Goal: Task Accomplishment & Management: Complete application form

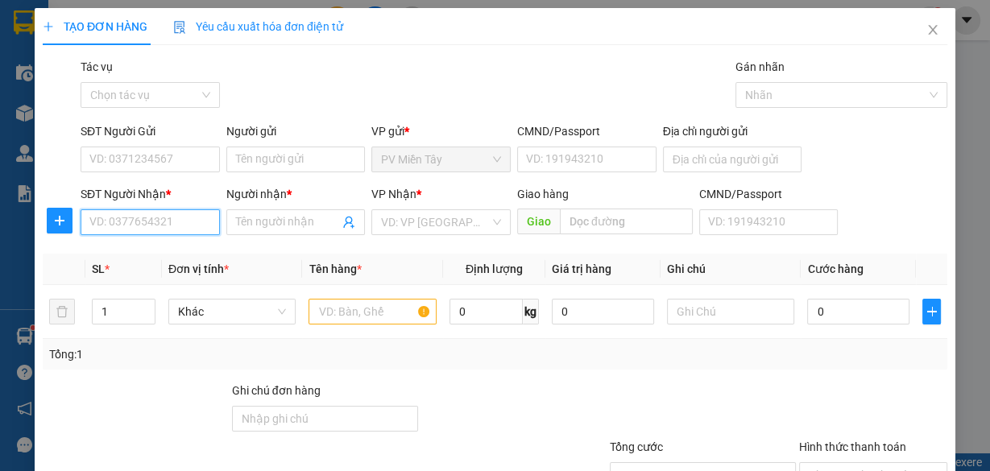
click at [172, 220] on input "SĐT Người Nhận *" at bounding box center [150, 222] width 139 height 26
type input "0359382815"
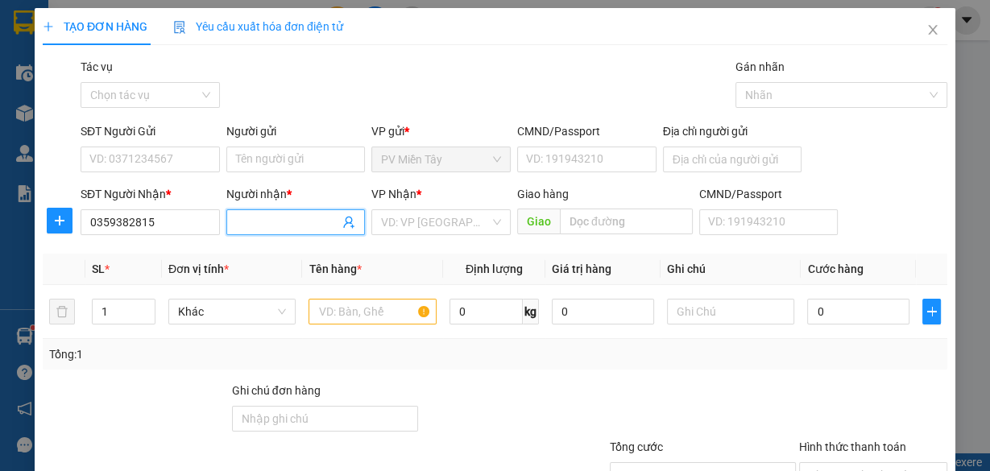
click at [256, 221] on input "Người nhận *" at bounding box center [288, 222] width 104 height 18
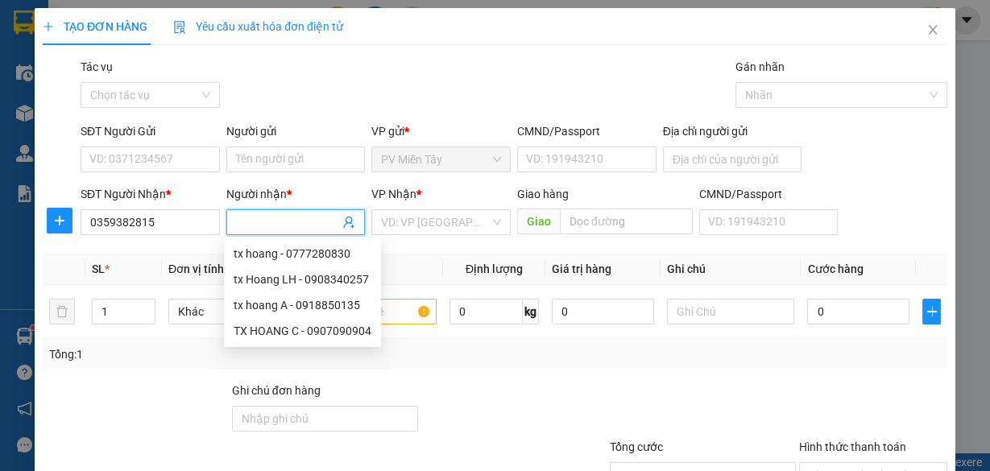
type input "h"
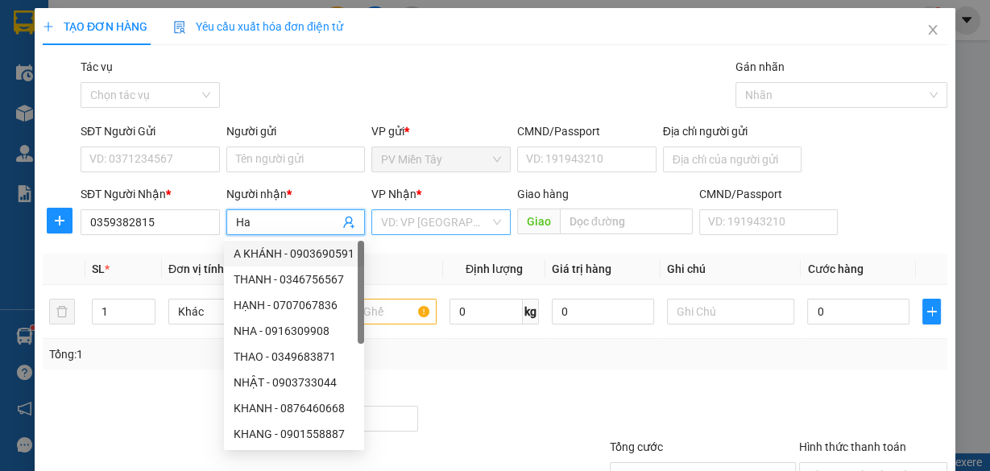
type input "Ha"
click at [422, 213] on input "search" at bounding box center [435, 222] width 109 height 24
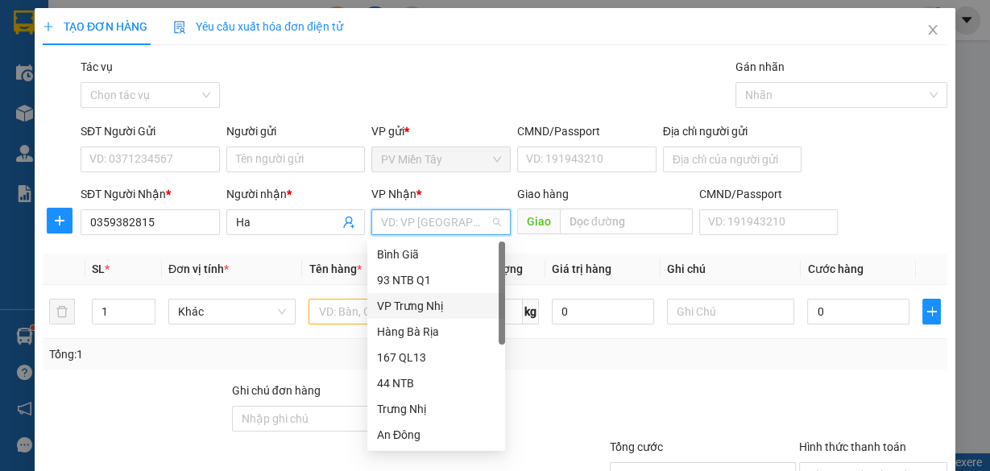
scroll to position [129, 0]
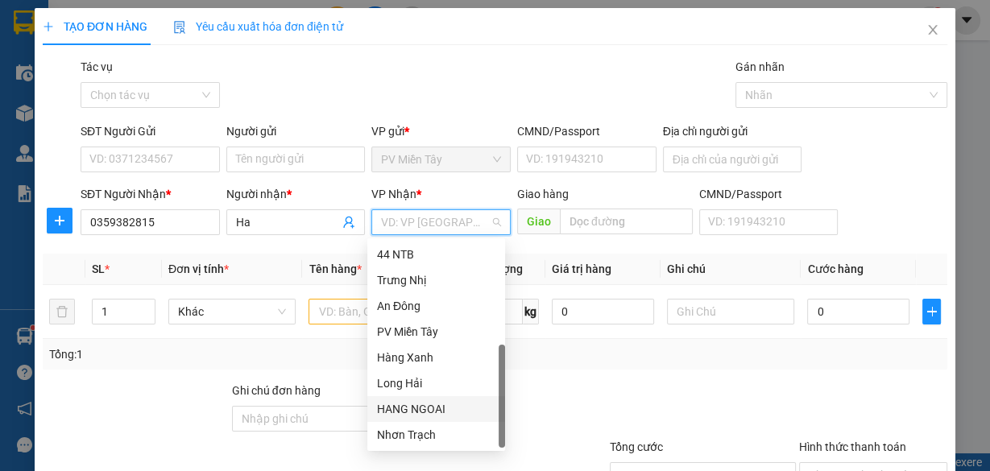
click at [426, 408] on div "HANG NGOAI" at bounding box center [436, 409] width 118 height 18
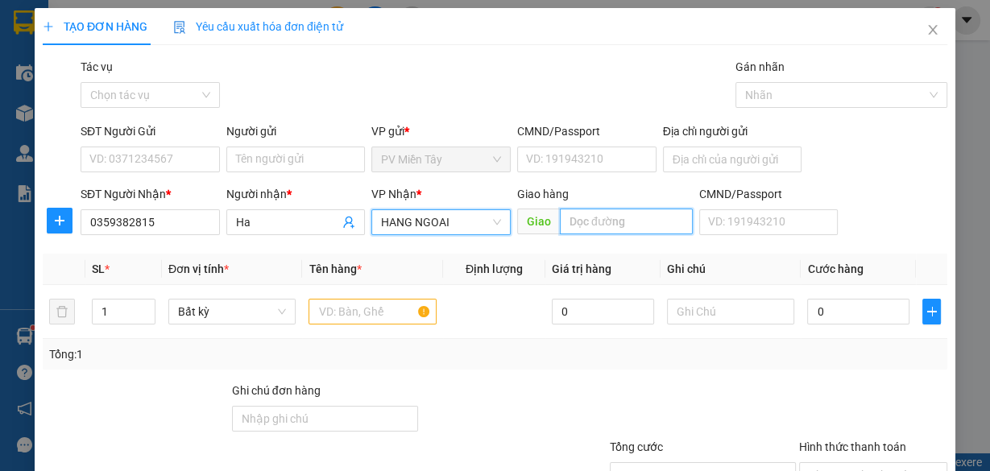
click at [592, 225] on input "text" at bounding box center [626, 222] width 133 height 26
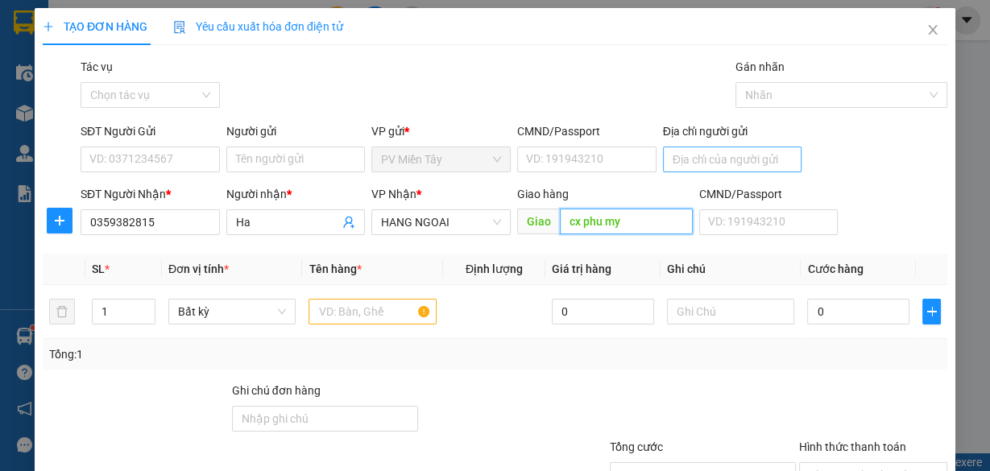
type input "cx phu my"
click at [720, 161] on input "Địa chỉ người gửi" at bounding box center [732, 160] width 139 height 26
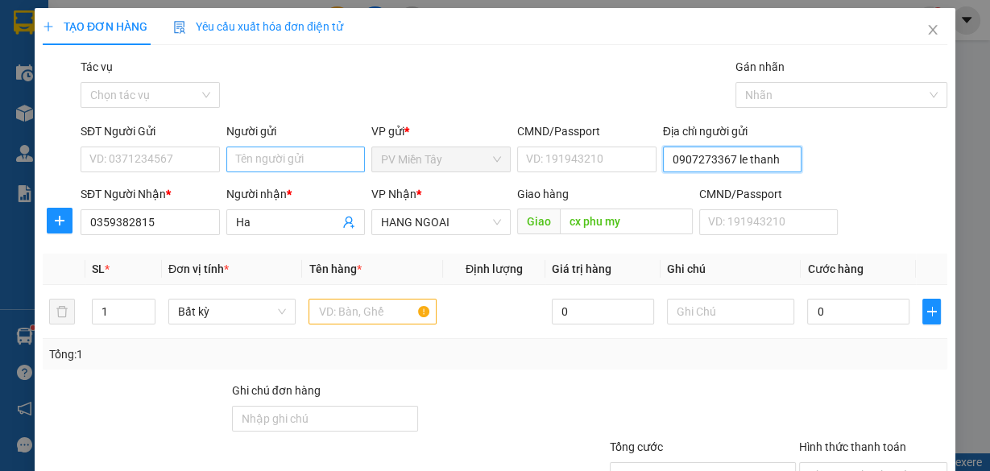
type input "0907273367 le thanh"
click at [292, 158] on input "Người gửi" at bounding box center [295, 160] width 139 height 26
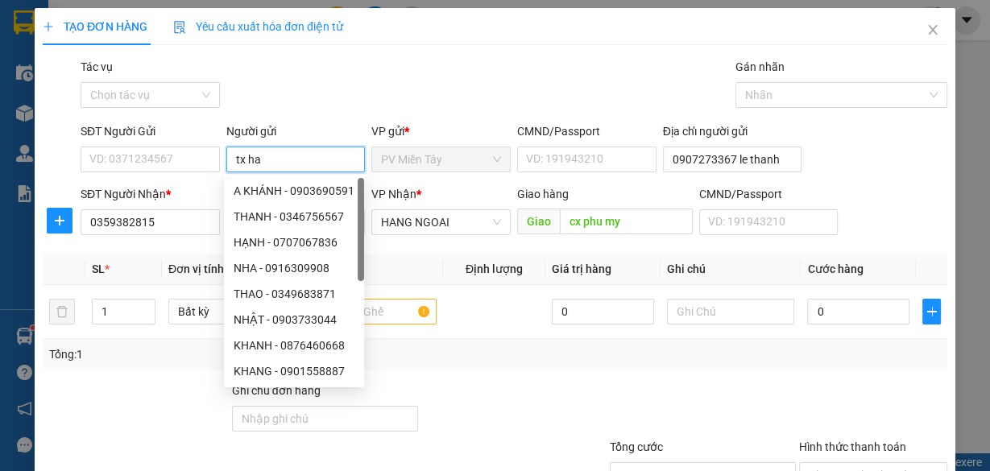
type input "tx hao"
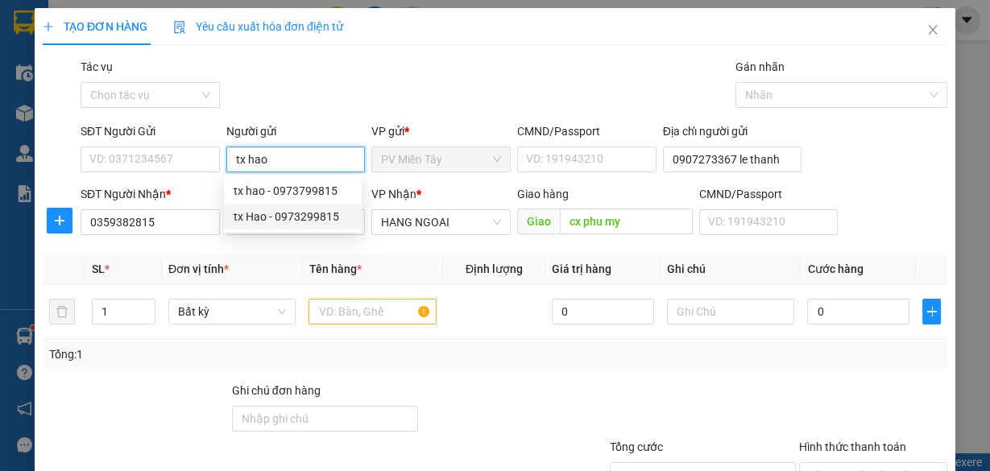
click at [313, 218] on div "tx Hao - 0973299815" at bounding box center [293, 217] width 118 height 18
type input "0973299815"
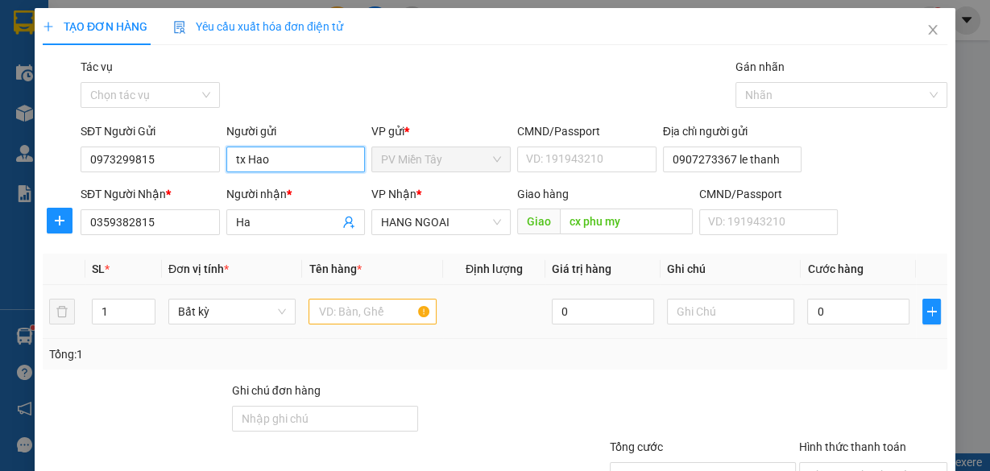
type input "tx Hao"
click at [352, 305] on input "text" at bounding box center [372, 312] width 128 height 26
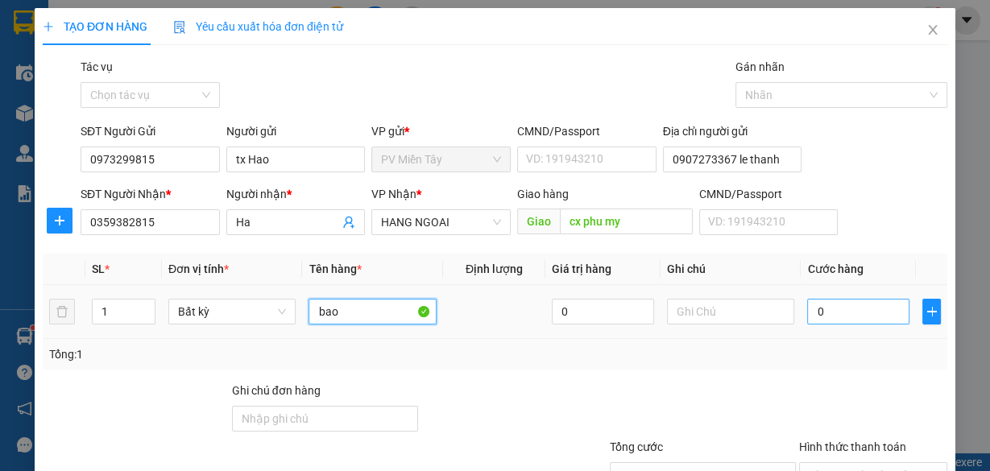
type input "bao"
click at [831, 317] on input "0" at bounding box center [858, 312] width 102 height 26
type input "5"
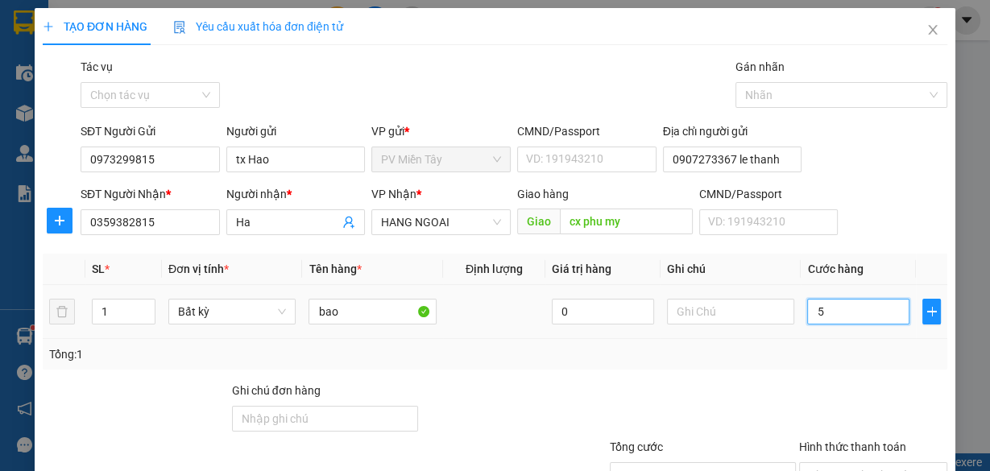
type input "50"
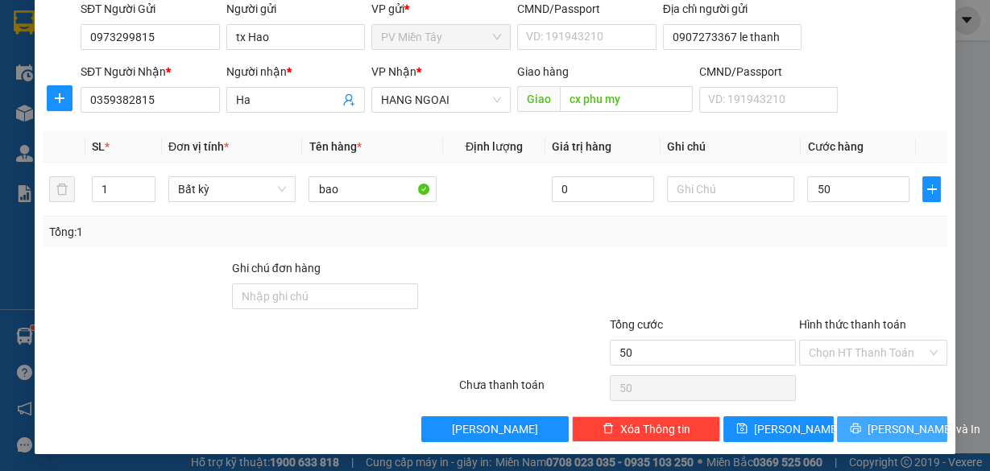
type input "50.000"
click at [886, 426] on span "[PERSON_NAME] và In" at bounding box center [923, 429] width 113 height 18
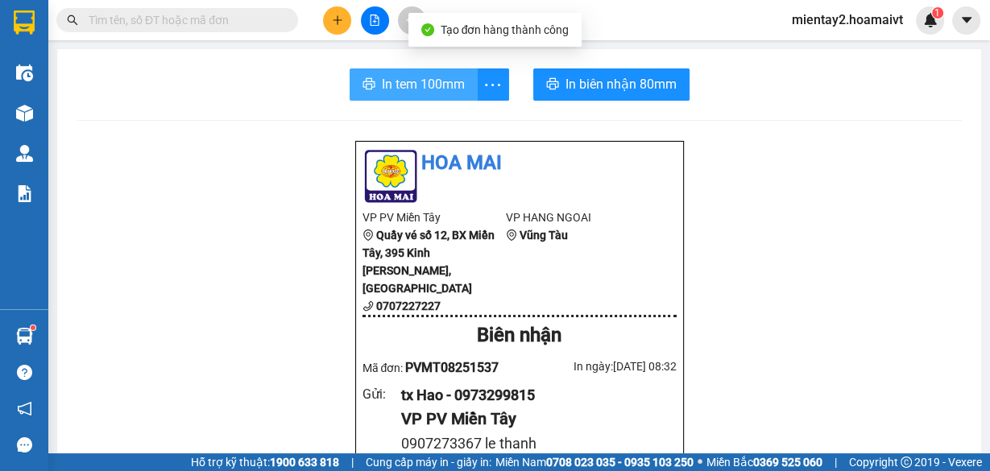
click at [426, 85] on span "In tem 100mm" at bounding box center [423, 84] width 83 height 20
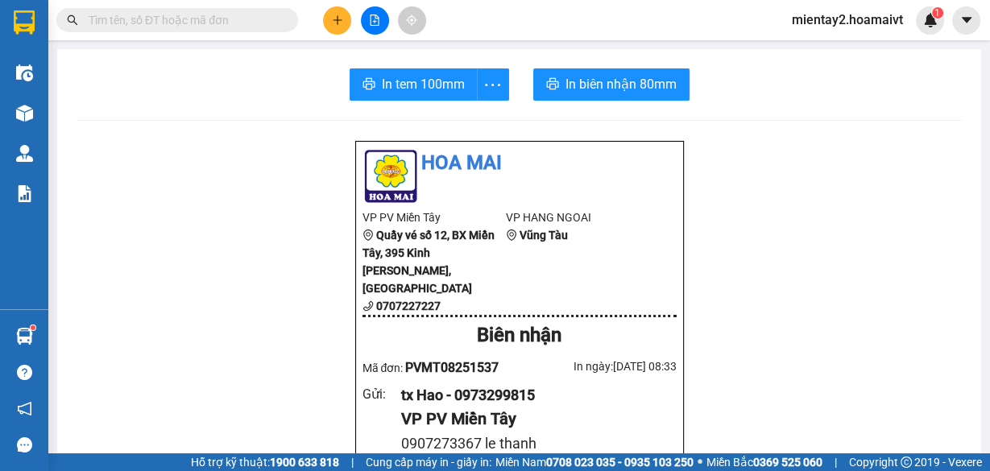
click at [339, 25] on icon "plus" at bounding box center [337, 19] width 11 height 11
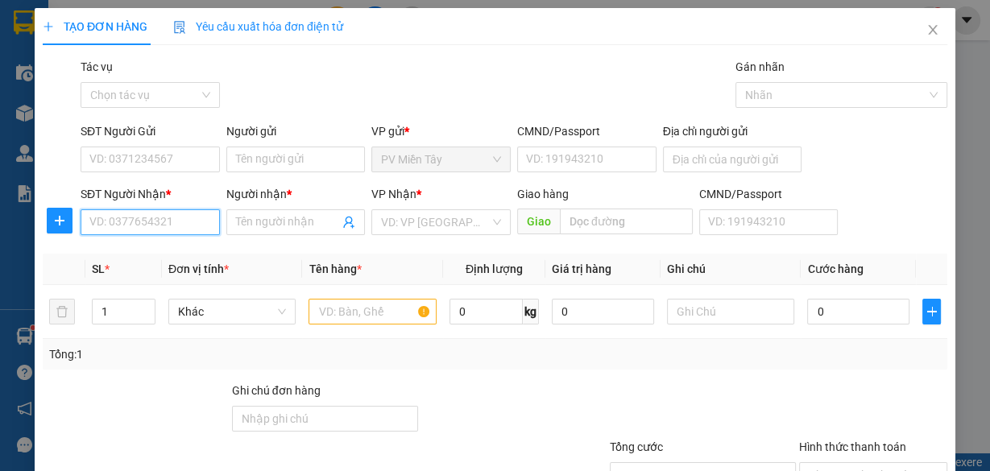
click at [155, 221] on input "SĐT Người Nhận *" at bounding box center [150, 222] width 139 height 26
type input "0967441805"
click at [154, 254] on div "0967441805 - To Hieu" at bounding box center [148, 254] width 118 height 18
type input "0977716733 Trang Q7"
type input "To Hieu"
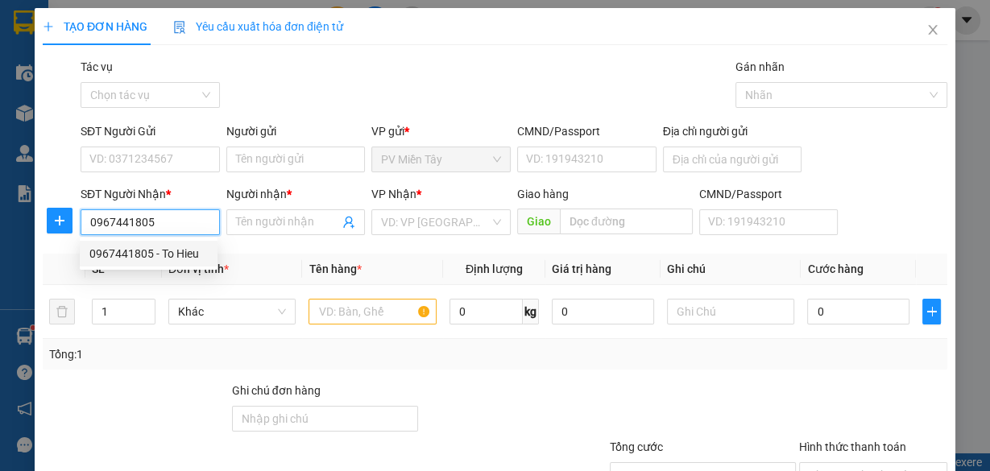
type input "PHUOC HOA"
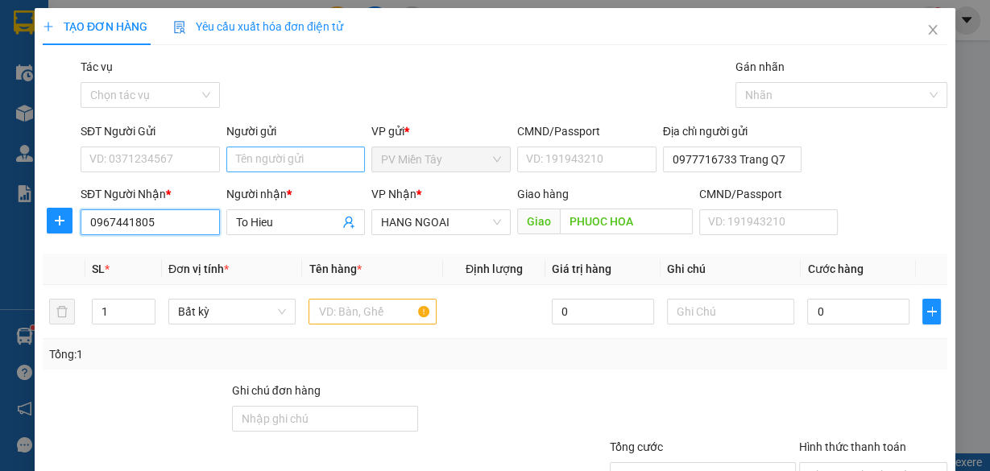
type input "0967441805"
click at [263, 164] on input "Người gửi" at bounding box center [295, 160] width 139 height 26
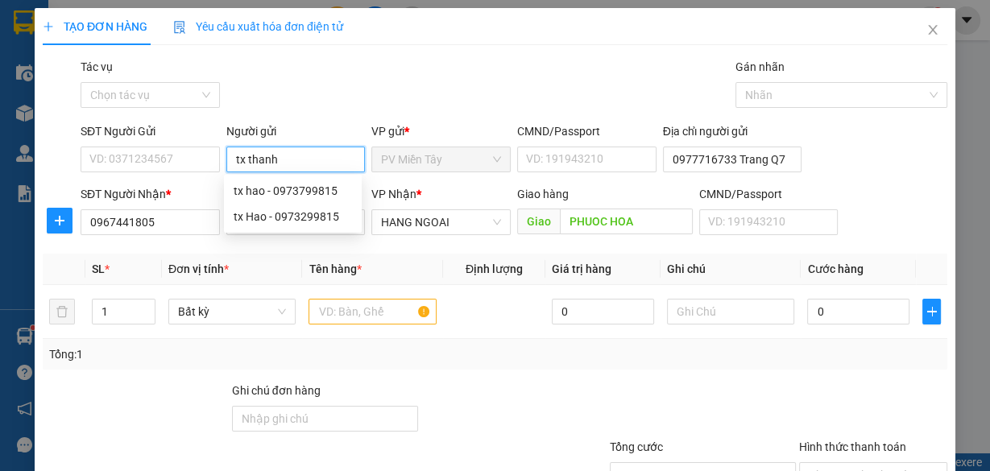
type input "tx thanh c"
click at [306, 184] on div "tx thanh c VIP - 0918565849" at bounding box center [305, 191] width 143 height 18
type input "0918565849"
type input "tx thanh c VIP"
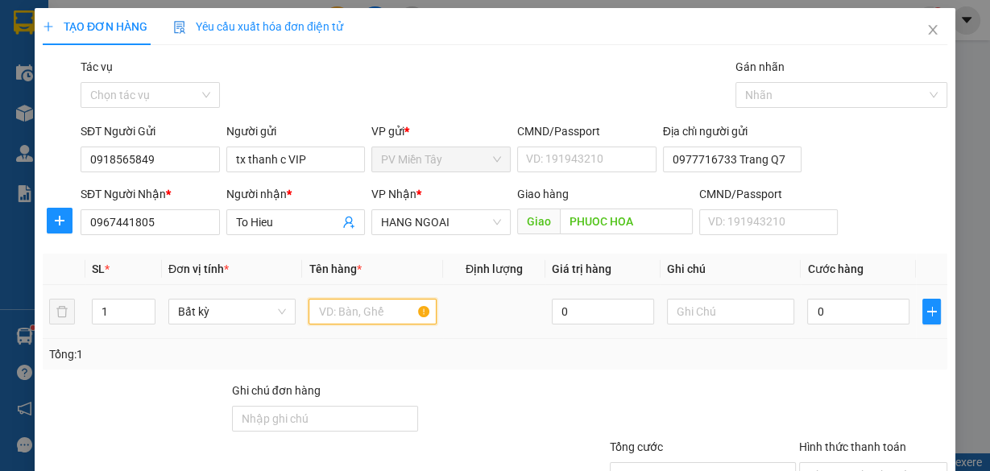
click at [349, 320] on input "text" at bounding box center [372, 312] width 128 height 26
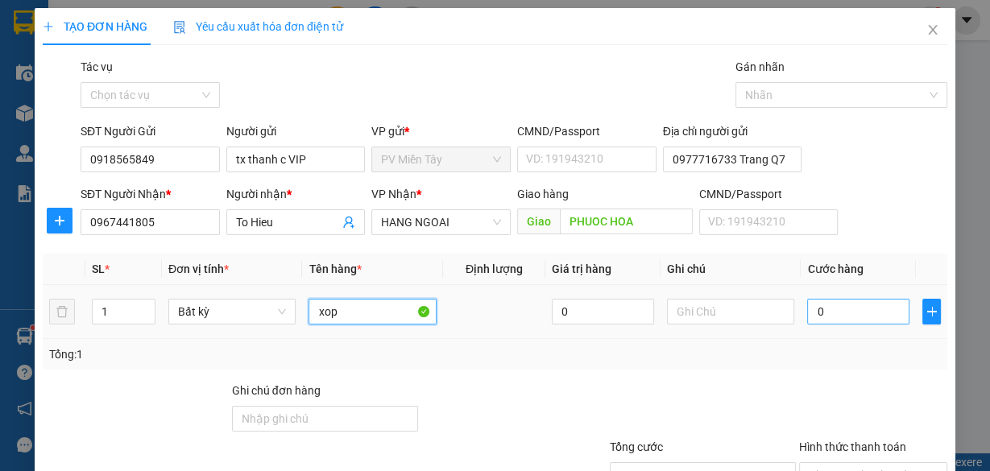
type input "xop"
click at [841, 316] on input "0" at bounding box center [858, 312] width 102 height 26
type input "8"
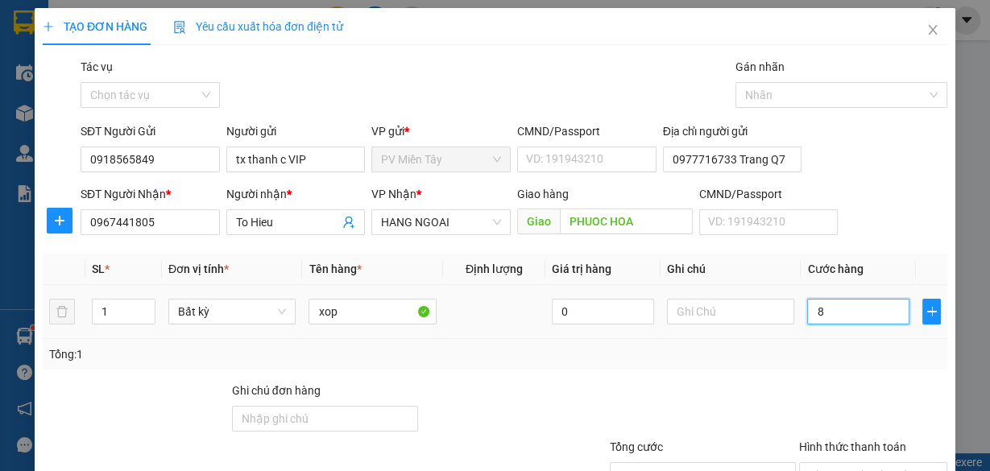
type input "80"
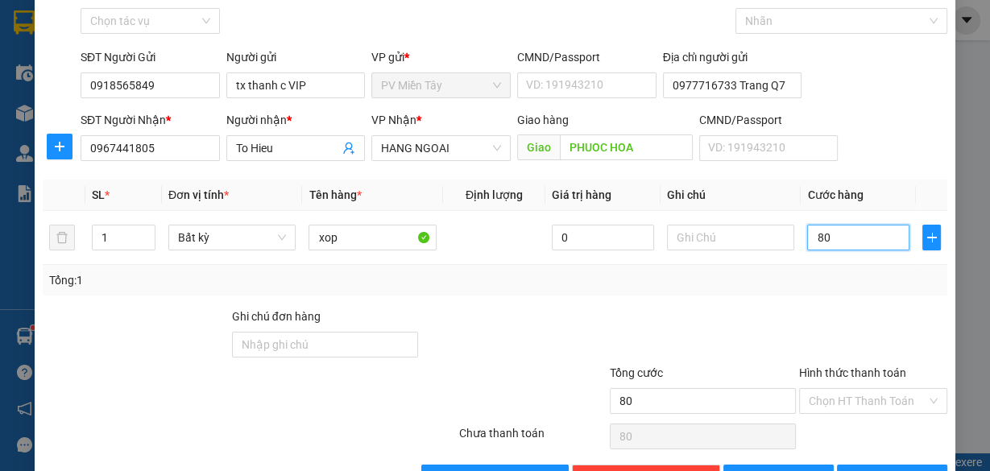
scroll to position [122, 0]
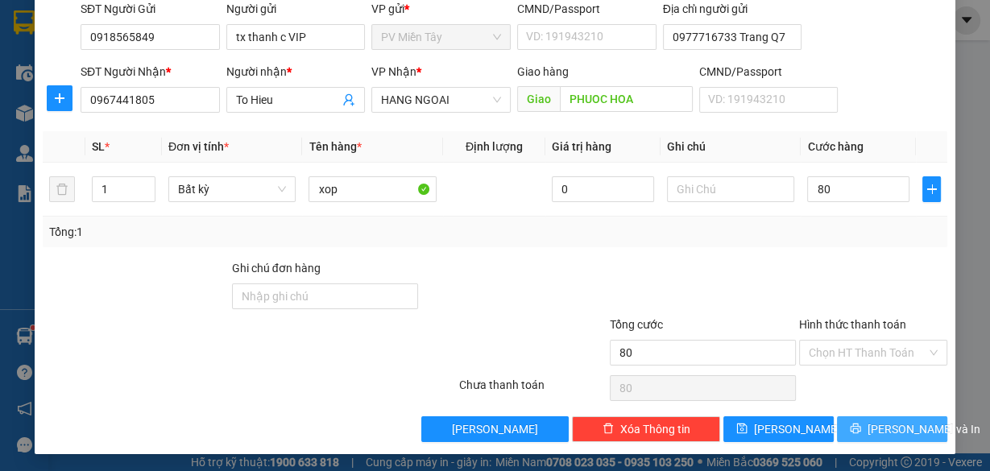
type input "80.000"
click at [877, 428] on span "[PERSON_NAME] và In" at bounding box center [923, 429] width 113 height 18
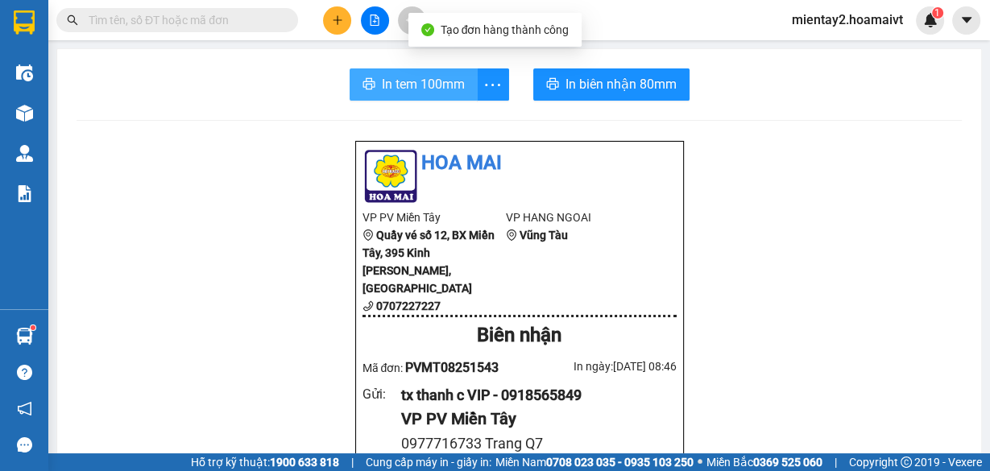
click at [444, 88] on span "In tem 100mm" at bounding box center [423, 84] width 83 height 20
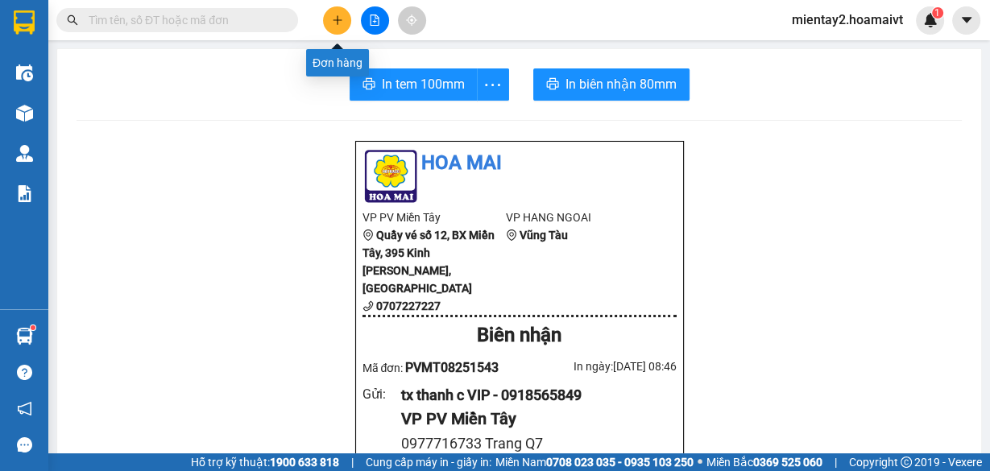
click at [333, 22] on icon "plus" at bounding box center [337, 19] width 11 height 11
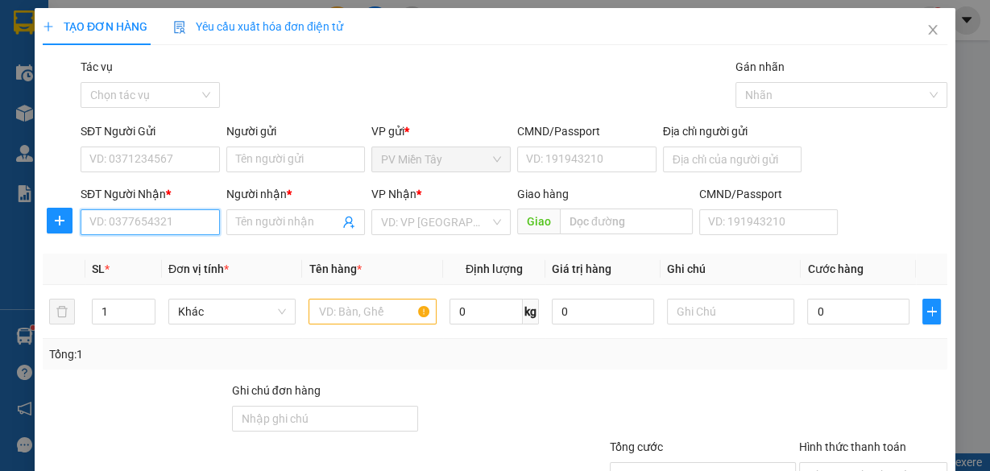
click at [200, 223] on input "SĐT Người Nhận *" at bounding box center [150, 222] width 139 height 26
type input "093368324"
click at [194, 253] on div "0933683246 - KIỆT.TRÂM" at bounding box center [154, 254] width 130 height 18
type input "0913923777 lam"
type input "0933683246"
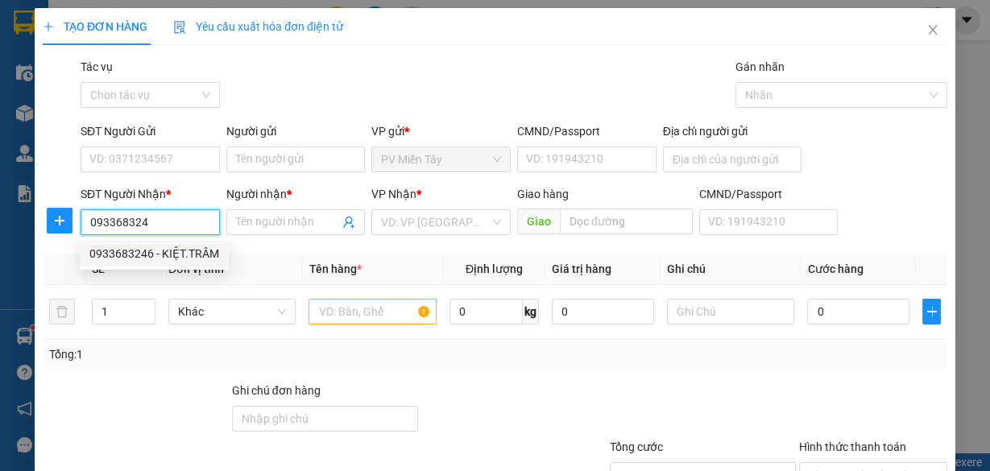
type input "KIỆT.TRÂM"
type input "my xuan"
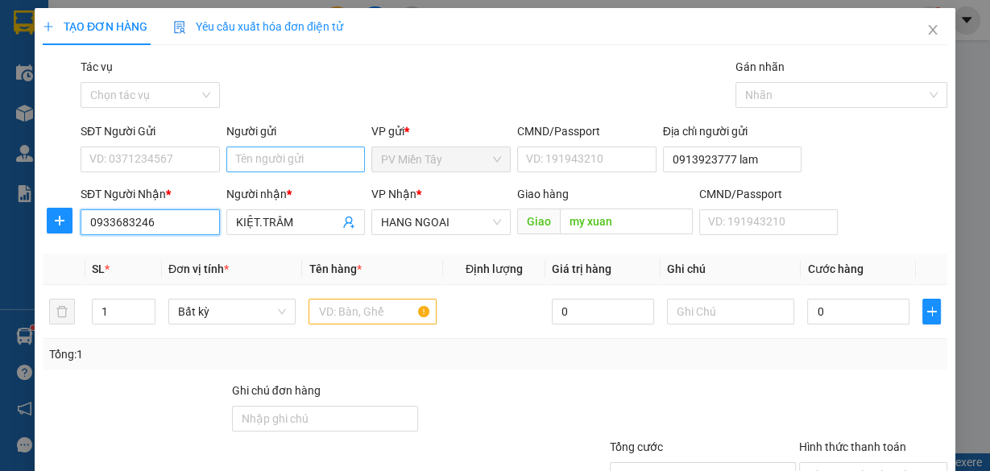
type input "0933683246"
click at [306, 163] on input "Người gửi" at bounding box center [295, 160] width 139 height 26
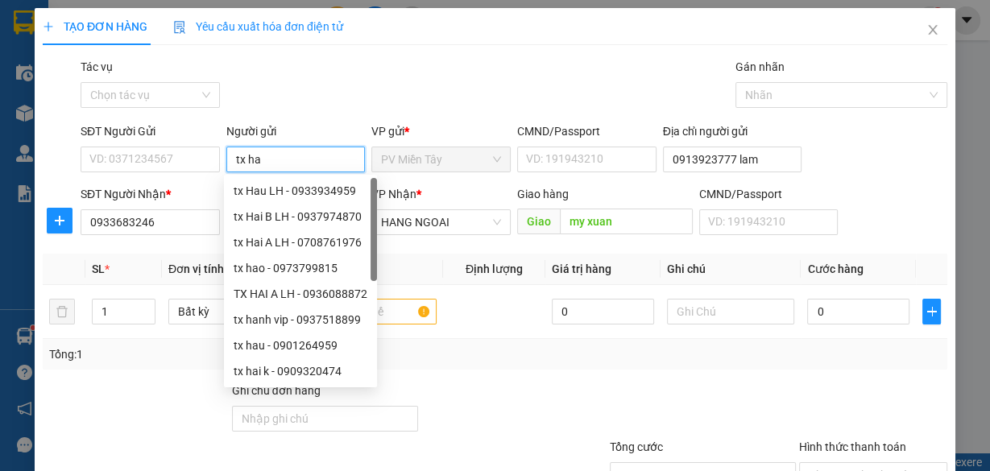
type input "tx hao"
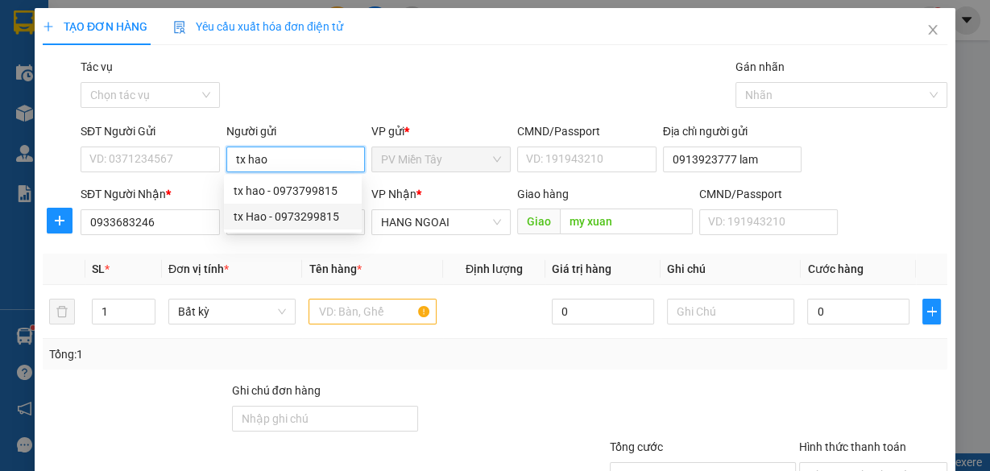
click at [287, 218] on div "tx Hao - 0973299815" at bounding box center [293, 217] width 118 height 18
type input "0973299815"
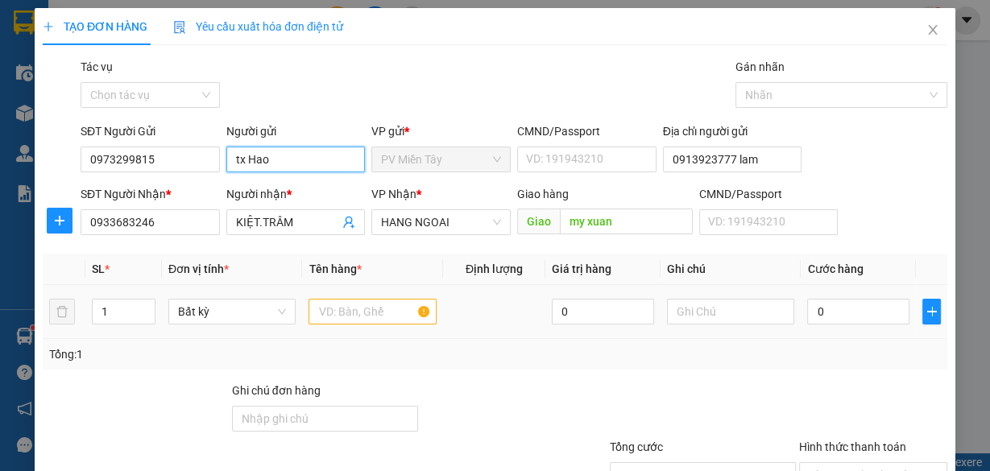
type input "tx Hao"
click at [341, 306] on input "text" at bounding box center [372, 312] width 128 height 26
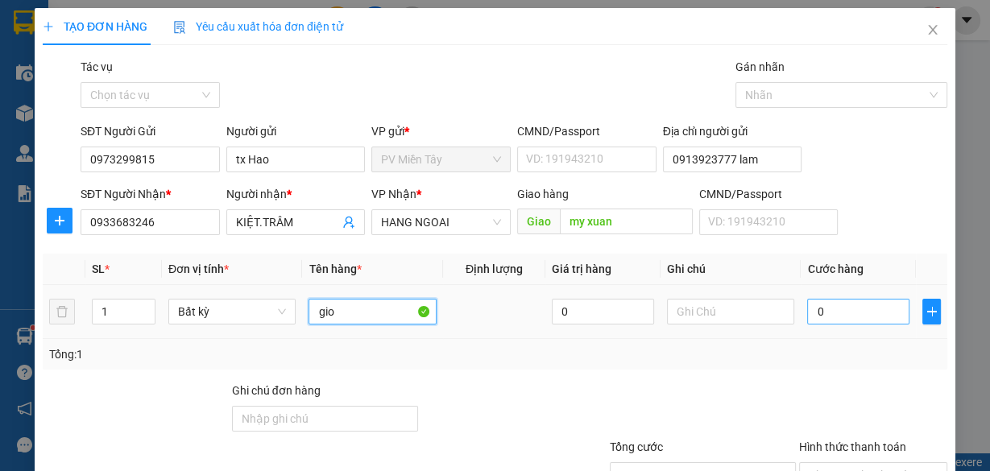
type input "gio"
click at [831, 309] on input "0" at bounding box center [858, 312] width 102 height 26
type input "4"
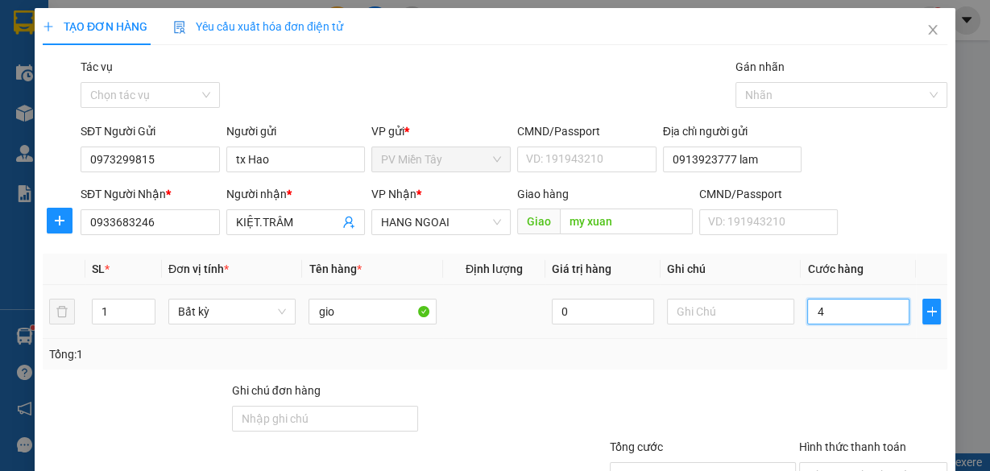
type input "40"
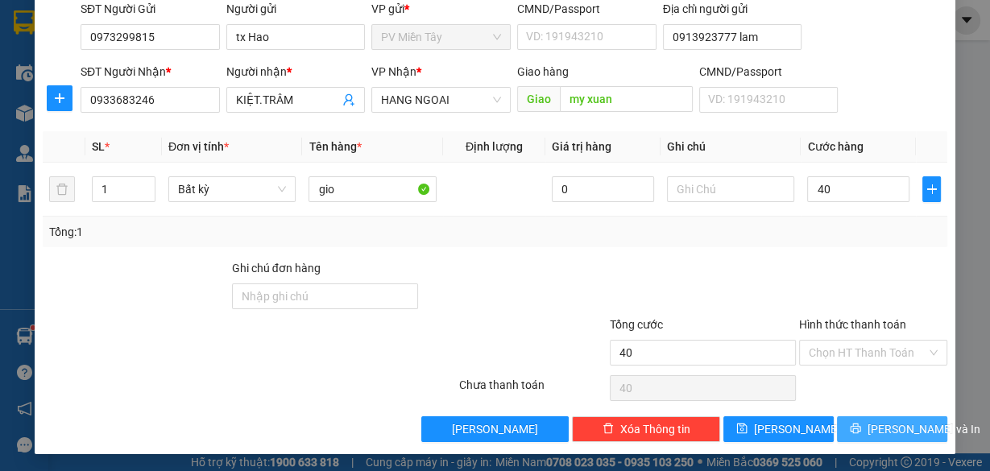
type input "40.000"
click at [885, 428] on span "[PERSON_NAME] và In" at bounding box center [923, 429] width 113 height 18
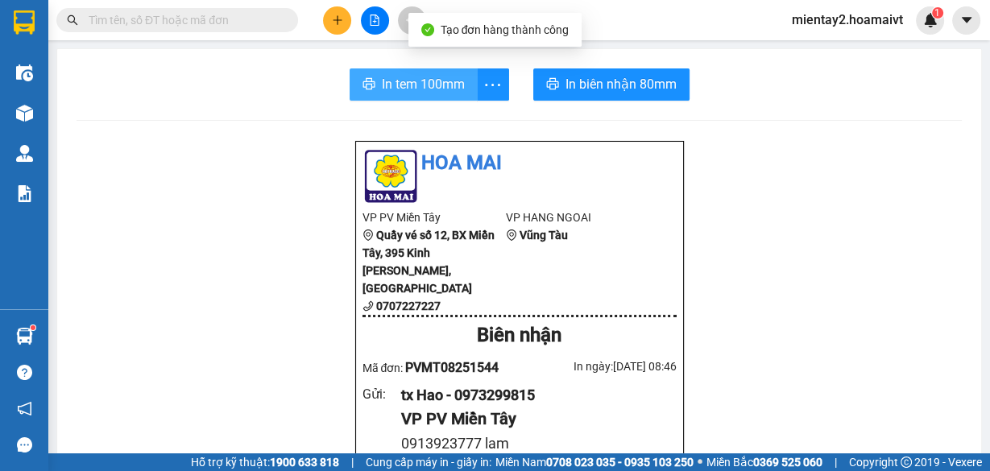
click at [424, 84] on span "In tem 100mm" at bounding box center [423, 84] width 83 height 20
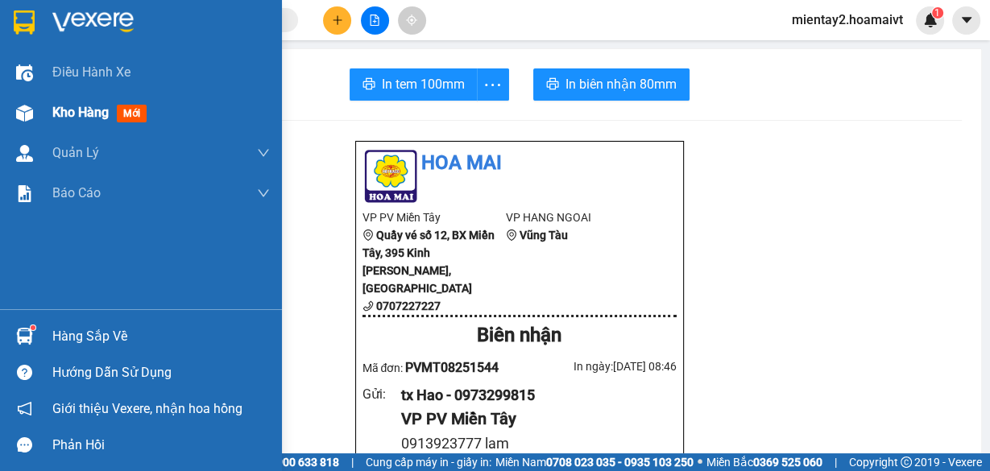
click at [73, 102] on div "Kho hàng mới" at bounding box center [102, 112] width 101 height 20
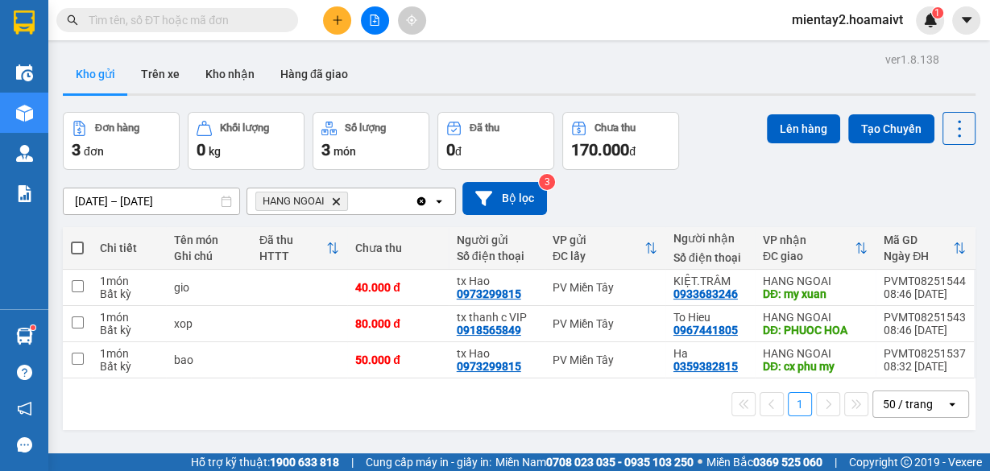
click at [340, 14] on button at bounding box center [337, 20] width 28 height 28
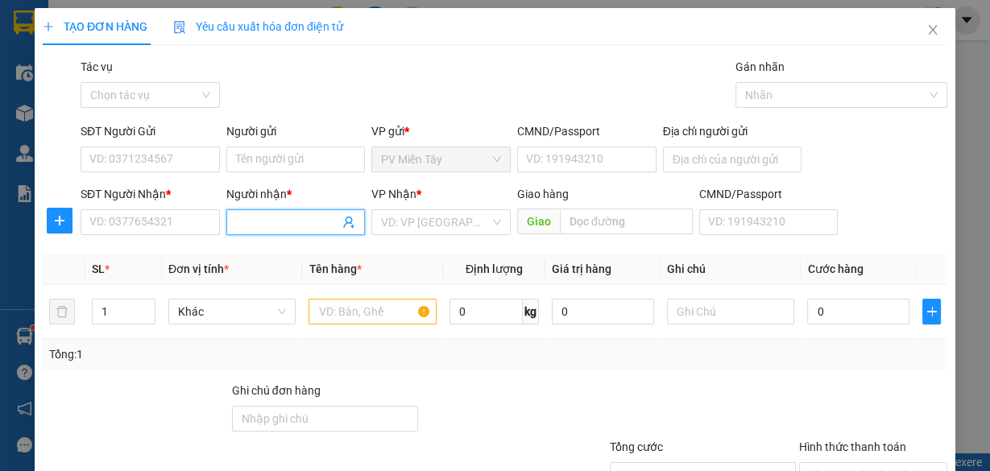
click at [258, 216] on input "Người nhận *" at bounding box center [288, 222] width 104 height 18
type input "cam nhung"
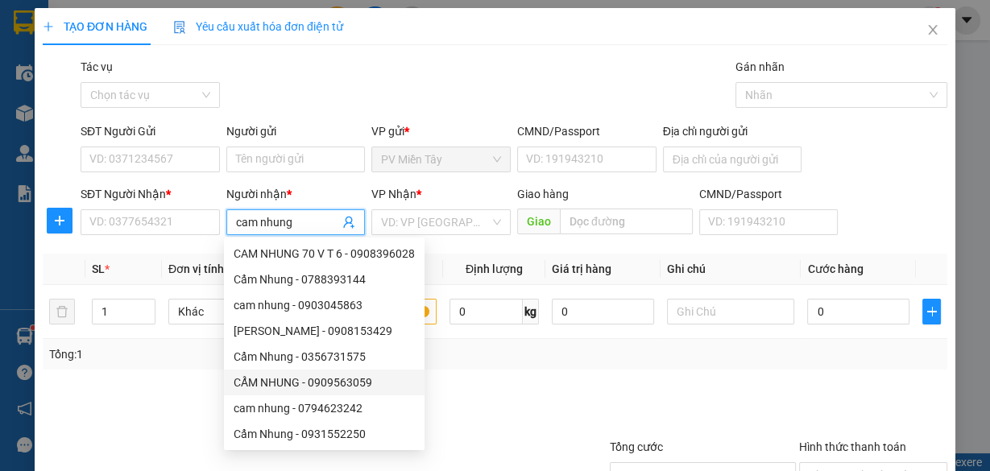
click at [319, 378] on div "CẨM NHUNG - 0909563059" at bounding box center [324, 383] width 181 height 18
type input "0909563059"
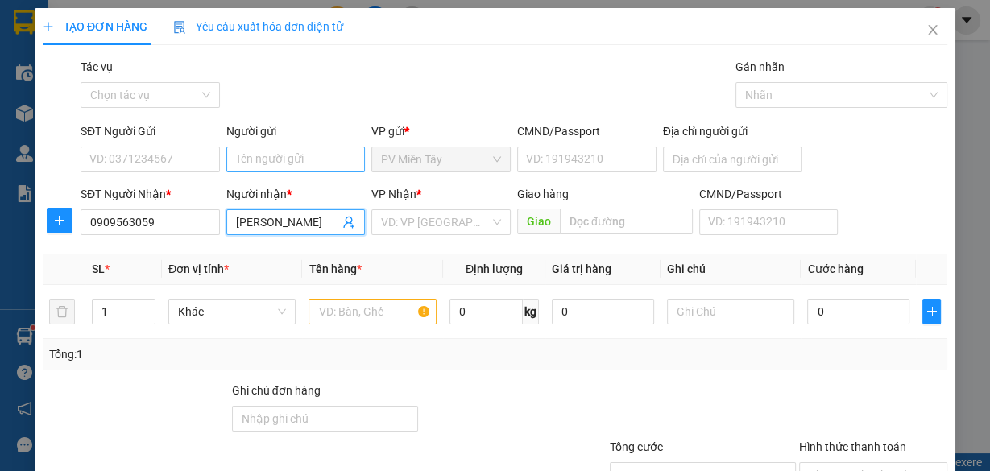
type input "[PERSON_NAME]"
click at [288, 147] on input "Người gửi" at bounding box center [295, 160] width 139 height 26
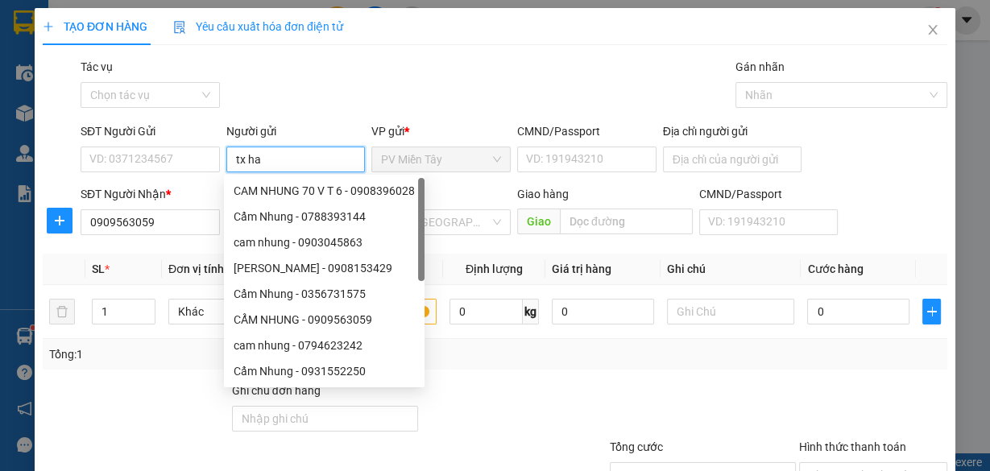
type input "tx hao"
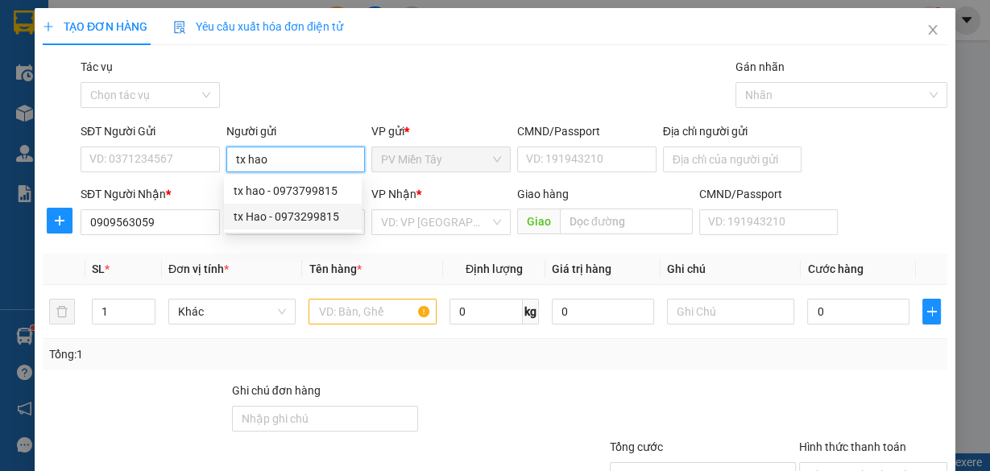
click at [293, 214] on div "tx Hao - 0973299815" at bounding box center [293, 217] width 118 height 18
type input "0973299815"
type input "tx Hao"
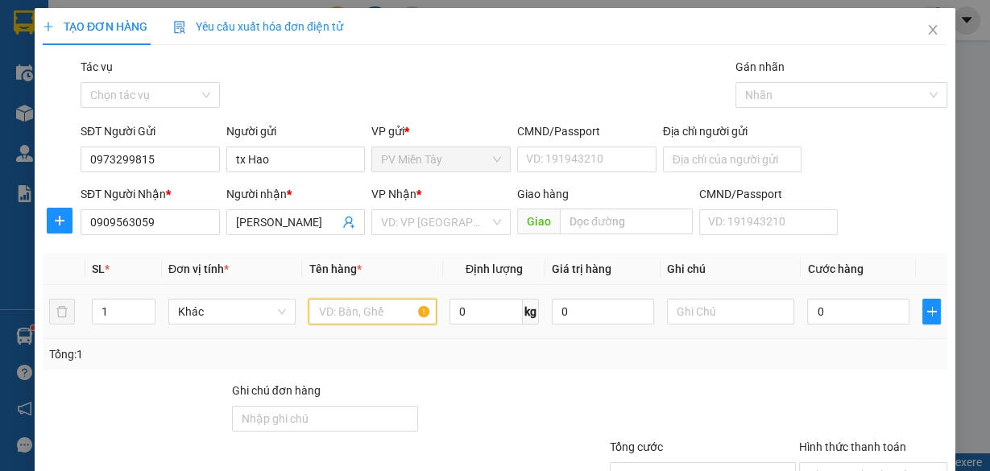
click at [342, 313] on input "text" at bounding box center [372, 312] width 128 height 26
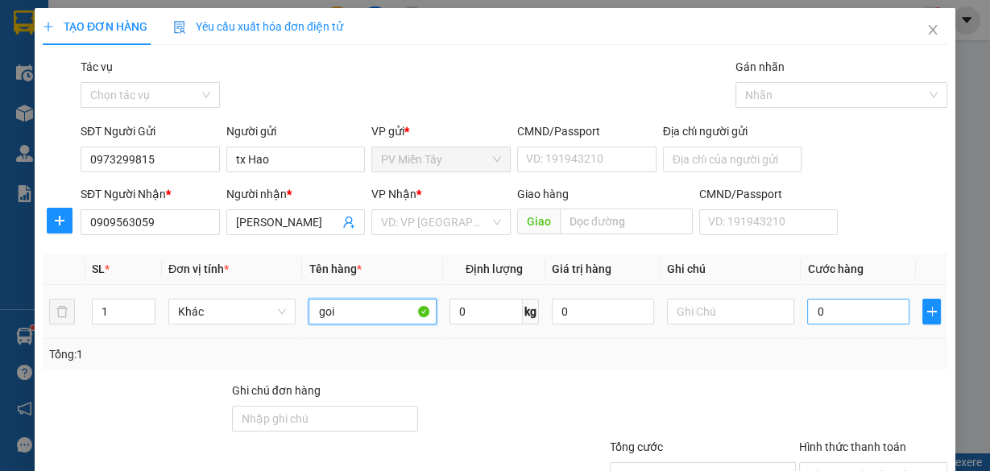
type input "goi"
click at [838, 320] on input "0" at bounding box center [858, 312] width 102 height 26
type input "4"
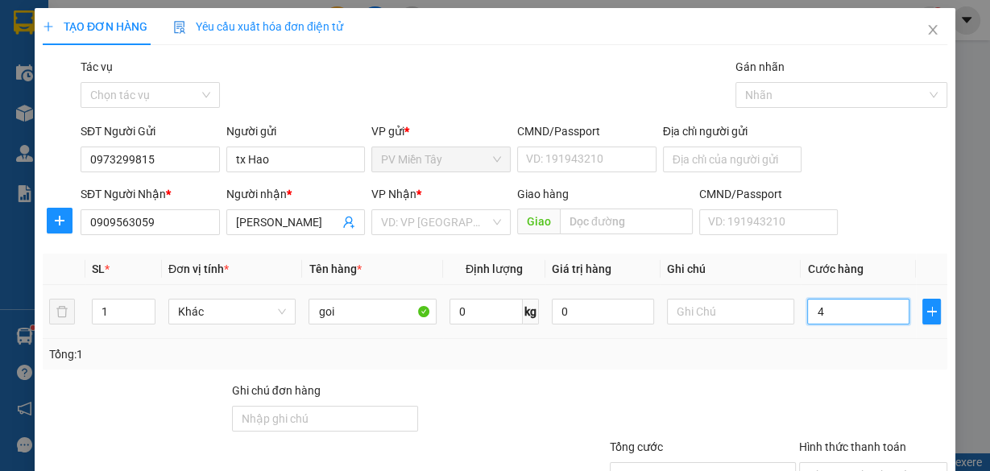
type input "40"
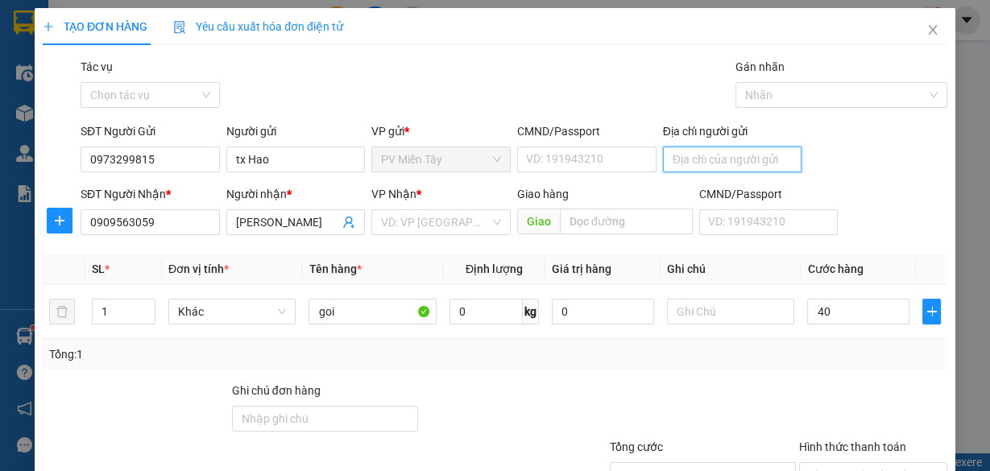
type input "40.000"
click at [735, 154] on input "Địa chỉ người gửi" at bounding box center [732, 160] width 139 height 26
type input "0938135288"
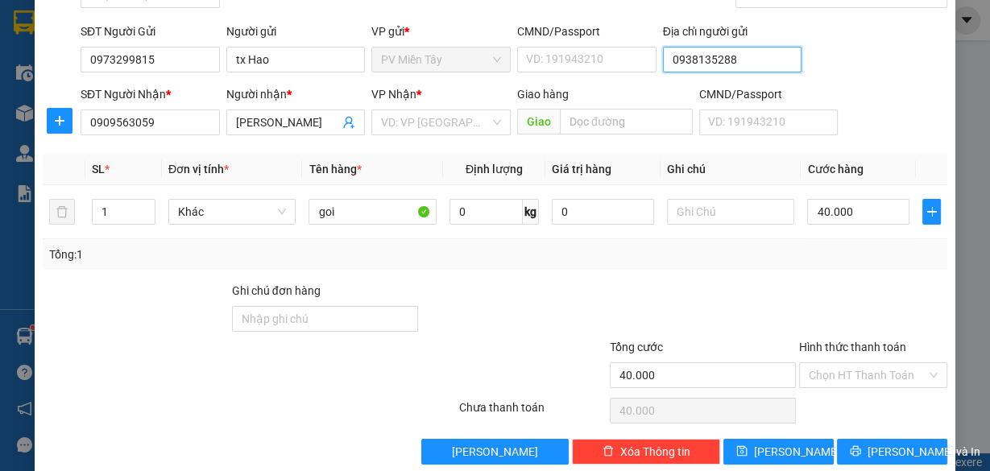
scroll to position [122, 0]
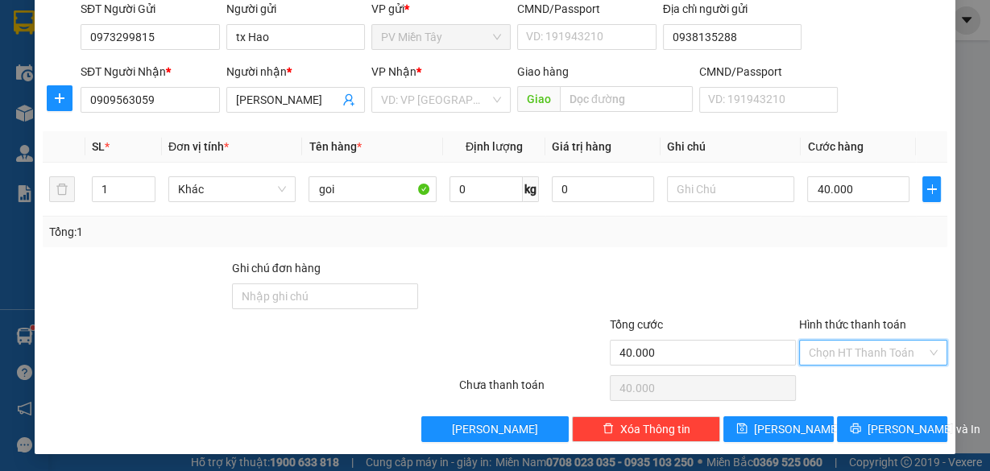
click at [873, 354] on input "Hình thức thanh toán" at bounding box center [867, 353] width 118 height 24
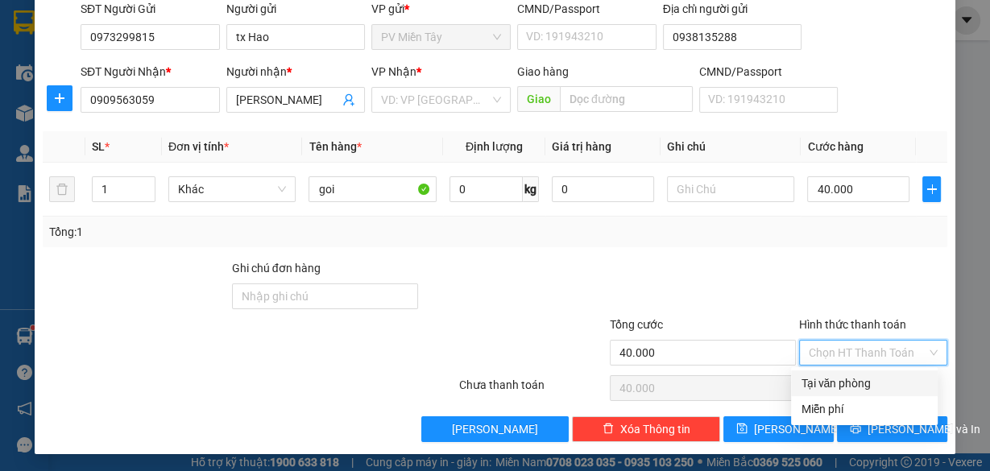
click at [862, 379] on div "Tại văn phòng" at bounding box center [863, 383] width 127 height 18
type input "0"
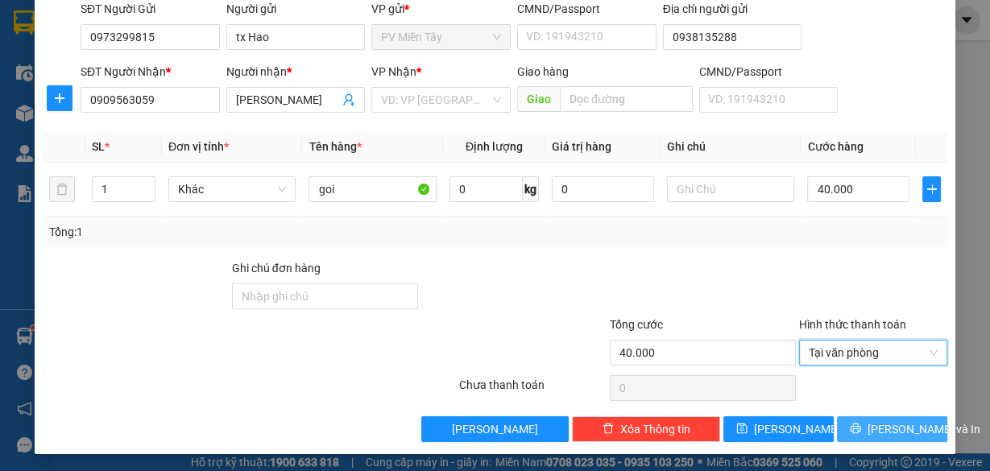
click at [887, 425] on span "[PERSON_NAME] và In" at bounding box center [923, 429] width 113 height 18
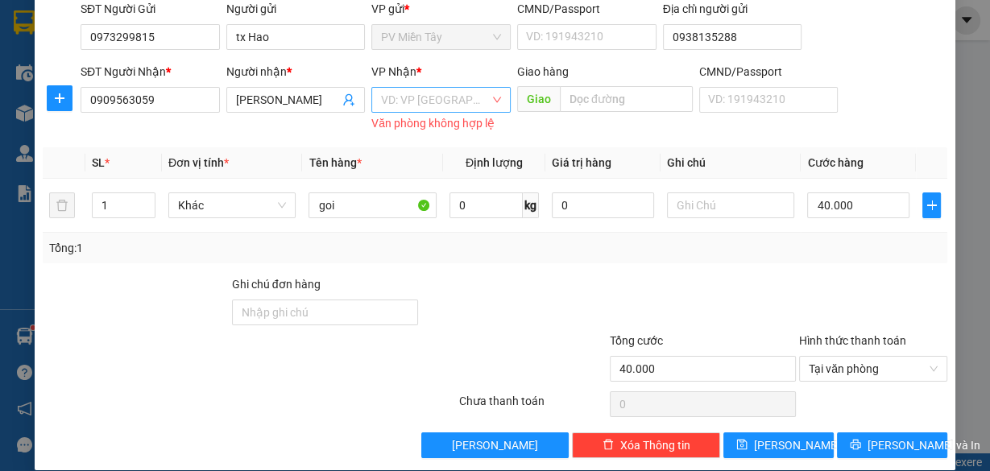
click at [404, 102] on input "search" at bounding box center [435, 100] width 109 height 24
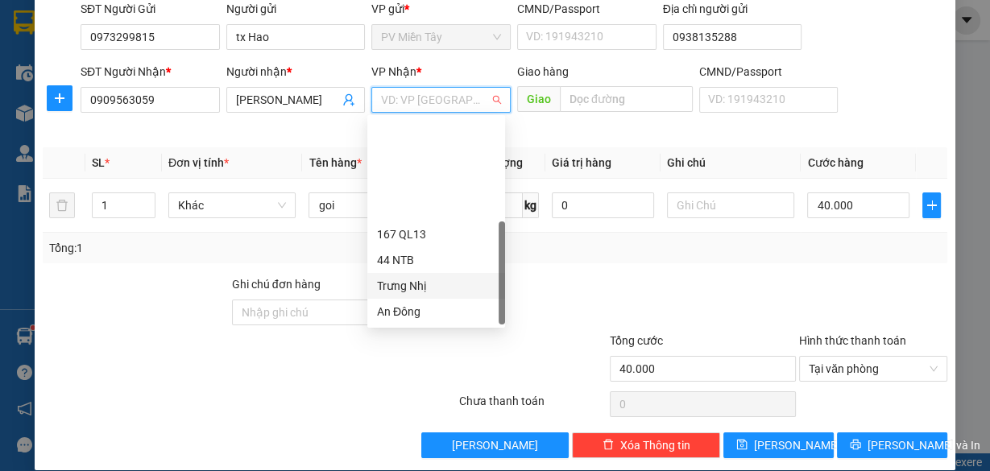
scroll to position [129, 0]
drag, startPoint x: 433, startPoint y: 290, endPoint x: 495, endPoint y: 167, distance: 137.9
click at [436, 281] on div "HANG NGOAI" at bounding box center [436, 286] width 118 height 18
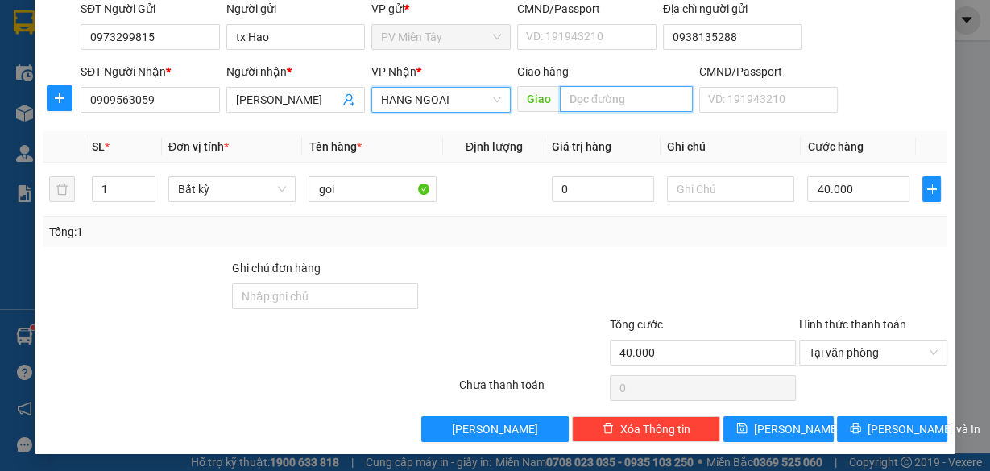
click at [593, 97] on input "text" at bounding box center [626, 99] width 133 height 26
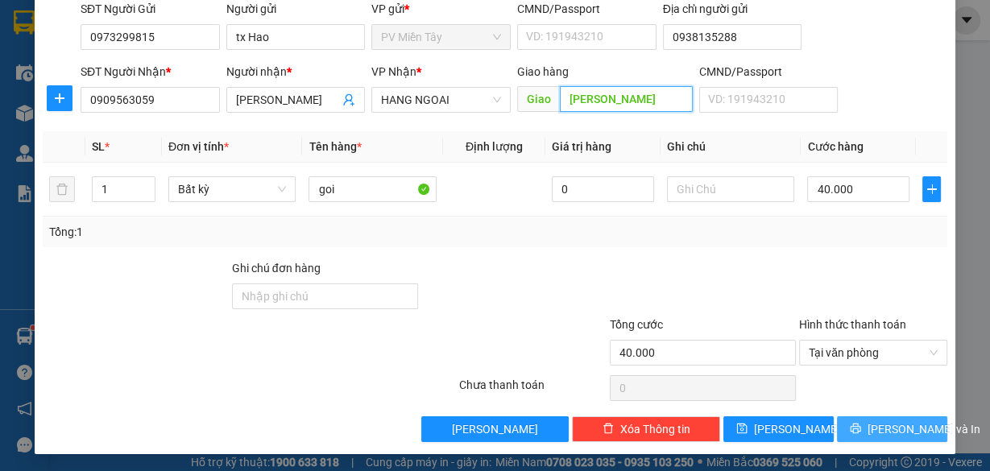
type input "[PERSON_NAME]"
click at [882, 422] on span "[PERSON_NAME] và In" at bounding box center [923, 429] width 113 height 18
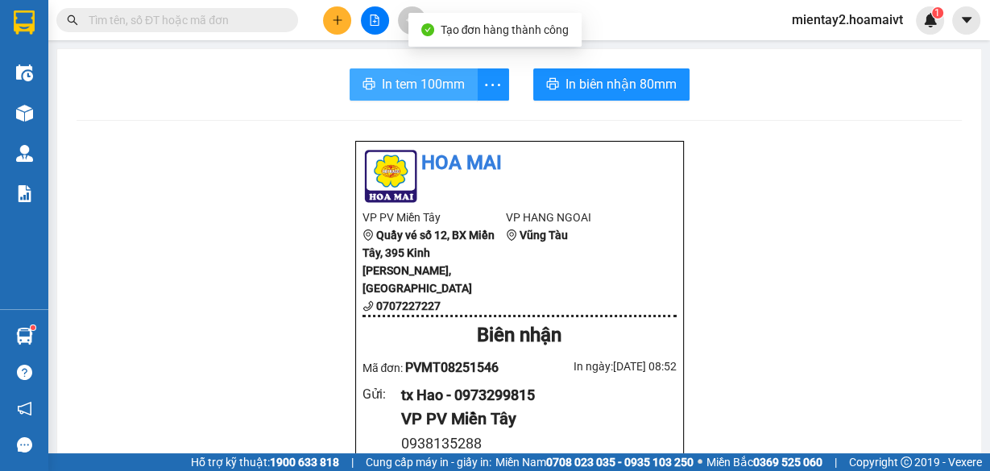
click at [428, 93] on span "In tem 100mm" at bounding box center [423, 84] width 83 height 20
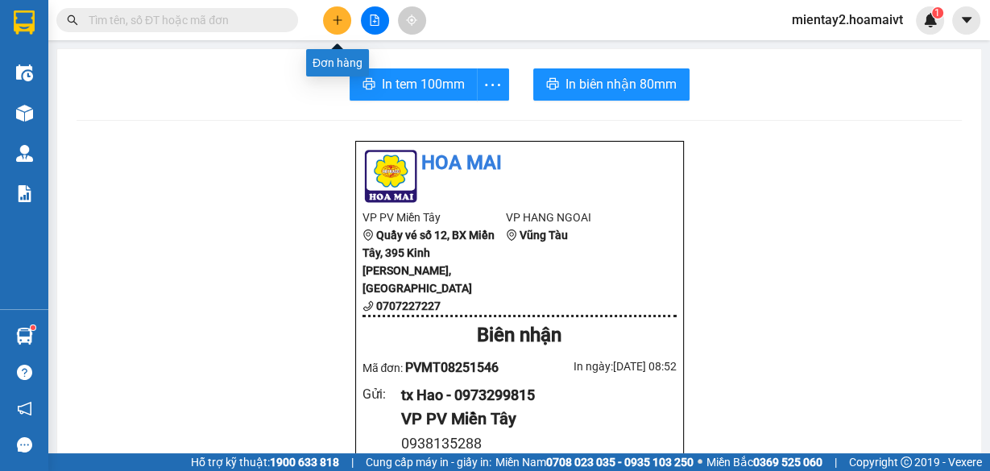
click at [337, 19] on icon "plus" at bounding box center [337, 19] width 11 height 11
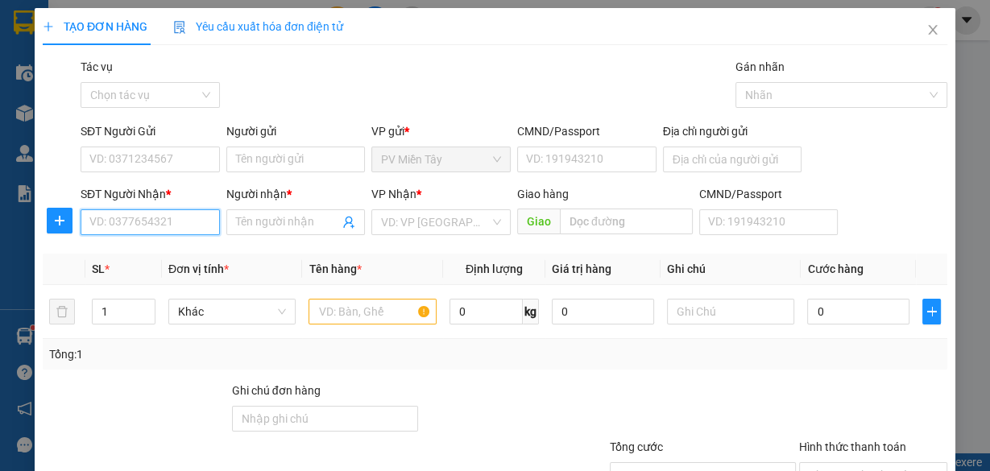
click at [170, 225] on input "SĐT Người Nhận *" at bounding box center [150, 222] width 139 height 26
type input "0908808663"
click at [151, 252] on div "0908808663 - viet baas" at bounding box center [148, 254] width 118 height 18
type input "viet baas"
type input "cAI MEP"
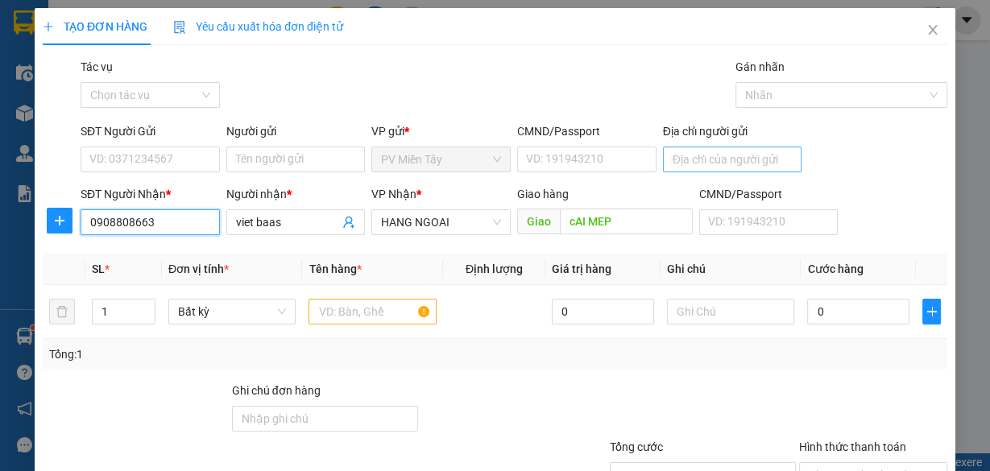
type input "0908808663"
click at [698, 162] on input "Địa chỉ người gửi" at bounding box center [732, 160] width 139 height 26
type input "0919777549 cuong"
click at [356, 312] on input "text" at bounding box center [372, 312] width 128 height 26
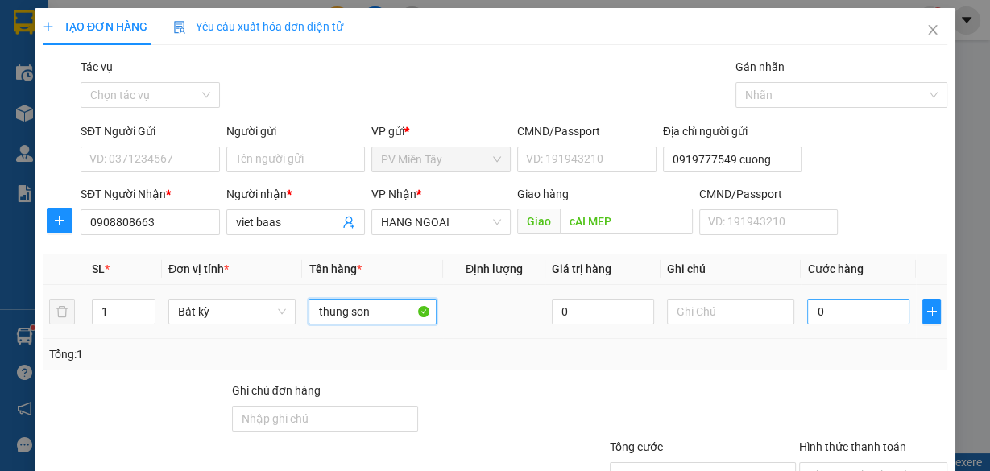
type input "thung son"
click at [854, 317] on input "0" at bounding box center [858, 312] width 102 height 26
click at [854, 317] on input "do be khong den" at bounding box center [858, 312] width 102 height 26
click at [854, 316] on input "do be khong den" at bounding box center [858, 312] width 102 height 26
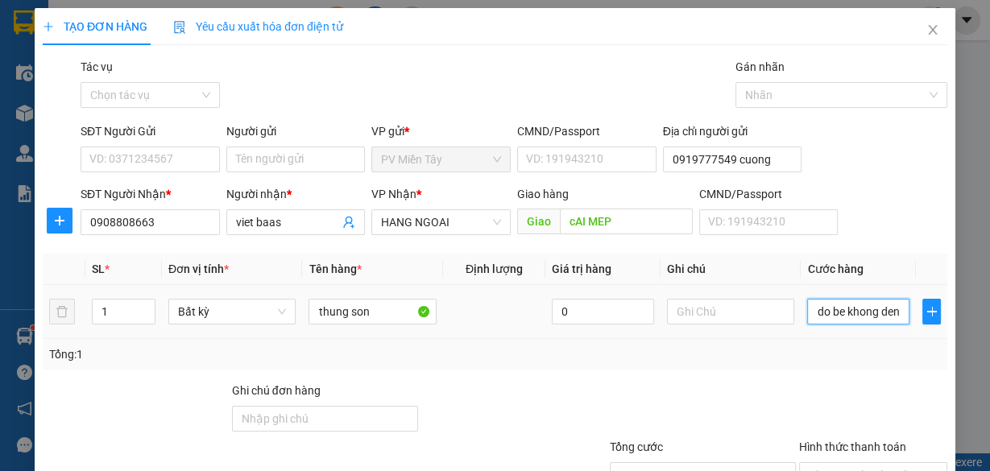
click at [854, 316] on input "do be khong den" at bounding box center [858, 312] width 102 height 26
type input "0"
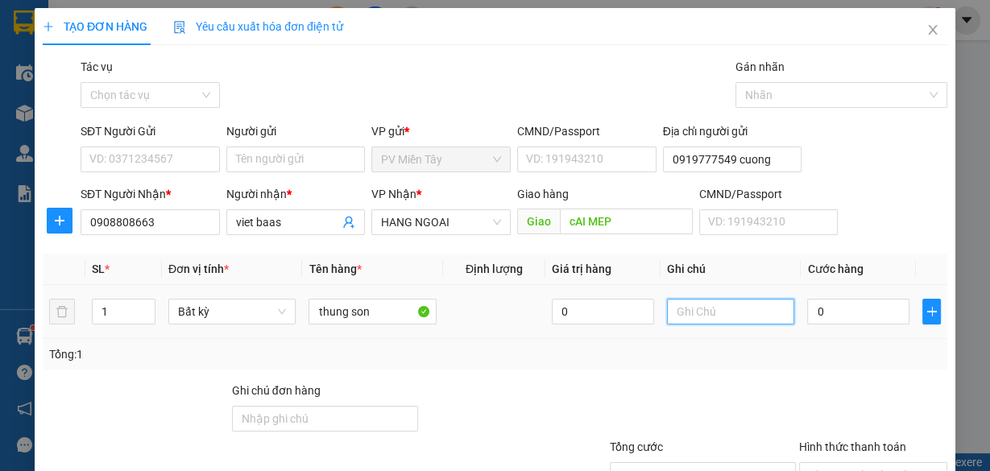
click at [704, 310] on input "text" at bounding box center [731, 312] width 128 height 26
type input "do be khong den"
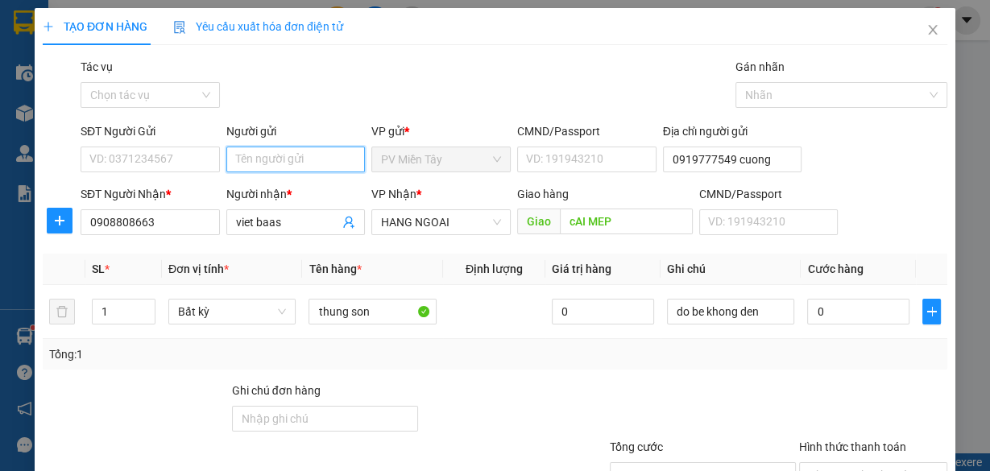
click at [348, 163] on input "Người gửi" at bounding box center [295, 160] width 139 height 26
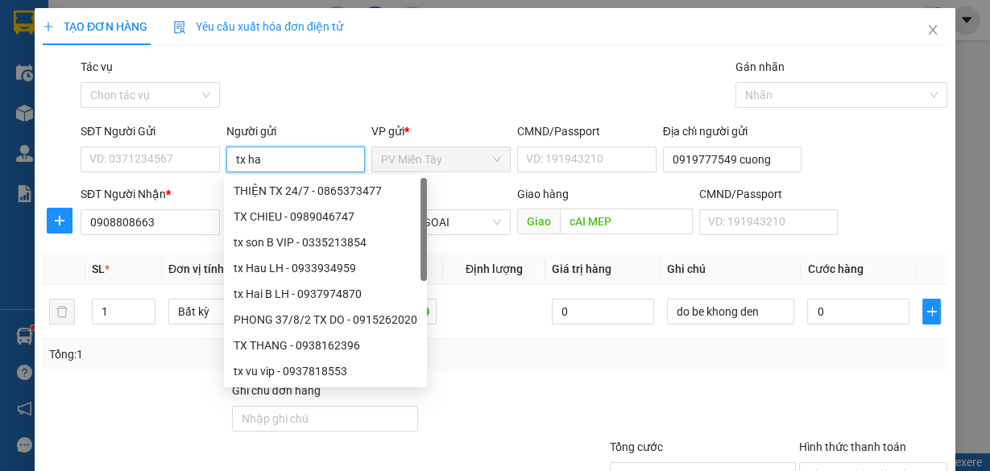
type input "tx hao"
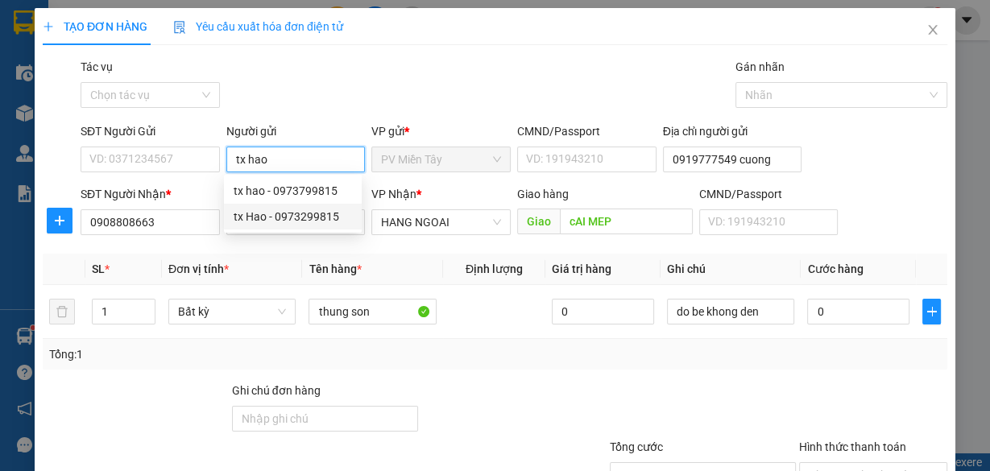
click at [311, 211] on div "tx Hao - 0973299815" at bounding box center [293, 217] width 118 height 18
type input "0973299815"
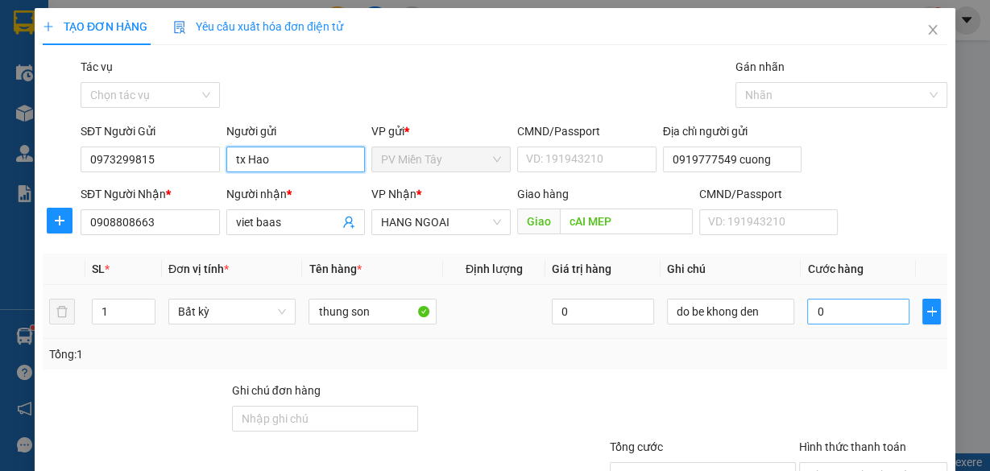
type input "tx Hao"
click at [832, 312] on input "0" at bounding box center [858, 312] width 102 height 26
type input "8"
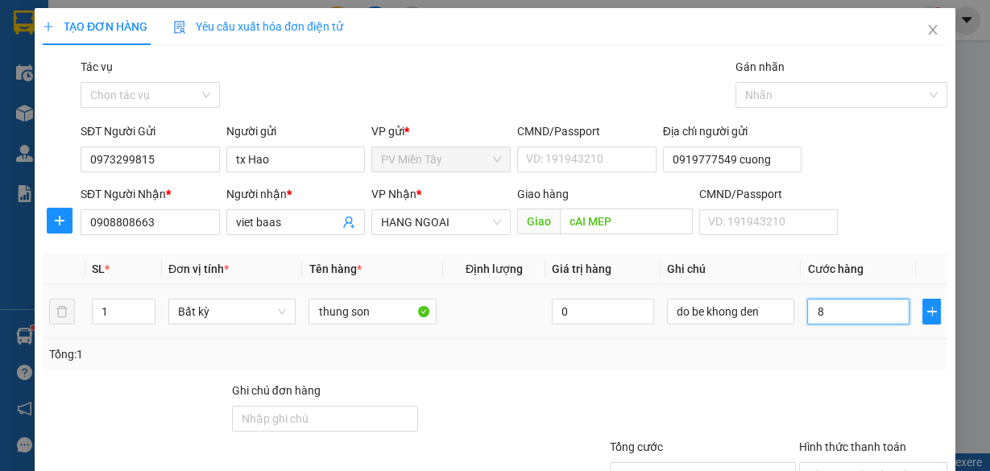
type input "80"
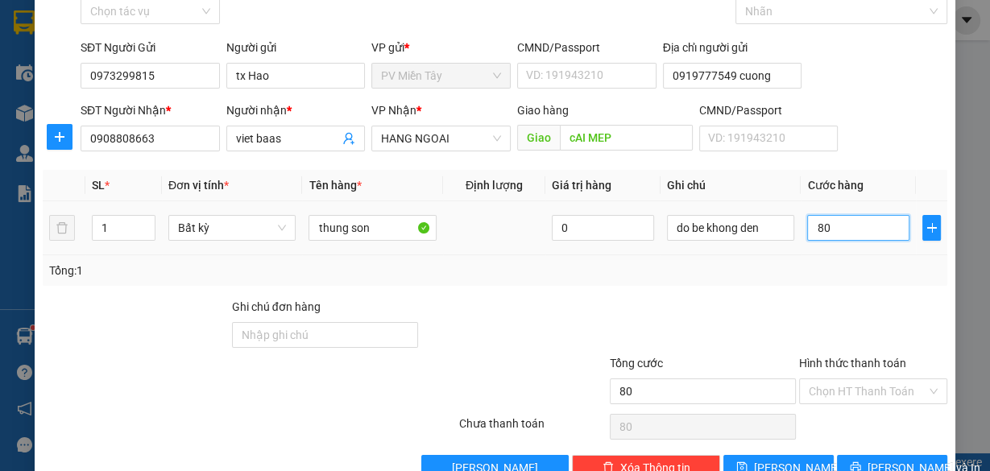
scroll to position [122, 0]
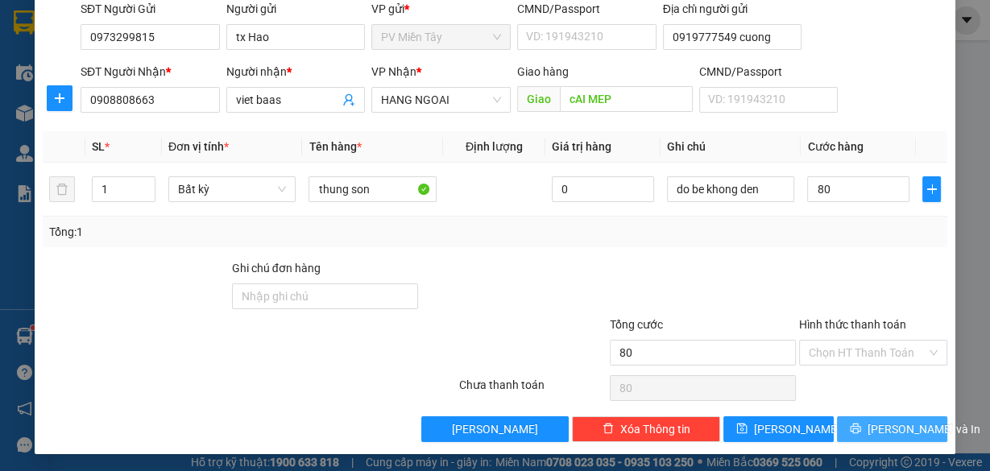
type input "80.000"
click at [893, 423] on span "[PERSON_NAME] và In" at bounding box center [923, 429] width 113 height 18
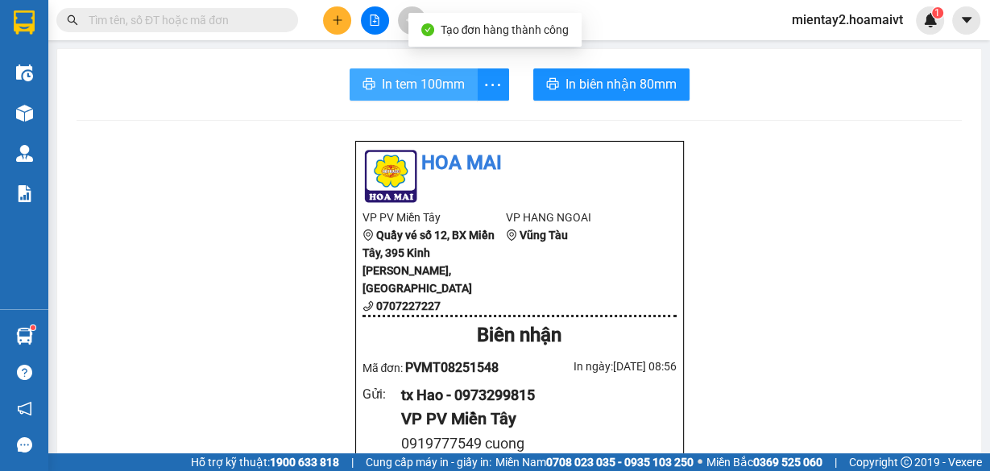
click at [426, 73] on button "In tem 100mm" at bounding box center [413, 84] width 128 height 32
click at [403, 86] on span "In tem 100mm" at bounding box center [423, 84] width 83 height 20
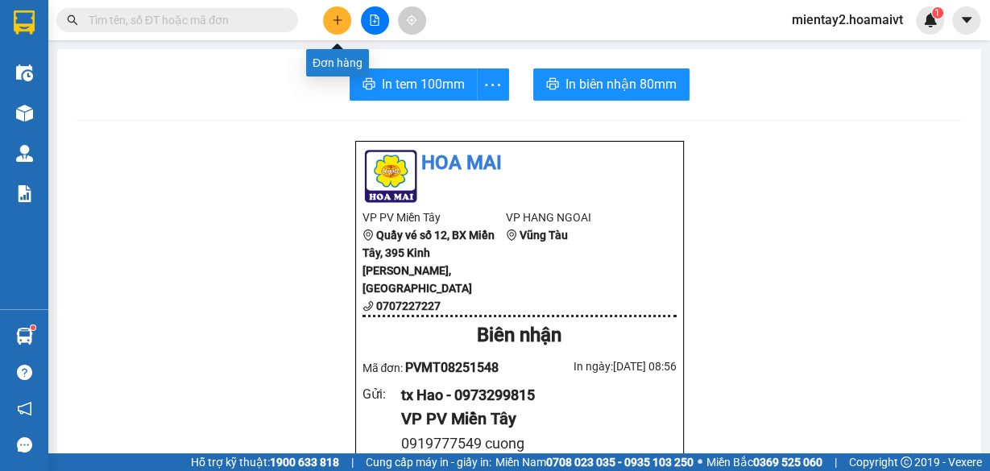
click at [330, 15] on button at bounding box center [337, 20] width 28 height 28
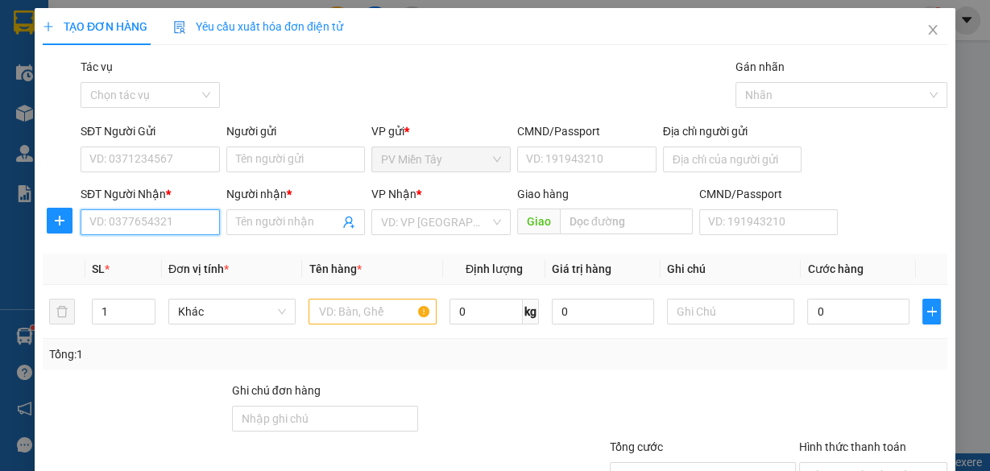
click at [151, 220] on input "SĐT Người Nhận *" at bounding box center [150, 222] width 139 height 26
paste input "0368930058"
type input "0368930058"
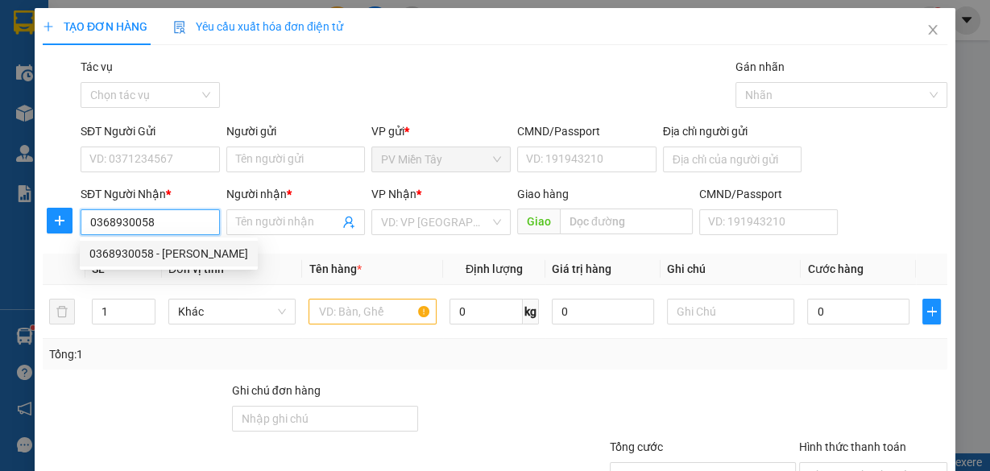
click at [151, 251] on div "0368930058 - [PERSON_NAME]" at bounding box center [168, 254] width 159 height 18
type input "0938243004 Thuyen"
type input "[PERSON_NAME]"
type input "Co May"
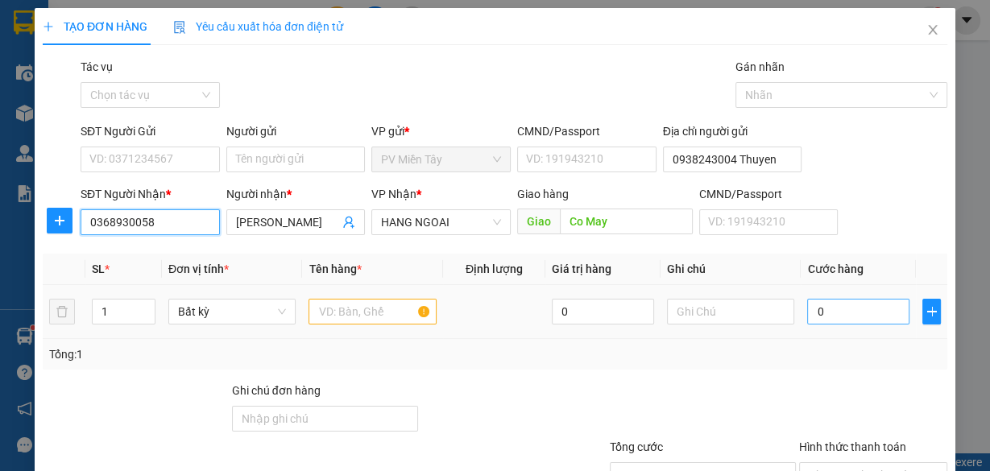
type input "0368930058"
click at [819, 312] on input "0" at bounding box center [858, 312] width 102 height 26
type input "6"
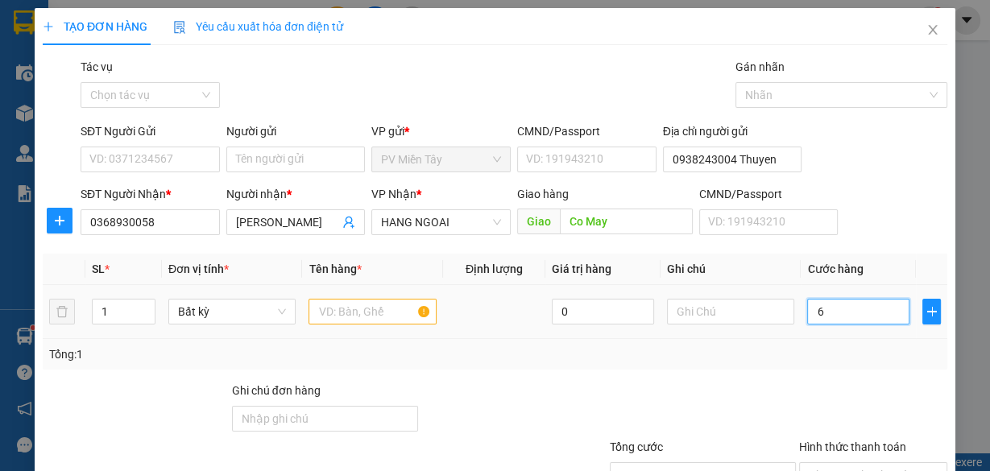
type input "60"
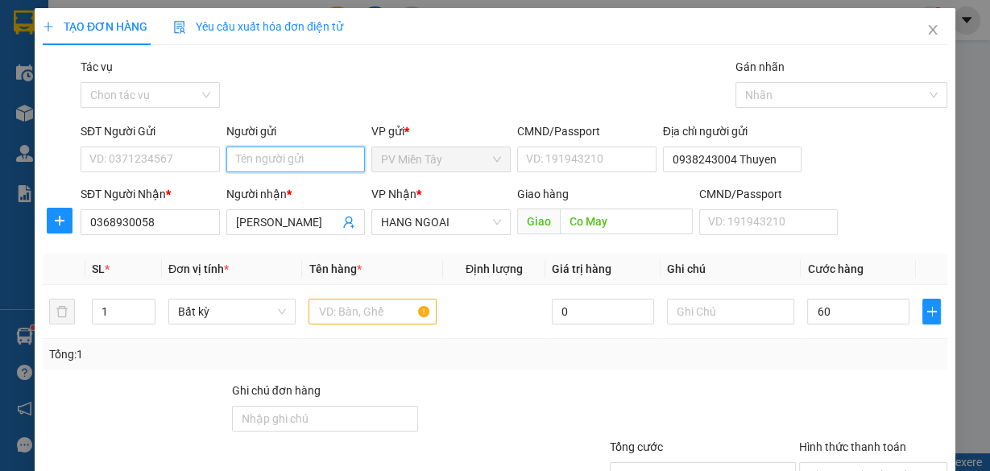
type input "60.000"
click at [255, 152] on input "Người gửi" at bounding box center [295, 160] width 139 height 26
type input "tx thanh c"
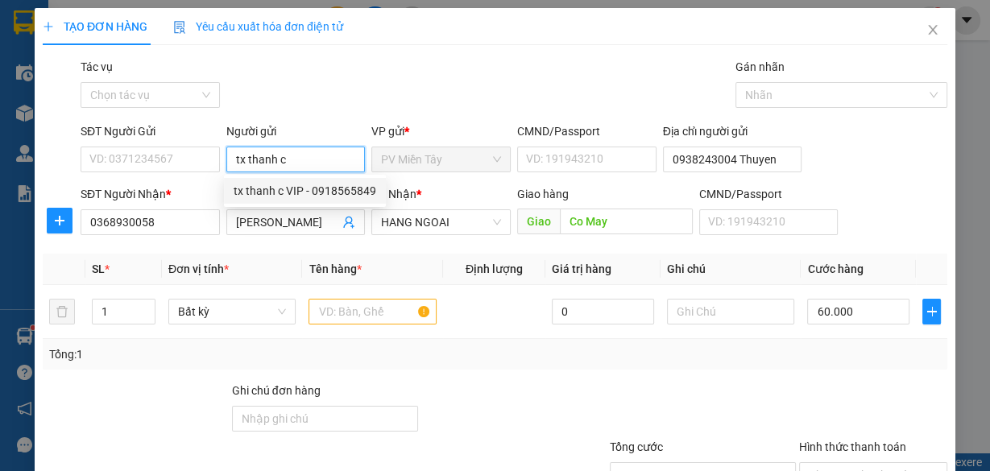
click at [280, 188] on div "tx thanh c VIP - 0918565849" at bounding box center [305, 191] width 143 height 18
type input "0918565849"
type input "tx thanh c VIP"
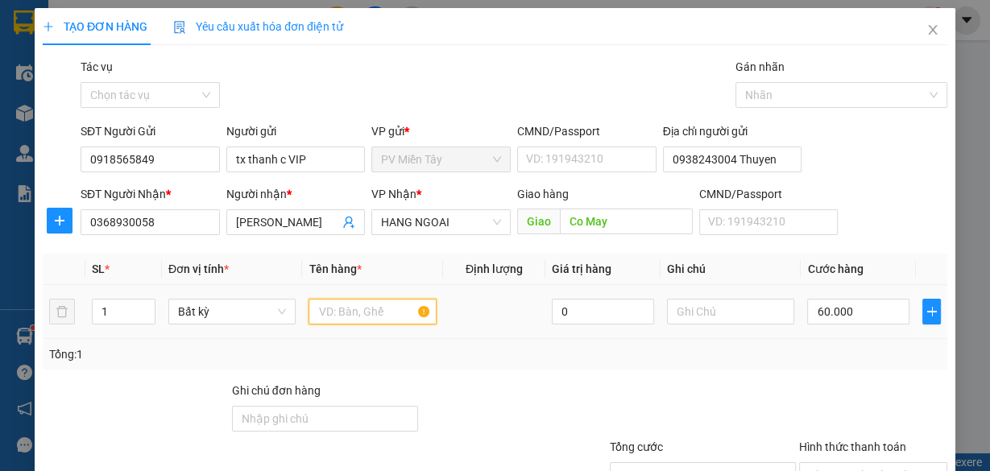
click at [345, 310] on input "text" at bounding box center [372, 312] width 128 height 26
type input "tam"
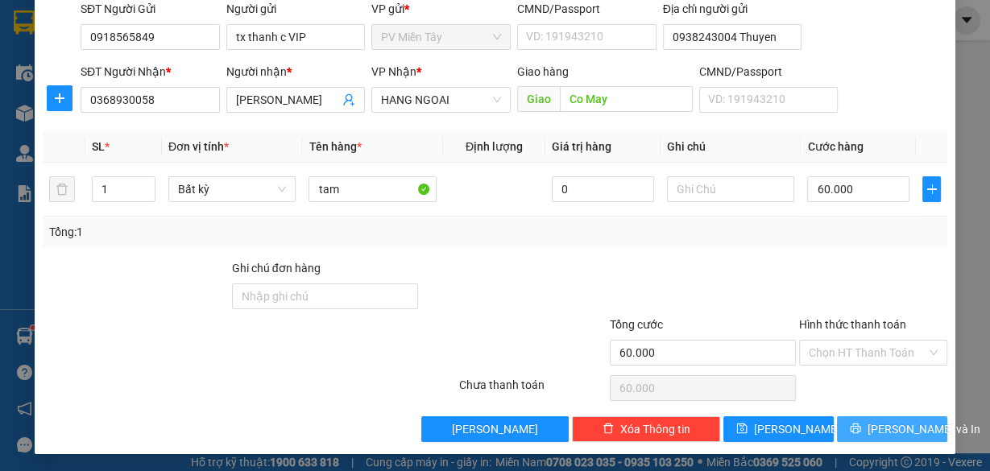
click at [876, 422] on span "[PERSON_NAME] và In" at bounding box center [923, 429] width 113 height 18
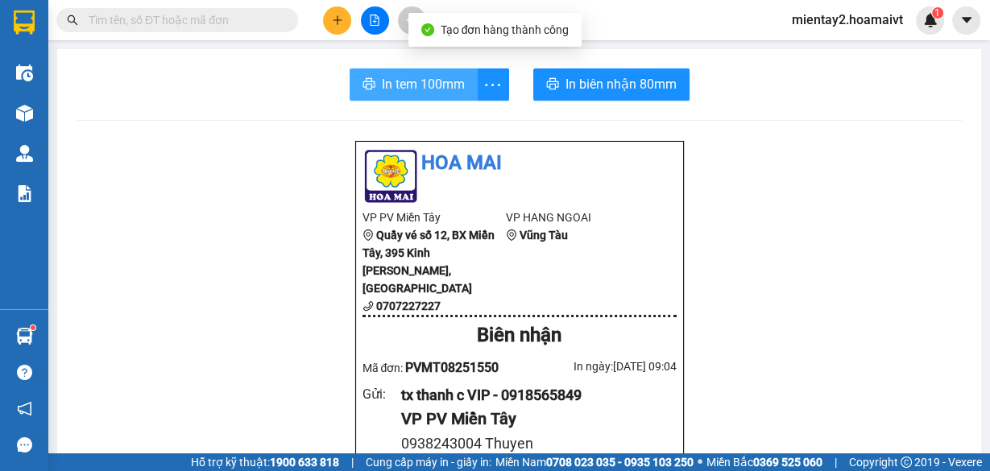
click at [395, 81] on span "In tem 100mm" at bounding box center [423, 84] width 83 height 20
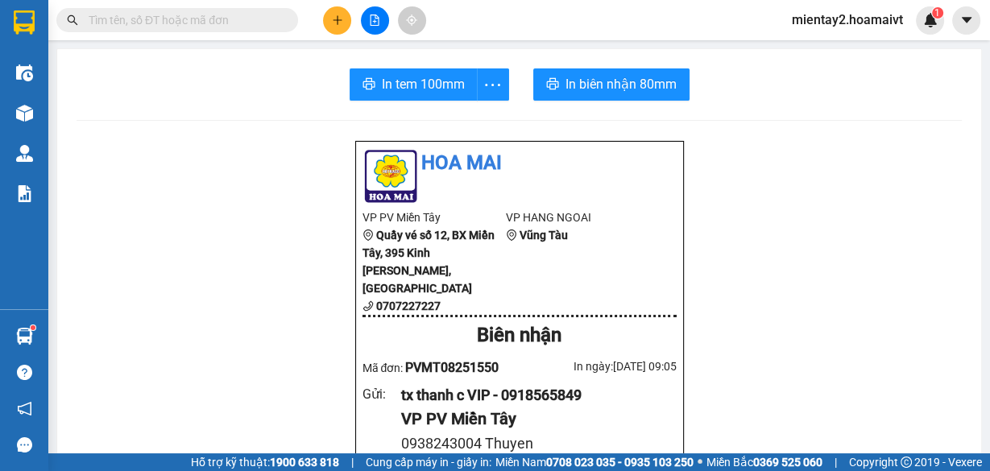
click at [341, 25] on icon "plus" at bounding box center [337, 19] width 11 height 11
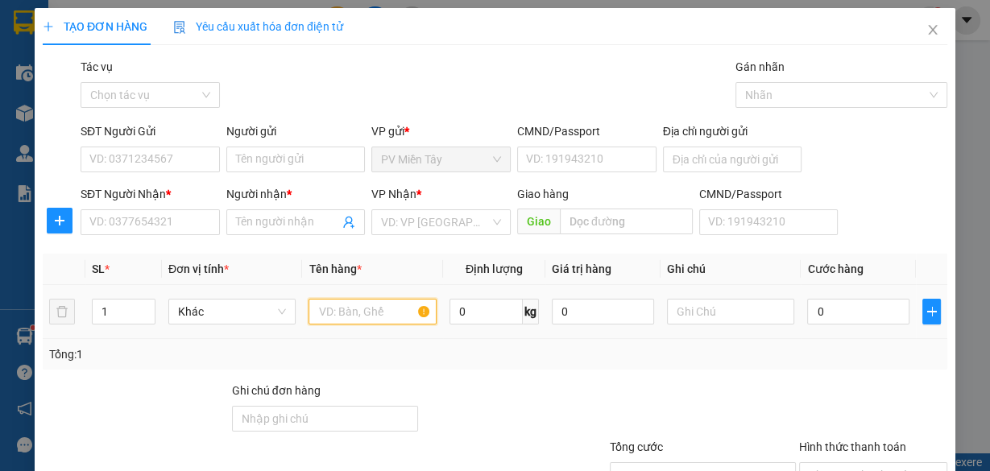
click at [350, 320] on input "text" at bounding box center [372, 312] width 128 height 26
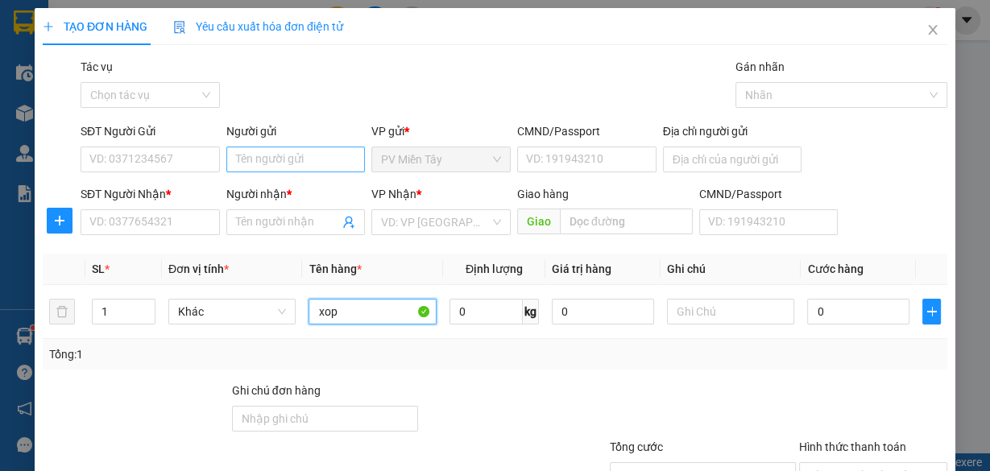
type input "xop"
click at [254, 151] on input "Người gửi" at bounding box center [295, 160] width 139 height 26
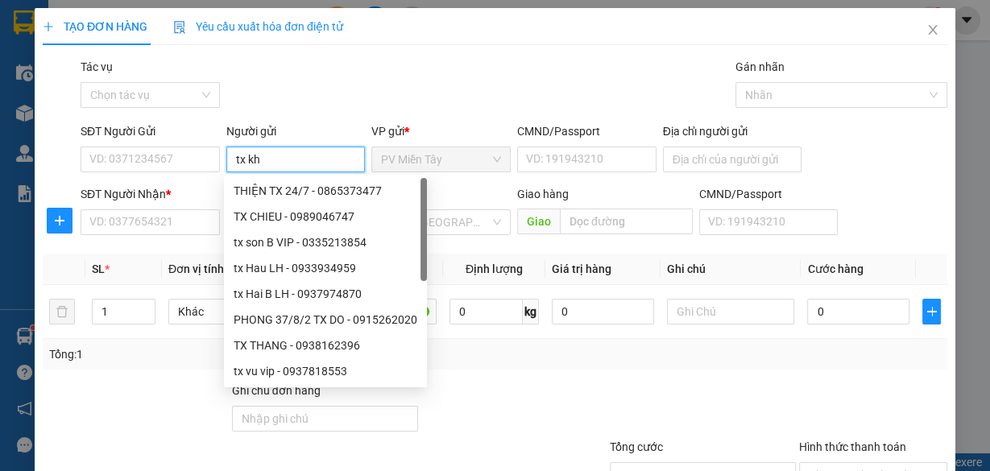
type input "tx kha"
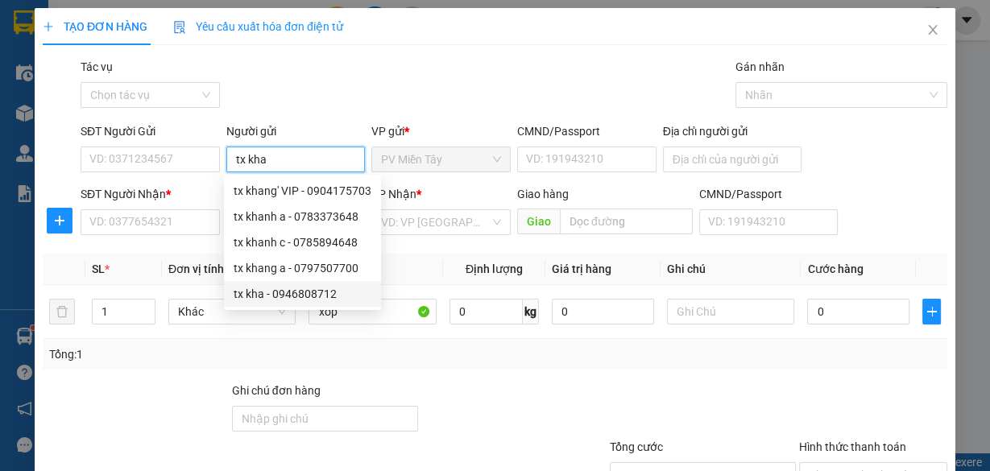
click at [267, 299] on div "tx kha - 0946808712" at bounding box center [303, 294] width 138 height 18
type input "0946808712"
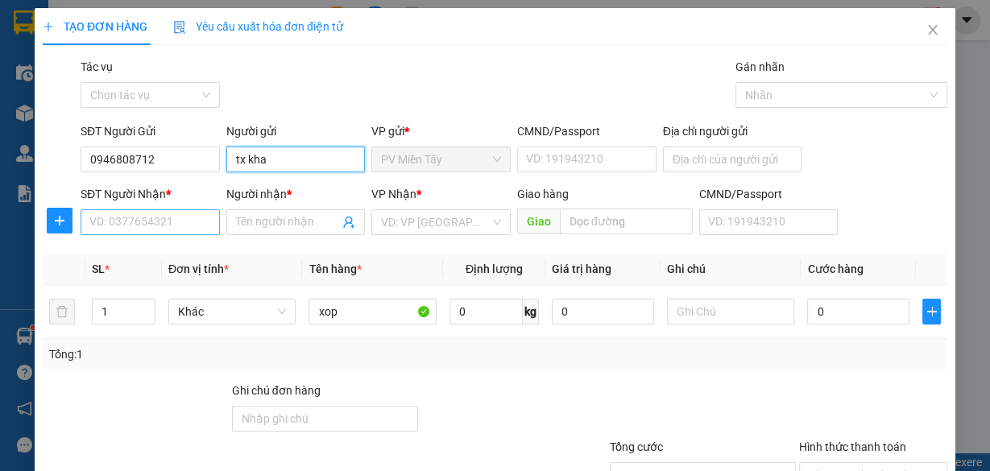
type input "tx kha"
click at [151, 222] on input "SĐT Người Nhận *" at bounding box center [150, 222] width 139 height 26
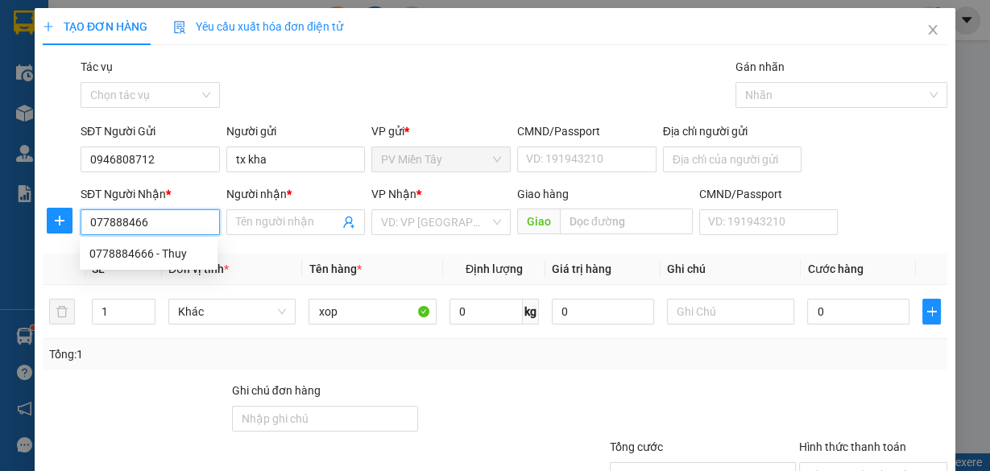
type input "0778884666"
click at [155, 261] on div "0778884666 - Thuy" at bounding box center [148, 254] width 118 height 18
type input "0972656646 quynh"
type input "Thuy"
type input "phu my"
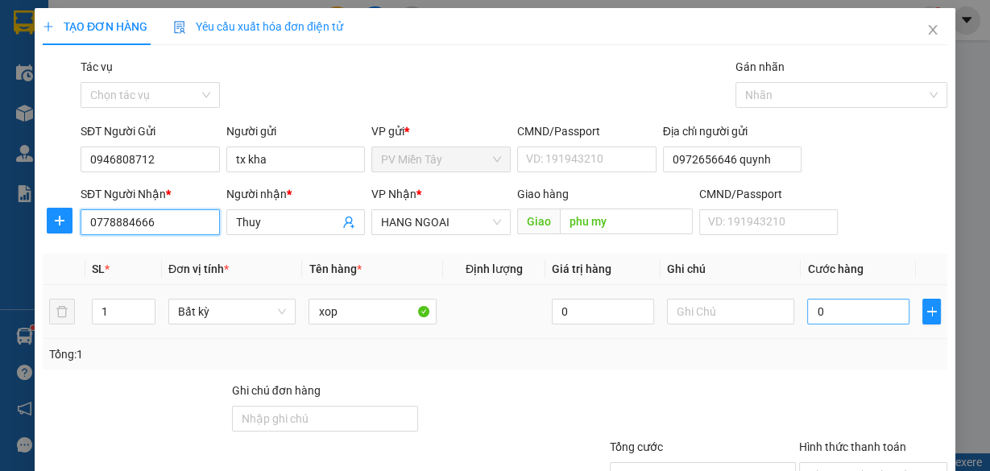
type input "0778884666"
click at [840, 302] on input "0" at bounding box center [858, 312] width 102 height 26
type input "4"
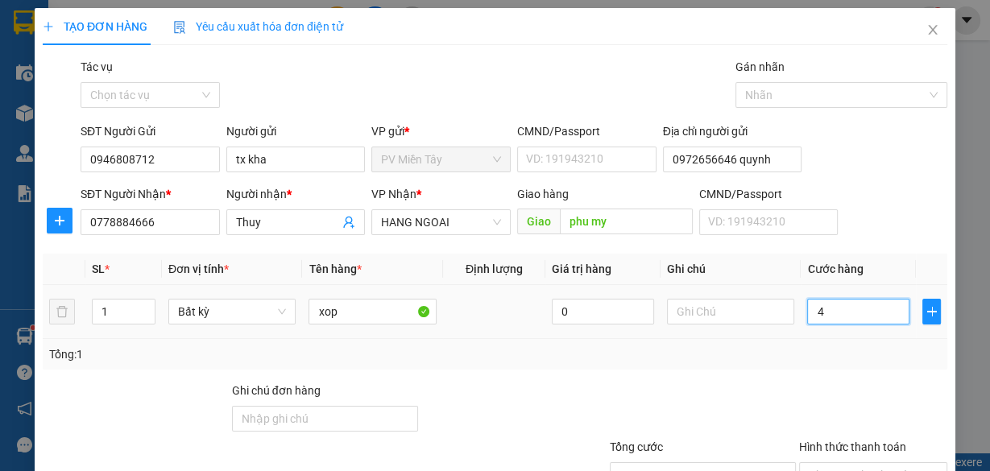
type input "40"
type input "40.000"
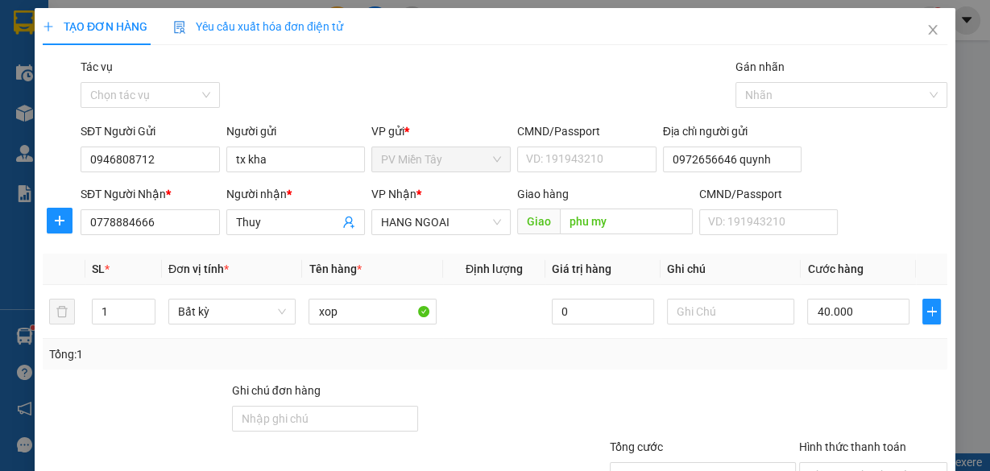
click at [803, 351] on div "Tổng: 1" at bounding box center [494, 354] width 891 height 18
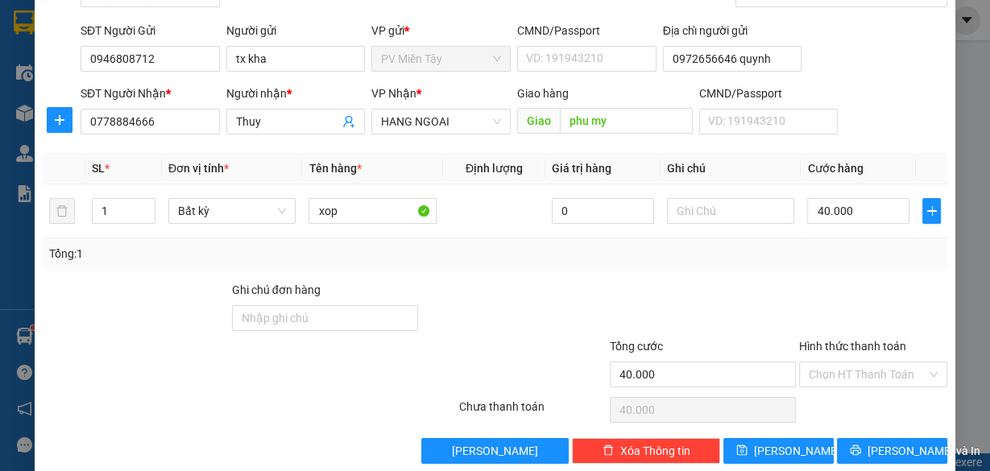
scroll to position [122, 0]
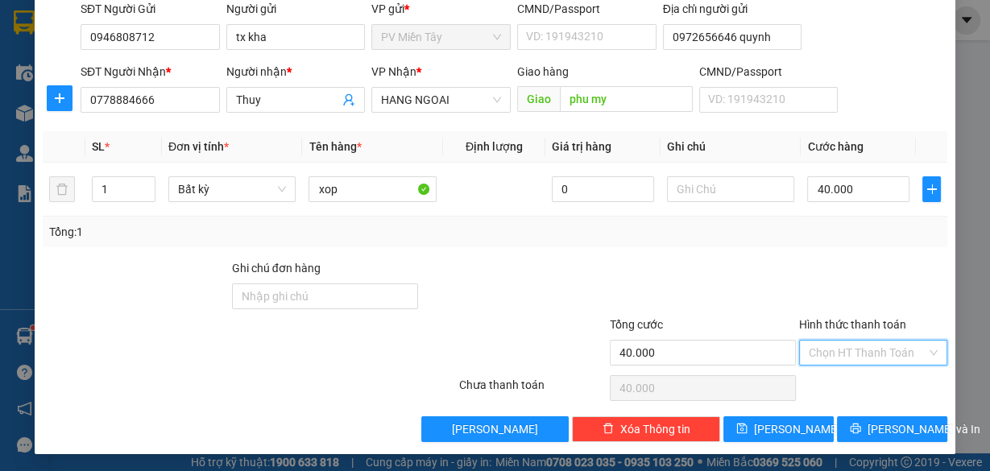
click at [837, 348] on input "Hình thức thanh toán" at bounding box center [867, 353] width 118 height 24
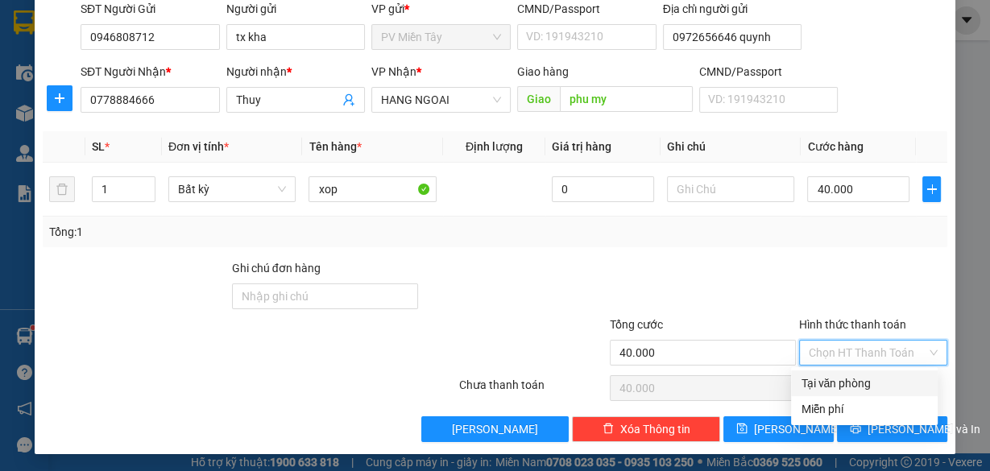
click at [836, 376] on div "Tại văn phòng" at bounding box center [863, 383] width 127 height 18
type input "0"
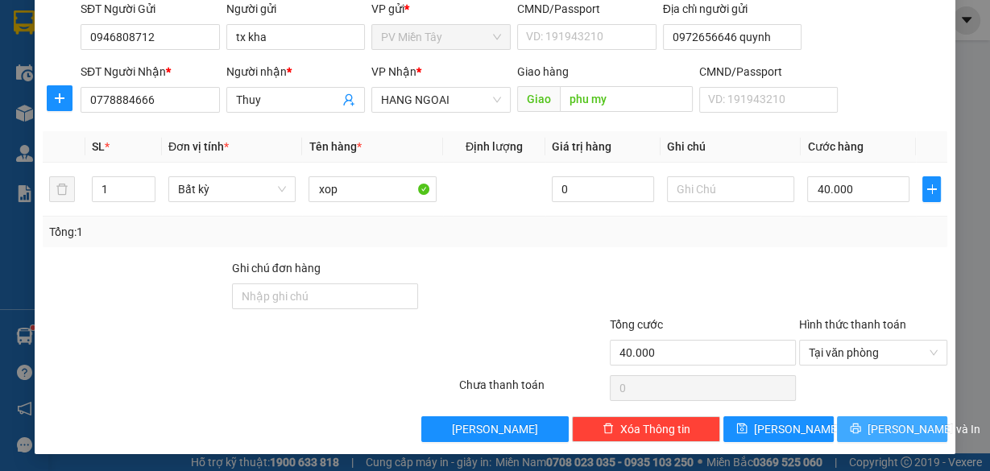
click at [883, 424] on span "[PERSON_NAME] và In" at bounding box center [923, 429] width 113 height 18
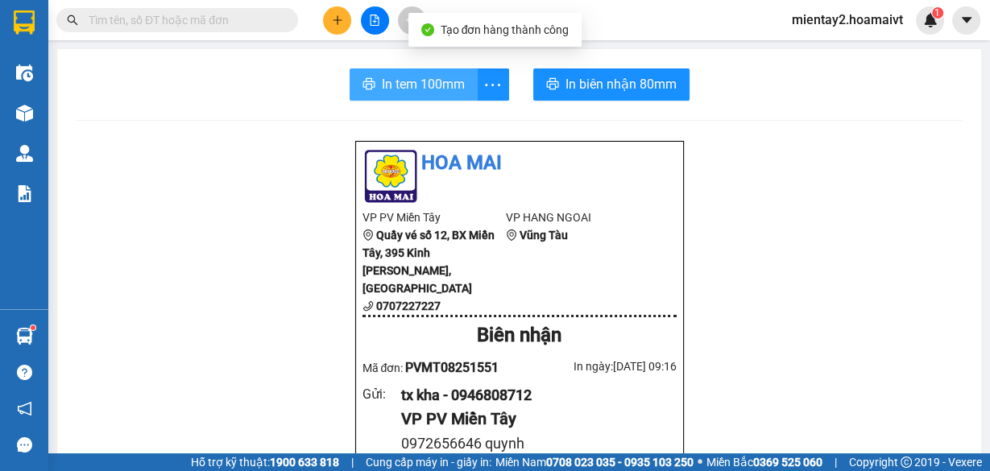
click at [432, 77] on span "In tem 100mm" at bounding box center [423, 84] width 83 height 20
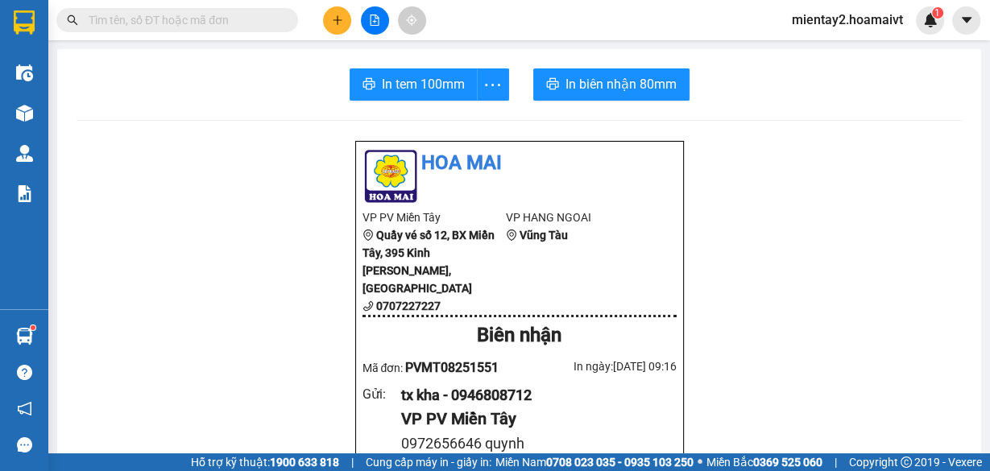
click at [330, 19] on button at bounding box center [337, 20] width 28 height 28
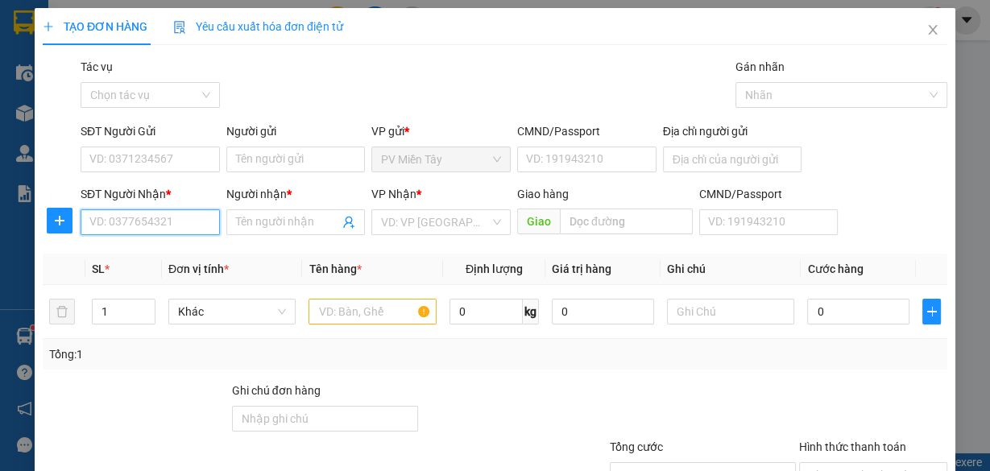
click at [122, 220] on input "SĐT Người Nhận *" at bounding box center [150, 222] width 139 height 26
paste input "0931724172"
type input "0931724172"
click at [151, 255] on div "0931724172 - lâm" at bounding box center [148, 254] width 118 height 18
type input "0908445053 [PERSON_NAME]"
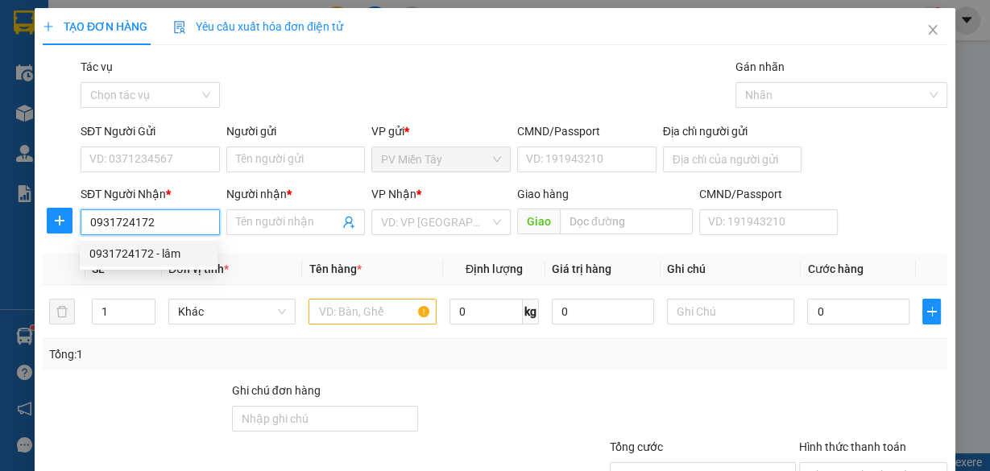
type input "lâm"
type input "phu my3"
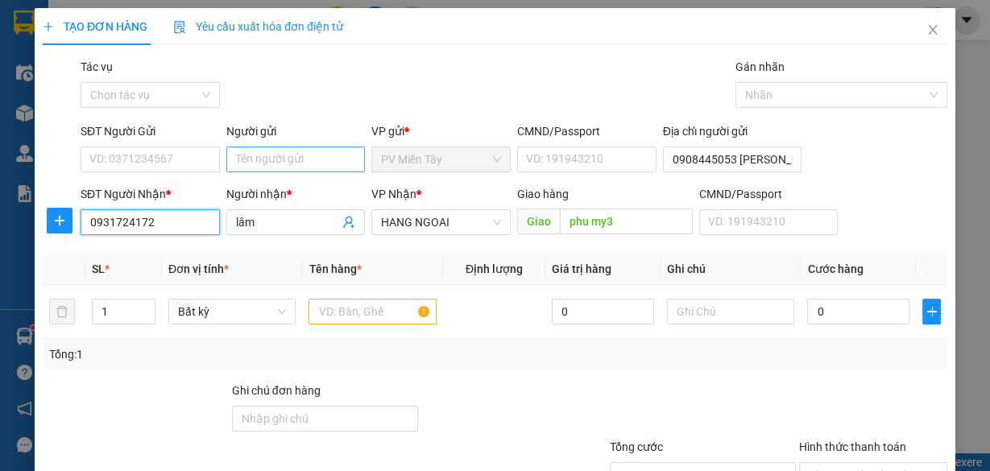
type input "0931724172"
click at [271, 163] on input "Người gửi" at bounding box center [295, 160] width 139 height 26
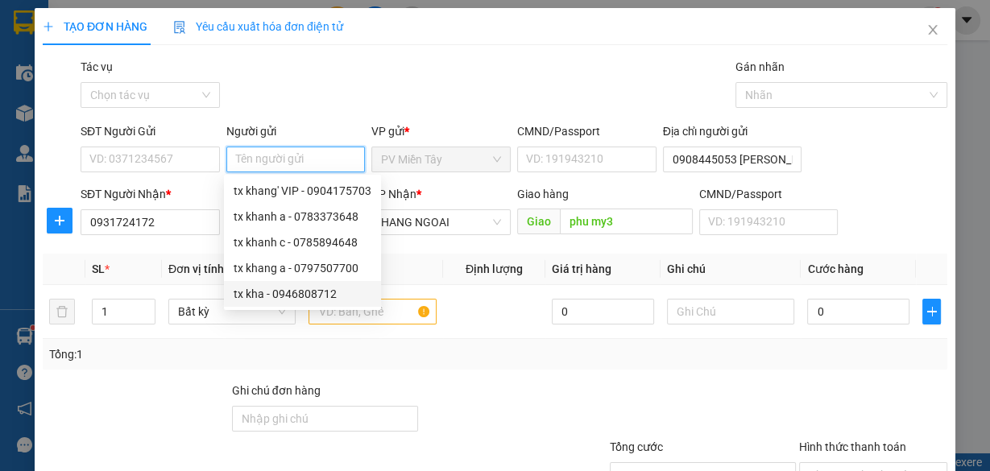
click at [256, 296] on div "tx kha - 0946808712" at bounding box center [303, 294] width 138 height 18
type input "0946808712"
type input "tx kha"
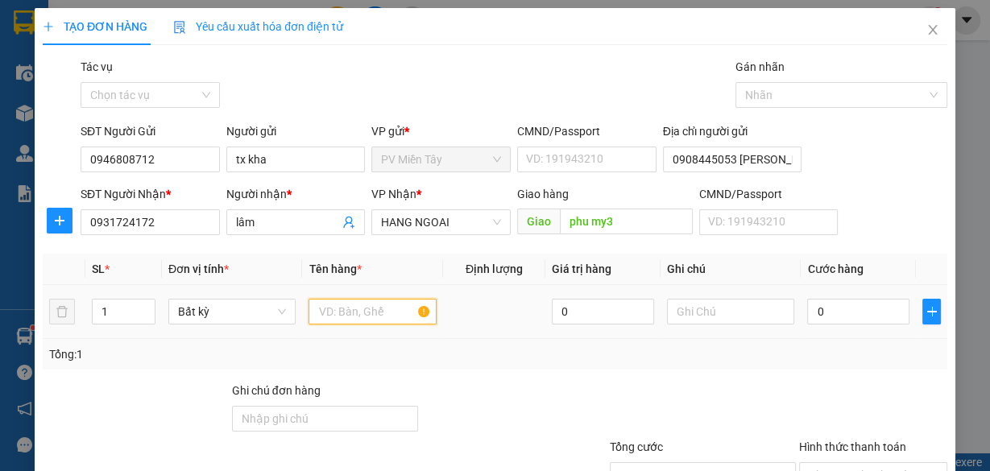
click at [362, 315] on input "text" at bounding box center [372, 312] width 128 height 26
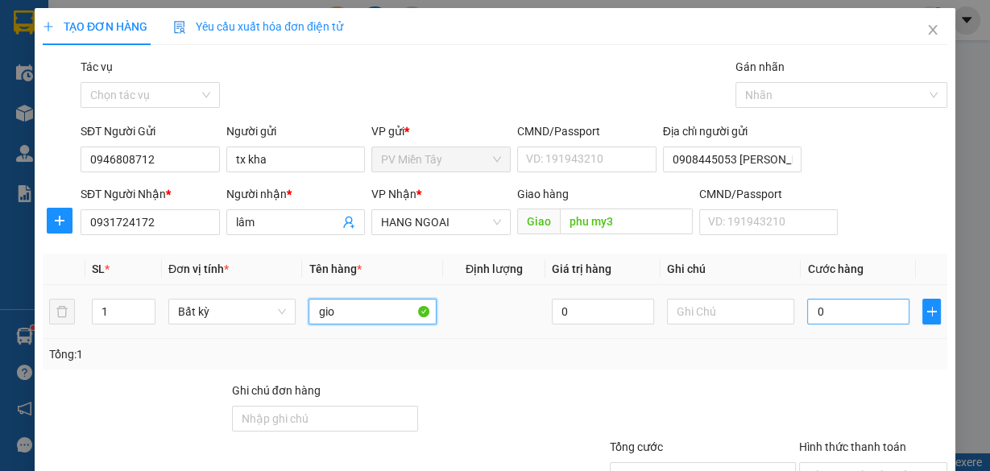
type input "gio"
click at [833, 315] on input "0" at bounding box center [858, 312] width 102 height 26
type input "4"
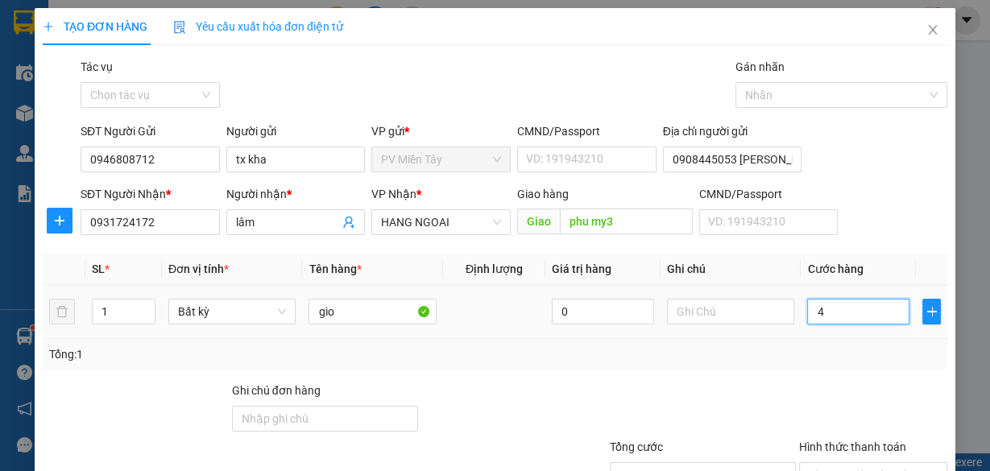
type input "40"
type input "40.000"
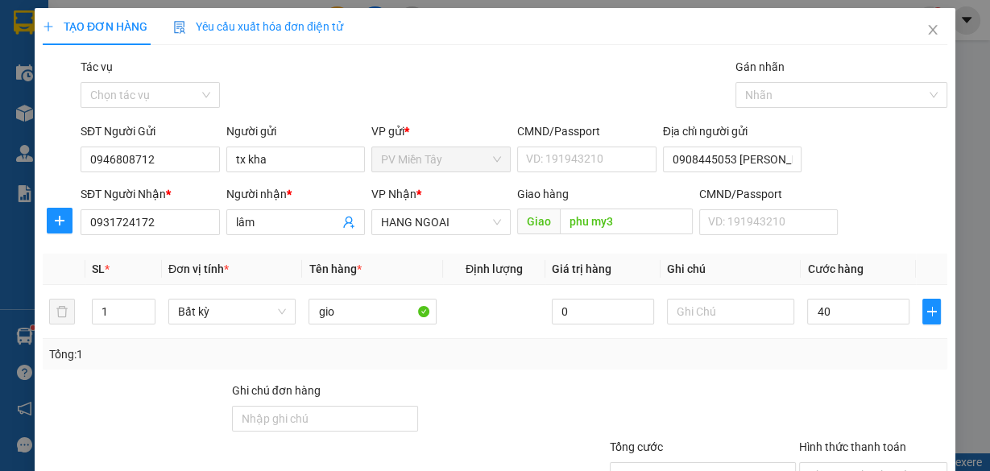
type input "40.000"
click at [846, 366] on div "Tổng: 1" at bounding box center [495, 354] width 904 height 31
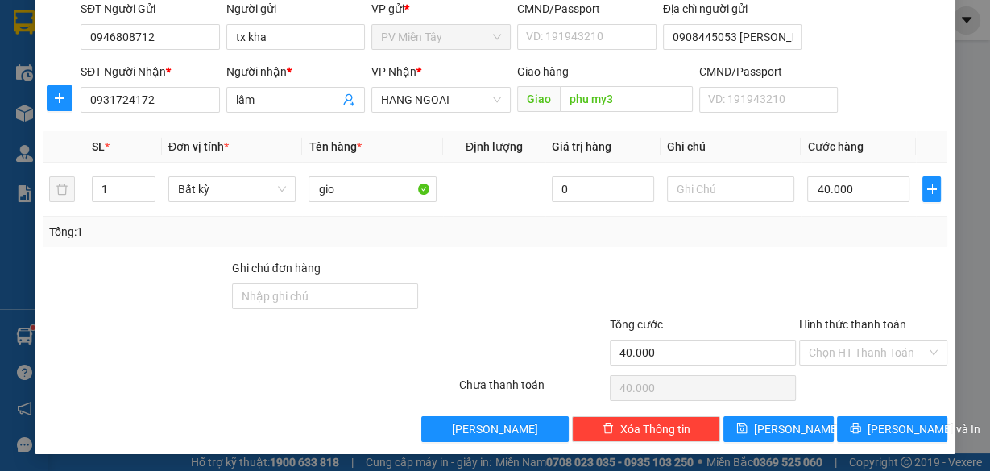
scroll to position [122, 0]
click at [882, 416] on button "[PERSON_NAME] và In" at bounding box center [892, 429] width 110 height 26
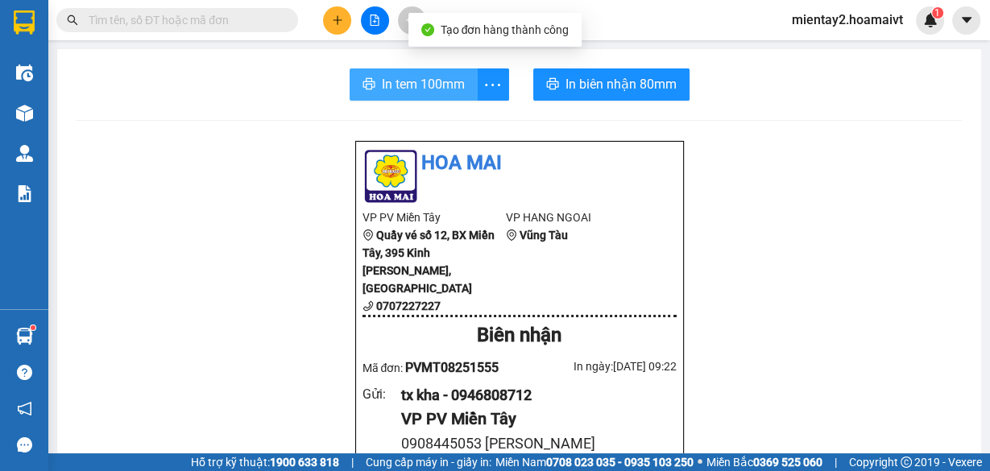
click at [433, 75] on span "In tem 100mm" at bounding box center [423, 84] width 83 height 20
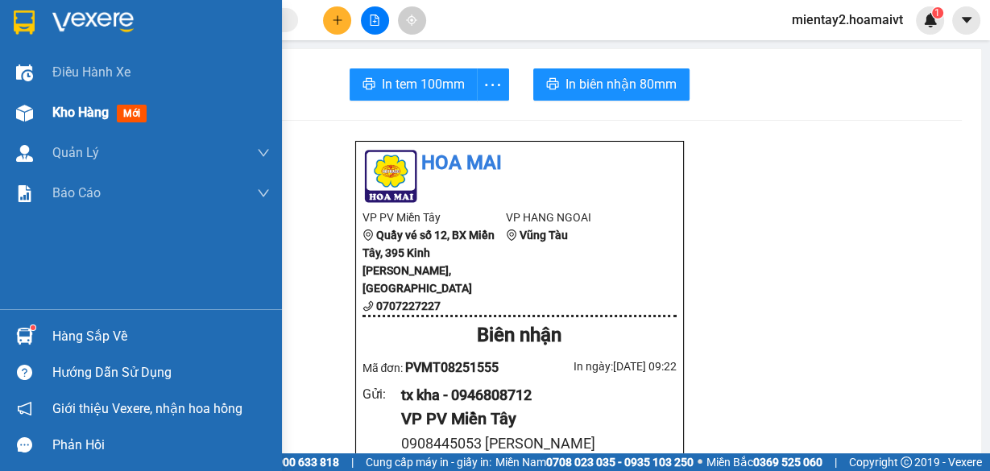
click at [72, 115] on span "Kho hàng" at bounding box center [80, 112] width 56 height 15
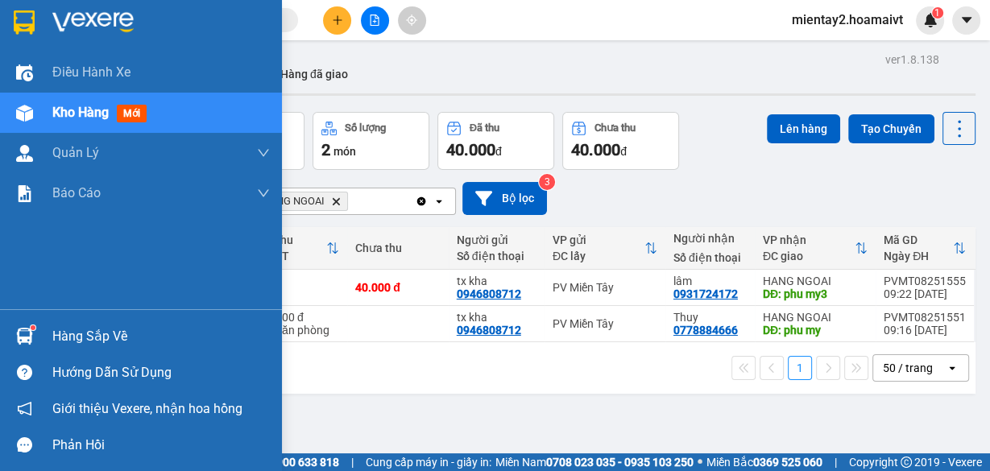
click at [74, 122] on div "Kho hàng mới" at bounding box center [102, 112] width 101 height 20
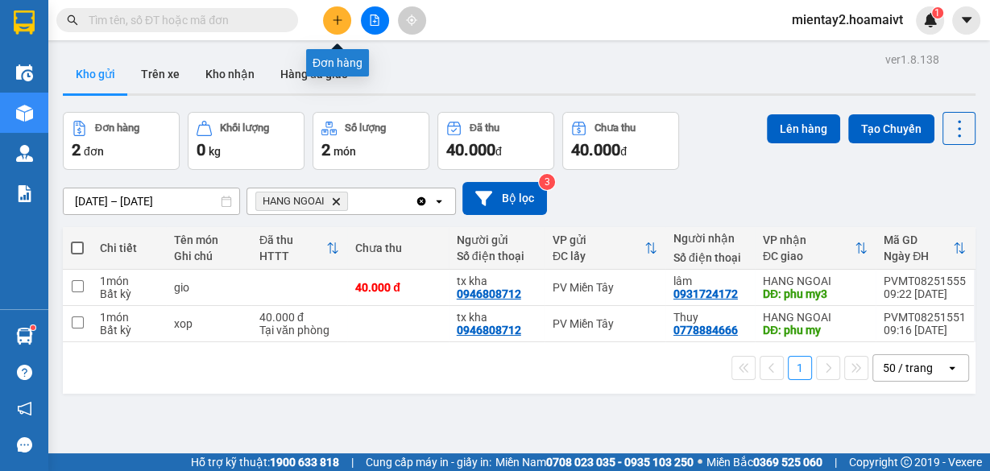
click at [343, 20] on button at bounding box center [337, 20] width 28 height 28
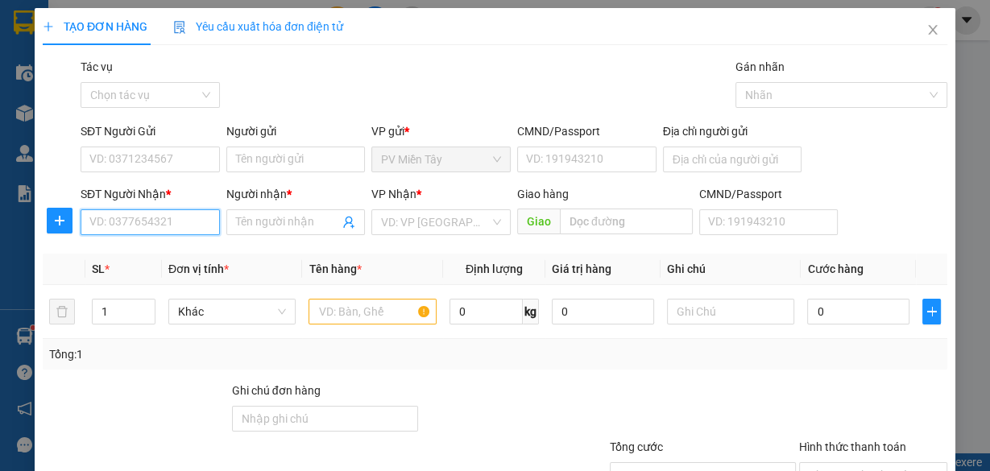
click at [201, 221] on input "SĐT Người Nhận *" at bounding box center [150, 222] width 139 height 26
type input "093316696"
click at [166, 247] on div "0933166965 - DIEP" at bounding box center [148, 254] width 118 height 18
type input "0909369036 [PERSON_NAME]"
type input "0933166965"
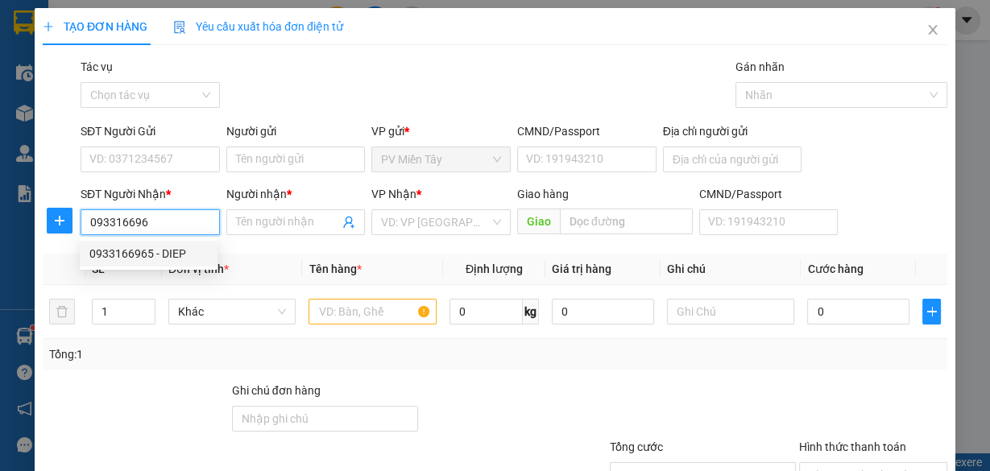
type input "DIEP"
type input "tran long"
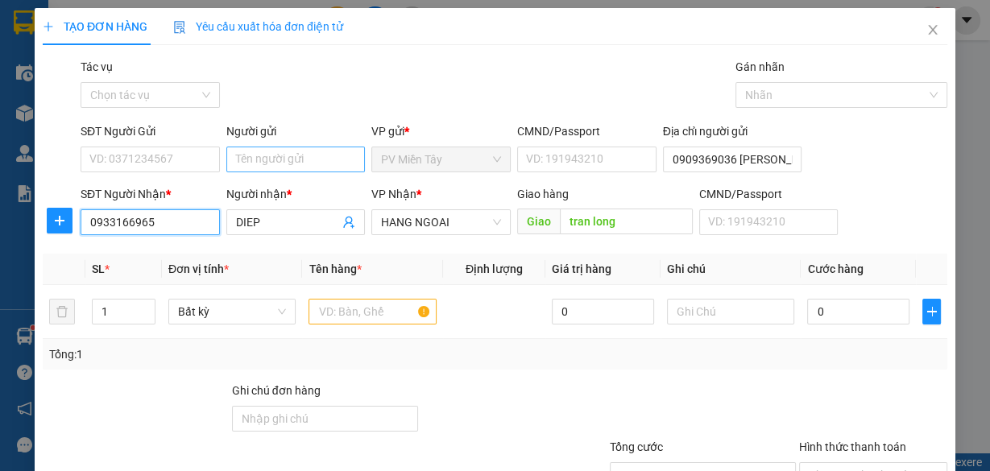
type input "0933166965"
click at [262, 159] on input "Người gửi" at bounding box center [295, 160] width 139 height 26
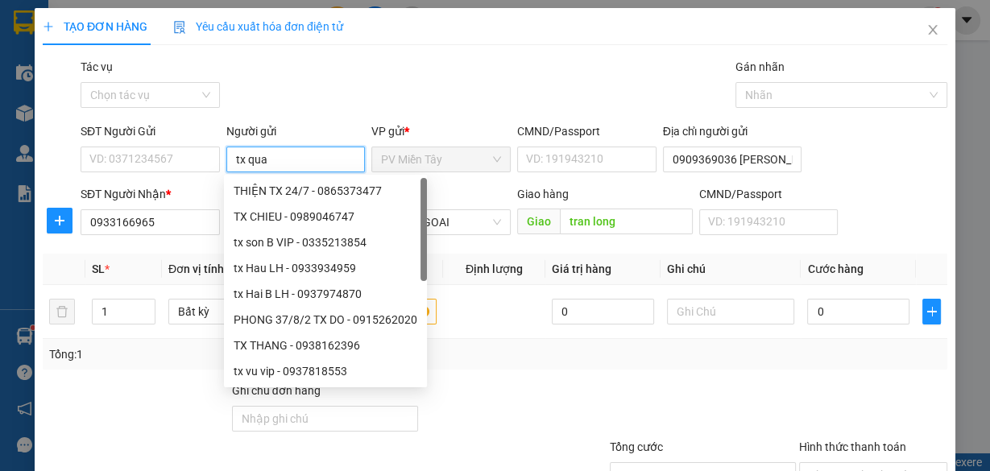
type input "tx quay"
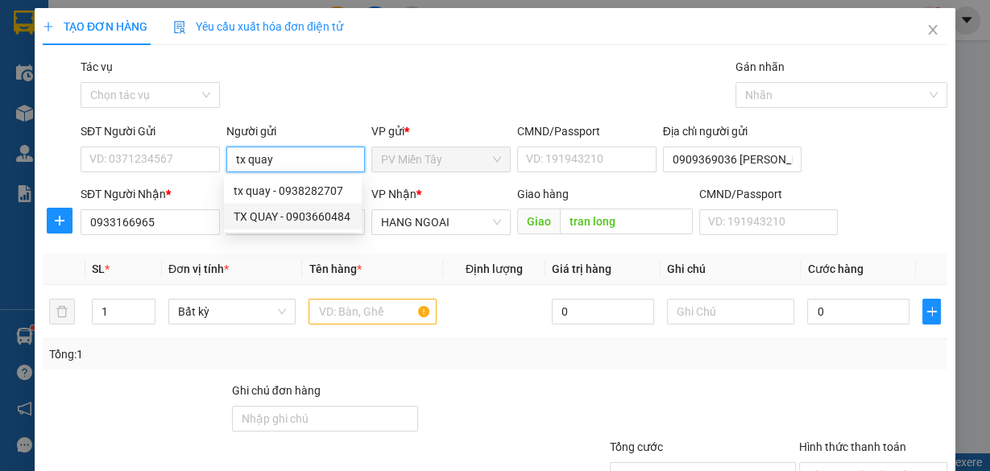
click at [304, 213] on div "TX QUAY - 0903660484" at bounding box center [293, 217] width 118 height 18
type input "0903660484"
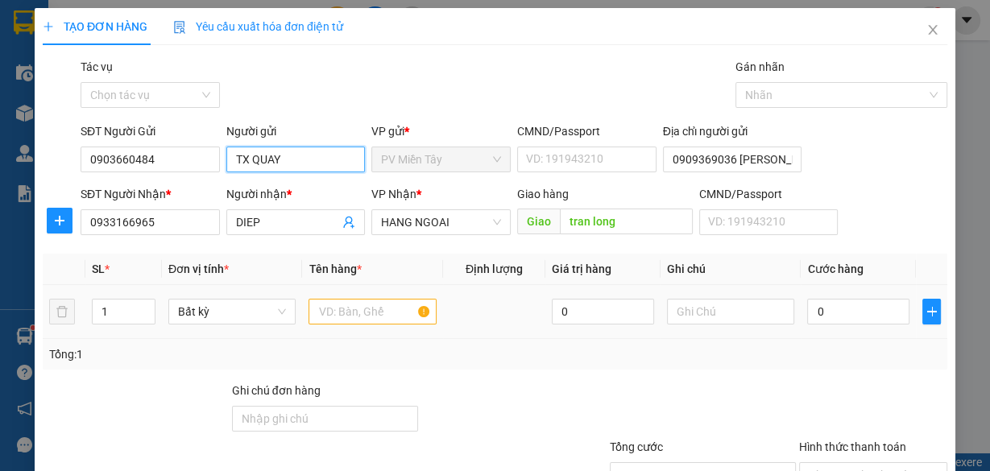
type input "TX QUAY"
click at [354, 314] on input "text" at bounding box center [372, 312] width 128 height 26
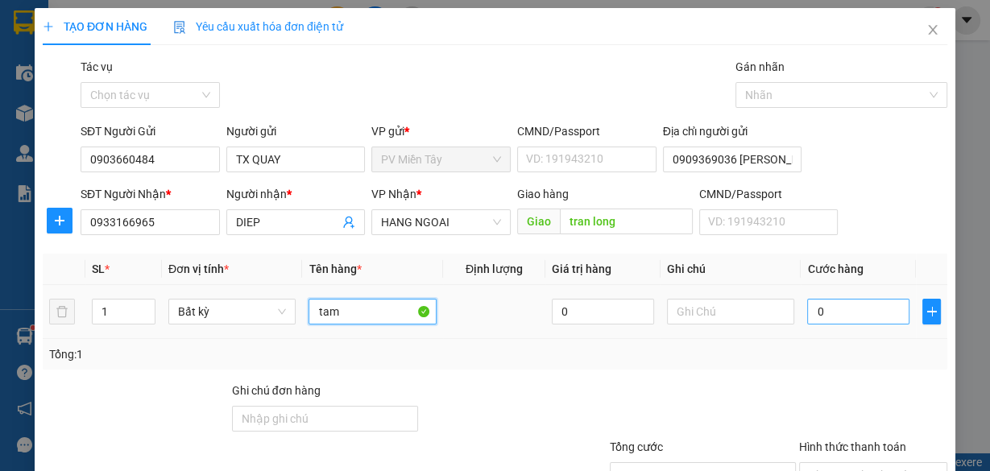
type input "tam"
click at [810, 303] on input "0" at bounding box center [858, 312] width 102 height 26
type input "4"
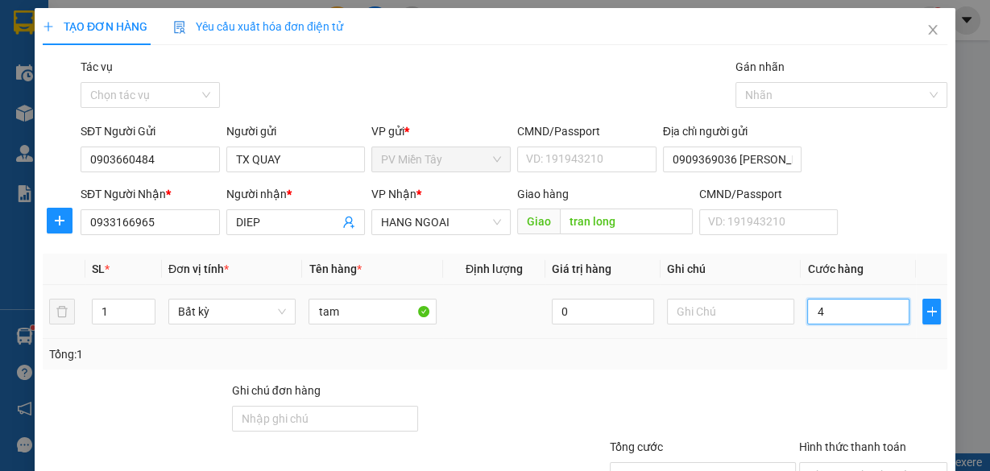
type input "40"
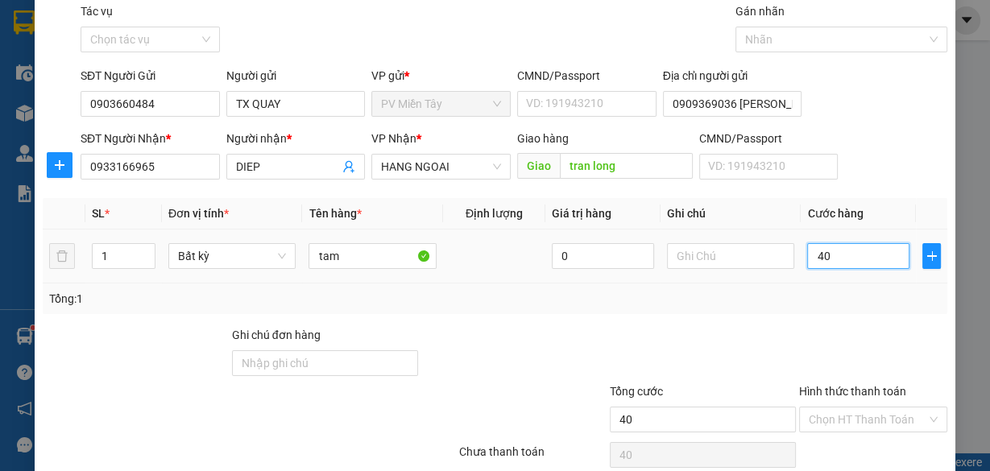
scroll to position [122, 0]
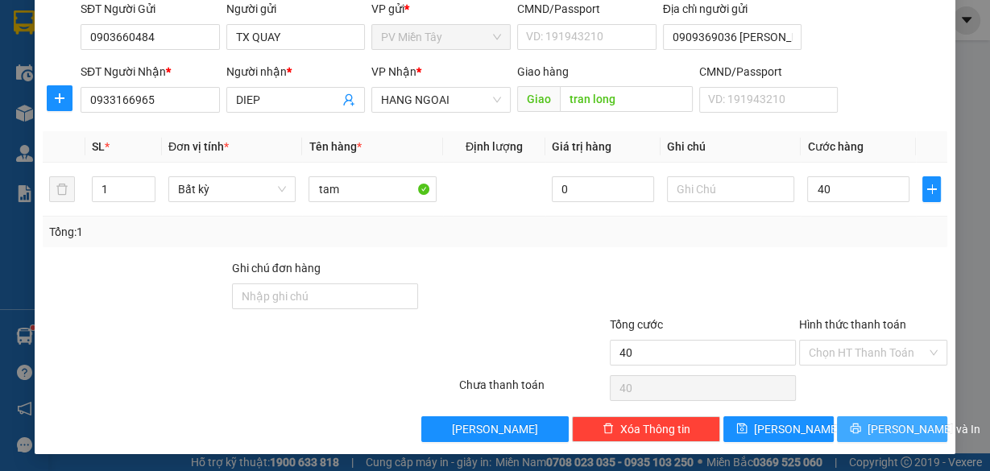
type input "40.000"
drag, startPoint x: 875, startPoint y: 433, endPoint x: 864, endPoint y: 417, distance: 19.7
click at [875, 432] on span "[PERSON_NAME] và In" at bounding box center [923, 429] width 113 height 18
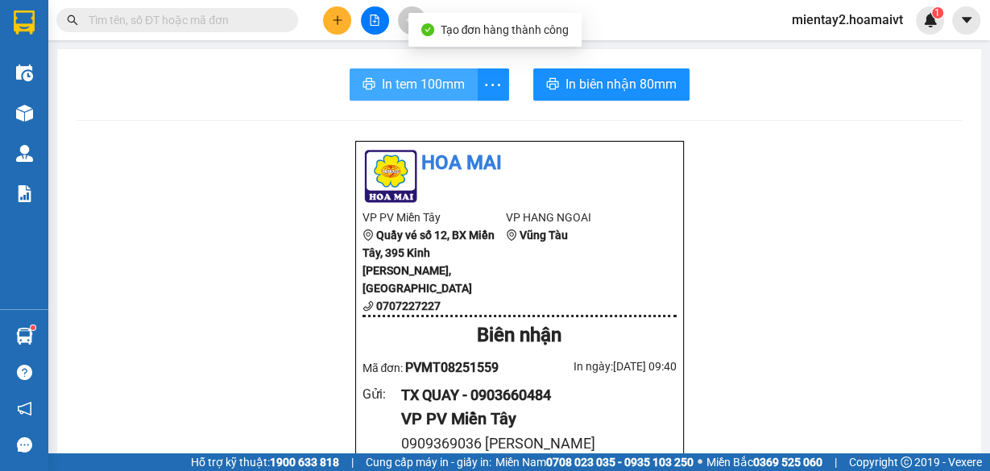
click at [437, 85] on span "In tem 100mm" at bounding box center [423, 84] width 83 height 20
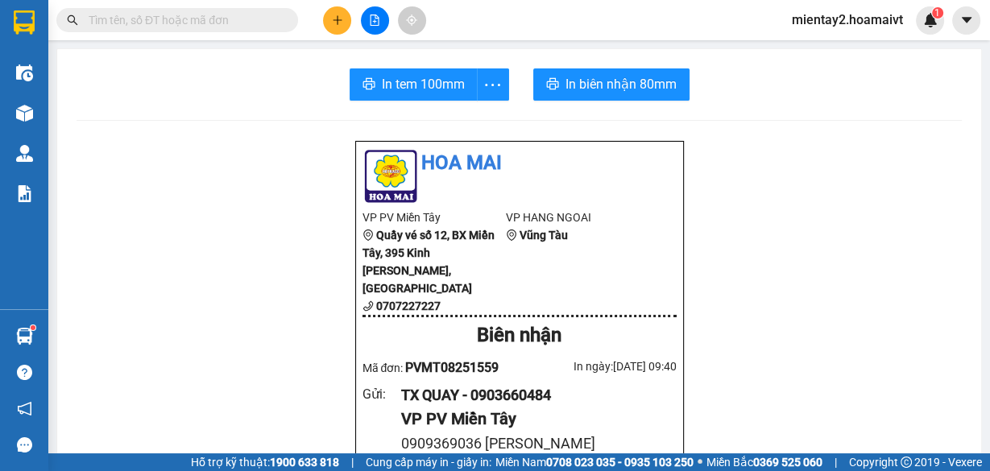
click at [340, 26] on button at bounding box center [337, 20] width 28 height 28
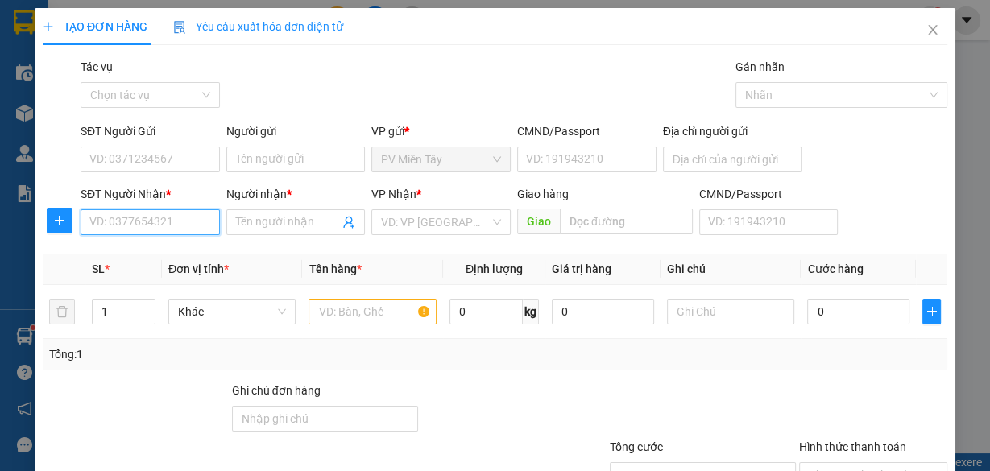
click at [130, 227] on input "SĐT Người Nhận *" at bounding box center [150, 222] width 139 height 26
type input "0939665455"
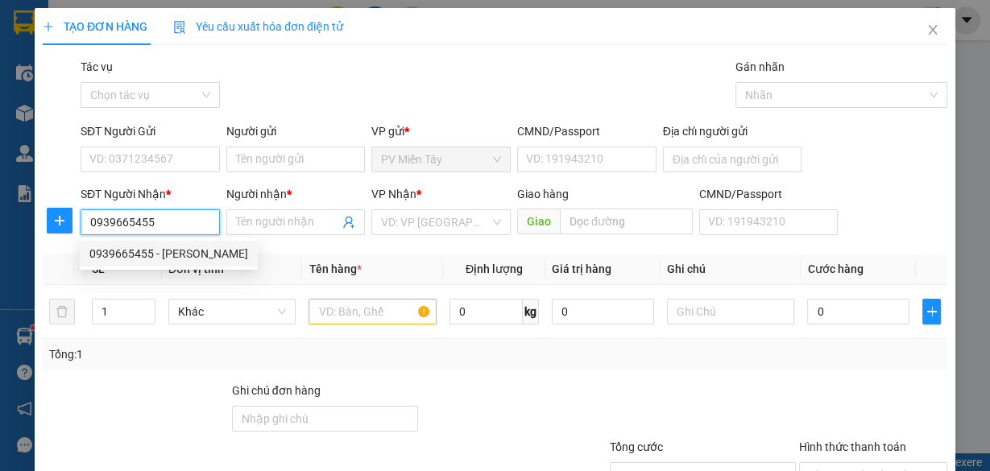
click at [139, 263] on div "0939665455 - [PERSON_NAME]" at bounding box center [169, 254] width 178 height 26
type input "1746 [PERSON_NAME], x Pham Van Hai, [GEOGRAPHIC_DATA]"
type input "tan tien"
type input "p thai"
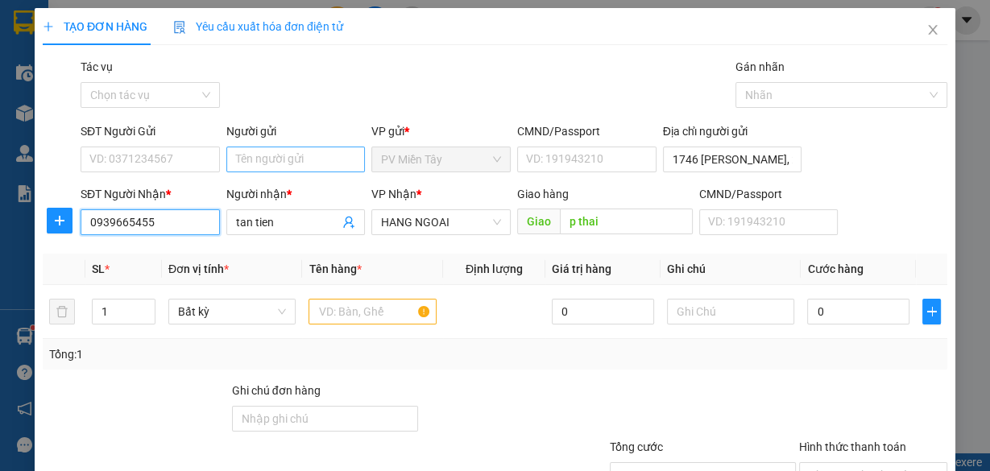
type input "0939665455"
click at [287, 147] on input "Người gửi" at bounding box center [295, 160] width 139 height 26
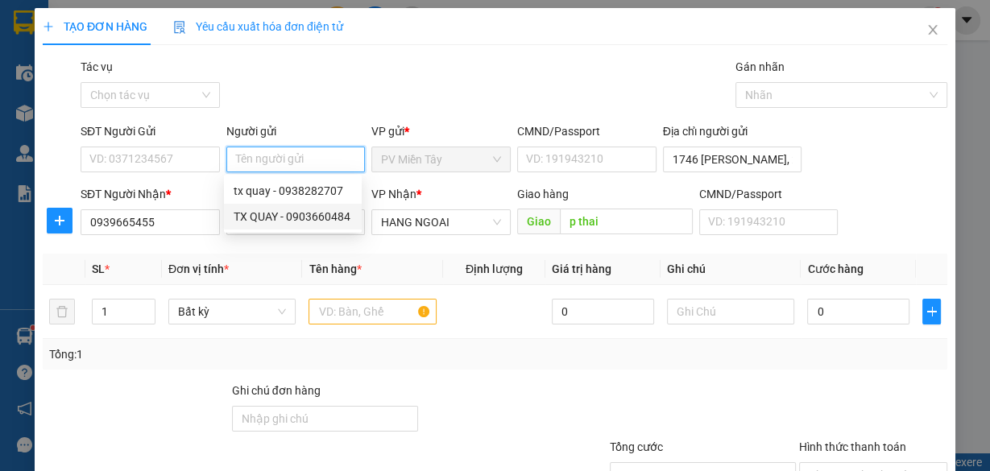
click at [287, 214] on div "TX QUAY - 0903660484" at bounding box center [293, 217] width 118 height 18
type input "0903660484"
type input "TX QUAY"
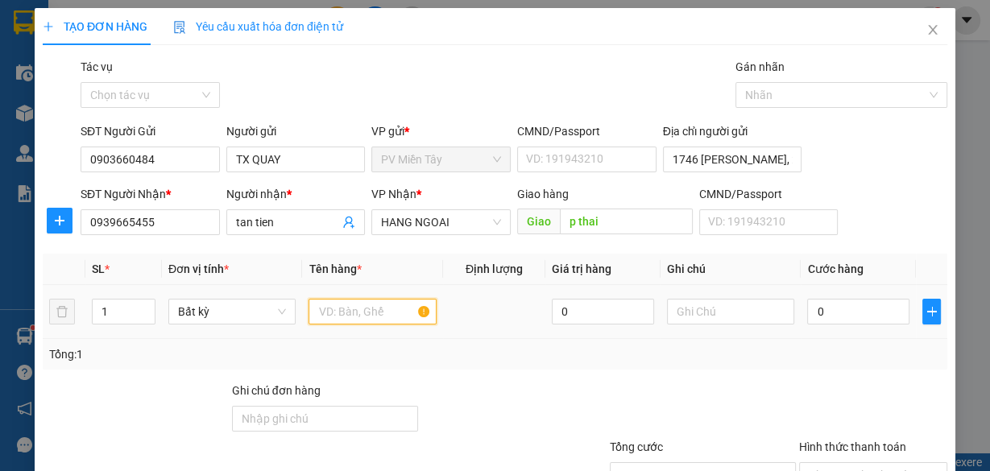
click at [339, 310] on input "text" at bounding box center [372, 312] width 128 height 26
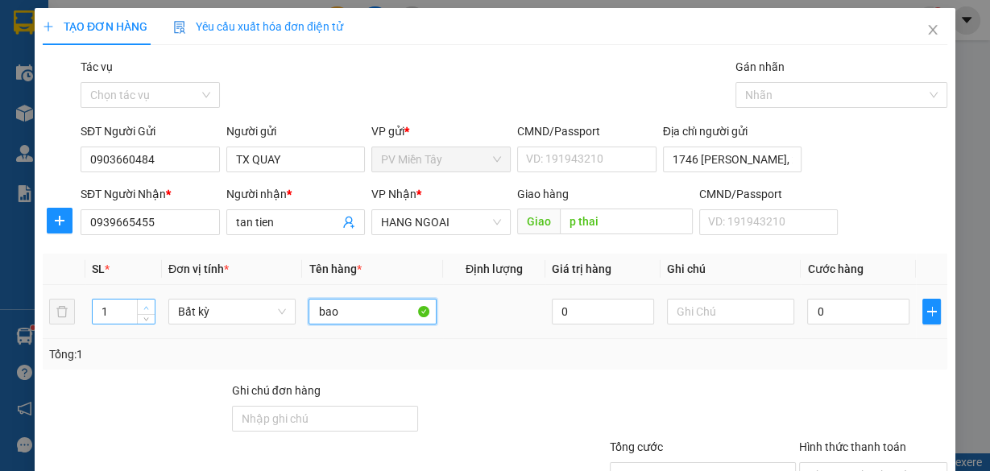
type input "bao"
type input "2"
click at [147, 305] on icon "up" at bounding box center [146, 308] width 6 height 6
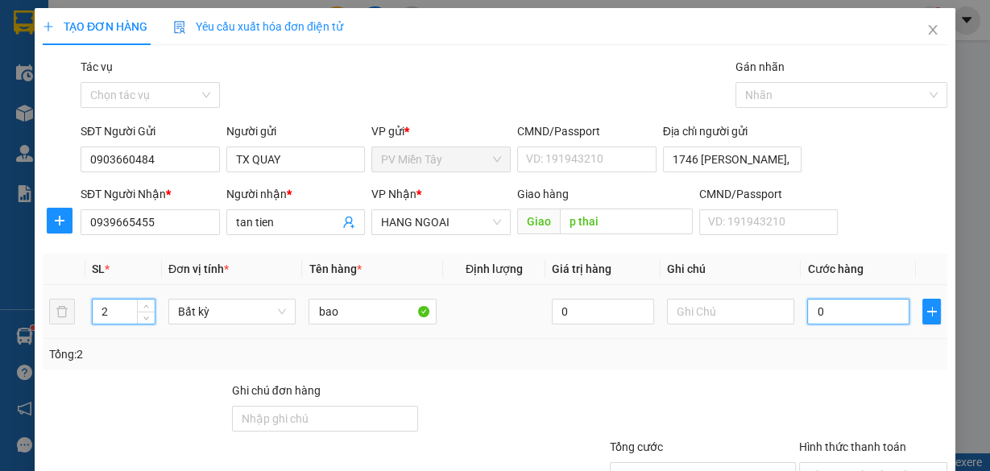
click at [843, 316] on input "0" at bounding box center [858, 312] width 102 height 26
type input "1"
type input "10"
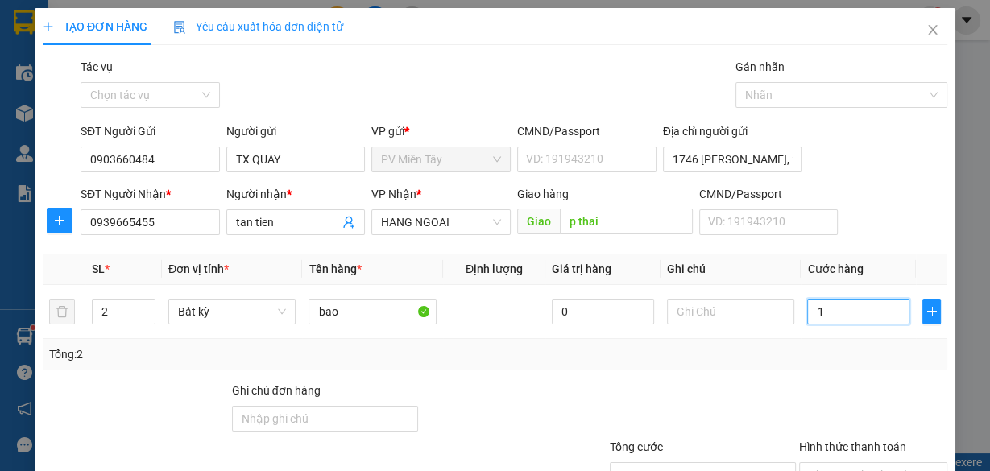
type input "10"
type input "100"
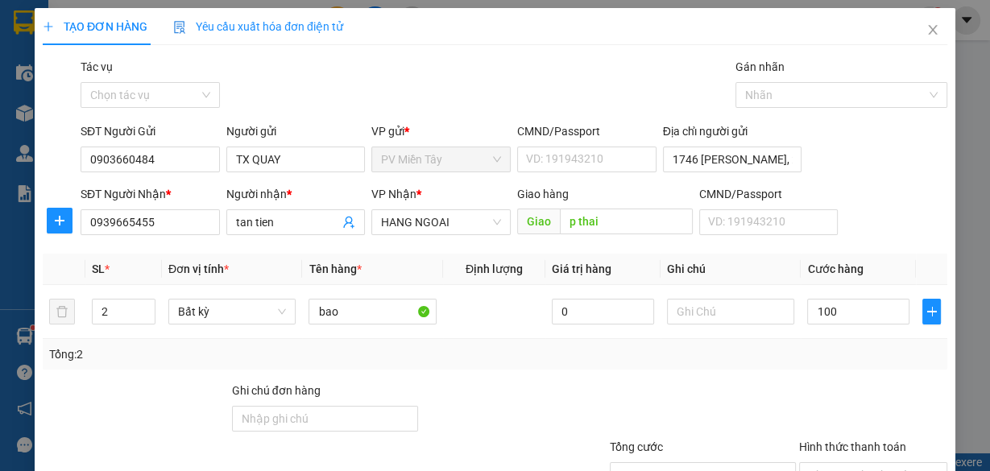
type input "100.000"
click at [800, 365] on div "Tổng: 2" at bounding box center [495, 354] width 904 height 31
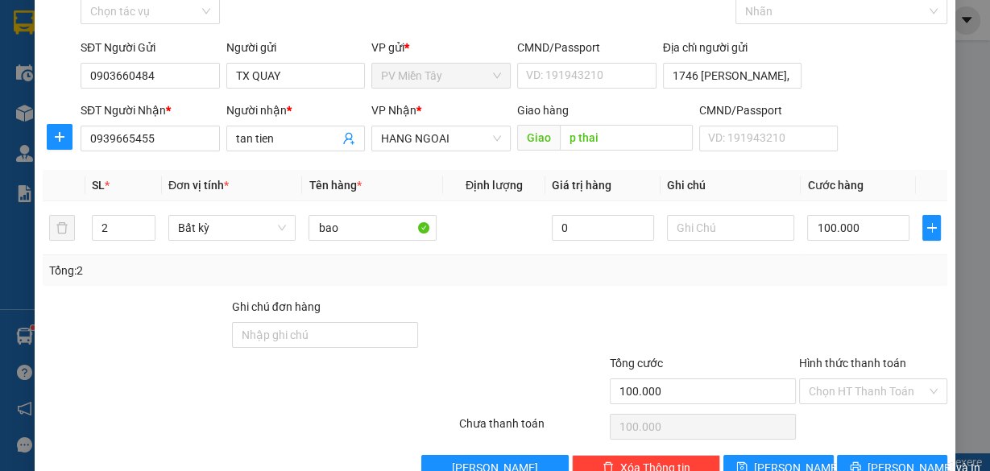
scroll to position [122, 0]
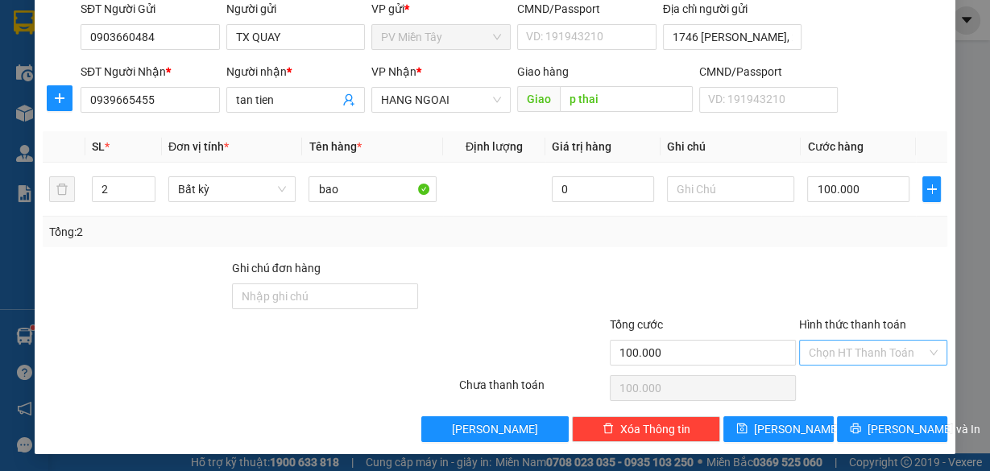
click at [860, 343] on input "Hình thức thanh toán" at bounding box center [867, 353] width 118 height 24
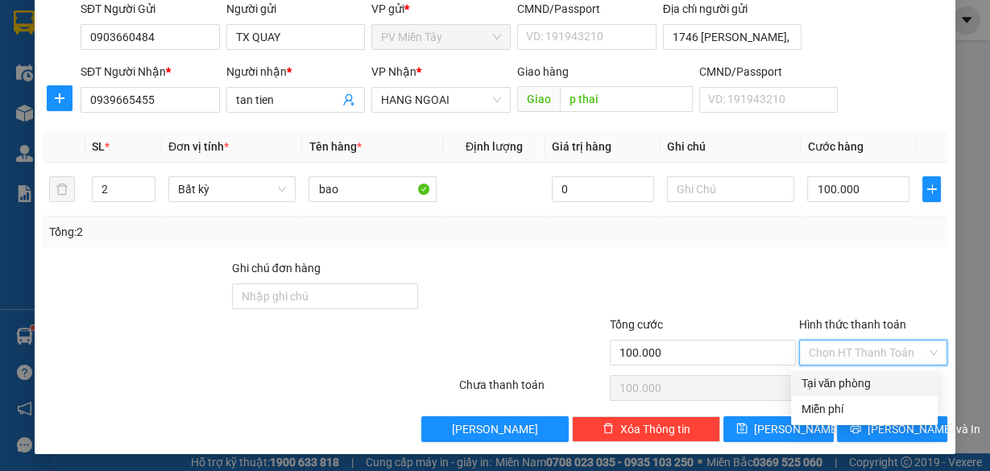
click at [847, 384] on div "Tại văn phòng" at bounding box center [863, 383] width 127 height 18
type input "0"
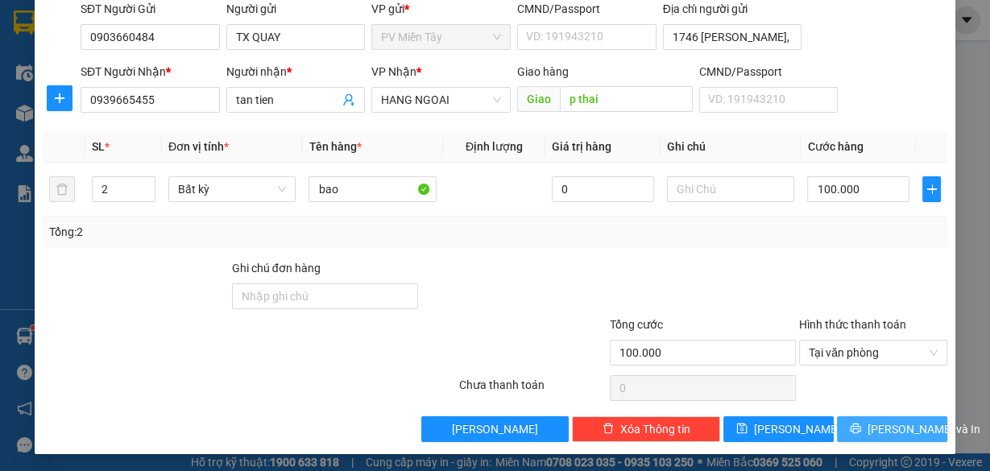
click at [877, 424] on span "[PERSON_NAME] và In" at bounding box center [923, 429] width 113 height 18
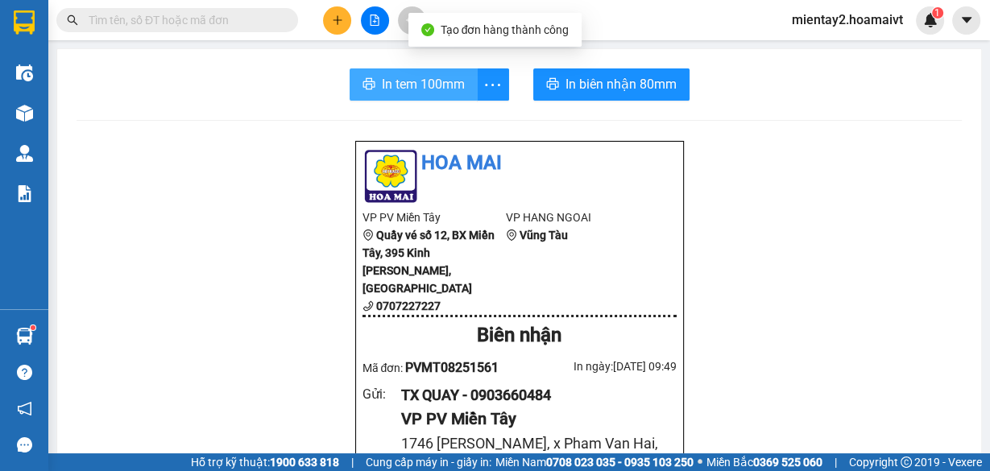
click at [418, 77] on span "In tem 100mm" at bounding box center [423, 84] width 83 height 20
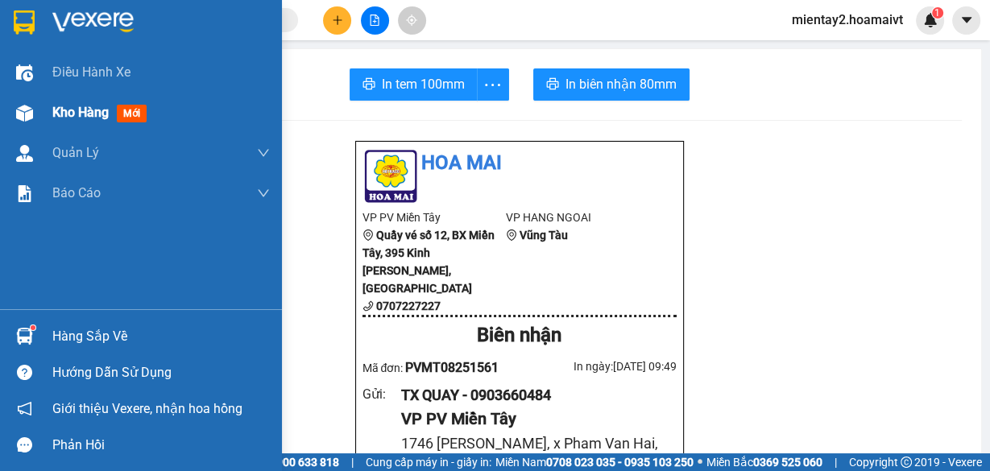
click at [61, 115] on span "Kho hàng" at bounding box center [80, 112] width 56 height 15
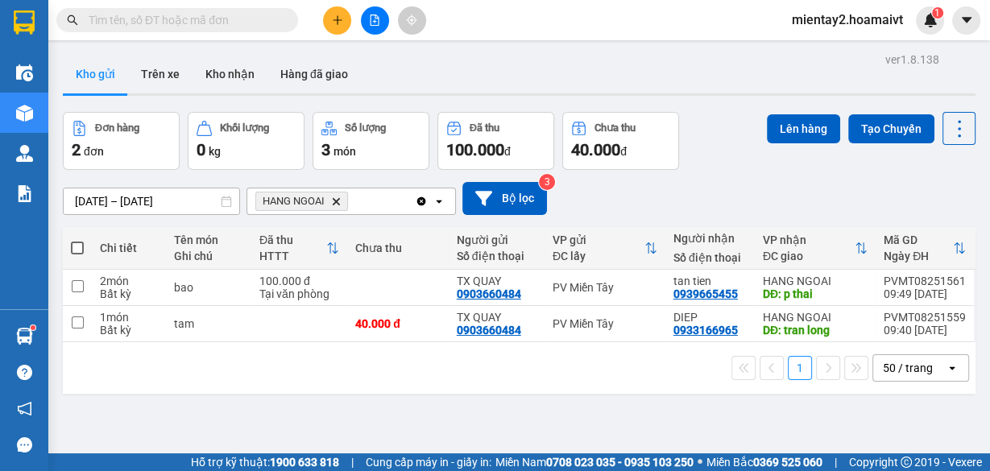
click at [333, 19] on icon "plus" at bounding box center [337, 19] width 11 height 11
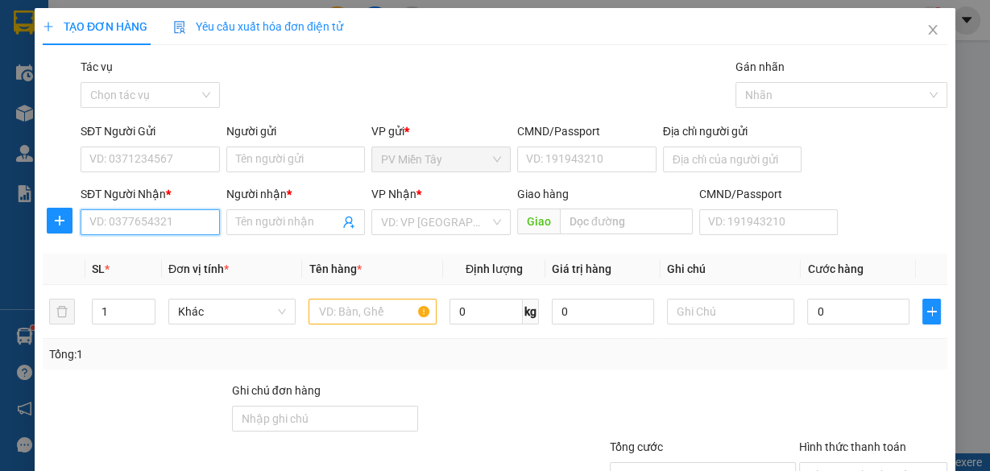
click at [130, 224] on input "SĐT Người Nhận *" at bounding box center [150, 222] width 139 height 26
type input "0765554457"
click at [141, 255] on div "0765554457 - HIẾU" at bounding box center [148, 254] width 118 height 18
type input "HIẾU"
type input "ngoc ha"
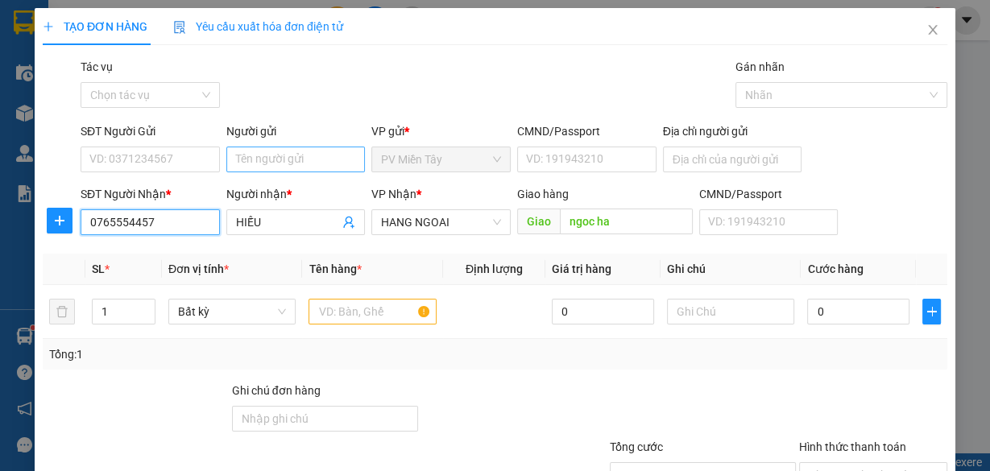
type input "0765554457"
click at [310, 158] on input "Người gửi" at bounding box center [295, 160] width 139 height 26
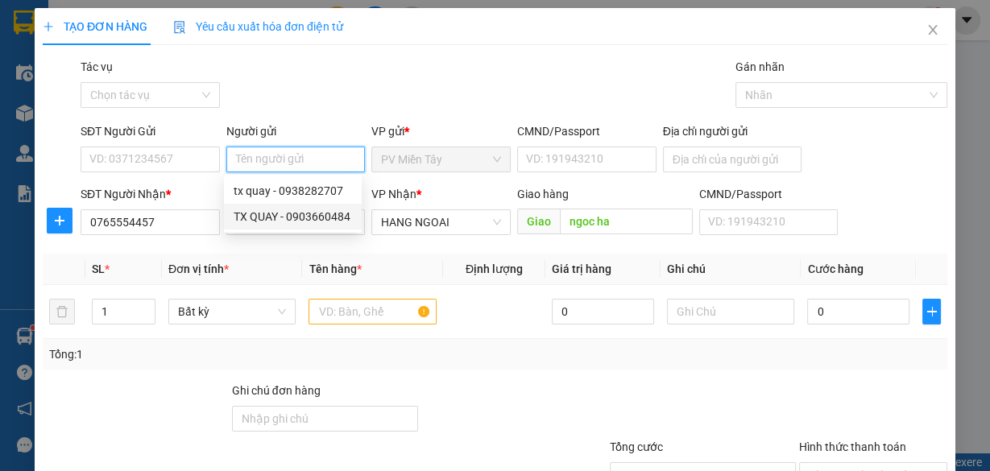
click at [274, 209] on div "TX QUAY - 0903660484" at bounding box center [293, 217] width 118 height 18
type input "0903660484"
type input "TX QUAY"
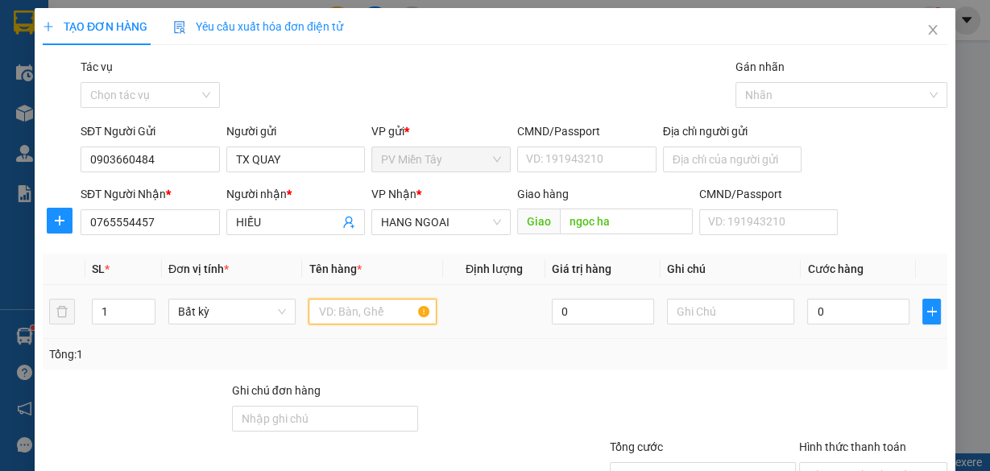
click at [335, 316] on input "text" at bounding box center [372, 312] width 128 height 26
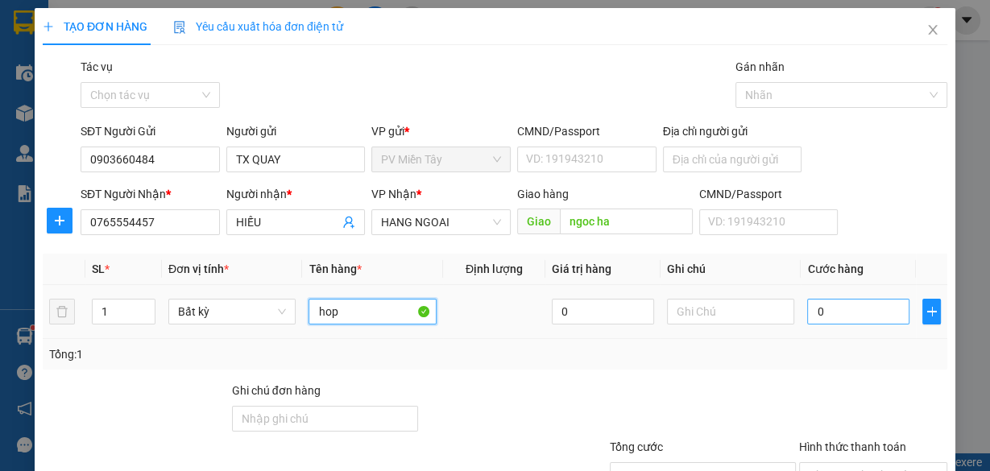
type input "hop"
click at [842, 316] on input "0" at bounding box center [858, 312] width 102 height 26
type input "4"
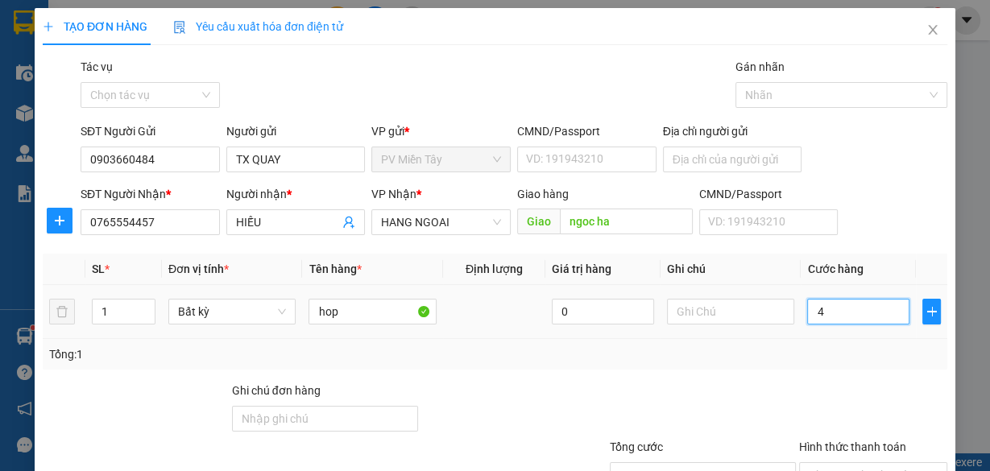
type input "40"
click at [847, 358] on div "Tổng: 1" at bounding box center [494, 354] width 891 height 18
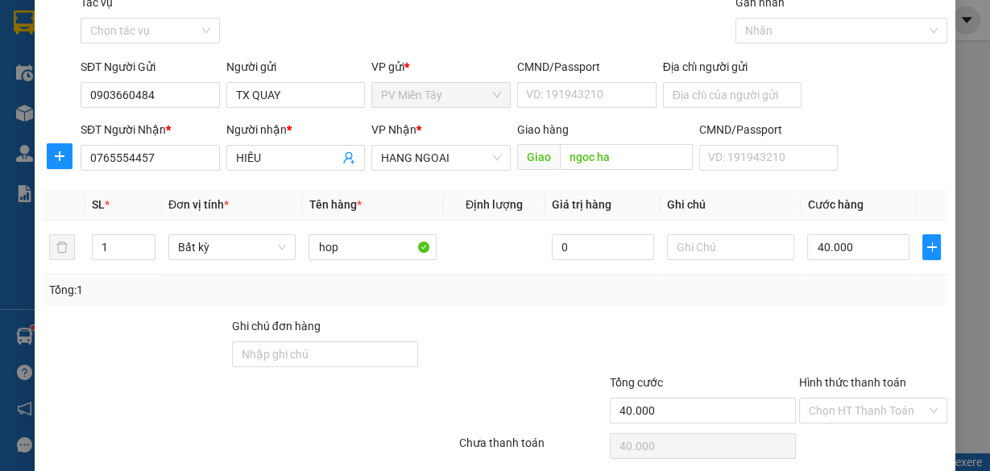
scroll to position [122, 0]
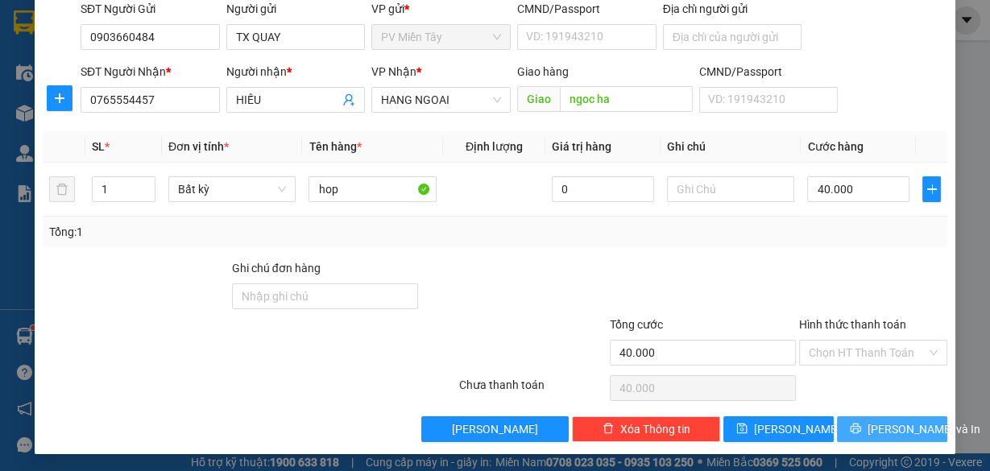
click at [902, 435] on span "[PERSON_NAME] và In" at bounding box center [923, 429] width 113 height 18
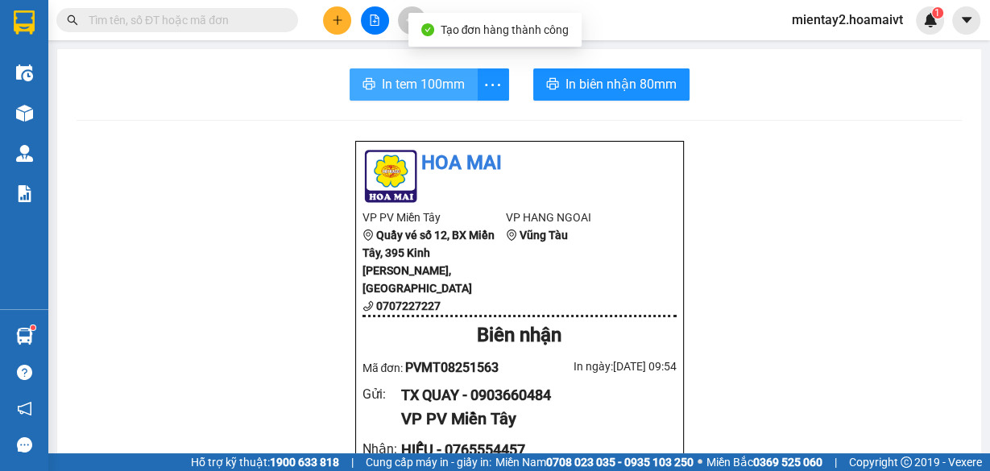
click at [421, 81] on span "In tem 100mm" at bounding box center [423, 84] width 83 height 20
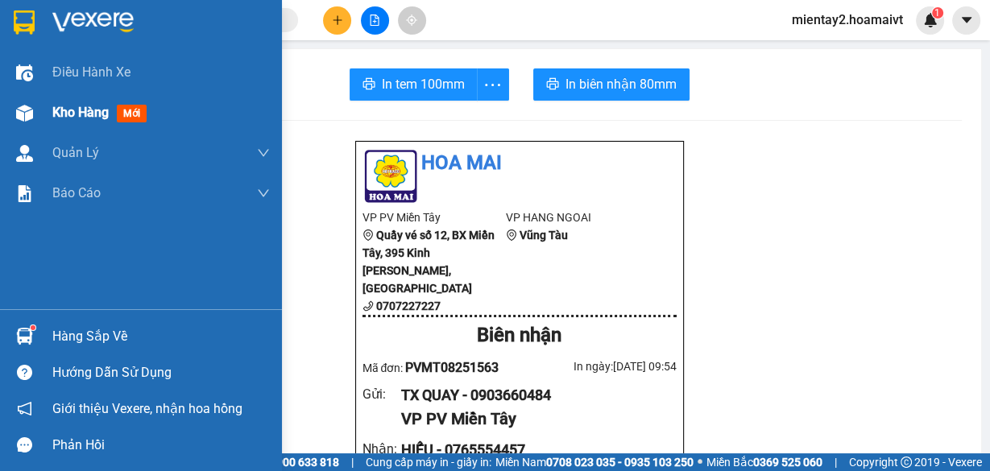
click at [83, 102] on div "Kho hàng mới" at bounding box center [102, 112] width 101 height 20
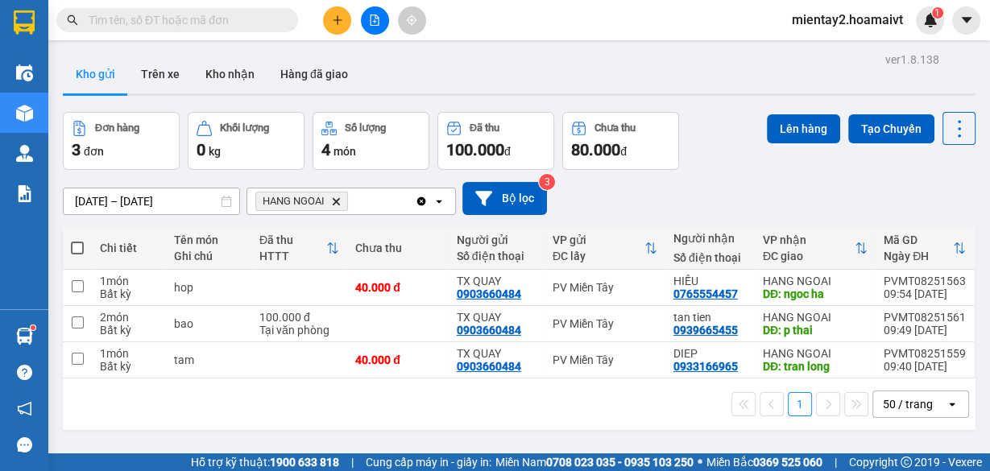
click at [337, 24] on icon "plus" at bounding box center [337, 19] width 1 height 9
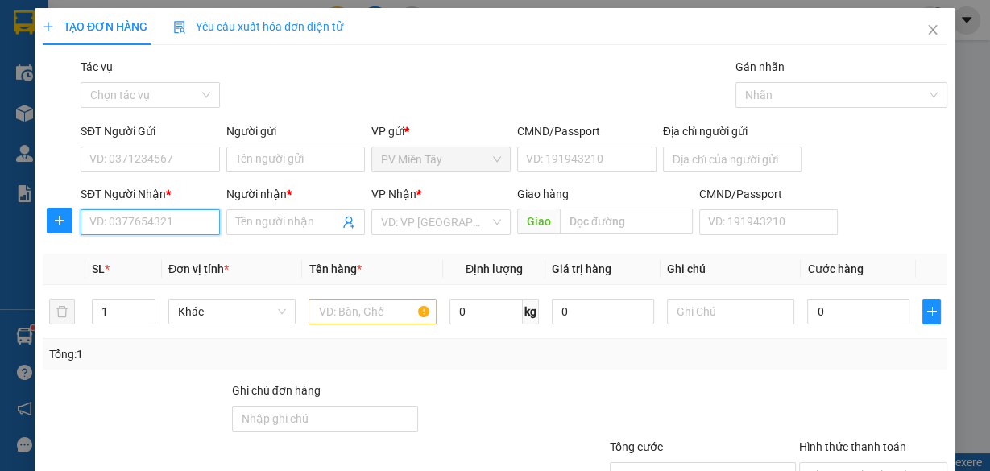
click at [200, 217] on input "SĐT Người Nhận *" at bounding box center [150, 222] width 139 height 26
click at [158, 248] on div "0335243474 - thuy" at bounding box center [148, 254] width 118 height 18
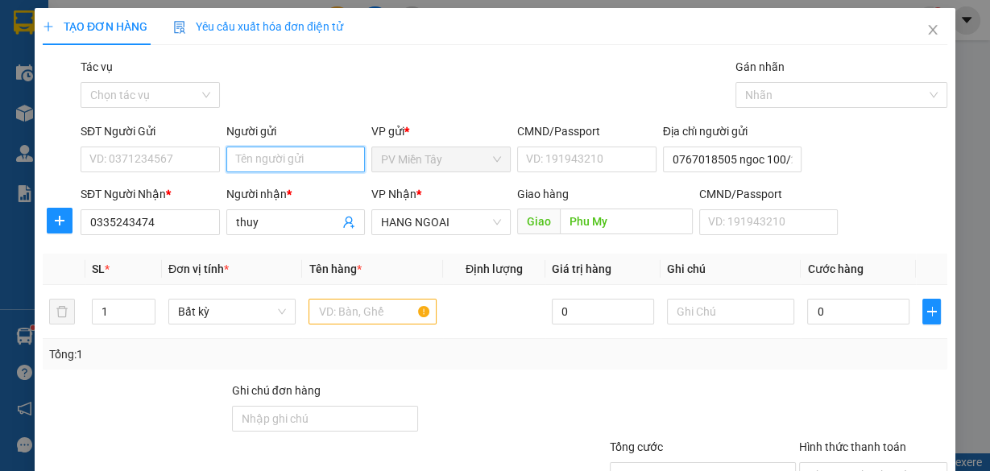
click at [269, 158] on input "Người gửi" at bounding box center [295, 160] width 139 height 26
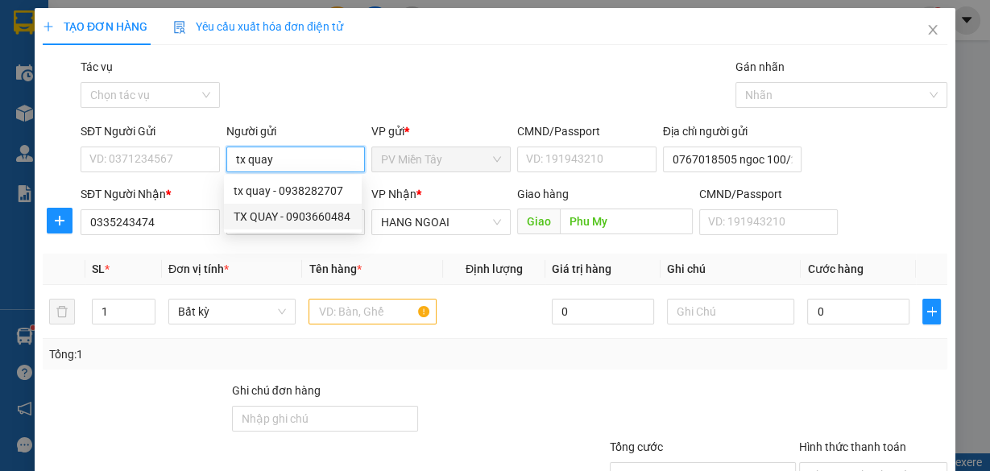
click at [282, 212] on div "TX QUAY - 0903660484" at bounding box center [293, 217] width 118 height 18
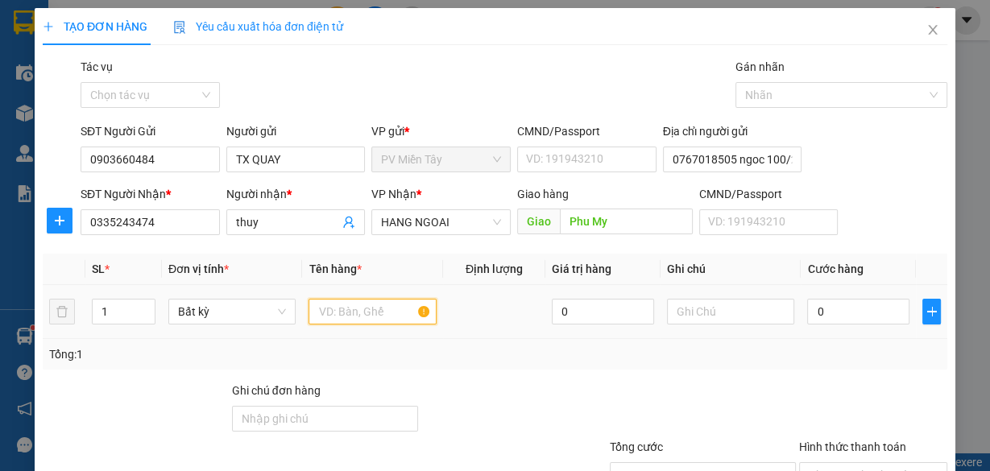
click at [343, 310] on input "text" at bounding box center [372, 312] width 128 height 26
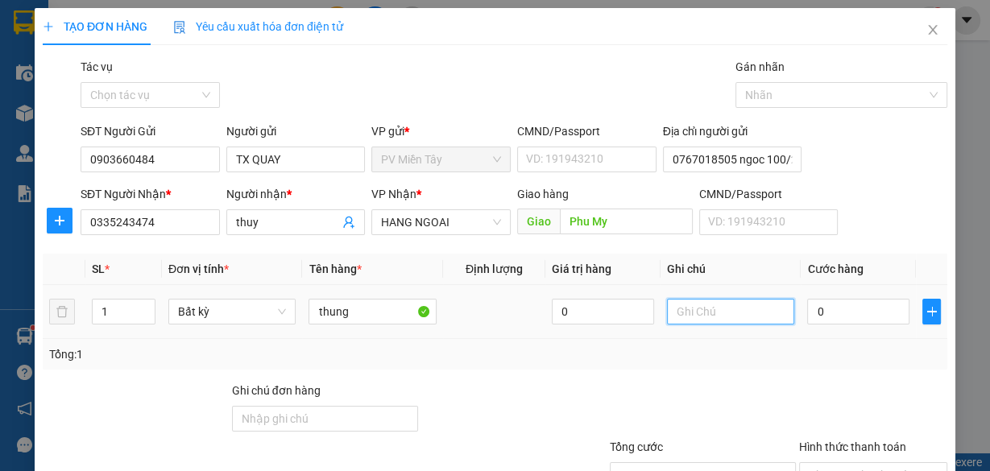
click at [715, 308] on input "text" at bounding box center [731, 312] width 128 height 26
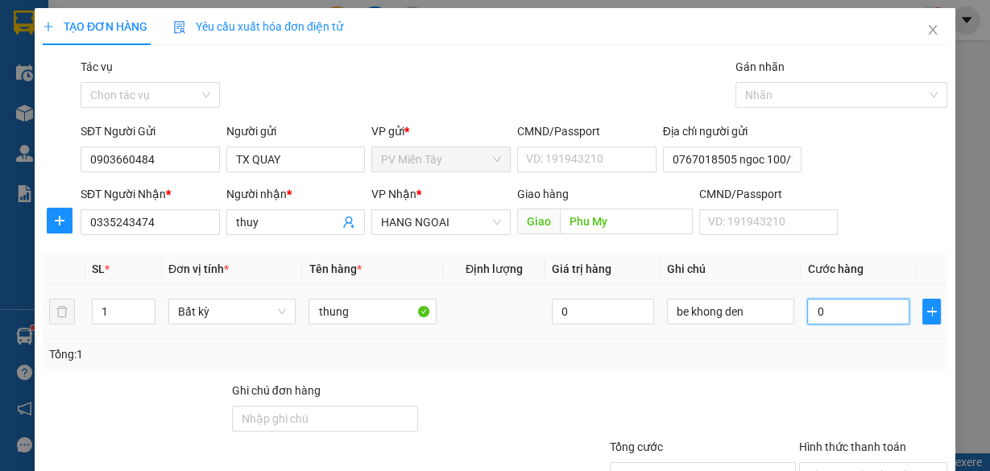
click at [830, 304] on input "0" at bounding box center [858, 312] width 102 height 26
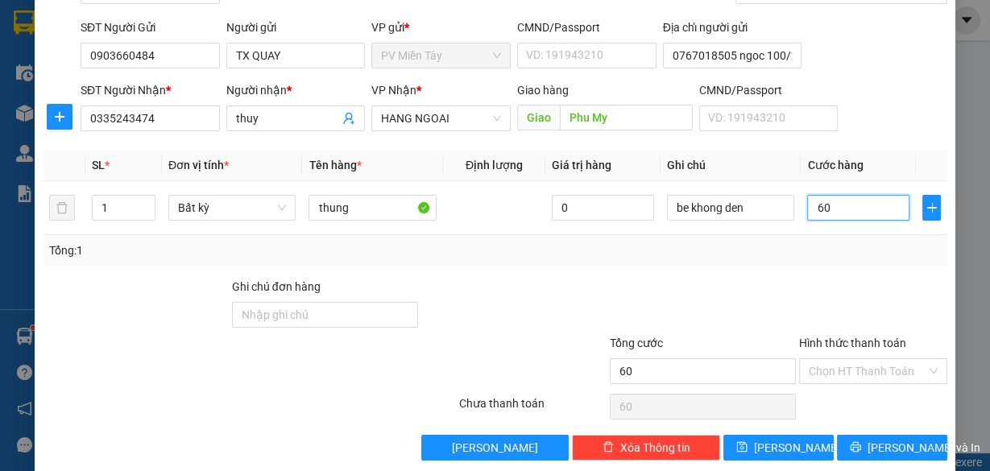
scroll to position [122, 0]
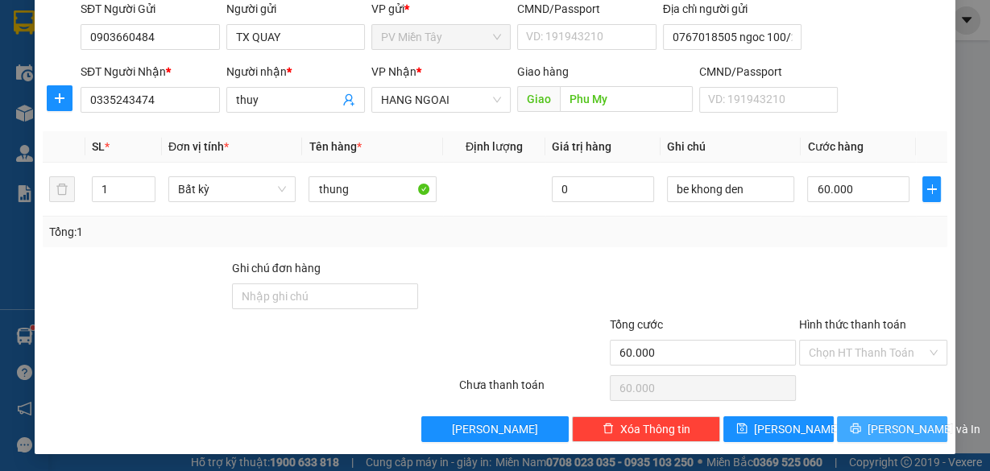
click at [887, 425] on span "[PERSON_NAME] và In" at bounding box center [923, 429] width 113 height 18
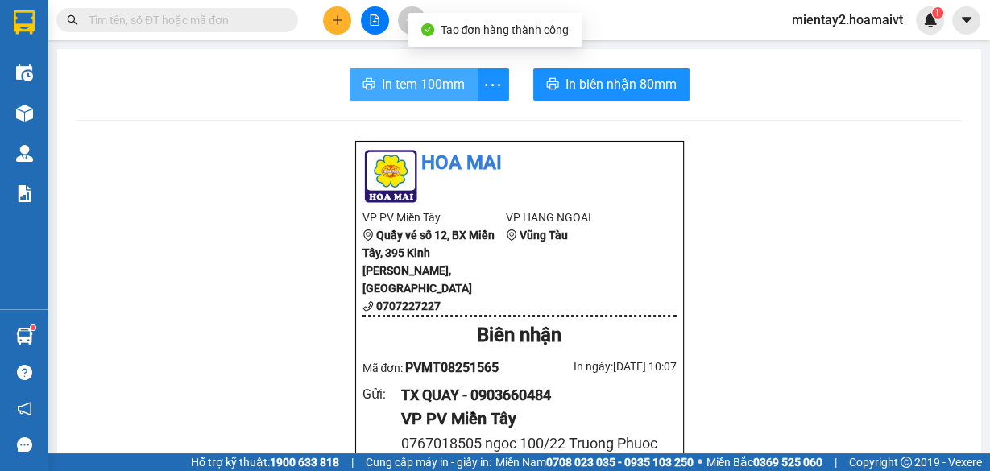
click at [434, 78] on span "In tem 100mm" at bounding box center [423, 84] width 83 height 20
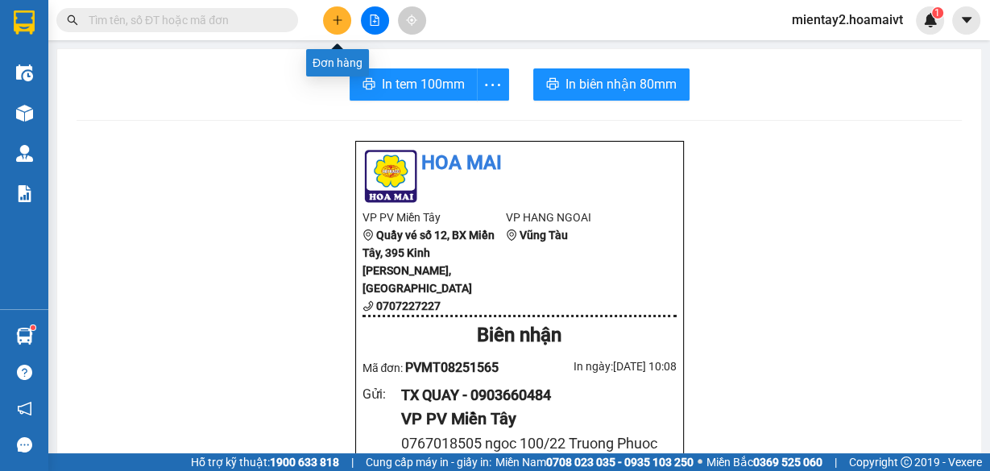
click at [329, 19] on button at bounding box center [337, 20] width 28 height 28
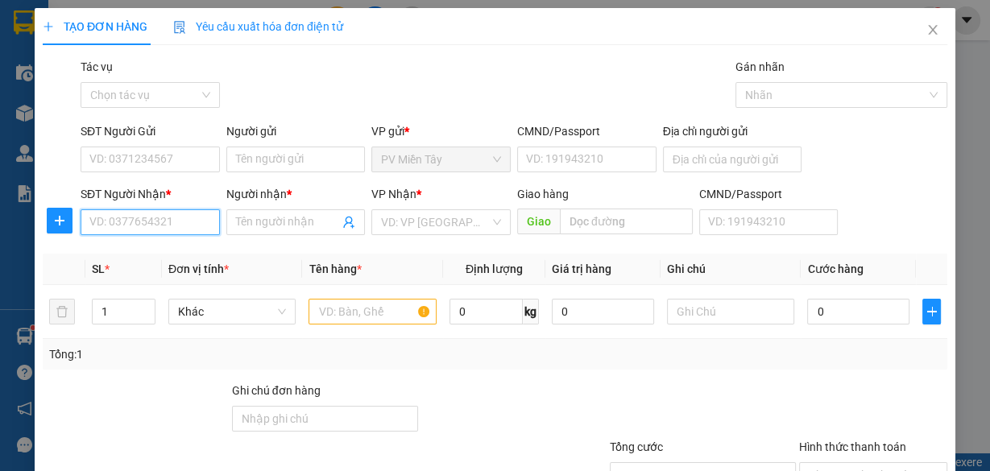
click at [163, 221] on input "SĐT Người Nhận *" at bounding box center [150, 222] width 139 height 26
click at [150, 248] on div "0942031113 - trang" at bounding box center [148, 254] width 118 height 18
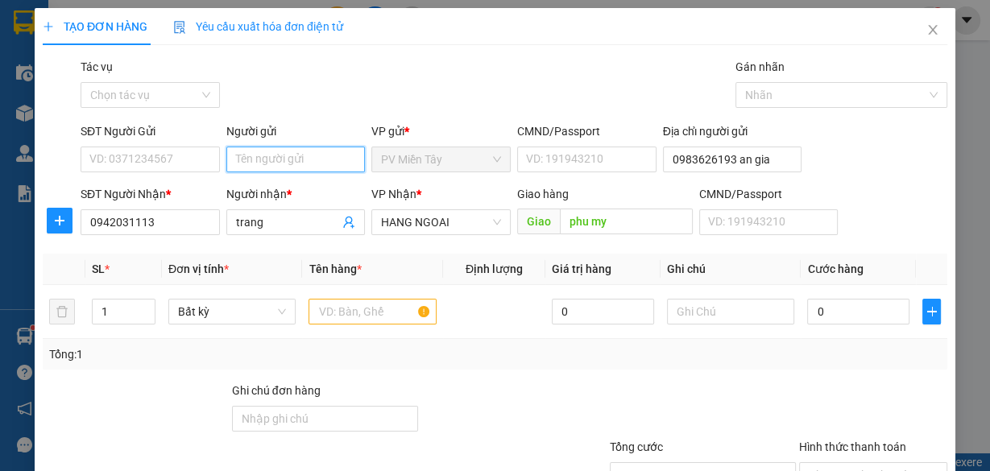
click at [270, 161] on input "Người gửi" at bounding box center [295, 160] width 139 height 26
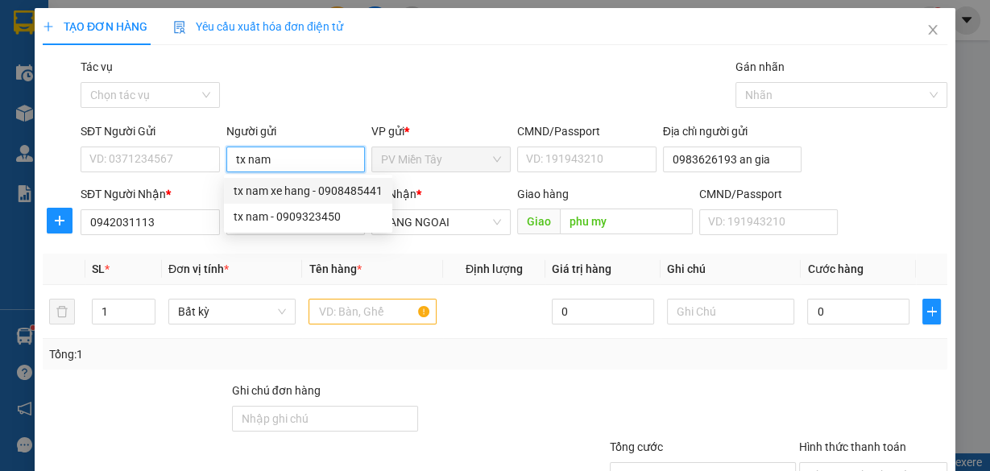
click at [267, 188] on div "tx nam xe hang - 0908485441" at bounding box center [308, 191] width 149 height 18
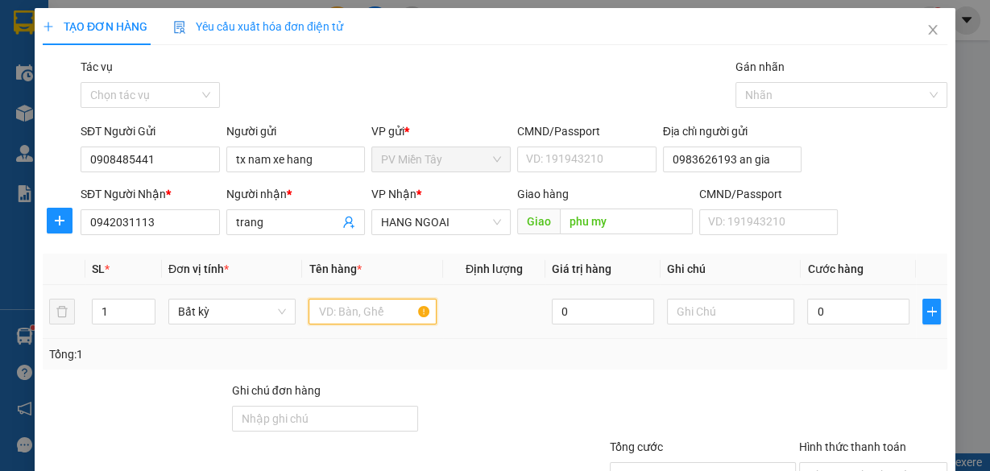
click at [362, 310] on input "text" at bounding box center [372, 312] width 128 height 26
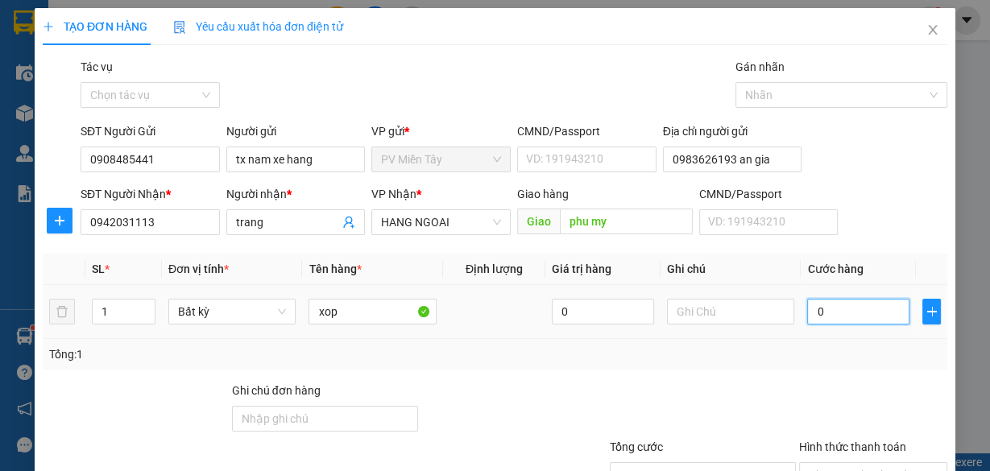
click at [817, 300] on input "0" at bounding box center [858, 312] width 102 height 26
click at [825, 299] on input "0" at bounding box center [858, 312] width 102 height 26
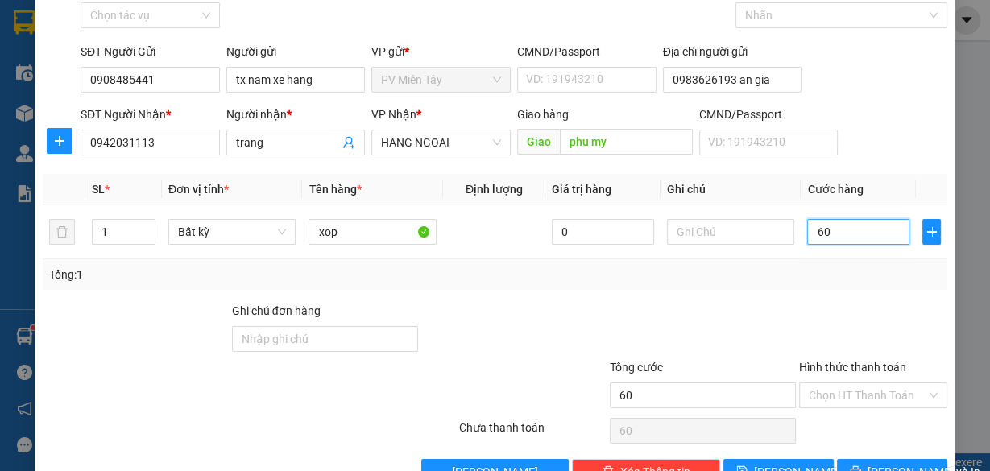
scroll to position [58, 0]
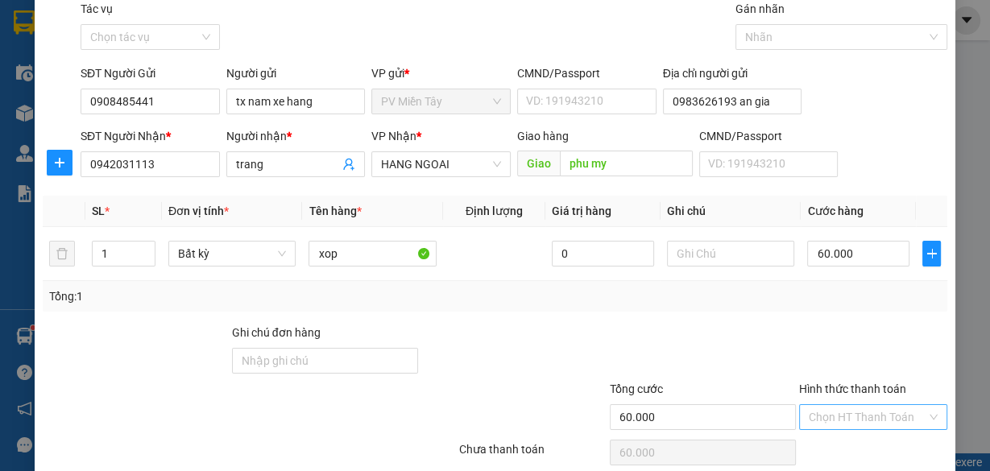
click at [849, 411] on input "Hình thức thanh toán" at bounding box center [867, 417] width 118 height 24
drag, startPoint x: 741, startPoint y: 303, endPoint x: 752, endPoint y: 308, distance: 12.6
click at [741, 302] on div "Tổng: 1" at bounding box center [494, 296] width 891 height 18
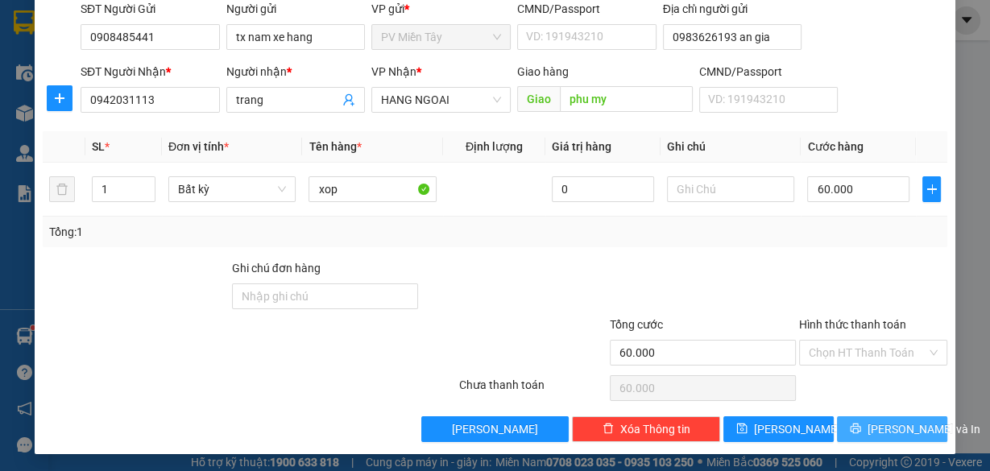
click at [879, 424] on span "[PERSON_NAME] và In" at bounding box center [923, 429] width 113 height 18
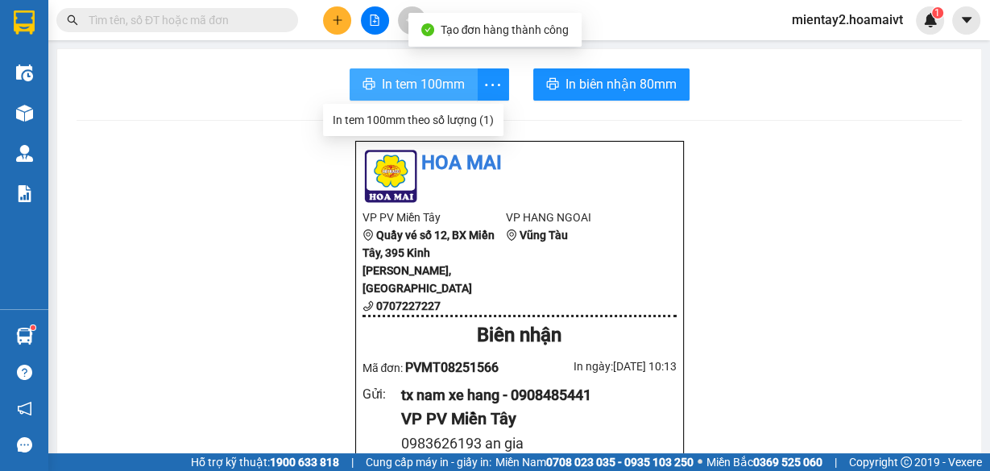
click at [465, 78] on button "In tem 100mm" at bounding box center [413, 84] width 128 height 32
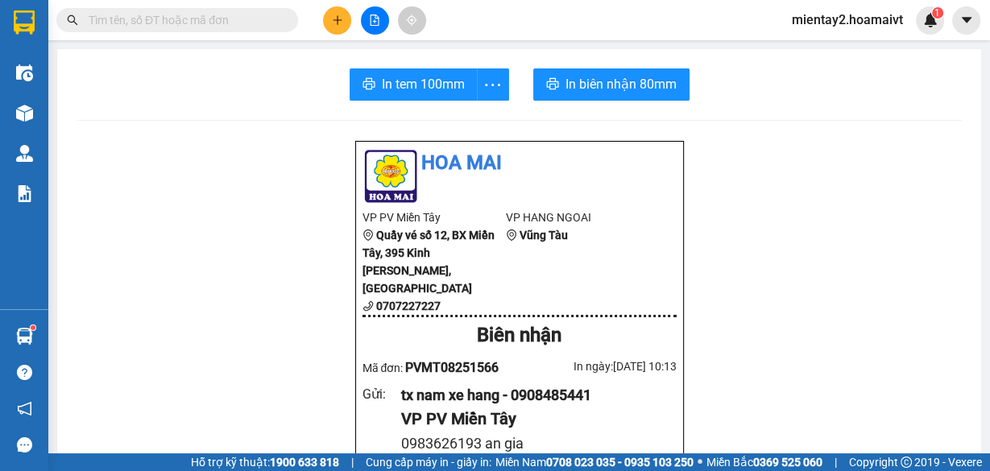
click at [339, 19] on icon "plus" at bounding box center [337, 19] width 9 height 1
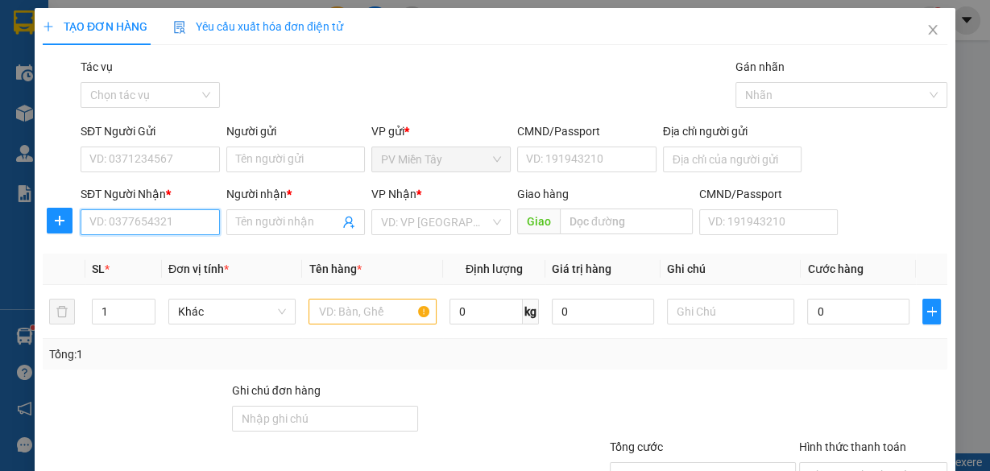
click at [174, 220] on input "SĐT Người Nhận *" at bounding box center [150, 222] width 139 height 26
click at [161, 250] on div "0961344172 - dung" at bounding box center [148, 254] width 118 height 18
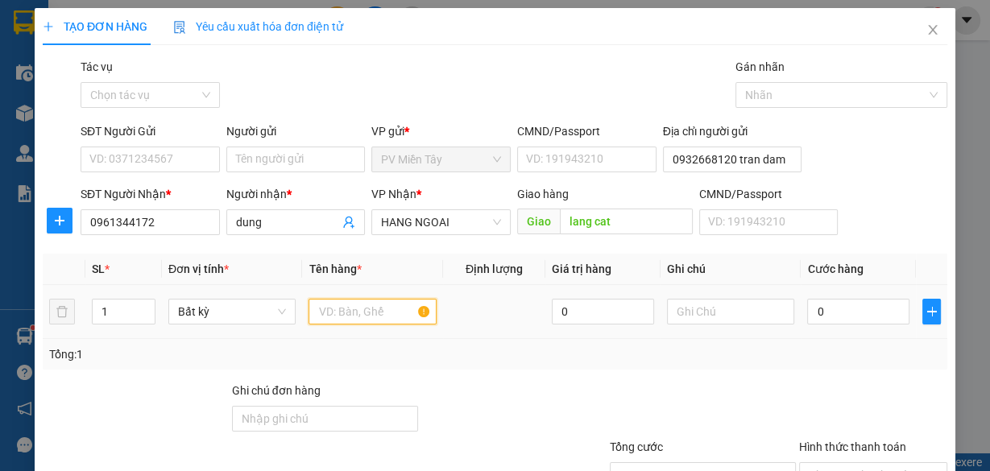
click at [365, 319] on input "text" at bounding box center [372, 312] width 128 height 26
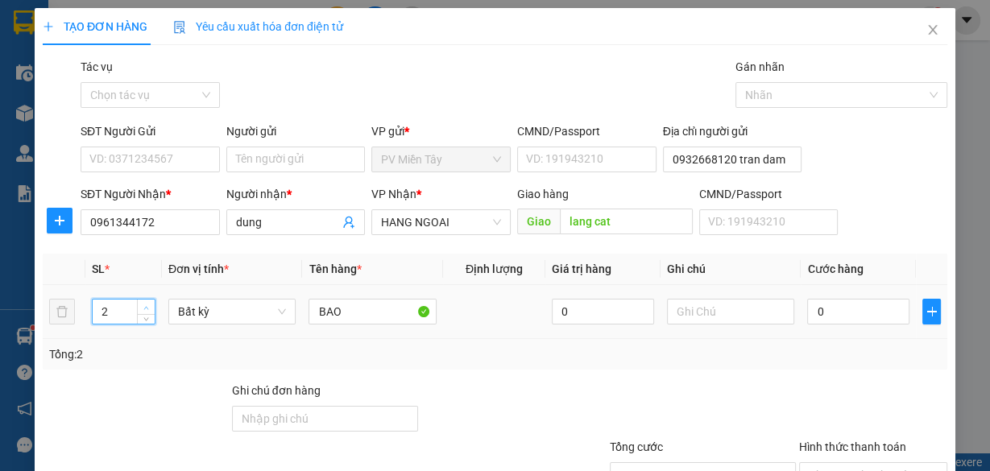
click at [145, 303] on span "up" at bounding box center [147, 308] width 10 height 10
click at [147, 305] on icon "up" at bounding box center [146, 308] width 6 height 6
click at [847, 314] on input "0" at bounding box center [858, 312] width 102 height 26
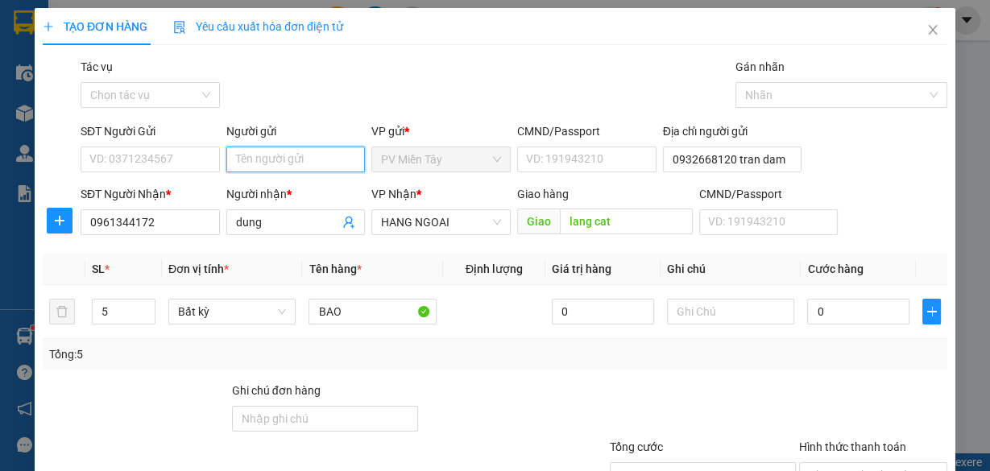
click at [333, 164] on input "Người gửi" at bounding box center [295, 160] width 139 height 26
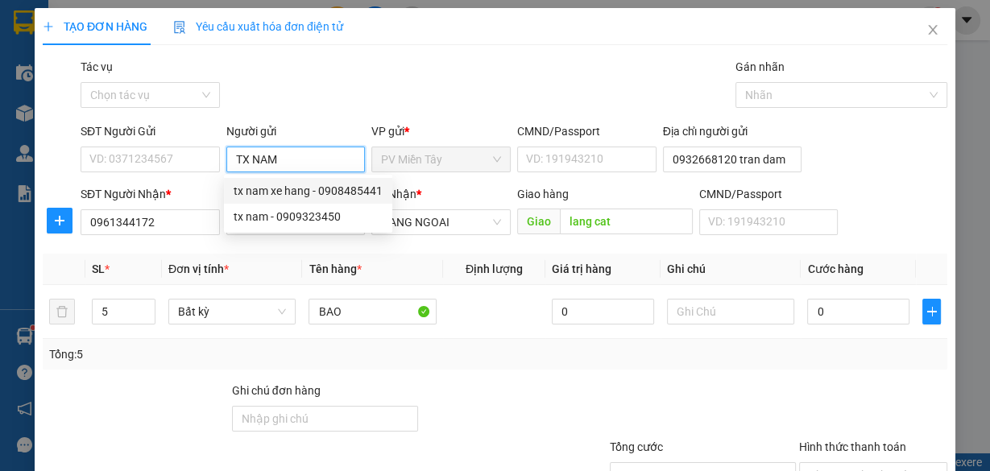
click at [304, 188] on div "tx nam xe hang - 0908485441" at bounding box center [308, 191] width 149 height 18
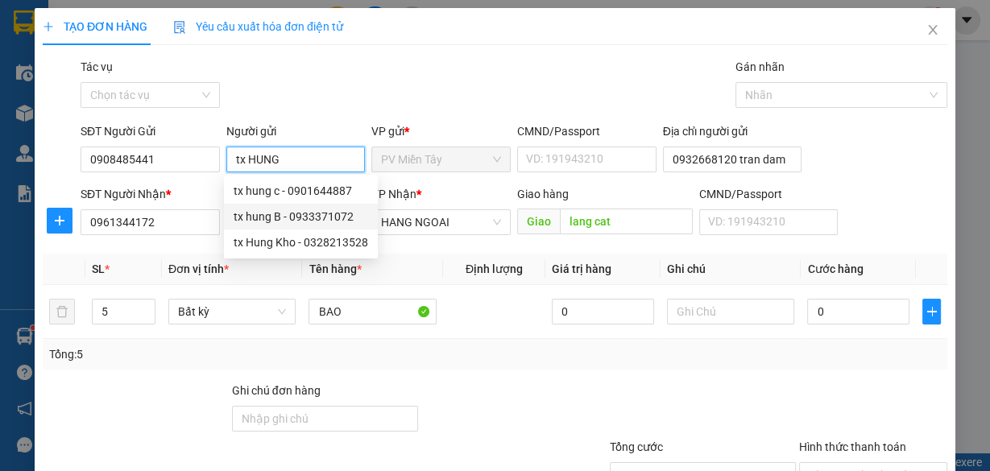
click at [297, 212] on div "tx hung B - 0933371072" at bounding box center [301, 217] width 134 height 18
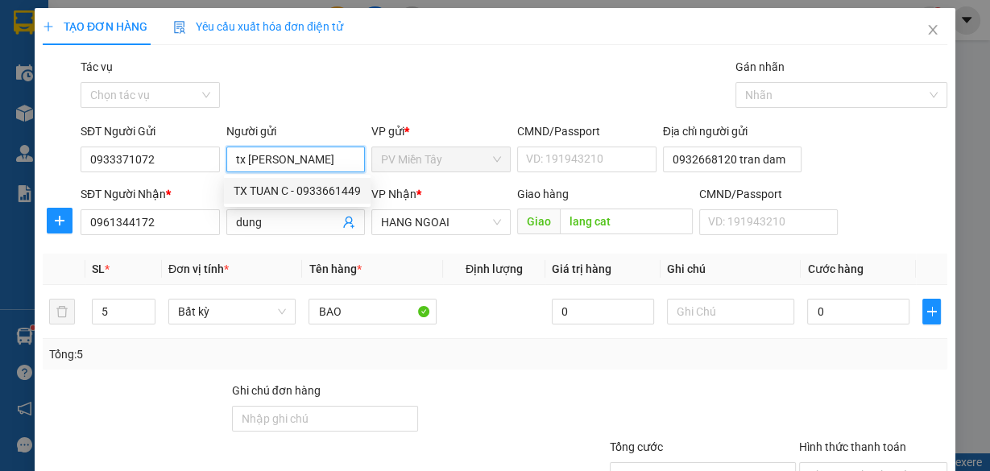
click at [310, 186] on div "TX TUAN C - 0933661449" at bounding box center [297, 191] width 127 height 18
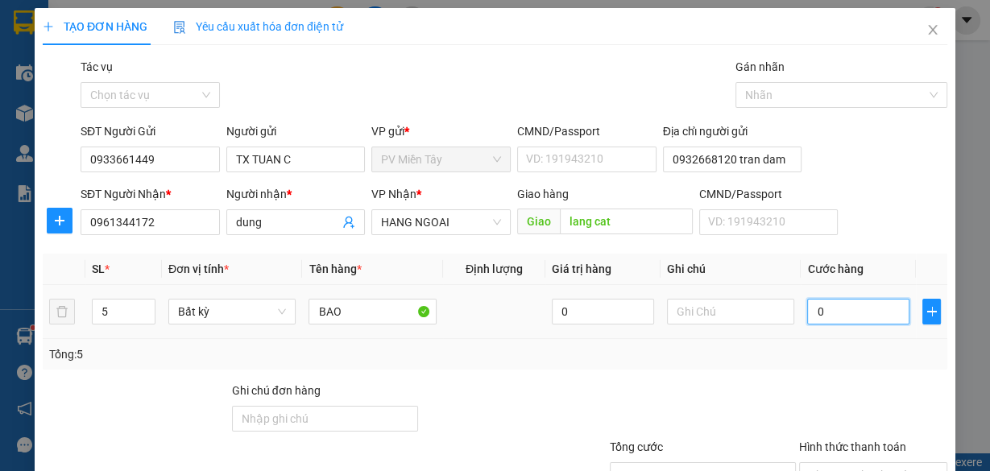
click at [818, 307] on input "0" at bounding box center [858, 312] width 102 height 26
click at [823, 314] on input "0" at bounding box center [858, 312] width 102 height 26
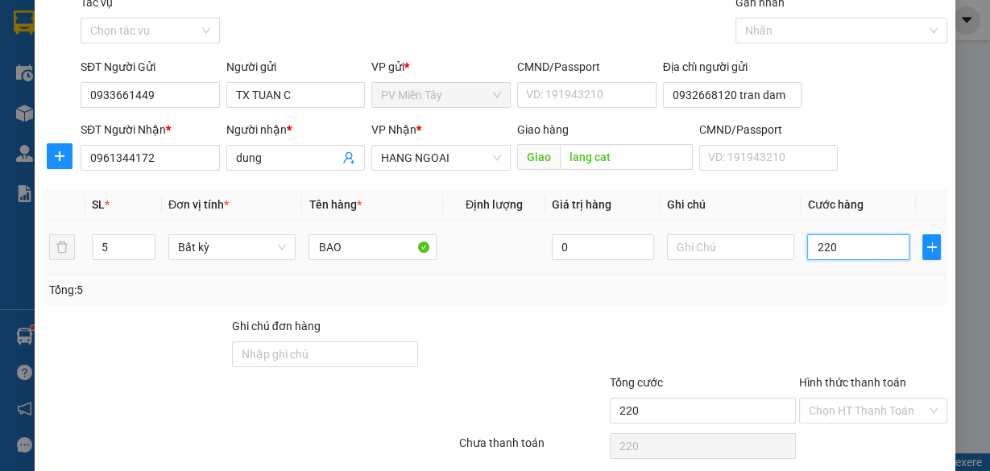
scroll to position [122, 0]
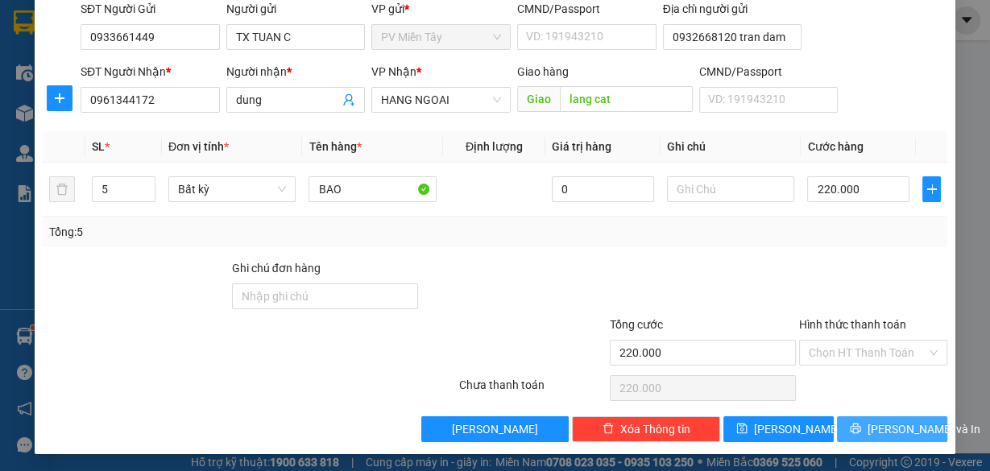
drag, startPoint x: 873, startPoint y: 425, endPoint x: 870, endPoint y: 403, distance: 22.7
click at [873, 424] on span "[PERSON_NAME] và In" at bounding box center [923, 429] width 113 height 18
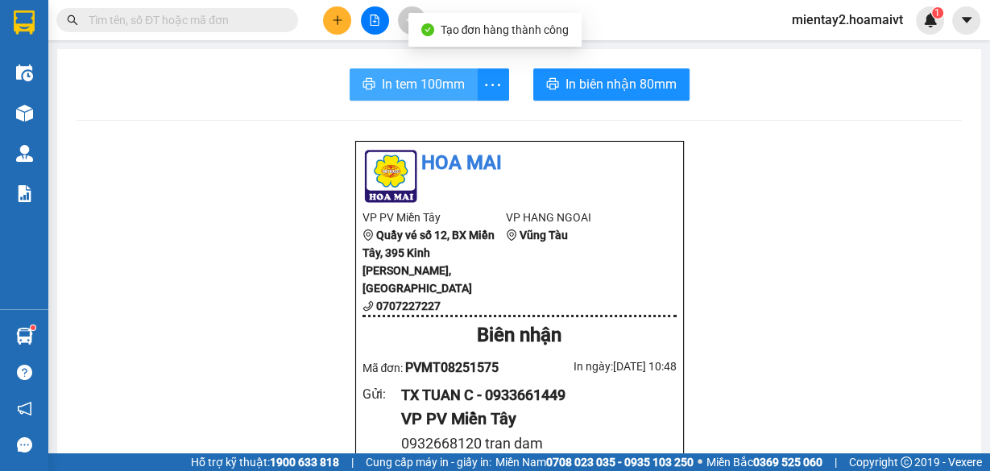
drag, startPoint x: 405, startPoint y: 80, endPoint x: 429, endPoint y: 78, distance: 24.2
click at [405, 81] on span "In tem 100mm" at bounding box center [423, 84] width 83 height 20
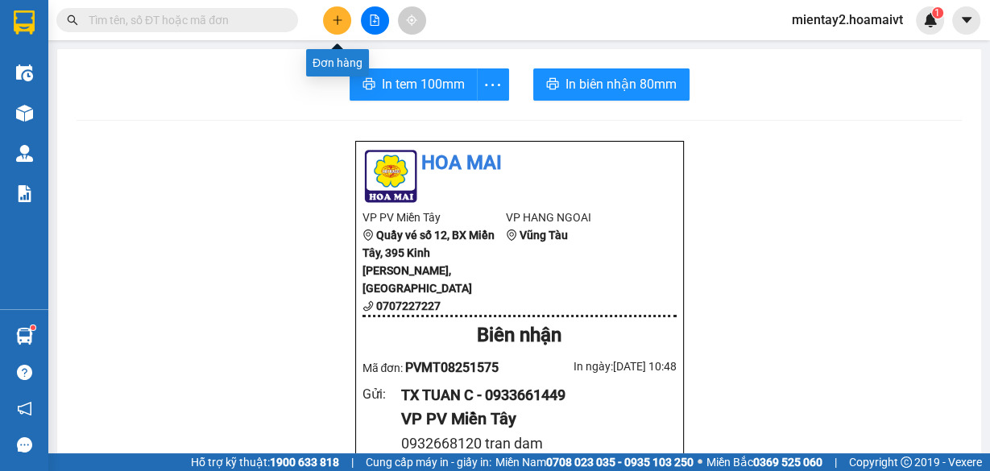
click at [345, 23] on button at bounding box center [337, 20] width 28 height 28
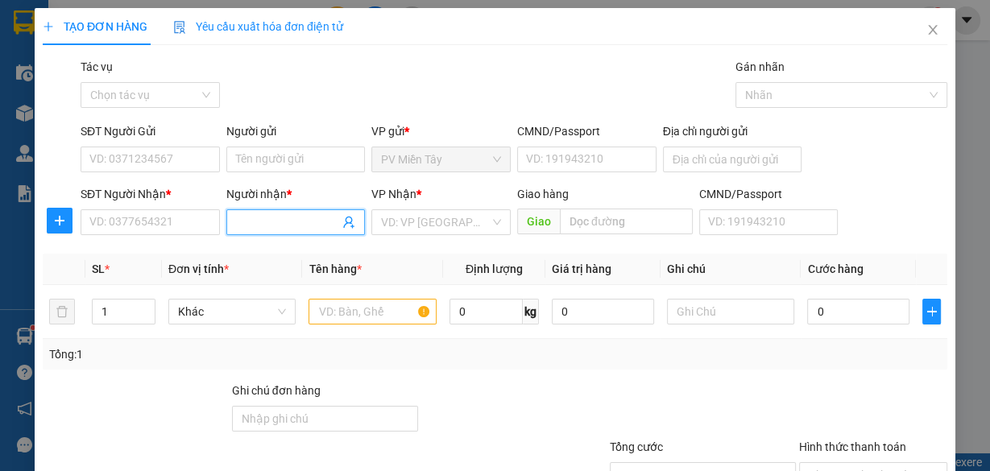
click at [275, 225] on input "Người nhận *" at bounding box center [288, 222] width 104 height 18
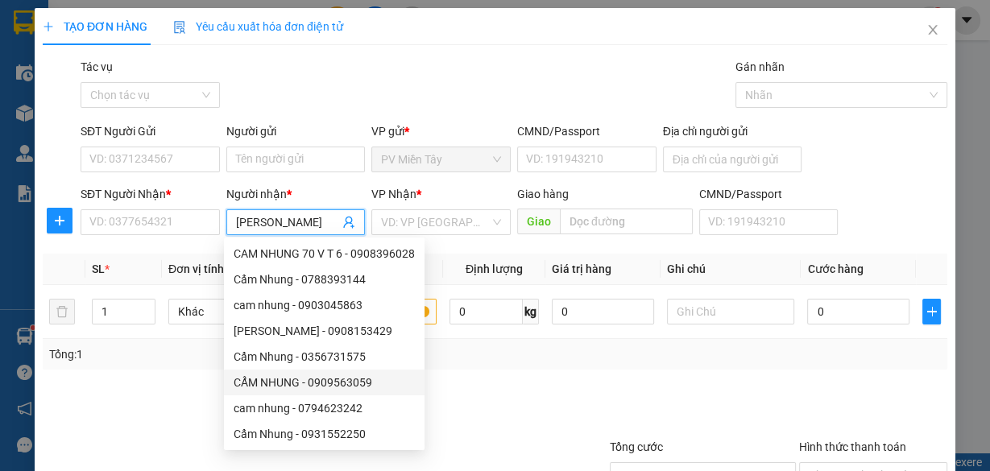
click at [306, 381] on div "CẨM NHUNG - 0909563059" at bounding box center [324, 383] width 181 height 18
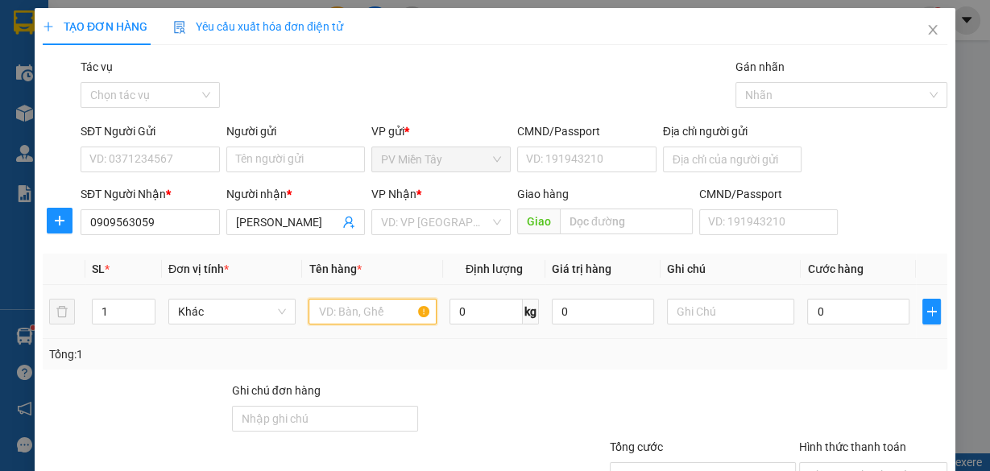
click at [374, 312] on input "text" at bounding box center [372, 312] width 128 height 26
click at [147, 303] on span "up" at bounding box center [147, 308] width 10 height 10
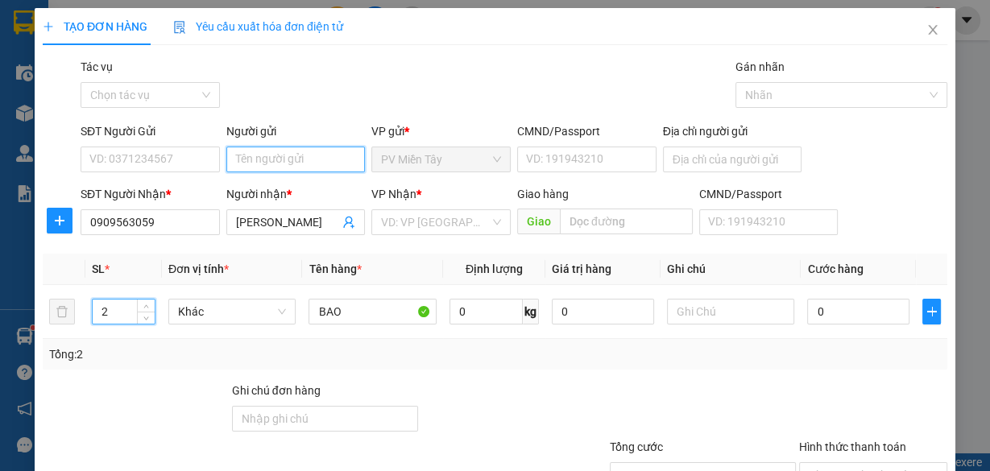
click at [261, 152] on input "Người gửi" at bounding box center [295, 160] width 139 height 26
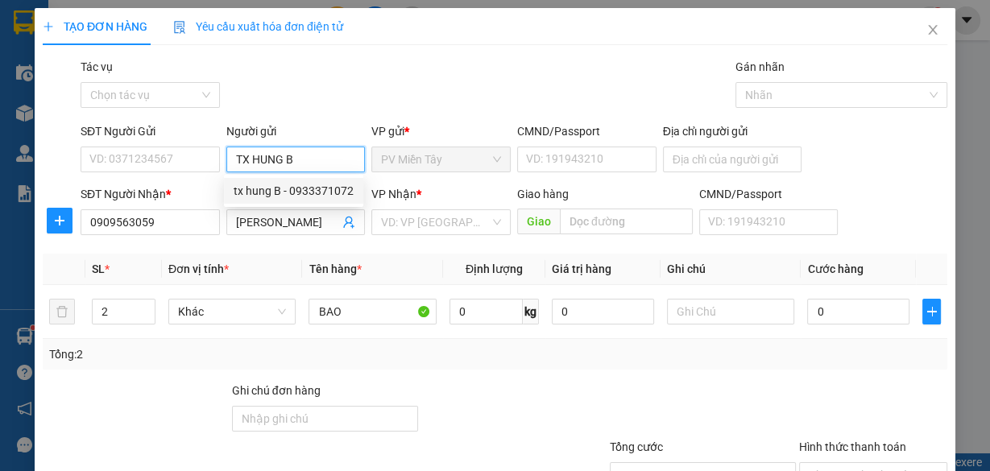
click at [281, 192] on div "tx hung B - 0933371072" at bounding box center [294, 191] width 120 height 18
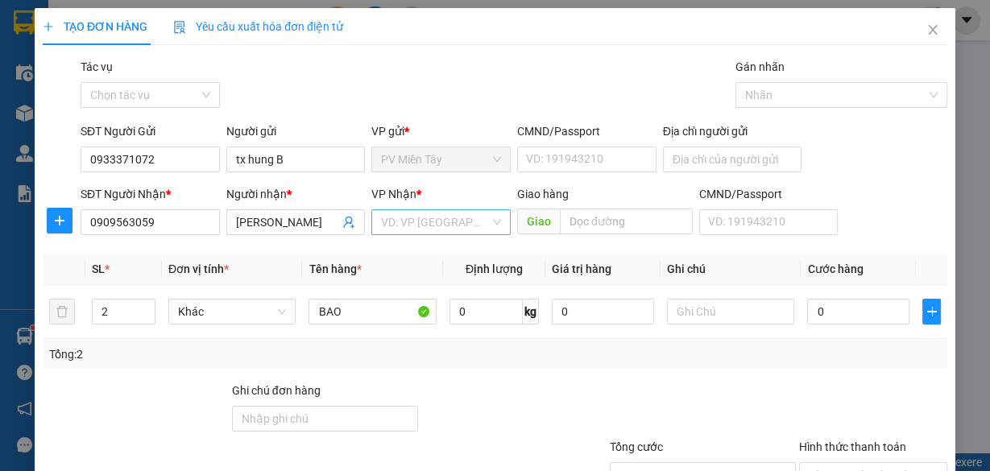
click at [466, 221] on input "search" at bounding box center [435, 222] width 109 height 24
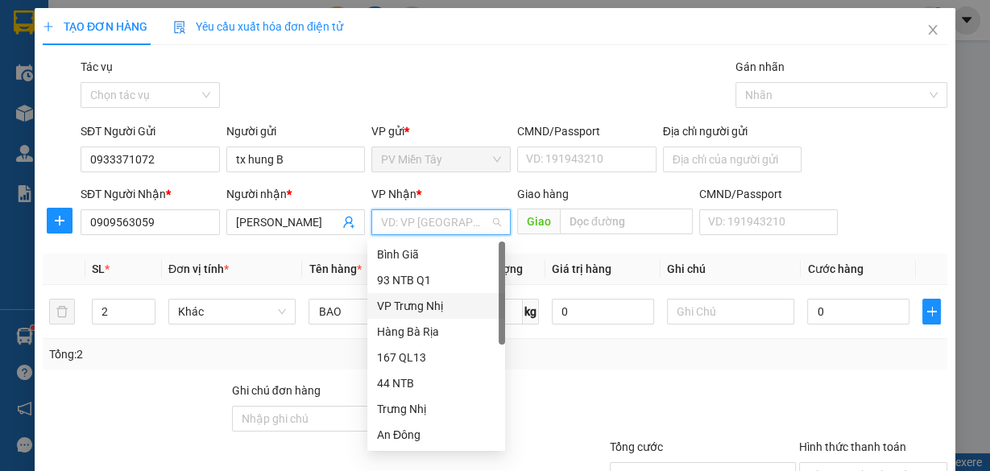
scroll to position [129, 0]
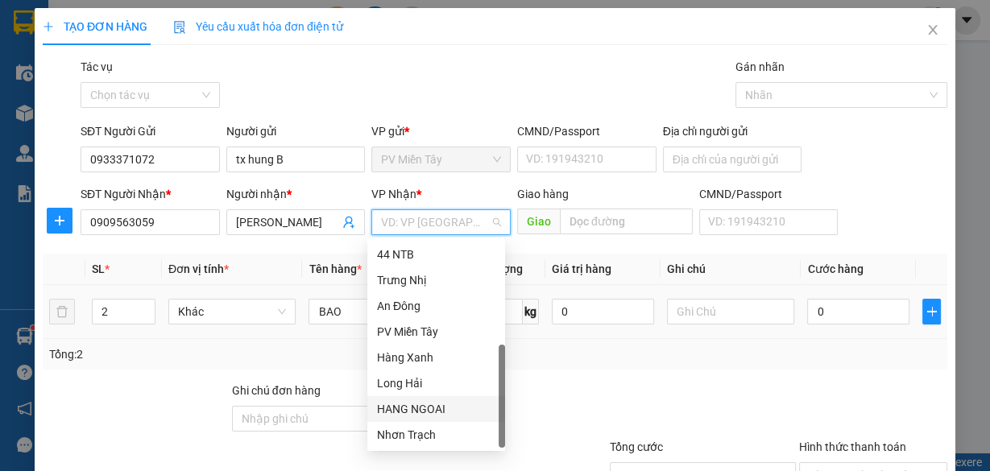
drag, startPoint x: 432, startPoint y: 403, endPoint x: 506, endPoint y: 325, distance: 107.7
click at [434, 391] on div "167 QL13 44 NTB Trưng Nhị An Đông PV Miền Tây Hàng Xanh [GEOGRAPHIC_DATA] HANG…" at bounding box center [436, 332] width 138 height 232
click at [601, 217] on input "text" at bounding box center [626, 222] width 133 height 26
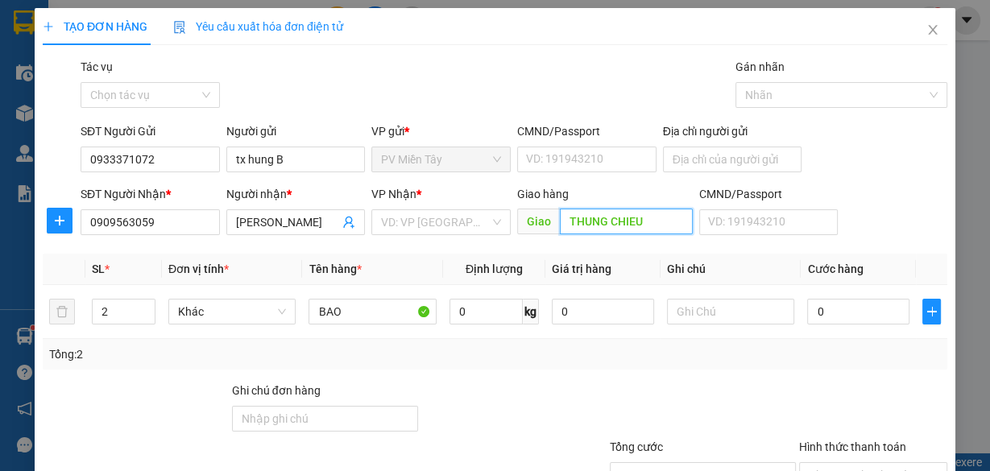
click at [585, 222] on input "THUNG CHIEU" at bounding box center [626, 222] width 133 height 26
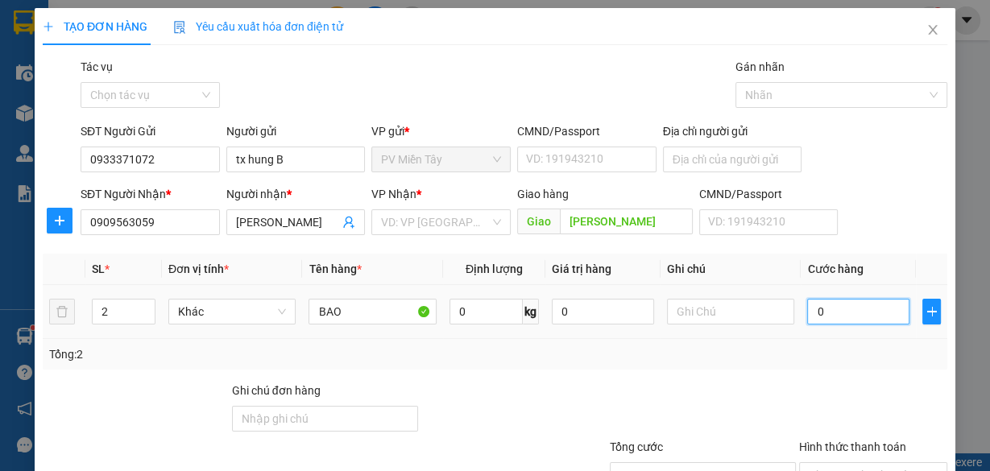
click at [823, 317] on input "0" at bounding box center [858, 312] width 102 height 26
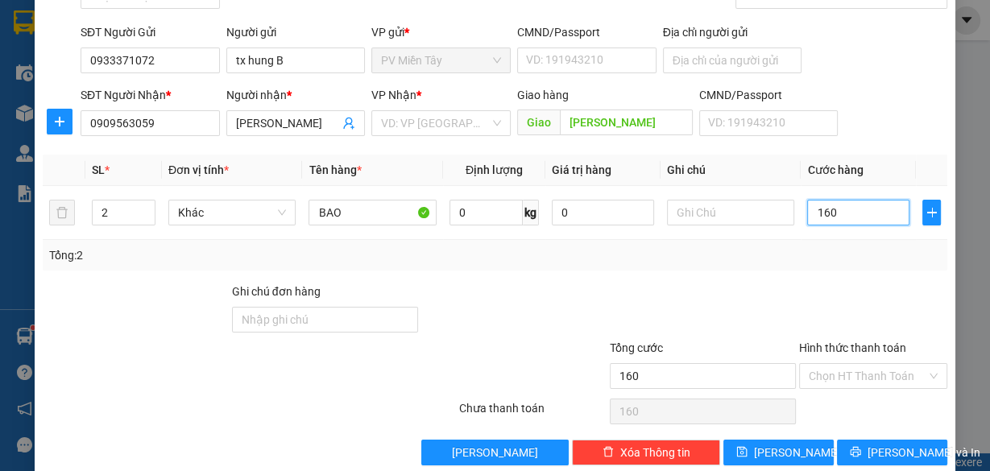
scroll to position [58, 0]
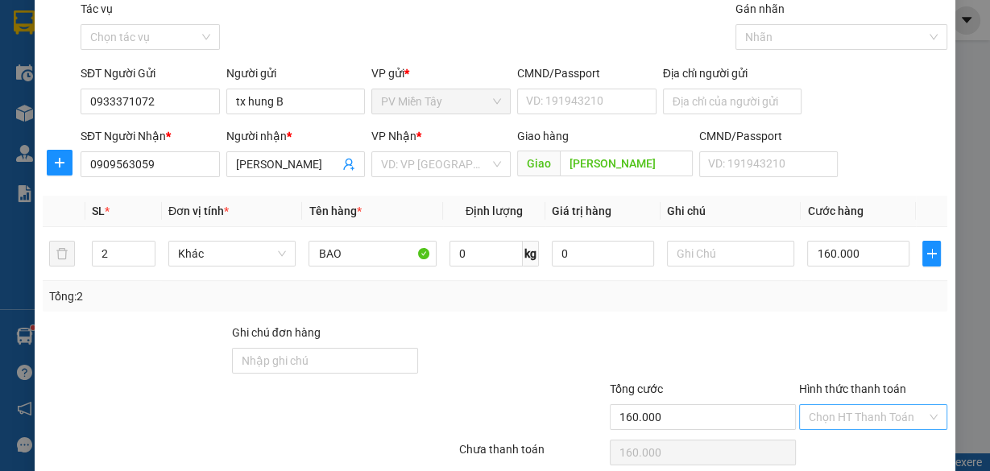
click at [875, 415] on input "Hình thức thanh toán" at bounding box center [867, 417] width 118 height 24
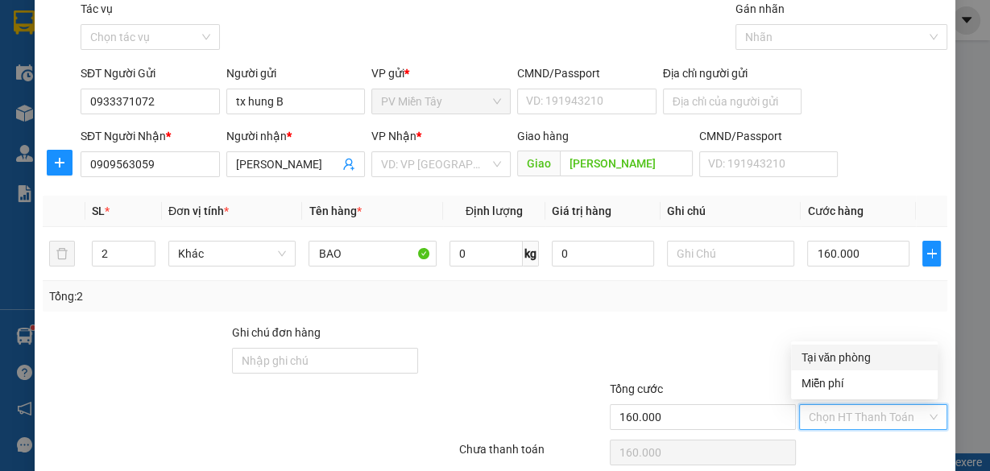
click at [860, 354] on div "Tại văn phòng" at bounding box center [863, 358] width 127 height 18
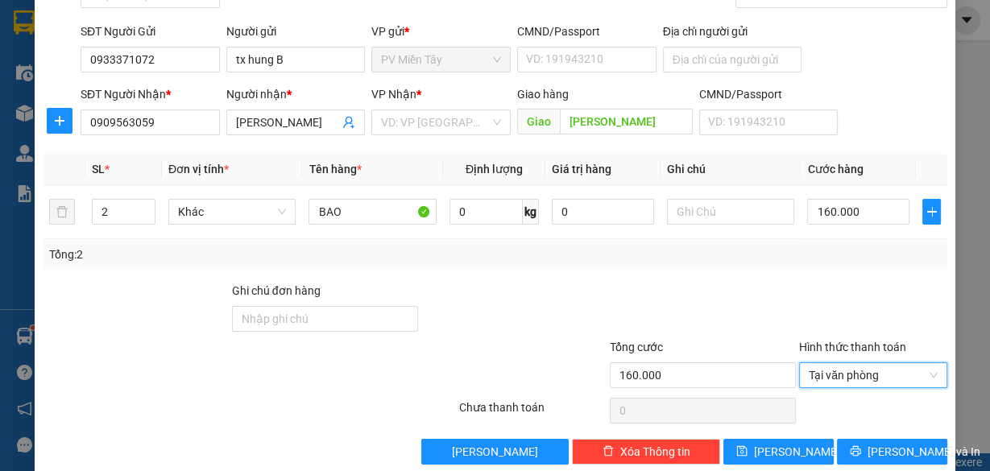
scroll to position [122, 0]
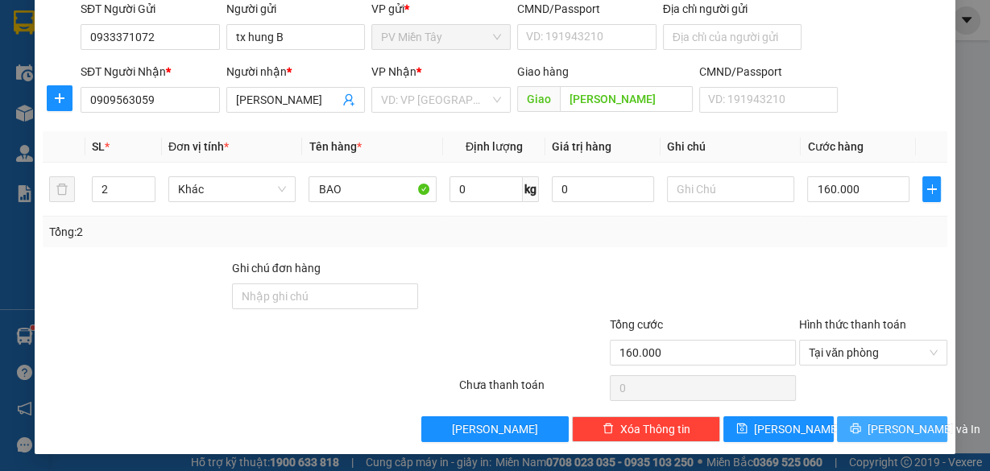
click at [897, 425] on span "[PERSON_NAME] và In" at bounding box center [923, 429] width 113 height 18
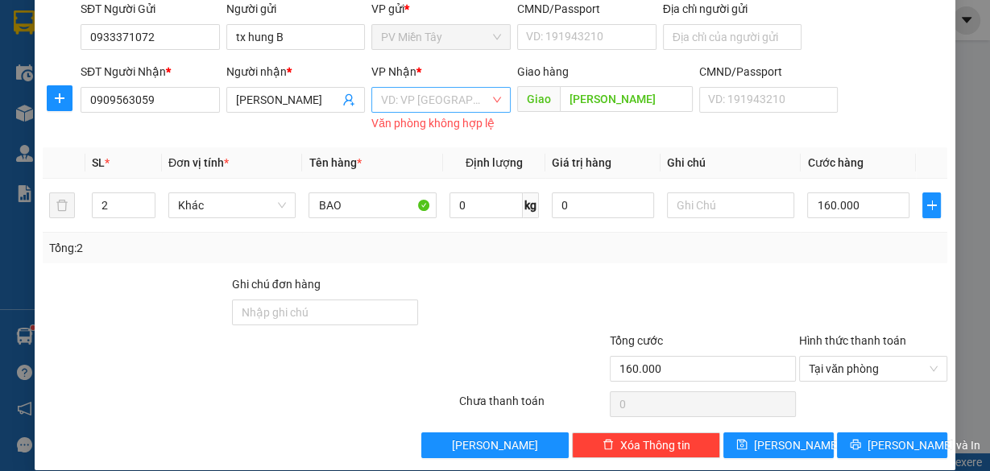
click at [428, 95] on input "search" at bounding box center [435, 100] width 109 height 24
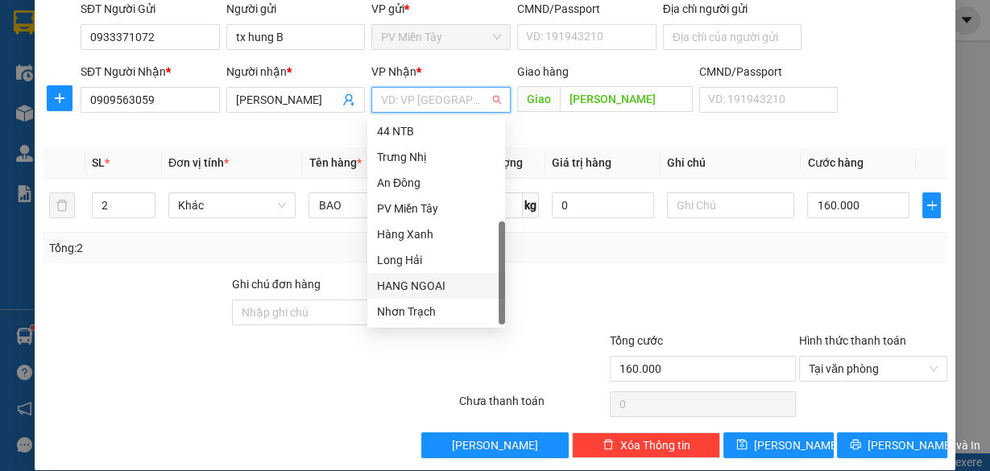
click at [436, 279] on div "HANG NGOAI" at bounding box center [436, 286] width 118 height 18
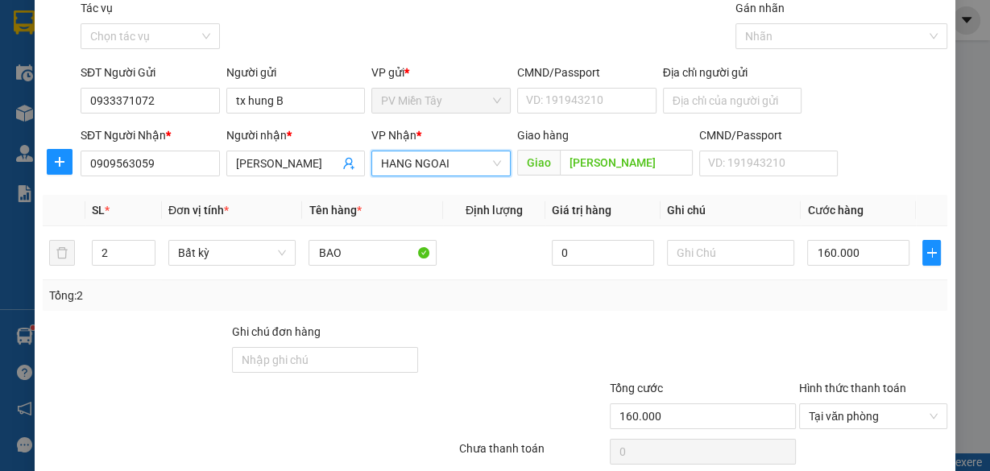
scroll to position [58, 0]
click at [703, 99] on input "Địa chỉ người gửi" at bounding box center [732, 102] width 139 height 26
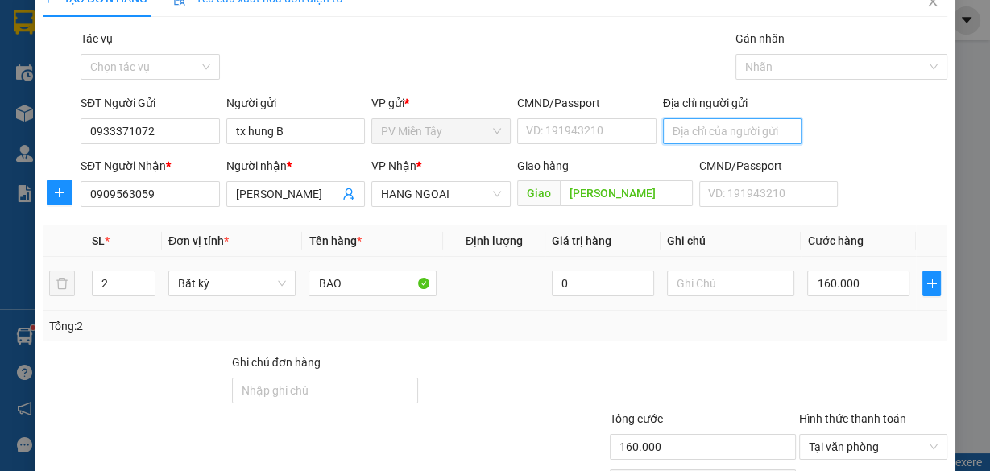
scroll to position [0, 0]
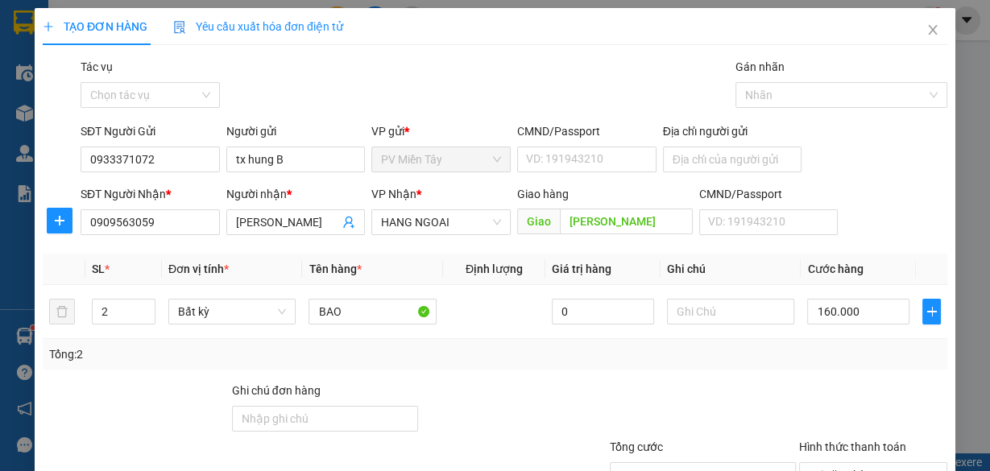
drag, startPoint x: 722, startPoint y: 362, endPoint x: 746, endPoint y: 356, distance: 25.0
click at [723, 362] on div "Tổng: 2" at bounding box center [495, 354] width 904 height 31
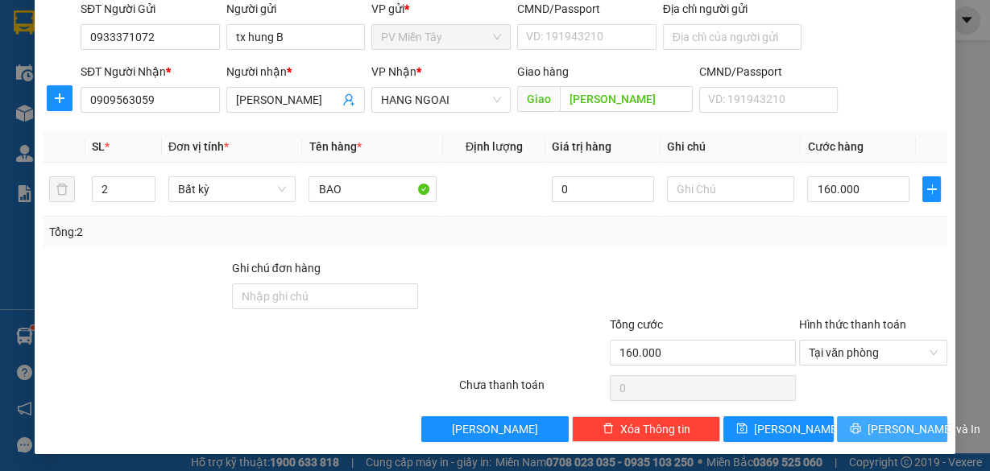
click at [887, 424] on span "[PERSON_NAME] và In" at bounding box center [923, 429] width 113 height 18
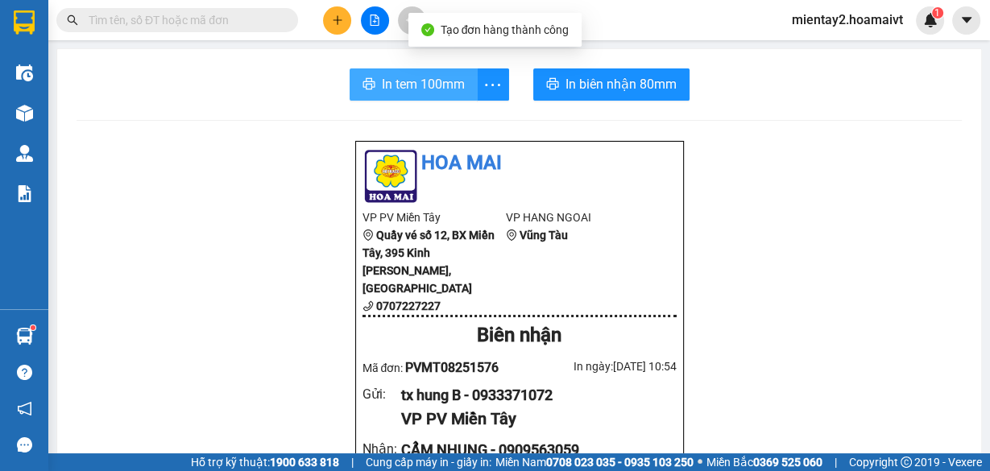
click at [431, 89] on span "In tem 100mm" at bounding box center [423, 84] width 83 height 20
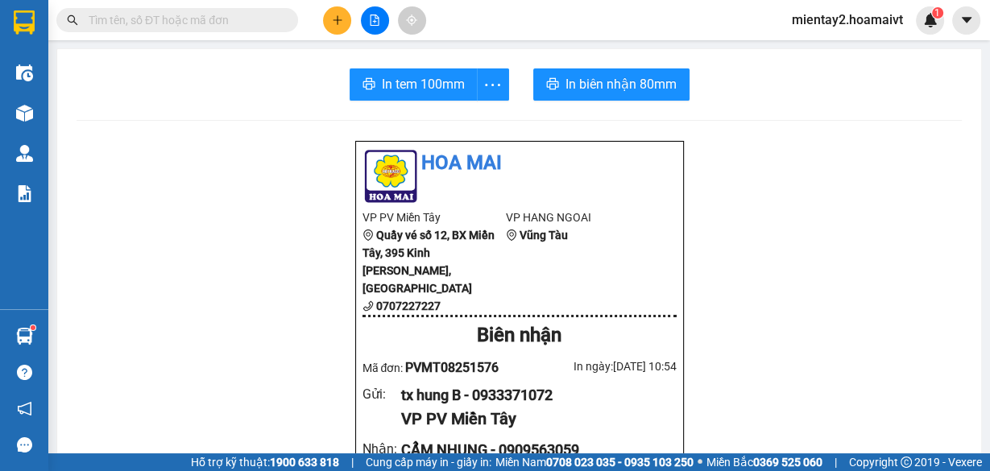
click at [343, 16] on button at bounding box center [337, 20] width 28 height 28
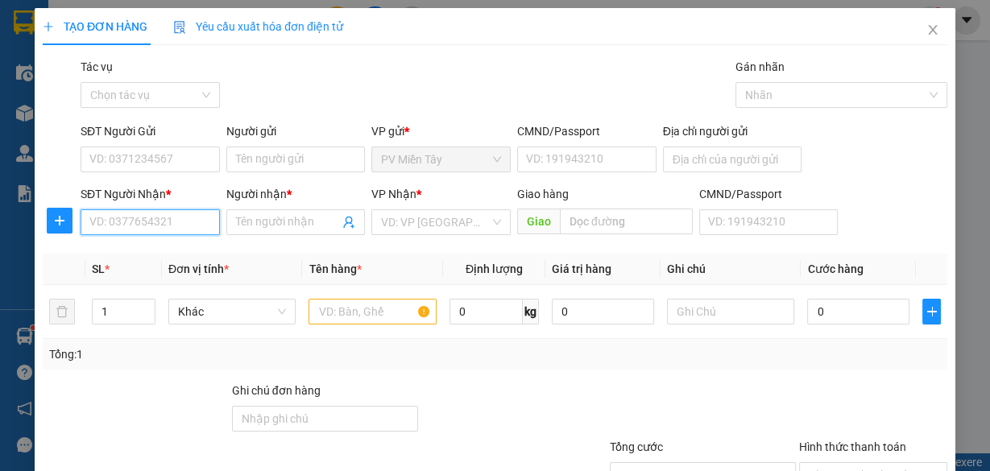
click at [176, 227] on input "SĐT Người Nhận *" at bounding box center [150, 222] width 139 height 26
click at [160, 254] on div "0905173536 - tuyen" at bounding box center [148, 254] width 118 height 18
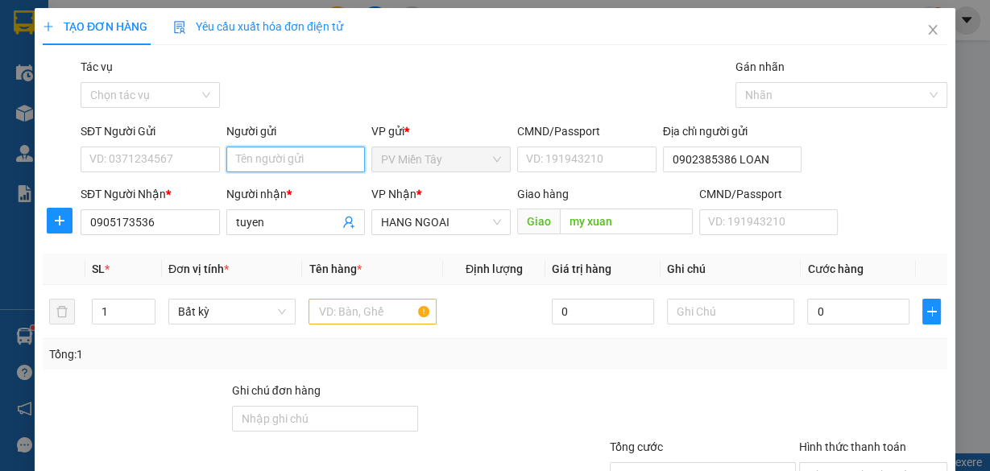
click at [304, 162] on input "Người gửi" at bounding box center [295, 160] width 139 height 26
click at [303, 187] on div "TX TUAN C - 0933661449" at bounding box center [297, 191] width 127 height 18
click at [377, 312] on input "text" at bounding box center [372, 312] width 128 height 26
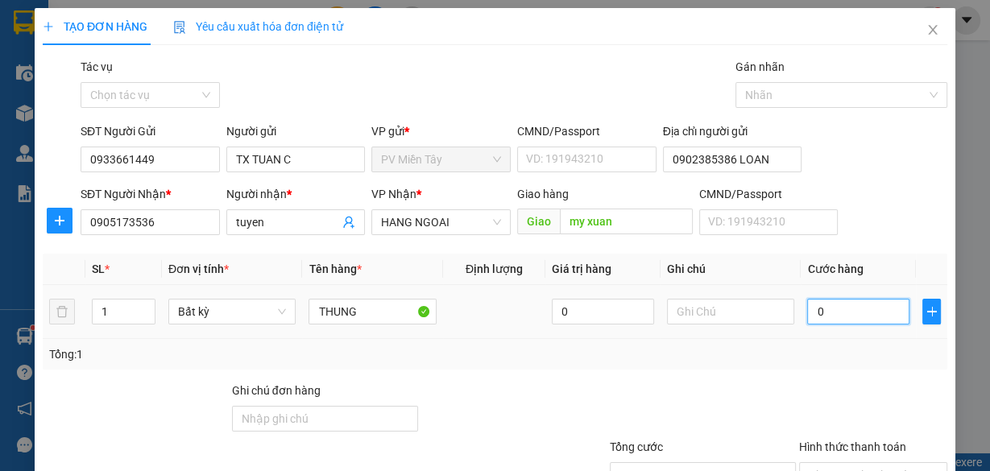
click at [825, 304] on input "0" at bounding box center [858, 312] width 102 height 26
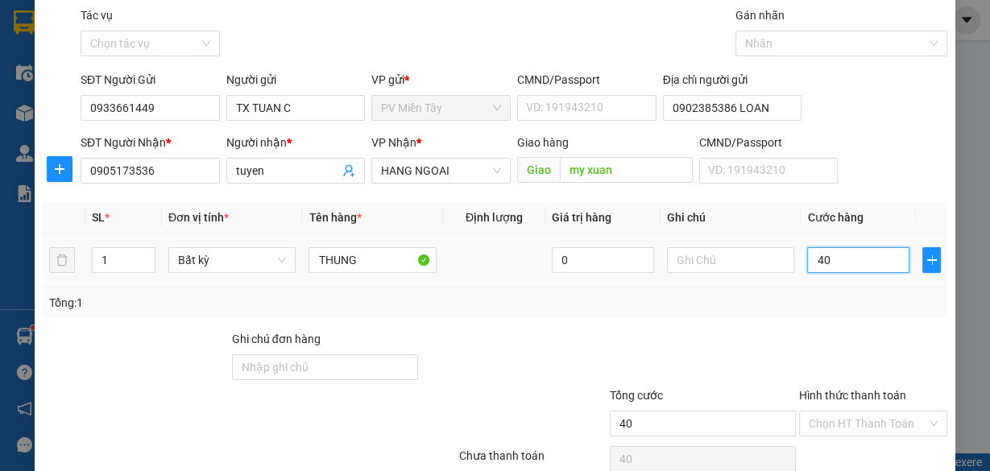
scroll to position [122, 0]
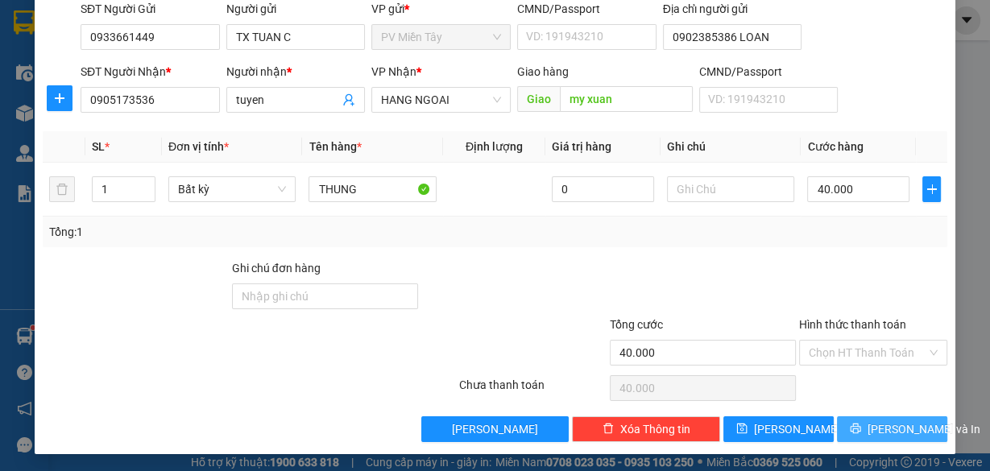
click at [890, 422] on span "[PERSON_NAME] và In" at bounding box center [923, 429] width 113 height 18
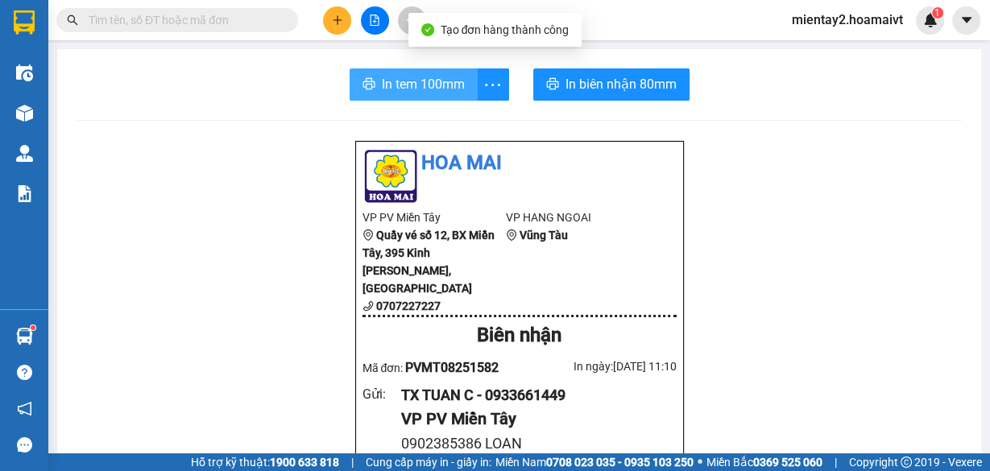
click at [393, 82] on span "In tem 100mm" at bounding box center [423, 84] width 83 height 20
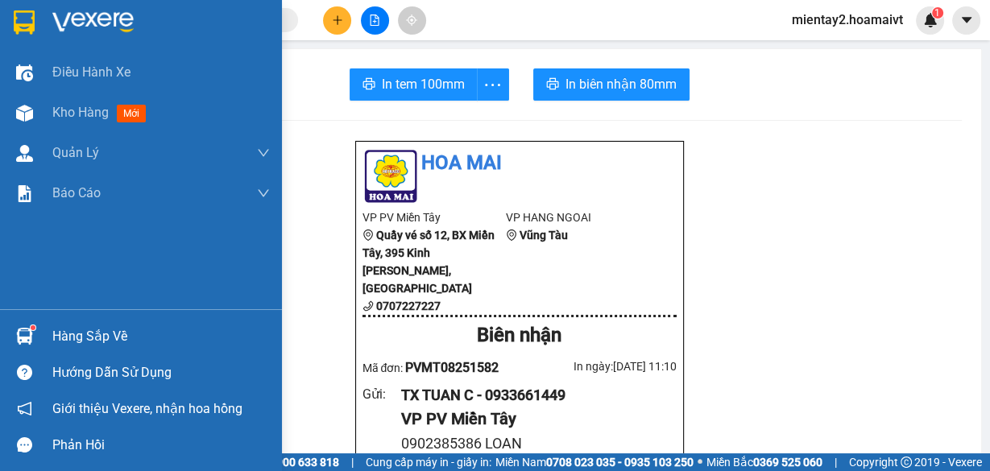
drag, startPoint x: 77, startPoint y: 113, endPoint x: 449, endPoint y: 32, distance: 380.6
click at [78, 111] on span "Kho hàng" at bounding box center [80, 112] width 56 height 15
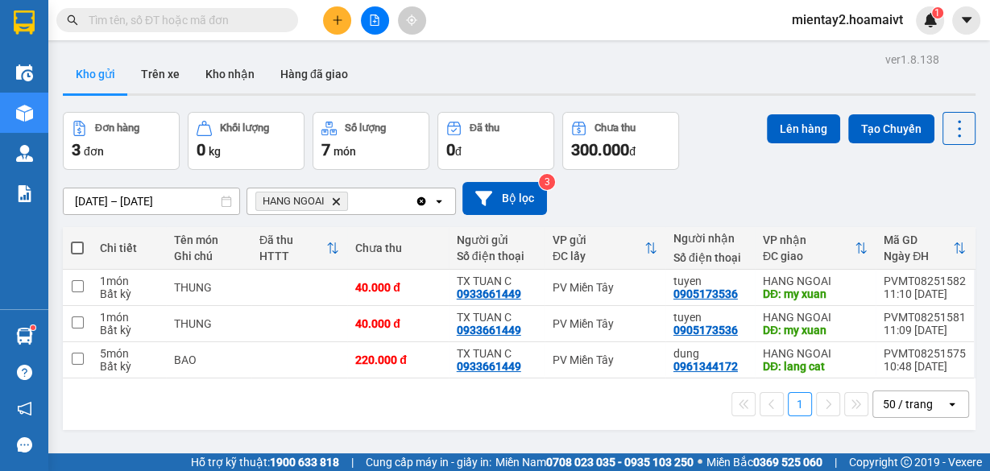
click at [330, 11] on button at bounding box center [337, 20] width 28 height 28
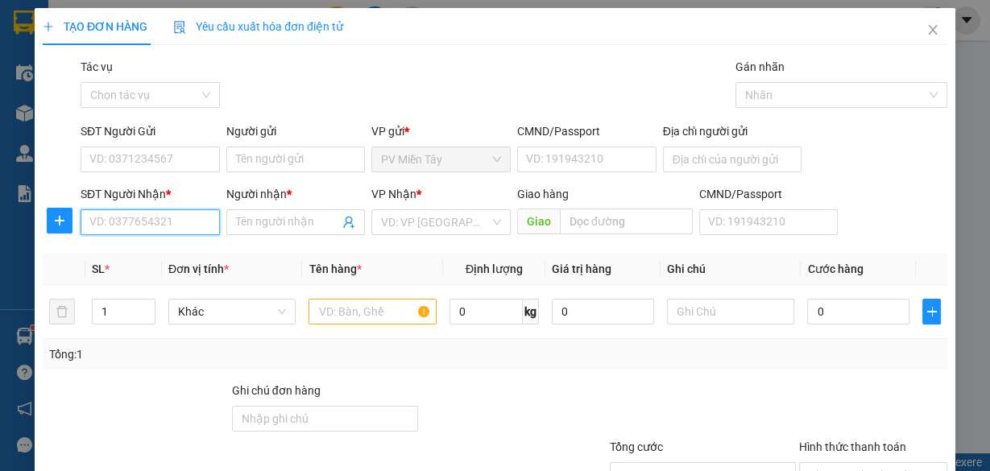
click at [118, 223] on input "SĐT Người Nhận *" at bounding box center [150, 222] width 139 height 26
click at [245, 216] on input "Người nhận *" at bounding box center [288, 222] width 104 height 18
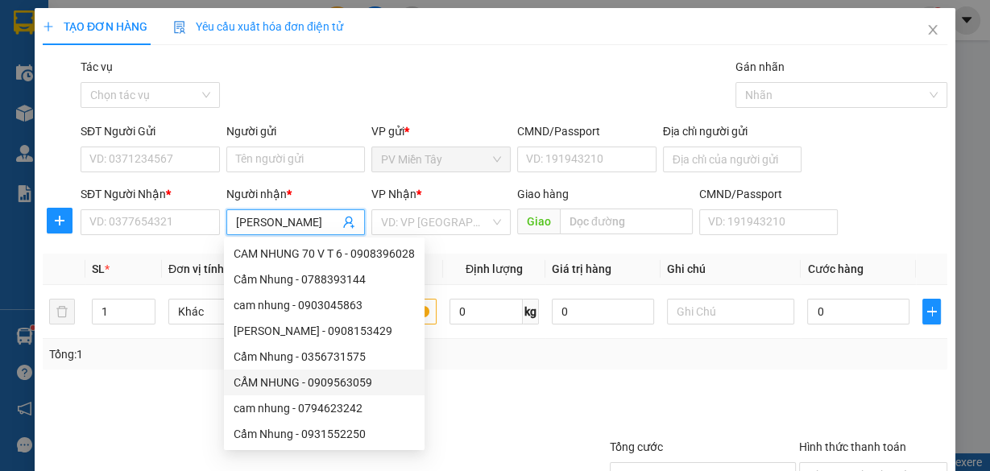
click at [331, 383] on div "CẨM NHUNG - 0909563059" at bounding box center [324, 383] width 181 height 18
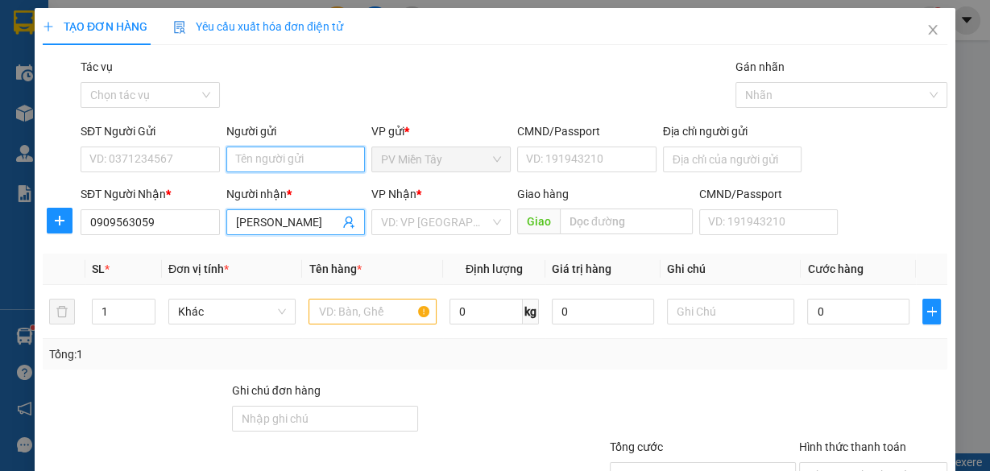
click at [281, 147] on input "Người gửi" at bounding box center [295, 160] width 139 height 26
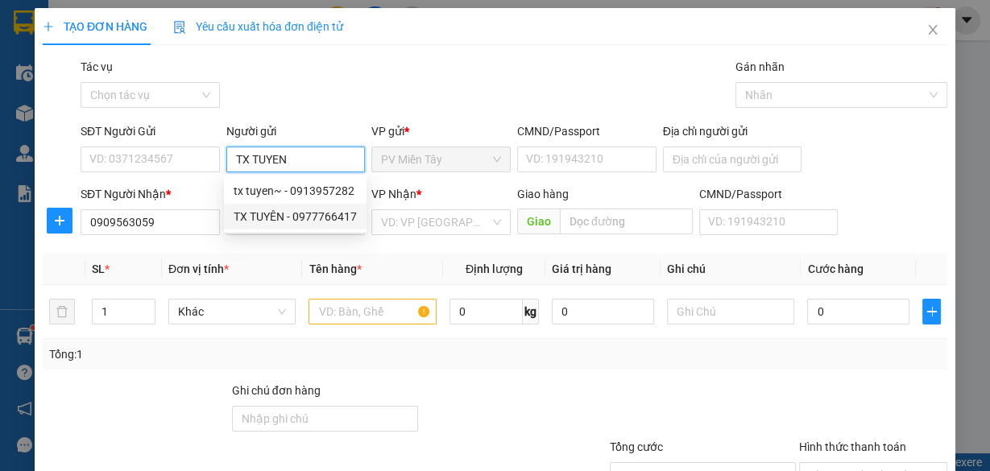
click at [274, 222] on div "TX TUYÊN - 0977766417" at bounding box center [295, 217] width 123 height 18
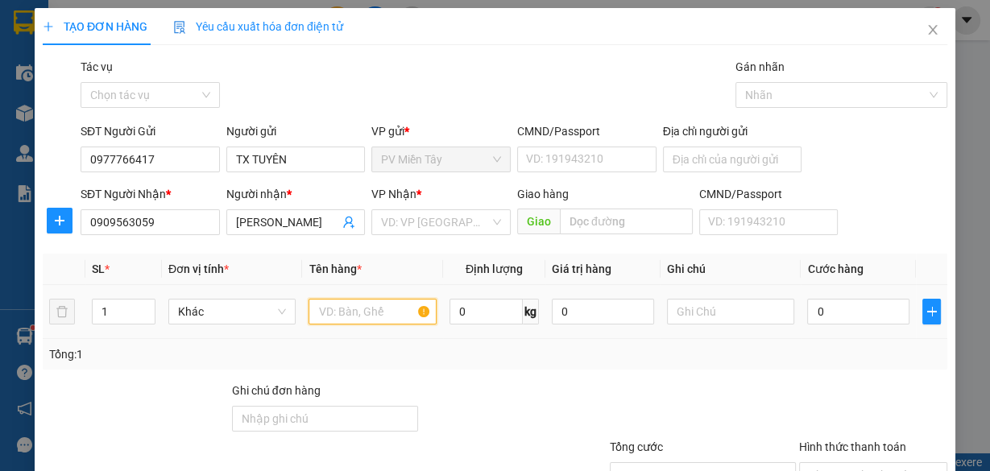
click at [339, 306] on input "text" at bounding box center [372, 312] width 128 height 26
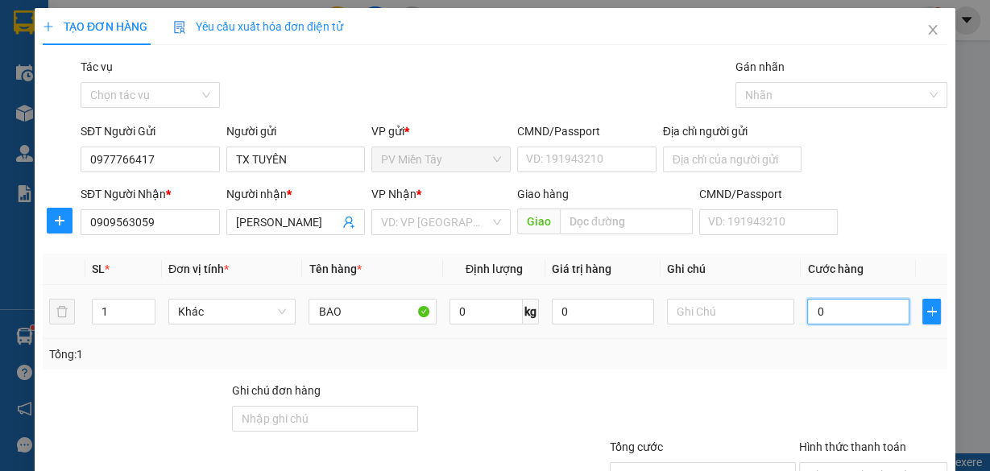
click at [840, 319] on input "0" at bounding box center [858, 312] width 102 height 26
click at [803, 347] on div "Tổng: 1" at bounding box center [494, 354] width 891 height 18
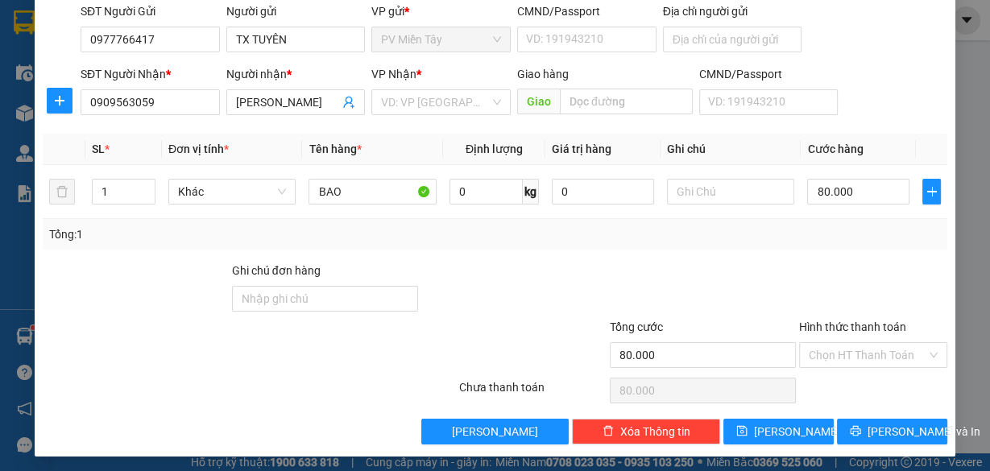
scroll to position [122, 0]
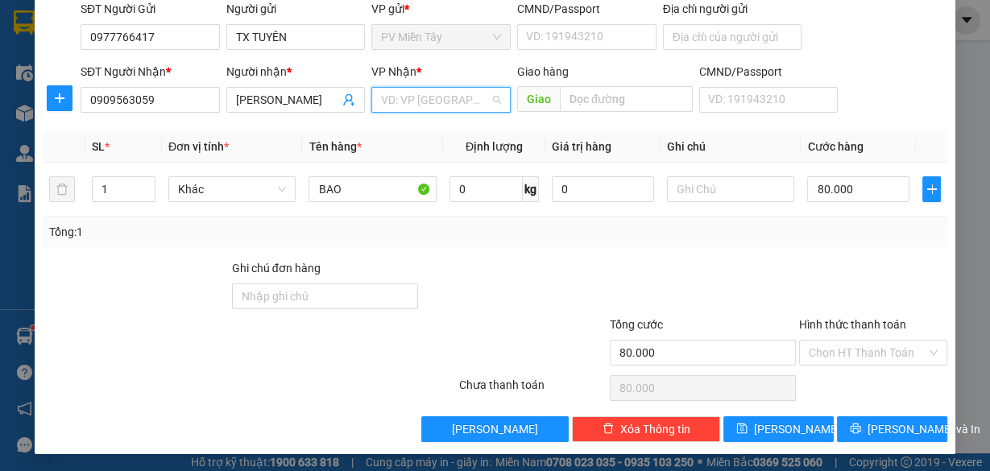
click at [435, 97] on input "search" at bounding box center [435, 100] width 109 height 24
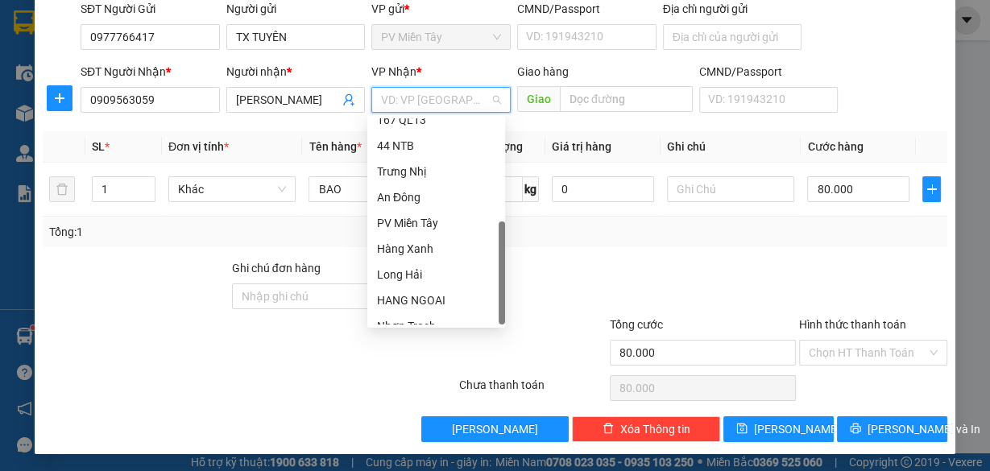
scroll to position [129, 0]
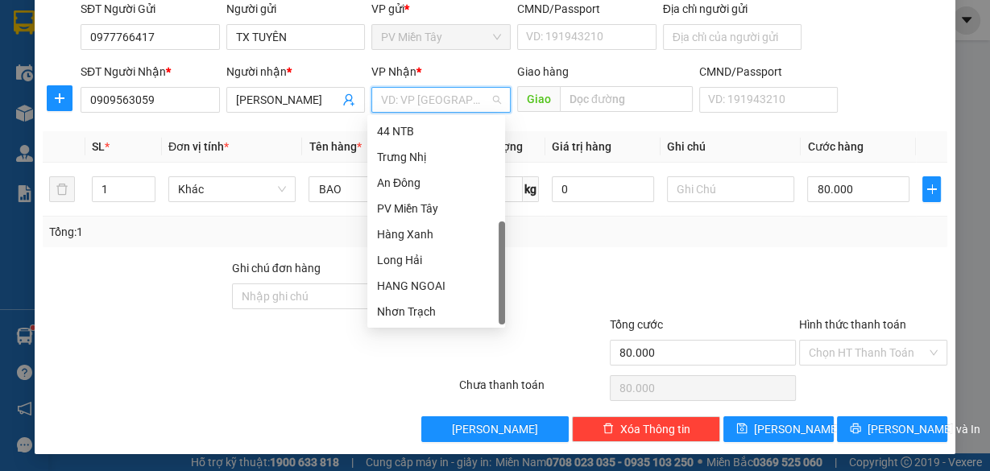
drag, startPoint x: 501, startPoint y: 184, endPoint x: 494, endPoint y: 322, distance: 138.7
click at [505, 328] on body "Kết quả tìm kiếm ( 0 ) Bộ lọc No Data mientay2.hoamaivt 1 Điều hành xe Kho hàng…" at bounding box center [495, 235] width 990 height 471
click at [471, 280] on div "HANG NGOAI" at bounding box center [436, 286] width 118 height 18
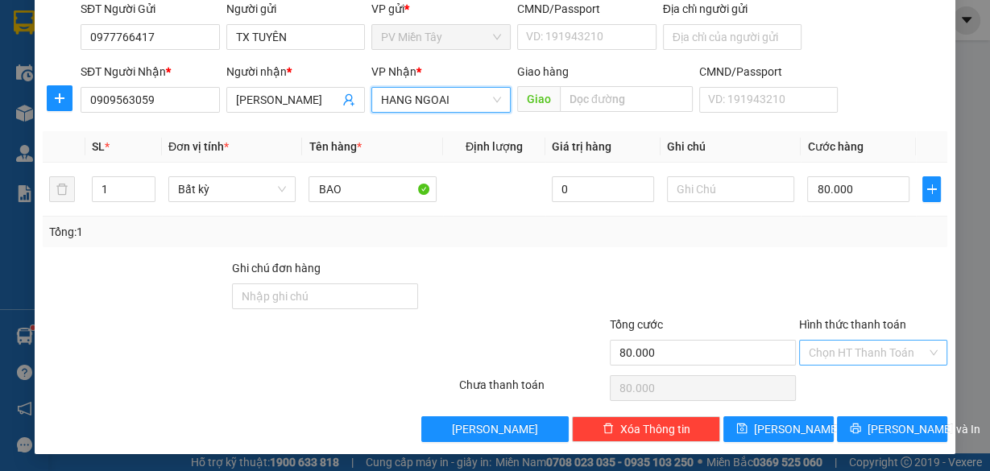
click at [862, 351] on input "Hình thức thanh toán" at bounding box center [867, 353] width 118 height 24
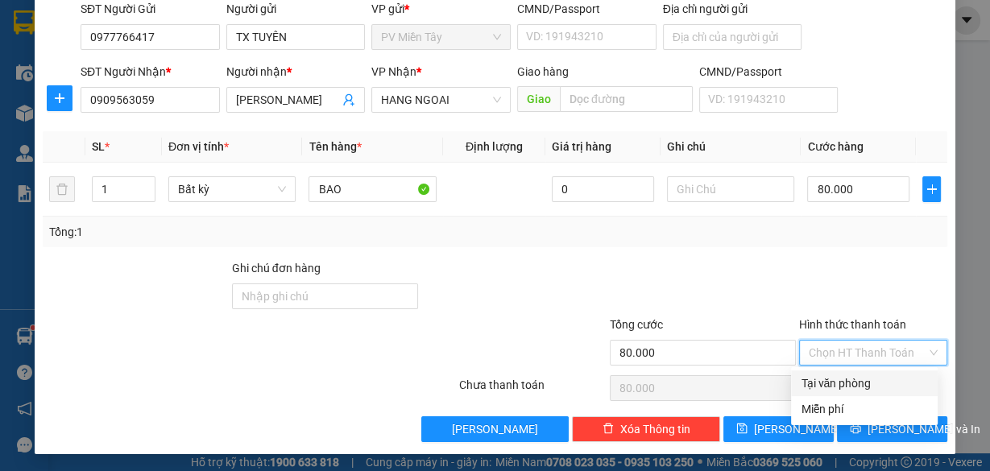
click at [857, 374] on div "Tại văn phòng" at bounding box center [863, 383] width 127 height 18
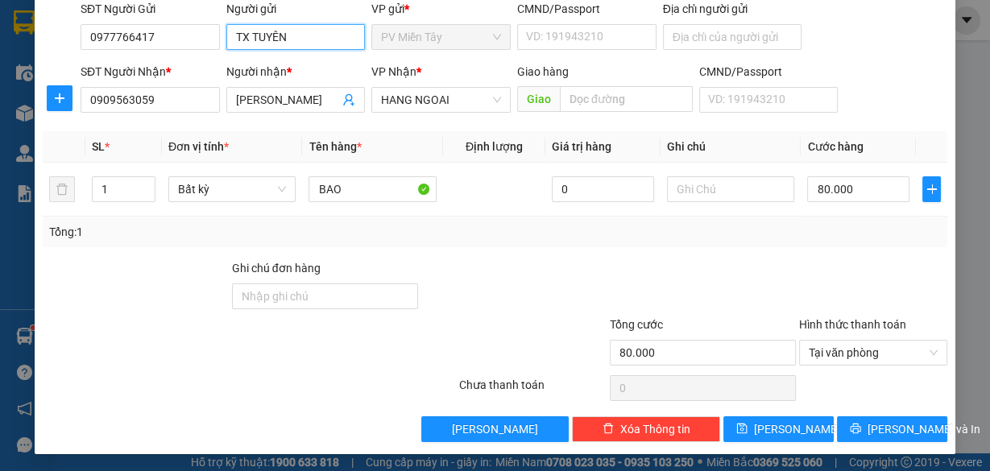
drag, startPoint x: 325, startPoint y: 34, endPoint x: 0, endPoint y: 45, distance: 324.7
click at [0, 45] on div "TẠO ĐƠN HÀNG Yêu cầu xuất hóa đơn điện tử Transit Pickup Surcharge Ids Transit …" at bounding box center [495, 235] width 990 height 471
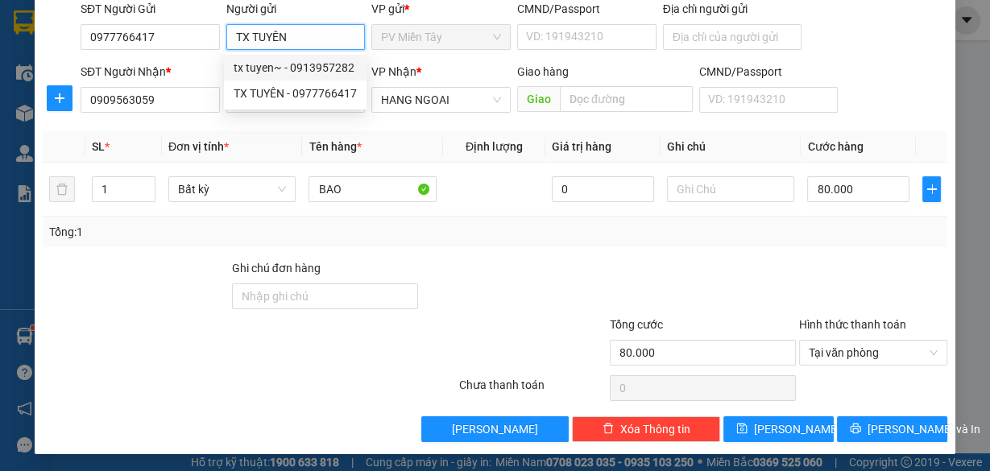
click at [263, 68] on div "tx tuyen~ - 0913957282" at bounding box center [295, 68] width 123 height 18
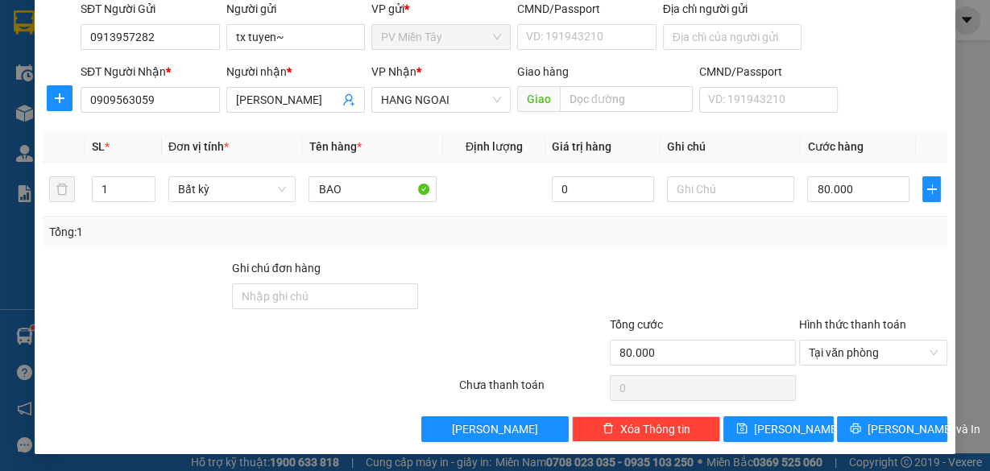
click at [764, 247] on div "Transit Pickup Surcharge Ids Transit Deliver Surcharge Ids Transit Deliver Surc…" at bounding box center [495, 189] width 904 height 507
click at [895, 430] on span "[PERSON_NAME] và In" at bounding box center [923, 429] width 113 height 18
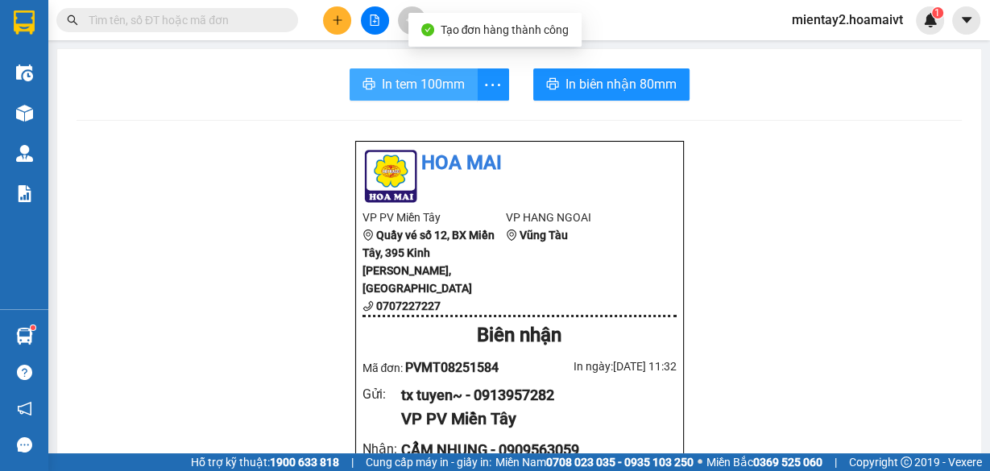
click at [422, 72] on button "In tem 100mm" at bounding box center [413, 84] width 128 height 32
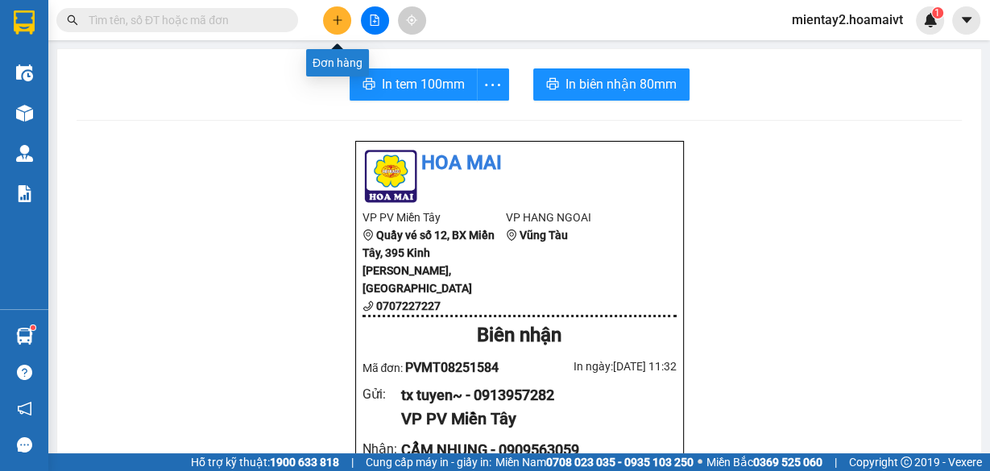
click at [327, 21] on button at bounding box center [337, 20] width 28 height 28
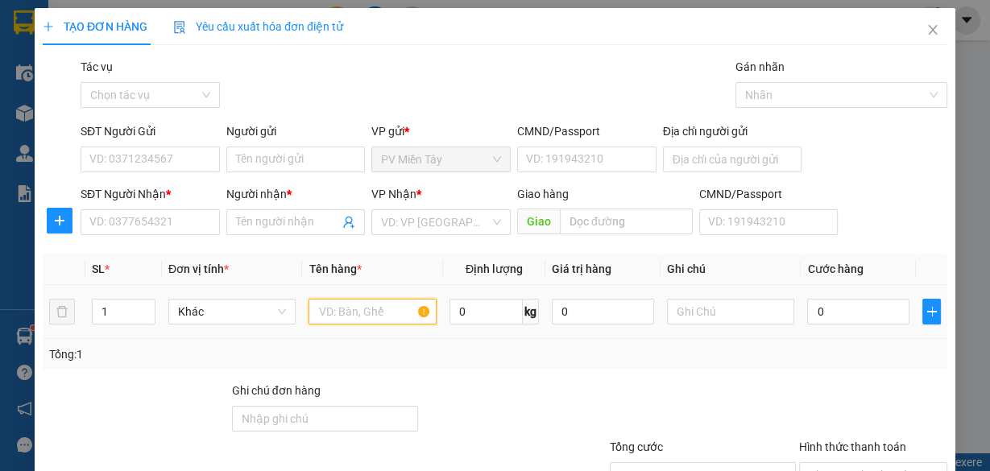
click at [359, 308] on input "text" at bounding box center [372, 312] width 128 height 26
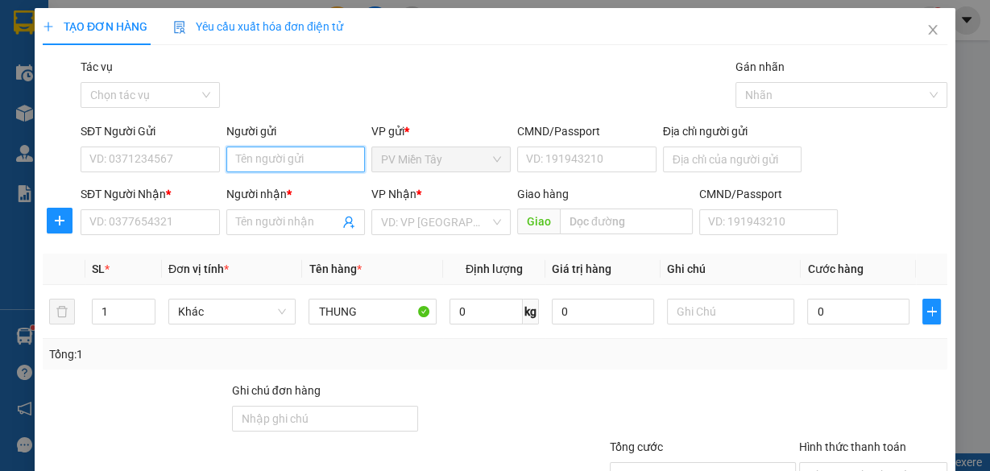
click at [271, 154] on input "Người gửi" at bounding box center [295, 160] width 139 height 26
click at [271, 190] on div "tx tuyen~ - 0913957282" at bounding box center [295, 191] width 123 height 18
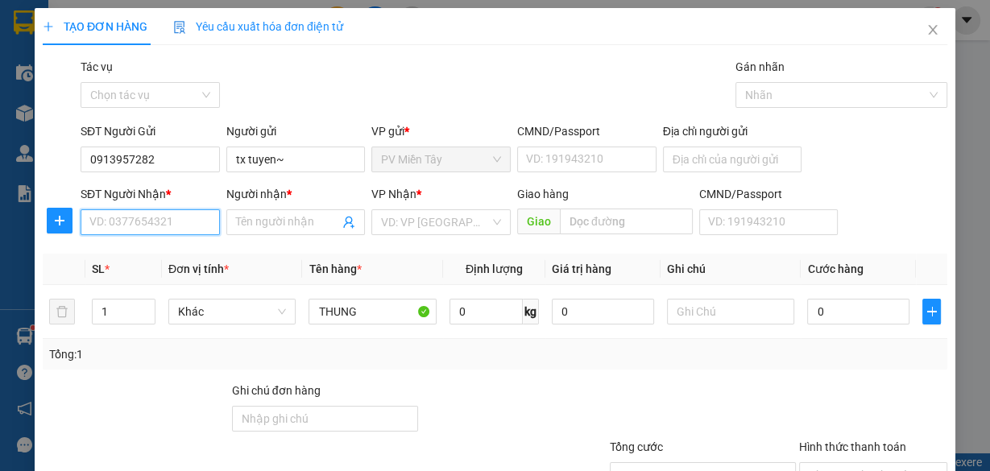
click at [135, 223] on input "SĐT Người Nhận *" at bounding box center [150, 222] width 139 height 26
click at [130, 247] on div "0977772076 - TRÌNH" at bounding box center [148, 254] width 118 height 18
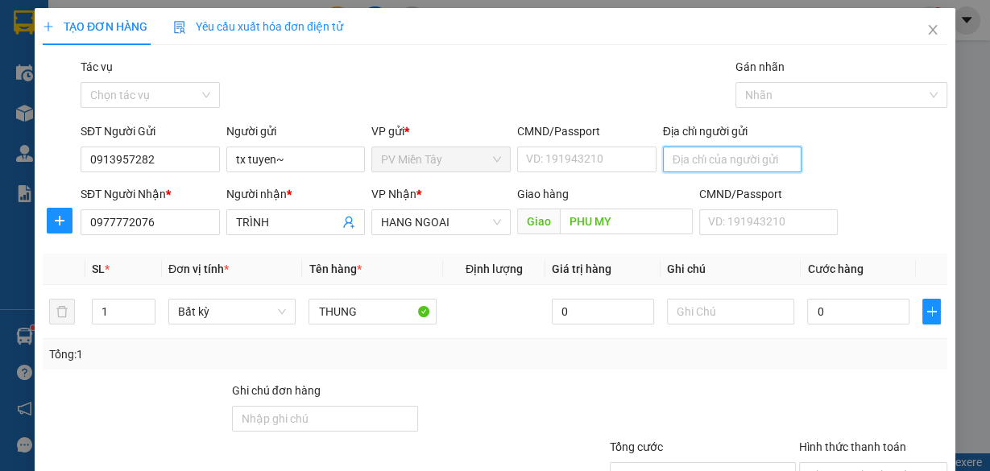
click at [720, 151] on input "Địa chỉ người gửi" at bounding box center [732, 160] width 139 height 26
click at [733, 157] on input "0703865034 hOANG" at bounding box center [732, 160] width 139 height 26
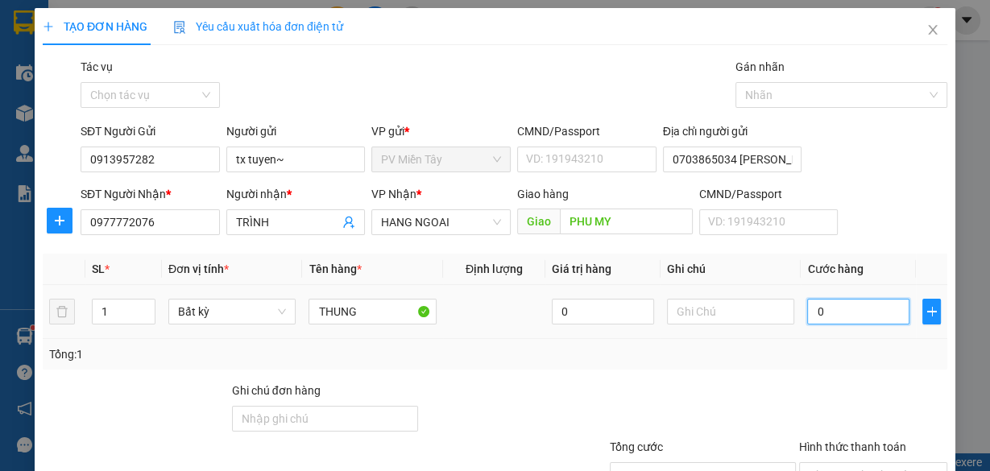
click at [829, 316] on input "0" at bounding box center [858, 312] width 102 height 26
click at [767, 369] on div "Transit Pickup Surcharge Ids Transit Deliver Surcharge Ids Transit Deliver Surc…" at bounding box center [495, 311] width 904 height 507
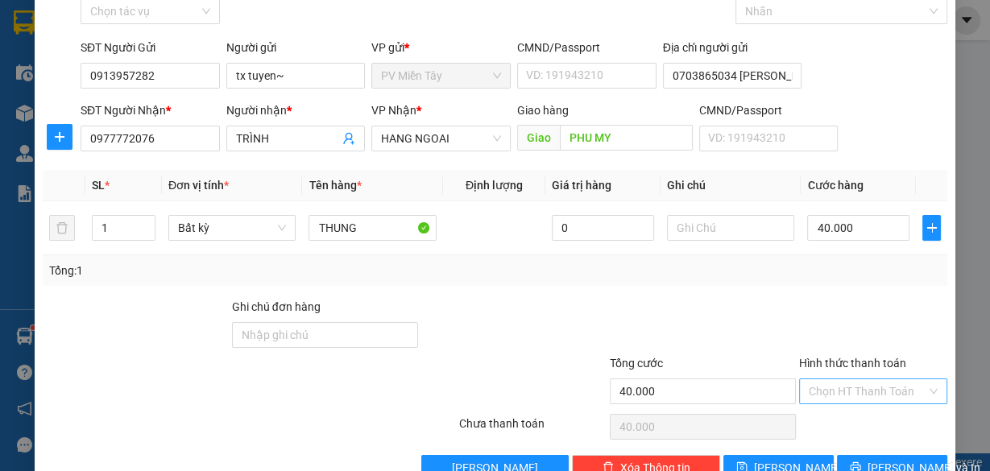
scroll to position [122, 0]
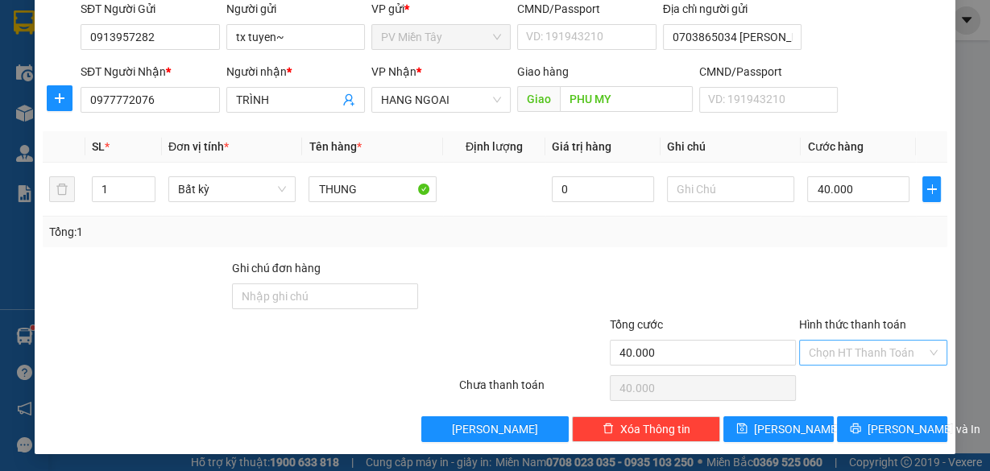
click at [862, 349] on input "Hình thức thanh toán" at bounding box center [867, 353] width 118 height 24
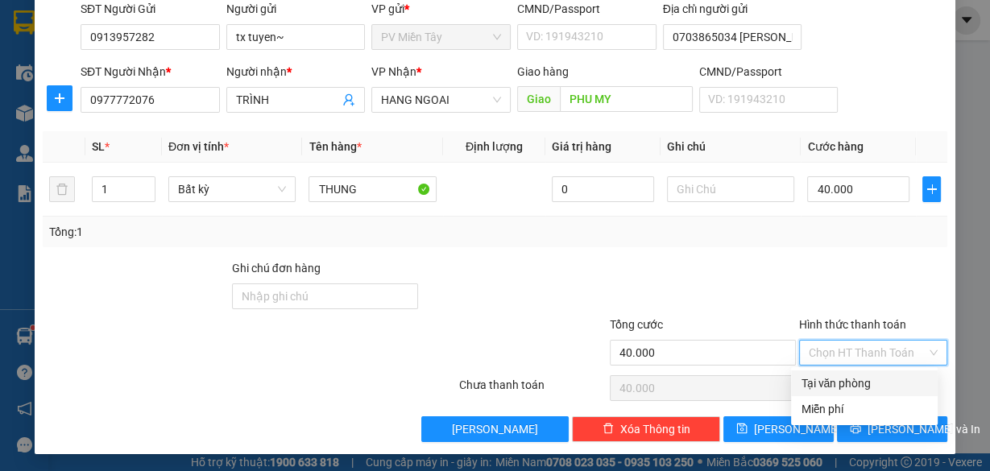
click at [849, 383] on div "Tại văn phòng" at bounding box center [863, 383] width 127 height 18
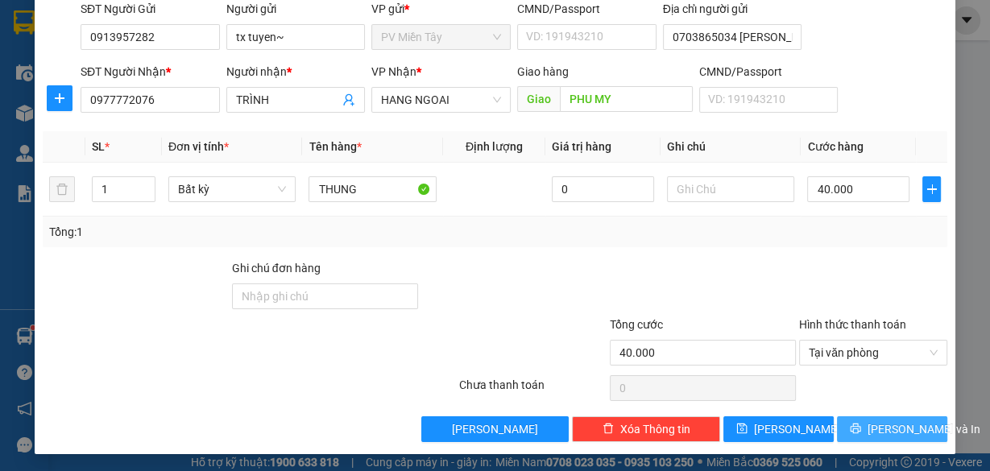
click at [882, 428] on span "[PERSON_NAME] và In" at bounding box center [923, 429] width 113 height 18
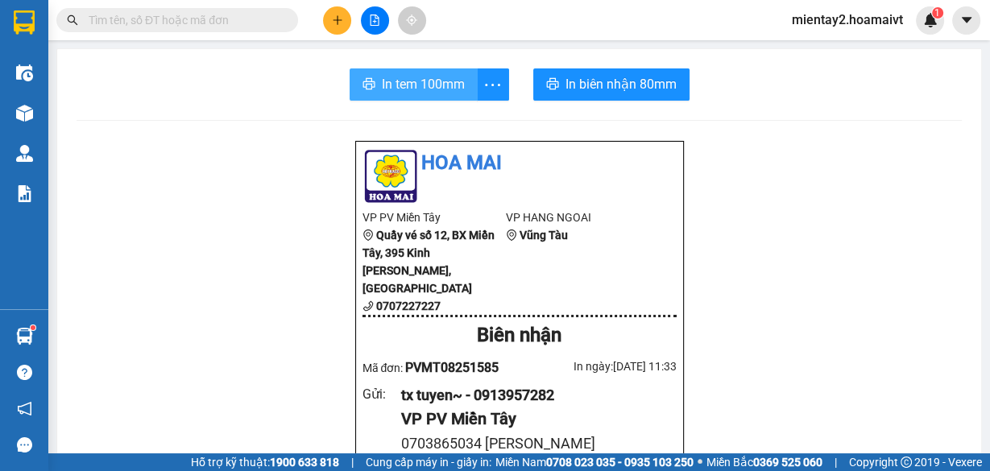
click at [445, 74] on span "In tem 100mm" at bounding box center [423, 84] width 83 height 20
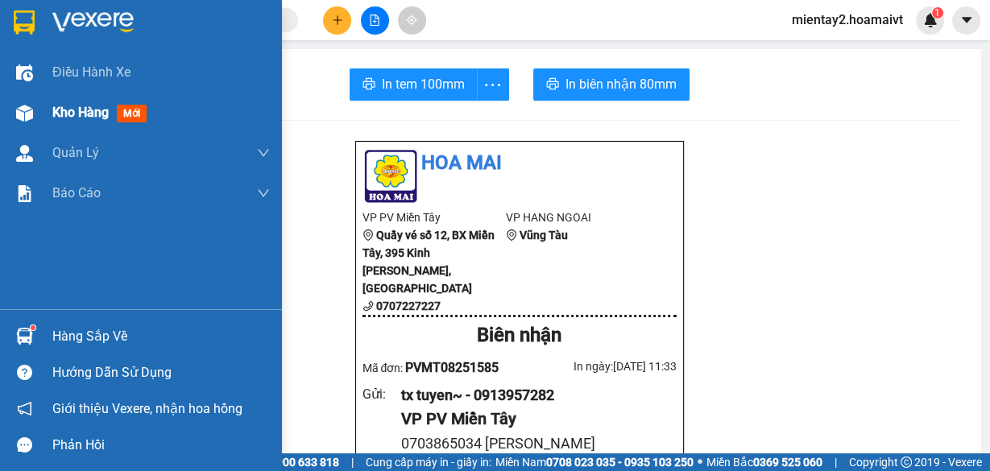
click at [62, 116] on span "Kho hàng" at bounding box center [80, 112] width 56 height 15
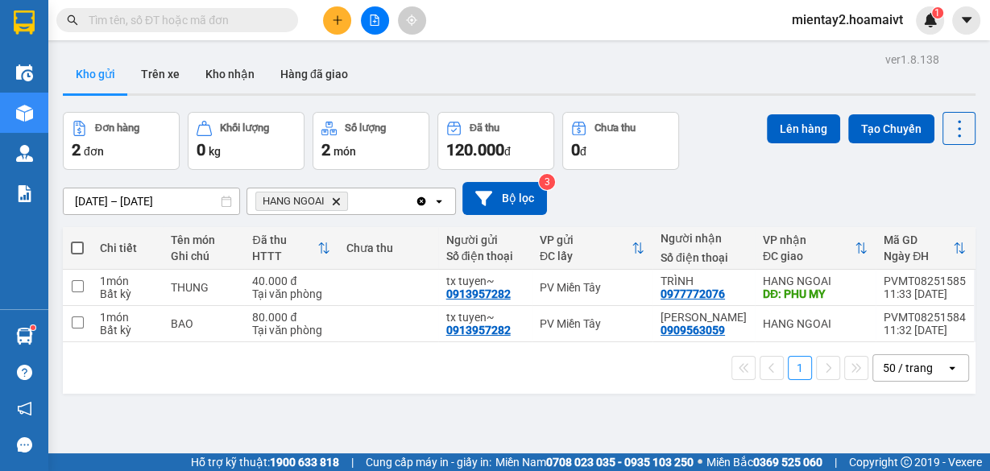
click at [333, 23] on icon "plus" at bounding box center [337, 19] width 11 height 11
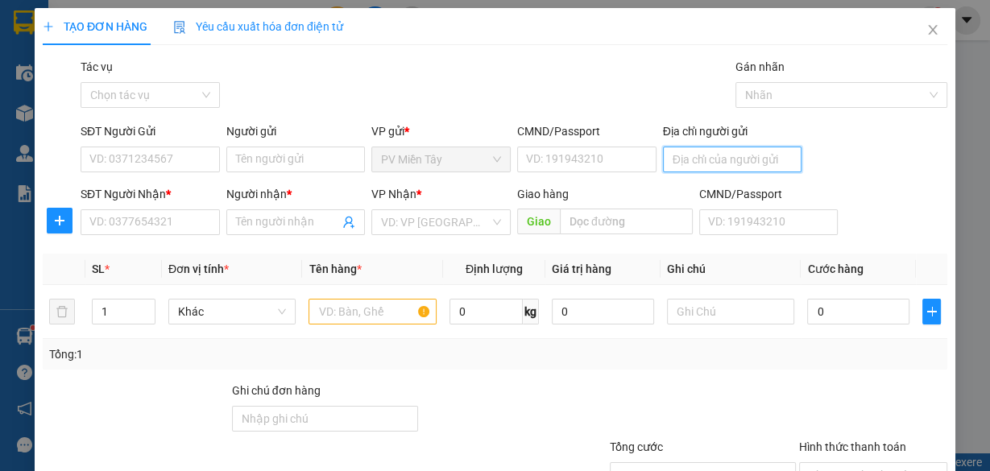
click at [763, 155] on input "Địa chỉ người gửi" at bounding box center [732, 160] width 139 height 26
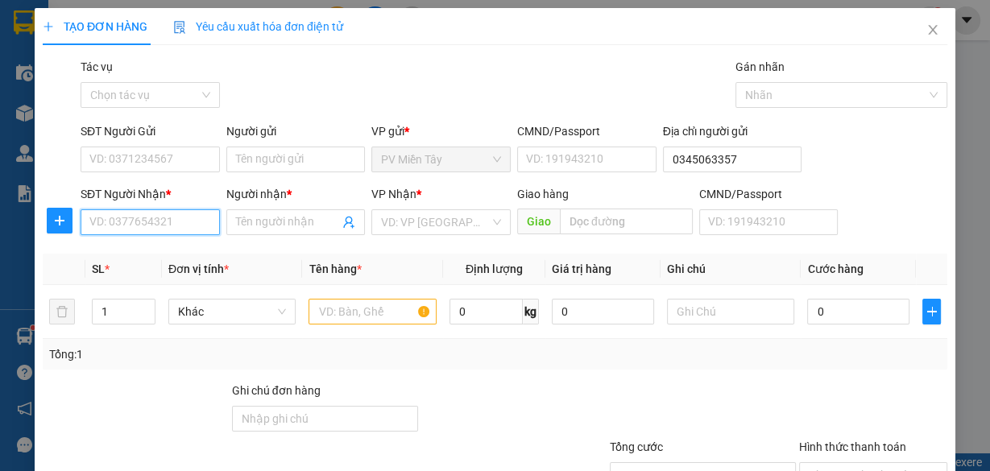
click at [146, 209] on input "SĐT Người Nhận *" at bounding box center [150, 222] width 139 height 26
paste input "0899335274"
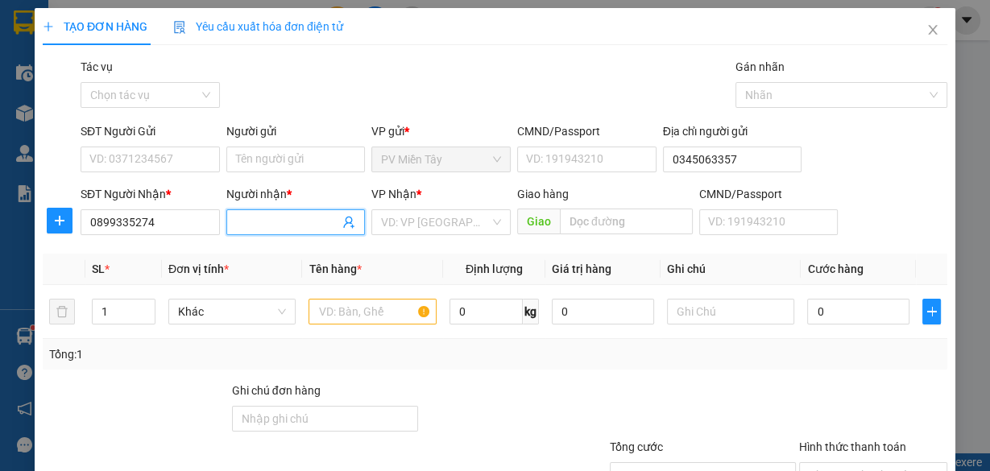
click at [253, 209] on span at bounding box center [295, 222] width 139 height 26
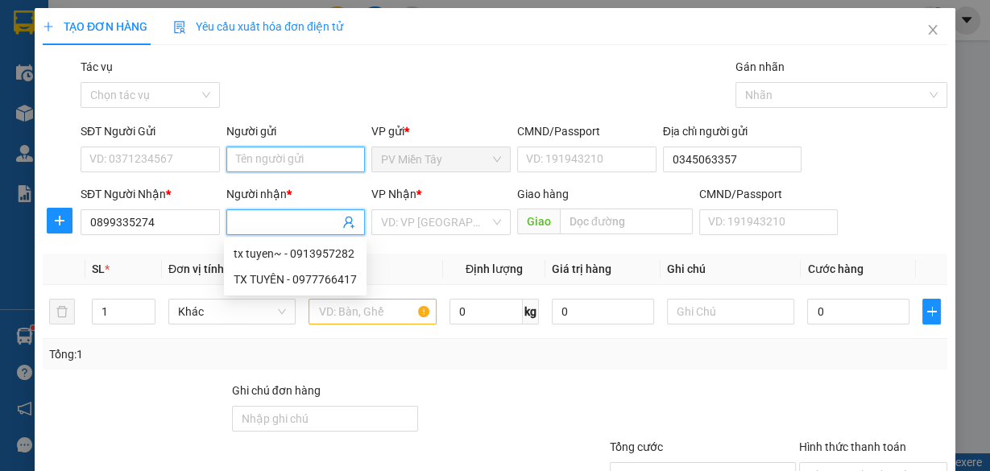
click at [264, 157] on input "Người gửi" at bounding box center [295, 160] width 139 height 26
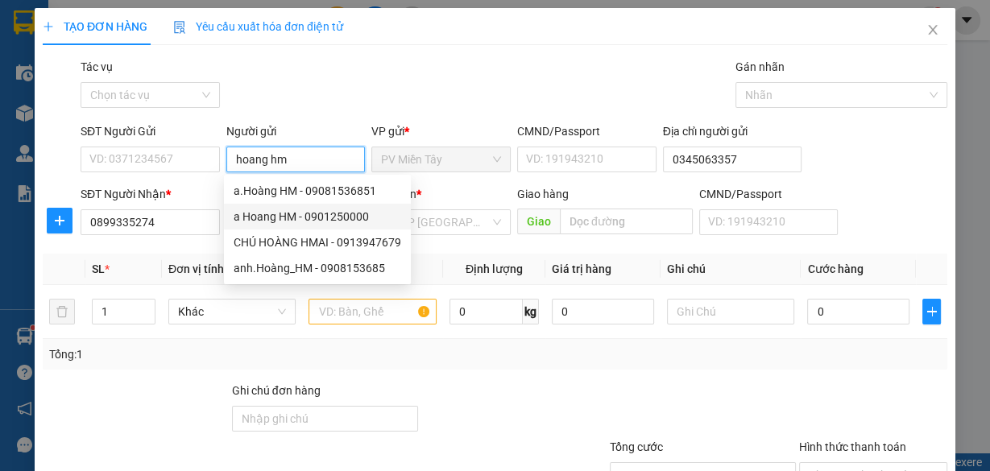
click at [318, 217] on div "a Hoang HM - 0901250000" at bounding box center [317, 217] width 167 height 18
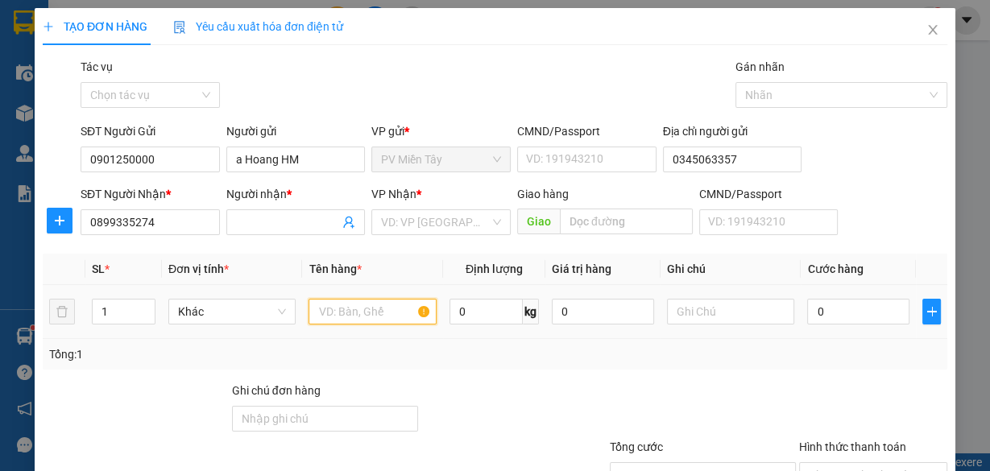
click at [362, 313] on input "text" at bounding box center [372, 312] width 128 height 26
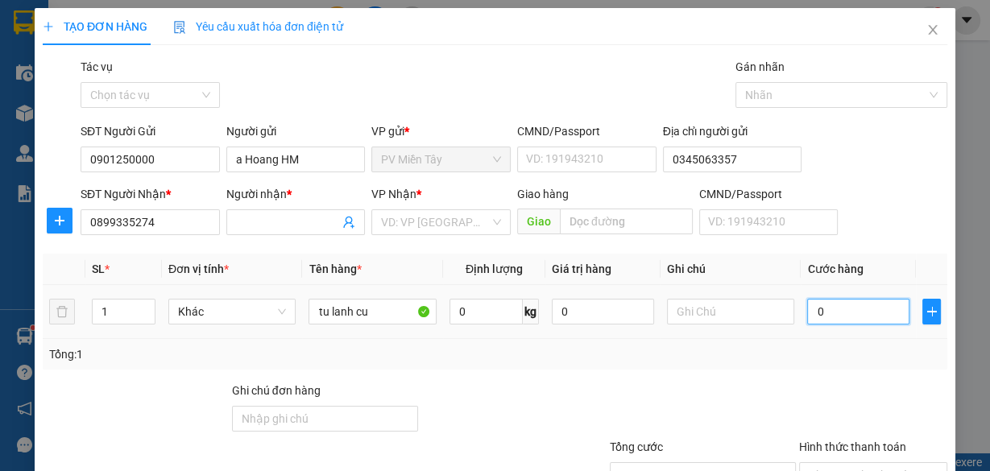
click at [836, 306] on input "0" at bounding box center [858, 312] width 102 height 26
click at [811, 345] on div "Tổng: 1" at bounding box center [494, 354] width 891 height 18
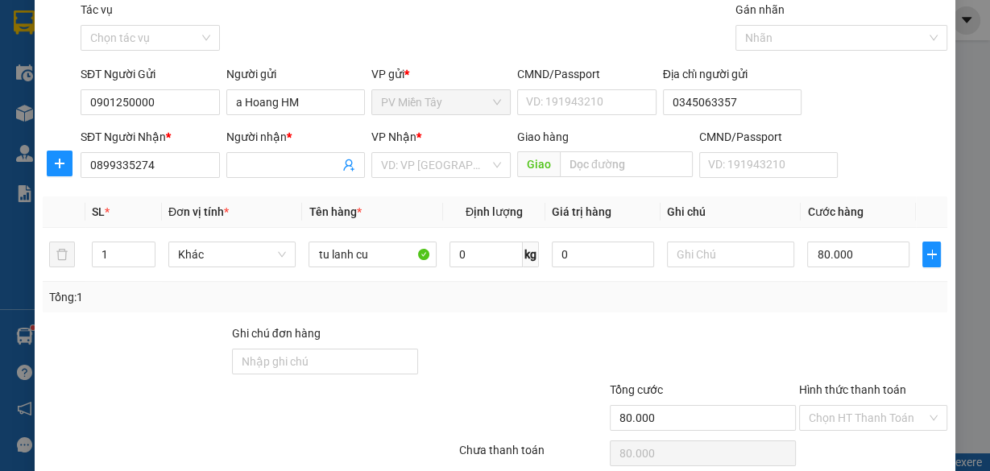
scroll to position [122, 0]
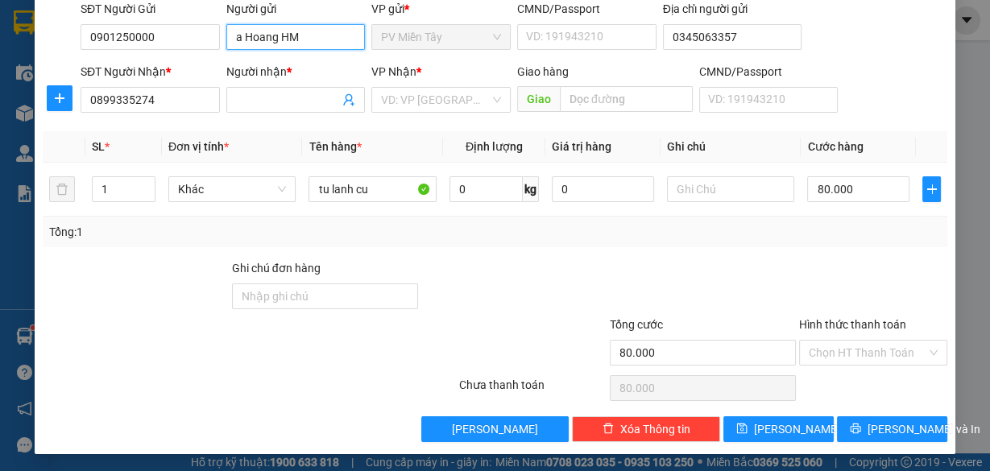
drag, startPoint x: 313, startPoint y: 35, endPoint x: 71, endPoint y: 81, distance: 246.7
click at [71, 81] on form "SĐT Người Gửi 0901250000 Người gửi a Hoang HM a Hoang HM VP gửi * PV Miền Tây C…" at bounding box center [495, 59] width 904 height 119
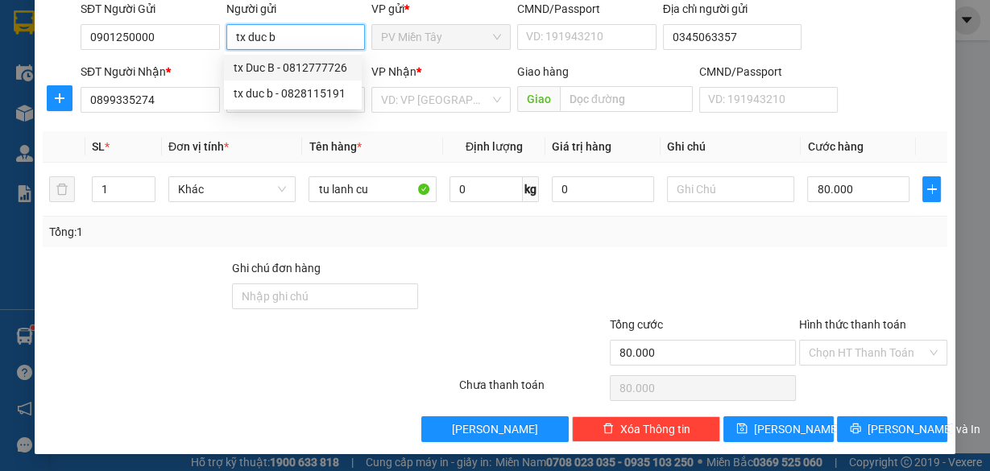
click at [293, 64] on div "tx Duc B - 0812777726" at bounding box center [293, 68] width 118 height 18
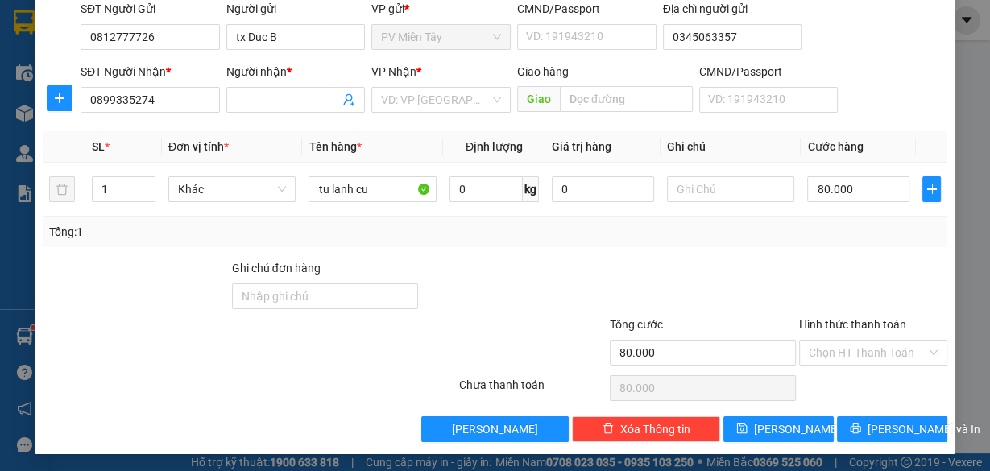
click at [754, 259] on div at bounding box center [702, 287] width 189 height 56
click at [882, 424] on span "[PERSON_NAME] và In" at bounding box center [923, 429] width 113 height 18
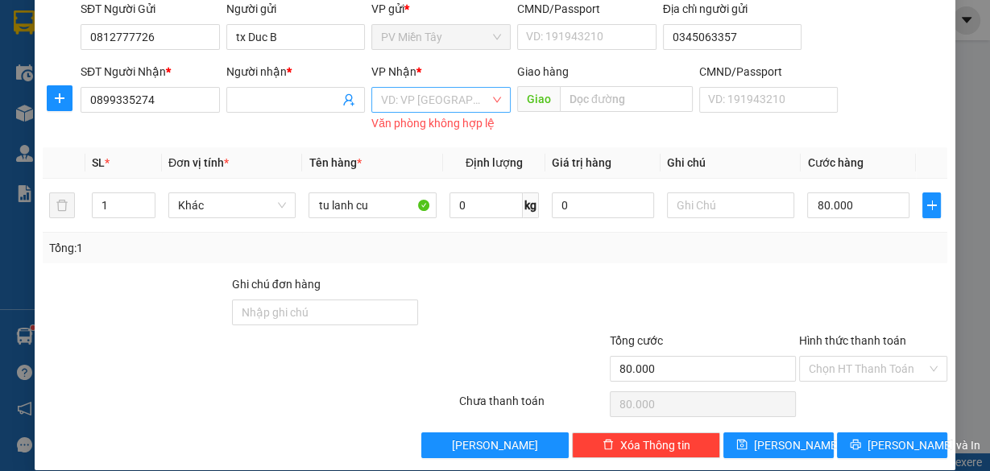
click at [416, 97] on input "search" at bounding box center [435, 100] width 109 height 24
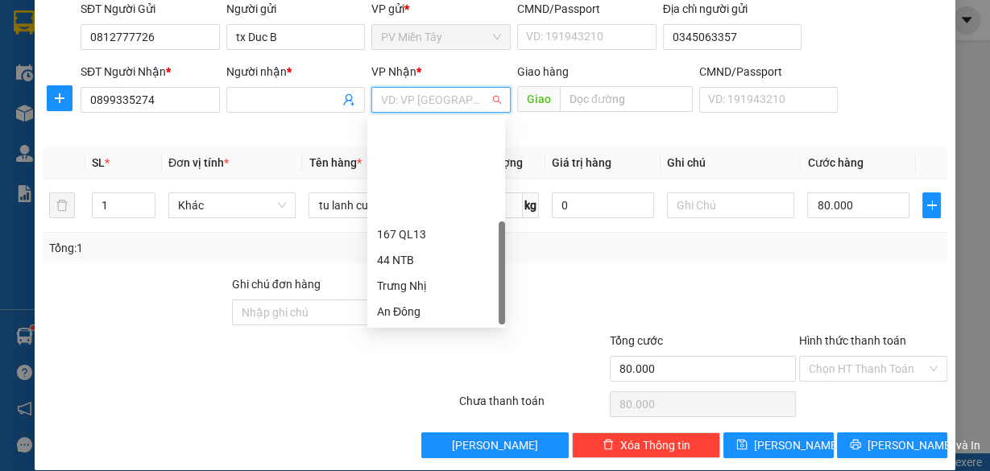
scroll to position [129, 0]
click at [418, 284] on div "HANG NGOAI" at bounding box center [436, 286] width 118 height 18
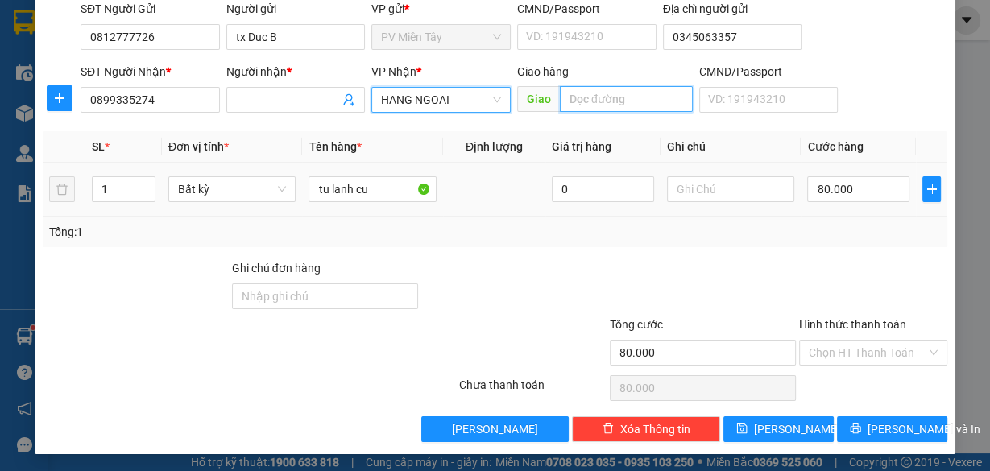
click at [586, 97] on input "text" at bounding box center [626, 99] width 133 height 26
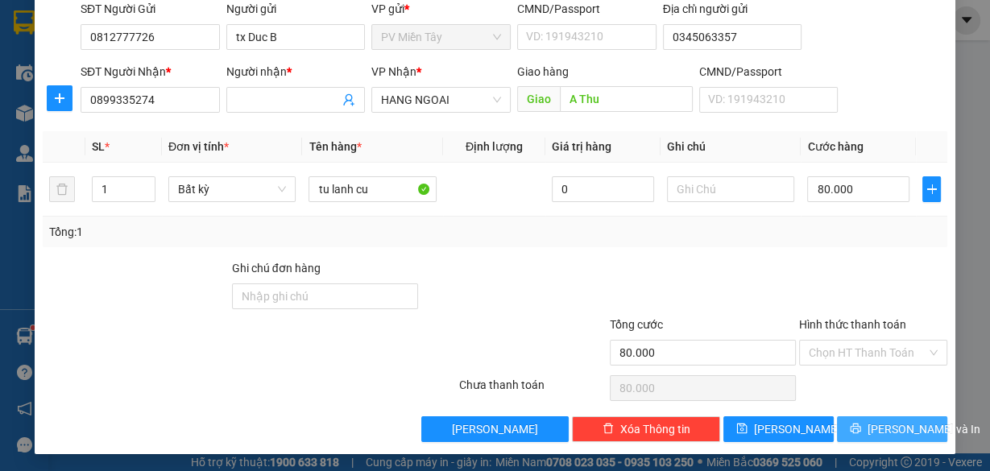
click at [891, 423] on span "[PERSON_NAME] và In" at bounding box center [923, 429] width 113 height 18
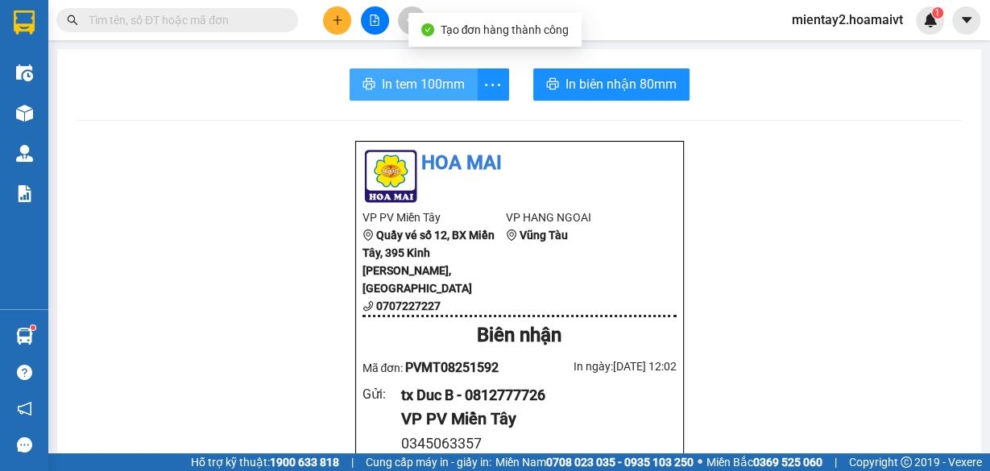
click at [422, 72] on button "In tem 100mm" at bounding box center [413, 84] width 128 height 32
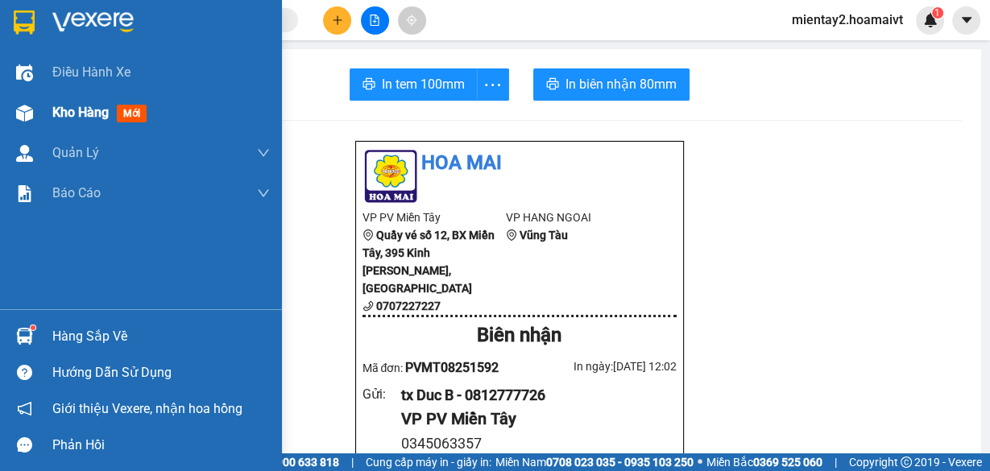
click at [86, 110] on span "Kho hàng" at bounding box center [80, 112] width 56 height 15
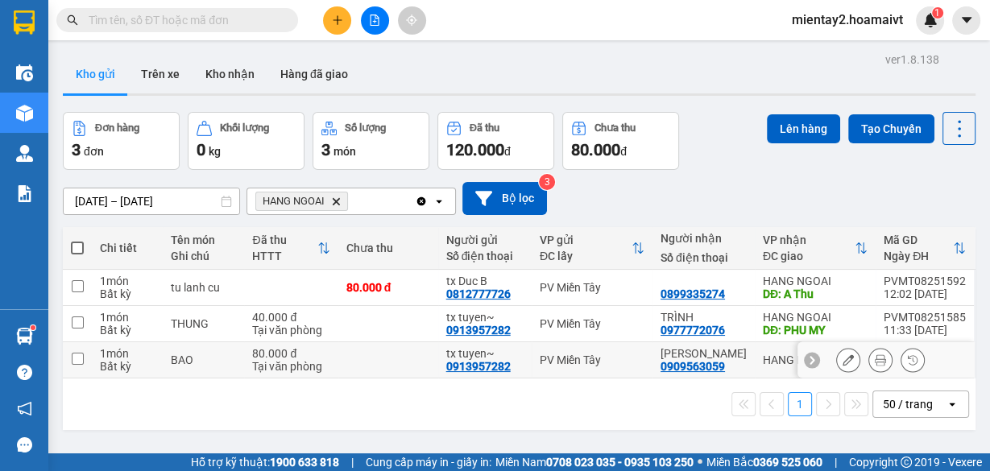
click at [398, 354] on td at bounding box center [388, 360] width 100 height 36
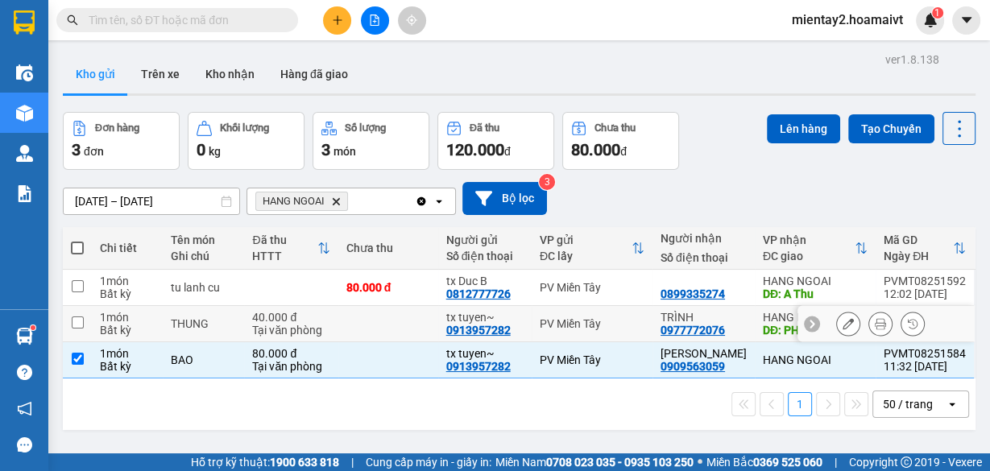
click at [409, 315] on td at bounding box center [388, 324] width 100 height 36
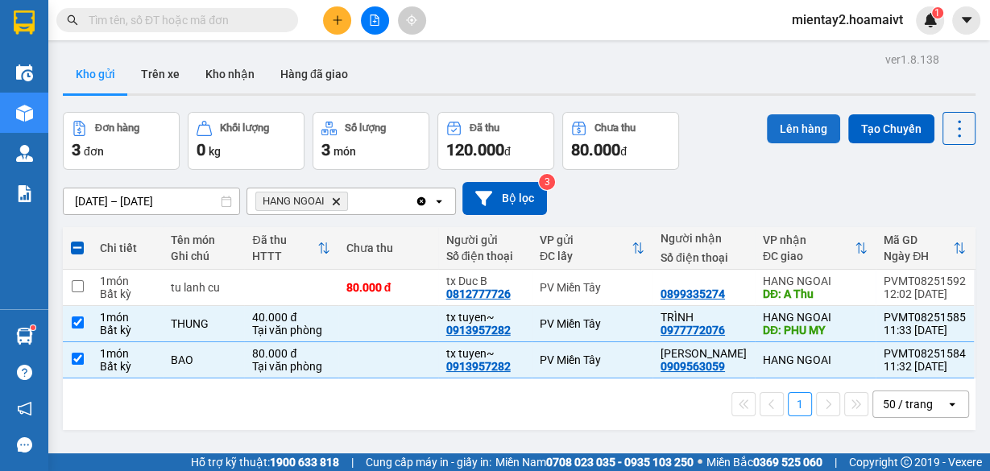
click at [777, 132] on button "Lên hàng" at bounding box center [803, 128] width 73 height 29
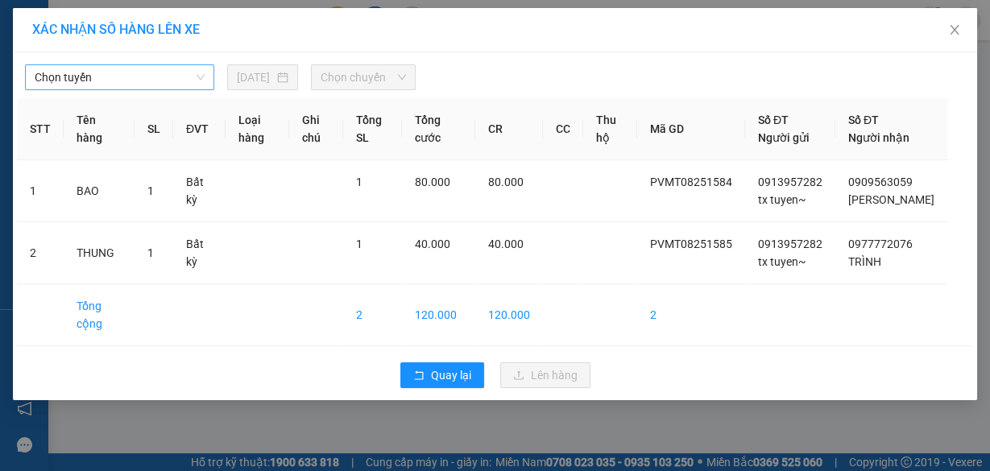
click at [118, 75] on span "Chọn tuyến" at bounding box center [120, 77] width 170 height 24
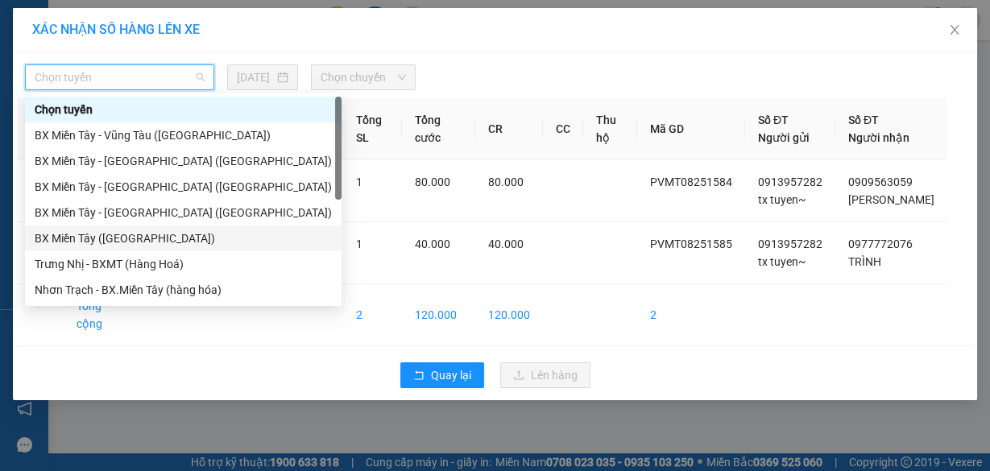
click at [128, 235] on div "BX Miền Tây ([GEOGRAPHIC_DATA])" at bounding box center [183, 239] width 297 height 18
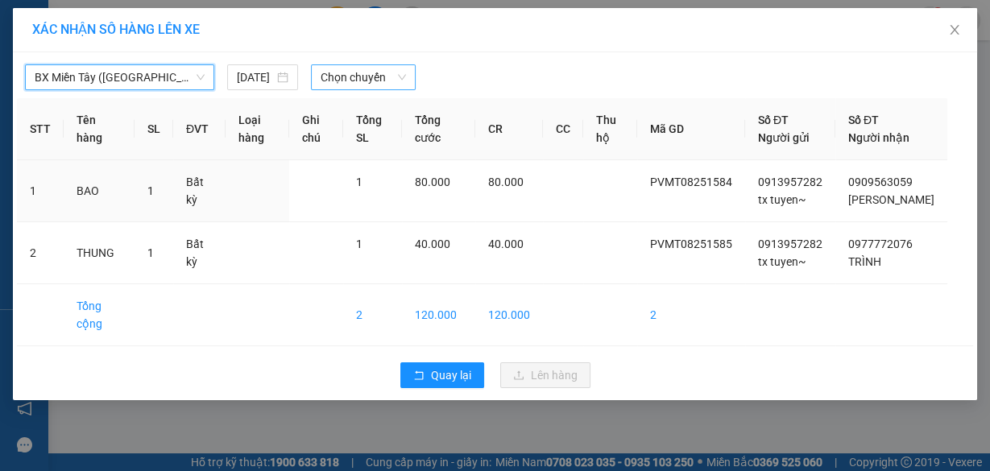
click at [372, 78] on span "Chọn chuyến" at bounding box center [362, 77] width 85 height 24
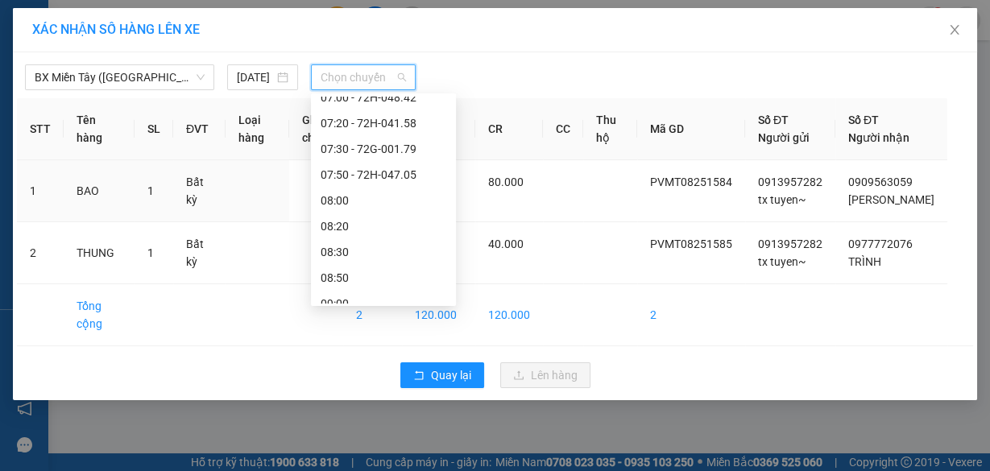
scroll to position [193, 0]
click at [374, 205] on div "08:00" at bounding box center [383, 200] width 126 height 18
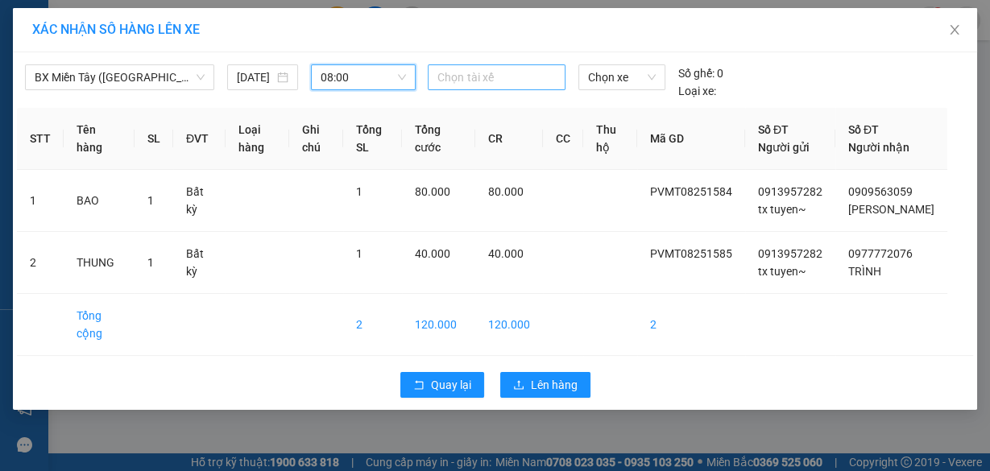
click at [468, 68] on div at bounding box center [496, 77] width 129 height 19
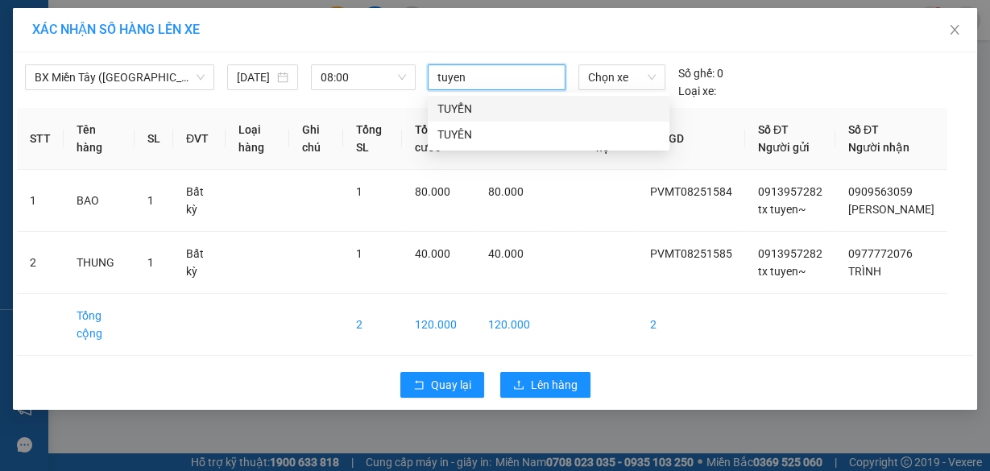
click at [477, 101] on div "TUYỂN" at bounding box center [548, 109] width 222 height 18
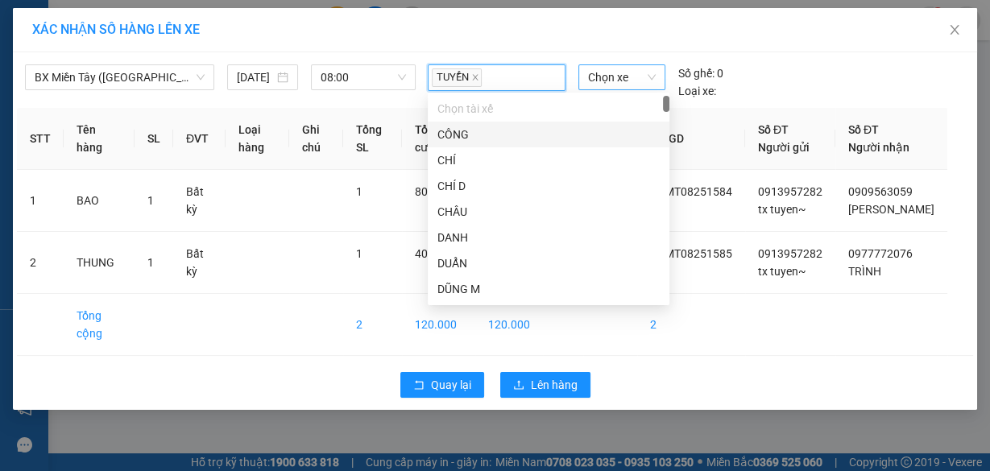
click at [619, 78] on span "Chọn xe" at bounding box center [622, 77] width 68 height 24
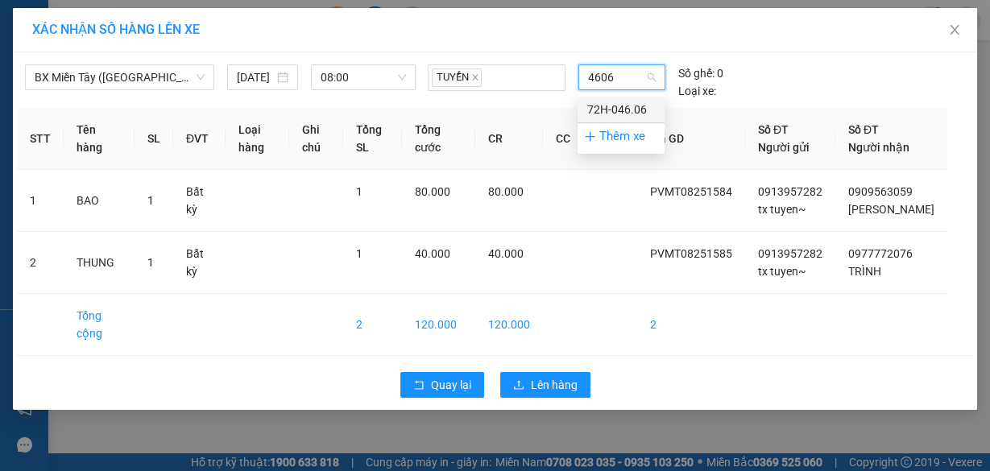
click at [622, 111] on div "72H-046.06" at bounding box center [621, 110] width 68 height 18
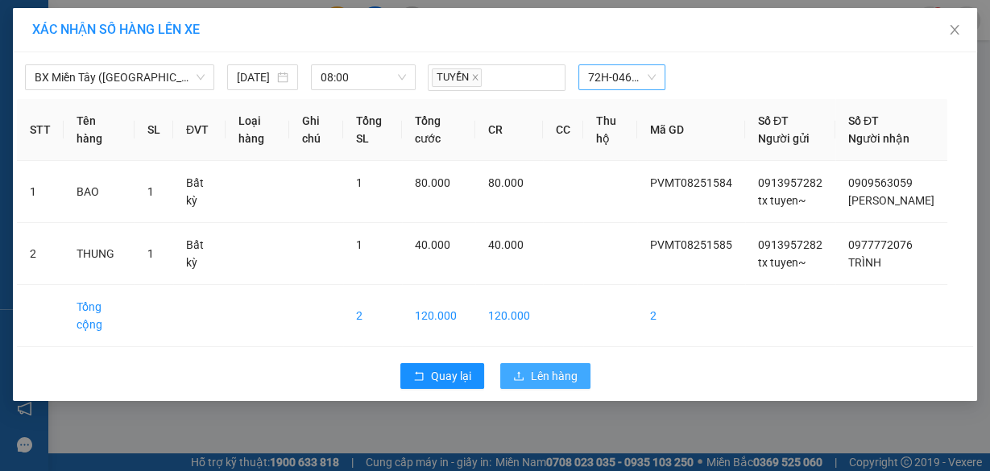
click at [548, 385] on span "Lên hàng" at bounding box center [554, 376] width 47 height 18
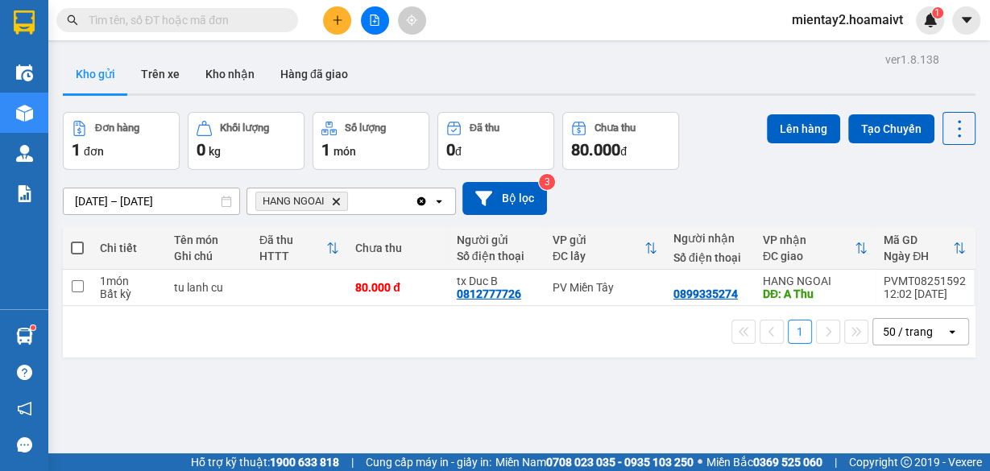
click at [343, 33] on div at bounding box center [374, 20] width 121 height 28
click at [332, 19] on icon "plus" at bounding box center [337, 19] width 11 height 11
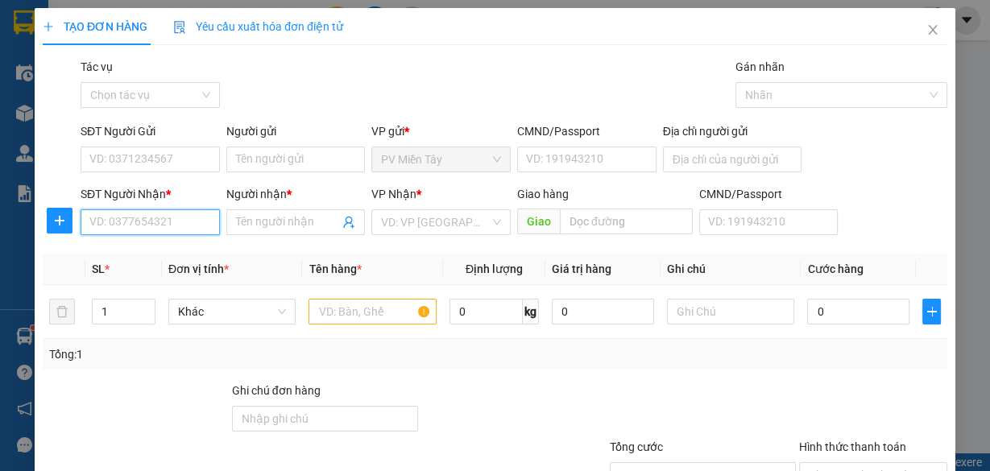
click at [144, 221] on input "SĐT Người Nhận *" at bounding box center [150, 222] width 139 height 26
click at [144, 247] on div "0862922086 - THAI" at bounding box center [148, 254] width 118 height 18
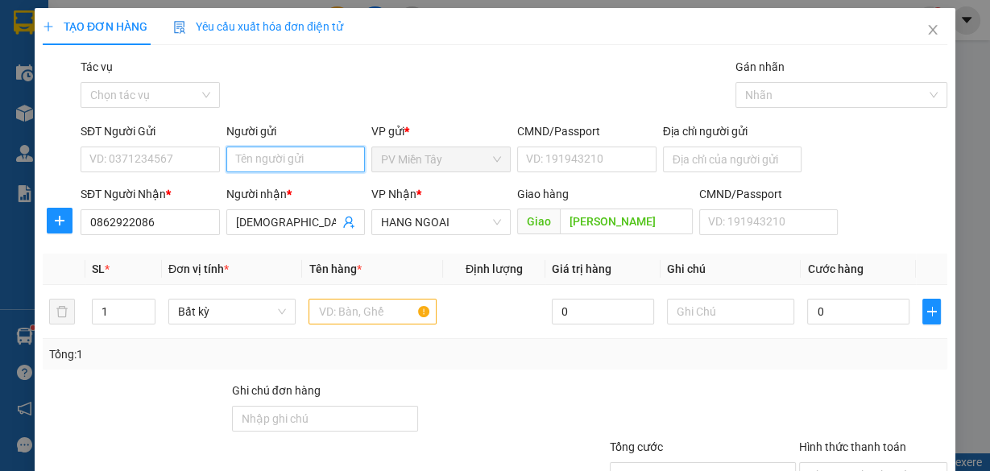
click at [285, 153] on input "Người gửi" at bounding box center [295, 160] width 139 height 26
click at [258, 185] on div "tx Duc B - 0812777726" at bounding box center [293, 191] width 118 height 18
click at [337, 309] on input "text" at bounding box center [372, 312] width 128 height 26
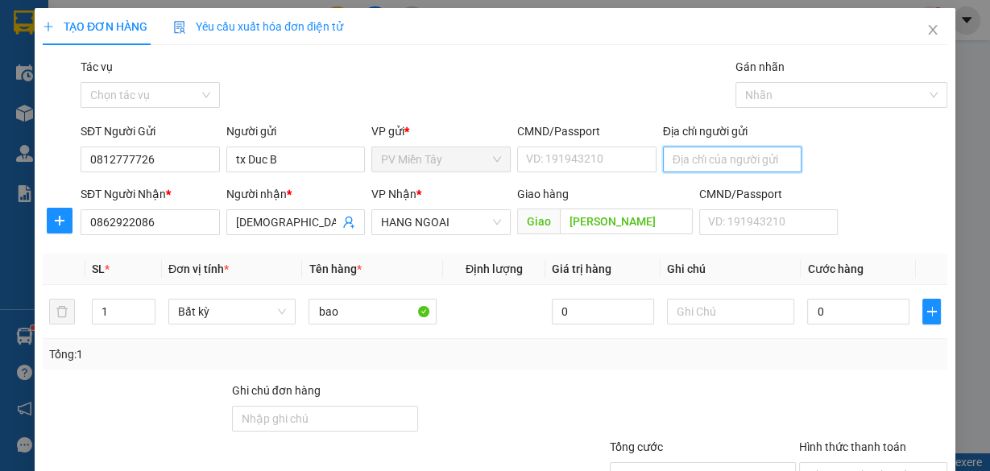
click at [740, 160] on input "Địa chỉ người gửi" at bounding box center [732, 160] width 139 height 26
paste input "0906390755"
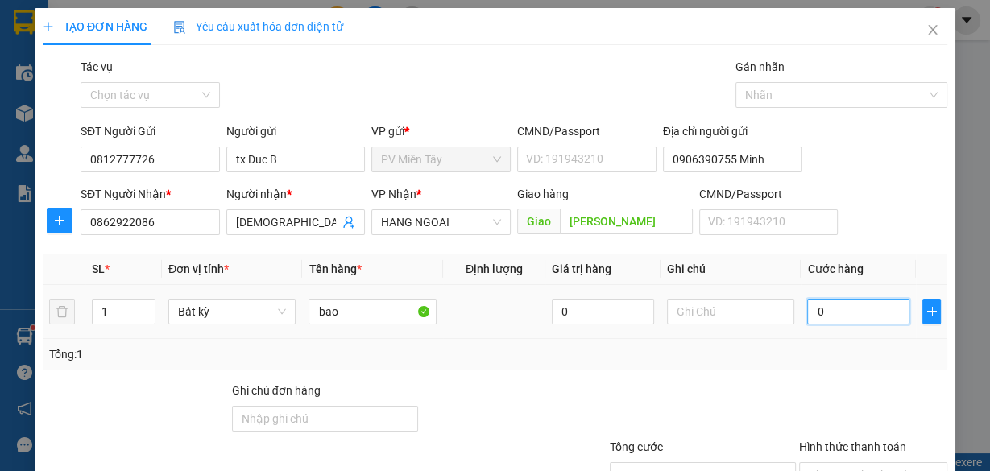
click at [831, 312] on input "0" at bounding box center [858, 312] width 102 height 26
click at [817, 371] on div "Transit Pickup Surcharge Ids Transit Deliver Surcharge Ids Transit Deliver Surc…" at bounding box center [495, 311] width 904 height 507
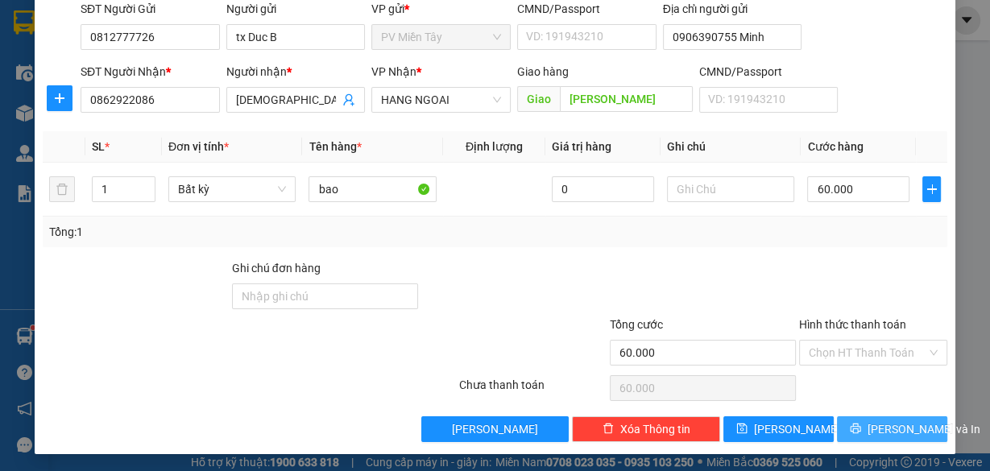
click at [870, 428] on span "[PERSON_NAME] và In" at bounding box center [923, 429] width 113 height 18
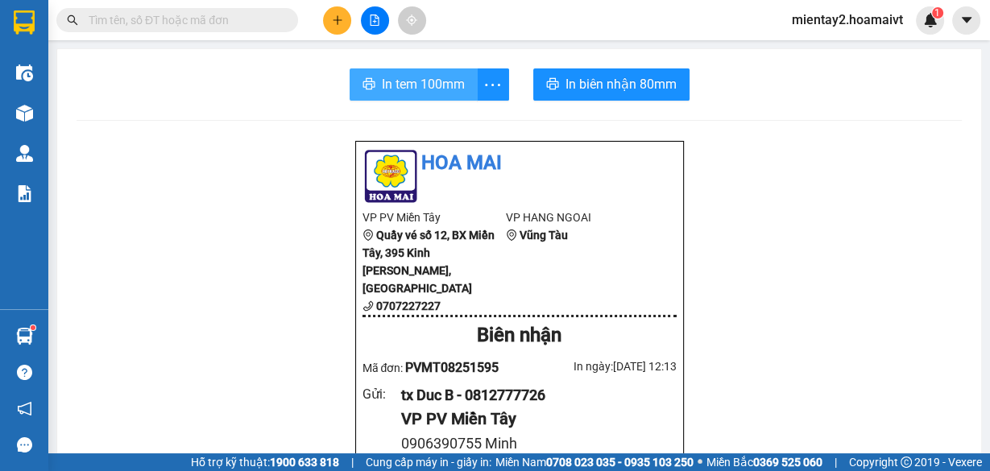
click at [414, 89] on span "In tem 100mm" at bounding box center [423, 84] width 83 height 20
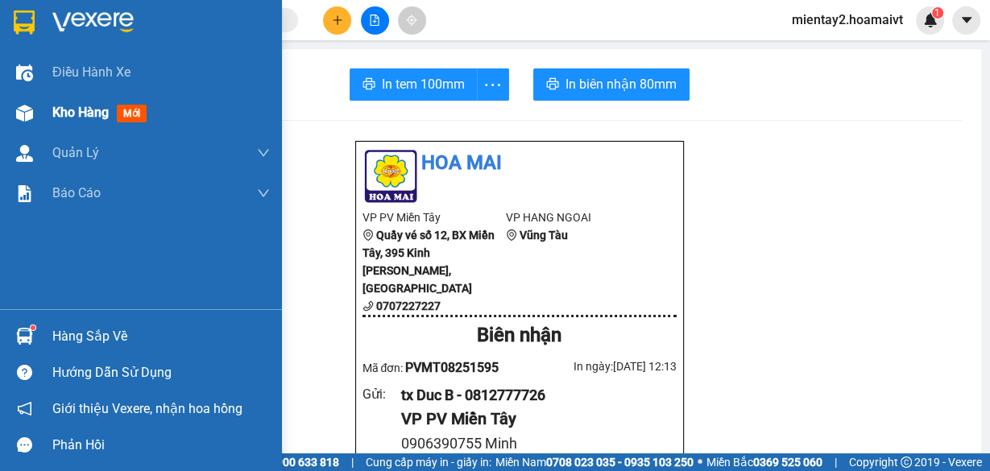
click at [85, 119] on span "Kho hàng" at bounding box center [80, 112] width 56 height 15
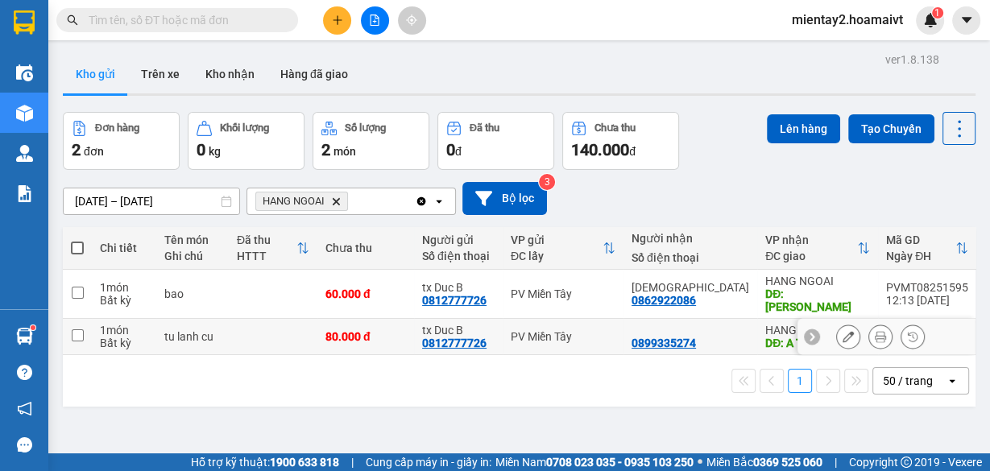
click at [290, 320] on td at bounding box center [273, 337] width 89 height 36
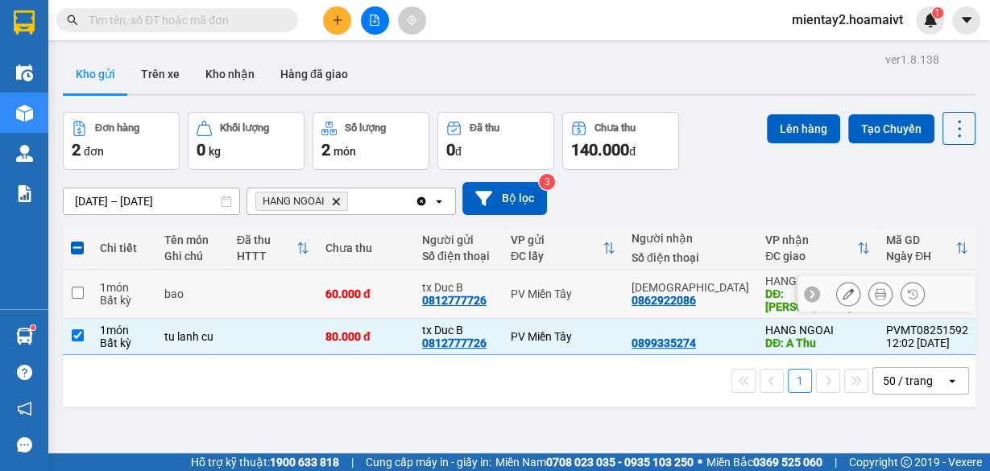
click at [317, 281] on td at bounding box center [273, 294] width 89 height 49
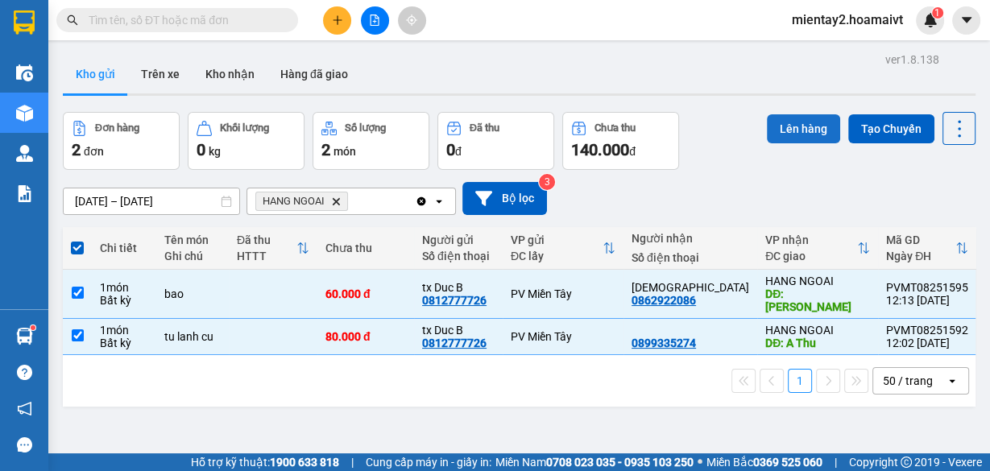
click at [813, 122] on button "Lên hàng" at bounding box center [803, 128] width 73 height 29
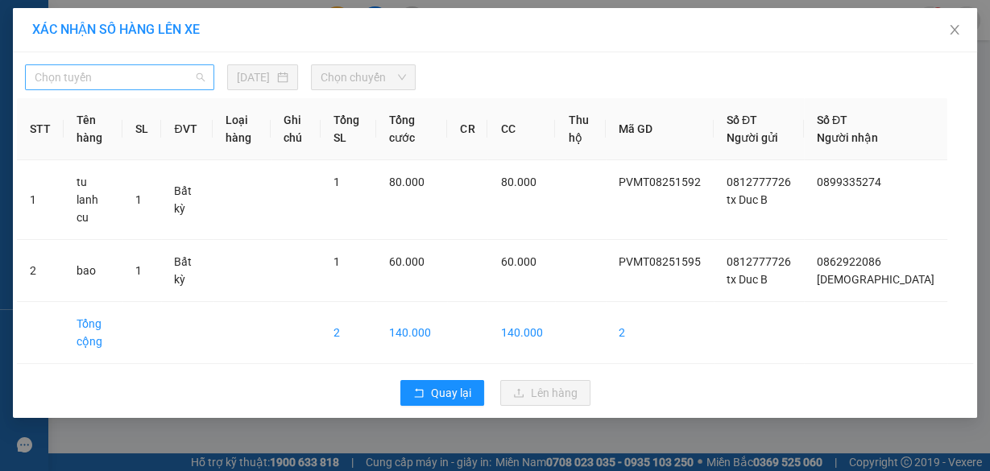
click at [110, 72] on span "Chọn tuyến" at bounding box center [120, 77] width 170 height 24
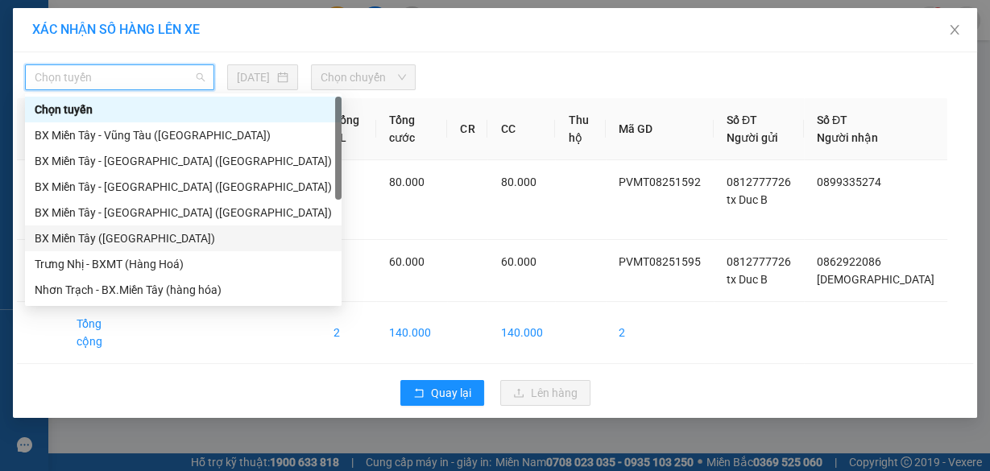
click at [104, 238] on div "BX Miền Tây ([GEOGRAPHIC_DATA])" at bounding box center [183, 239] width 297 height 18
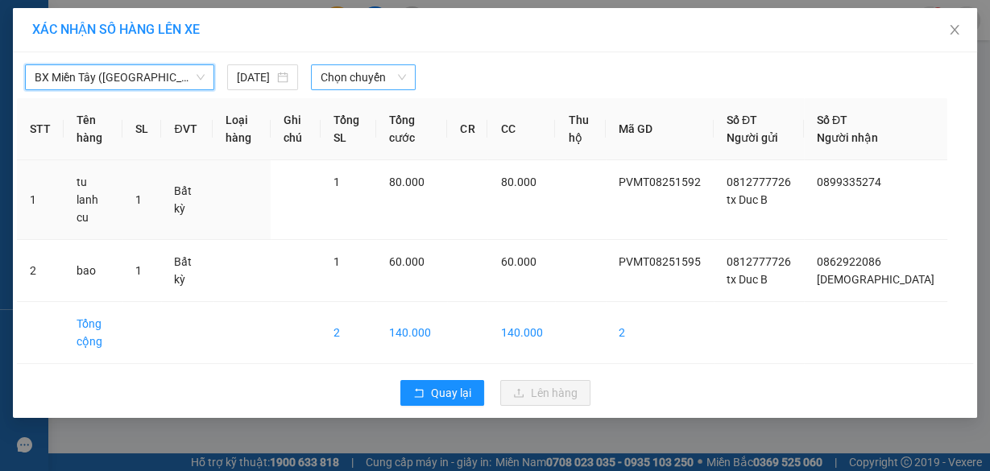
click at [370, 74] on span "Chọn chuyến" at bounding box center [362, 77] width 85 height 24
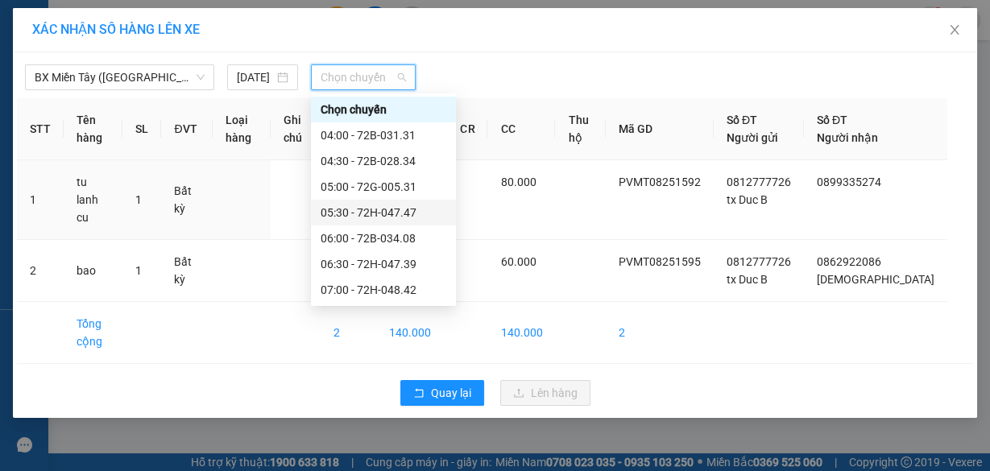
scroll to position [129, 0]
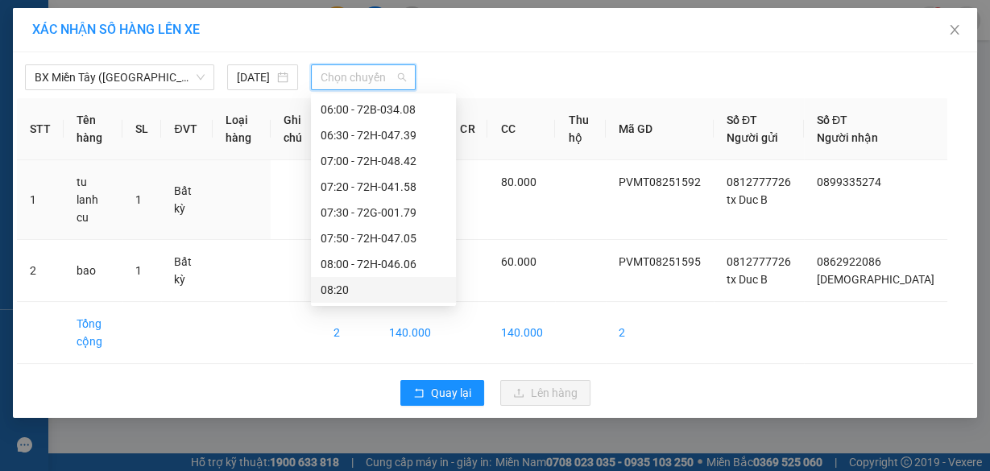
click at [358, 287] on div "08:20" at bounding box center [383, 290] width 126 height 18
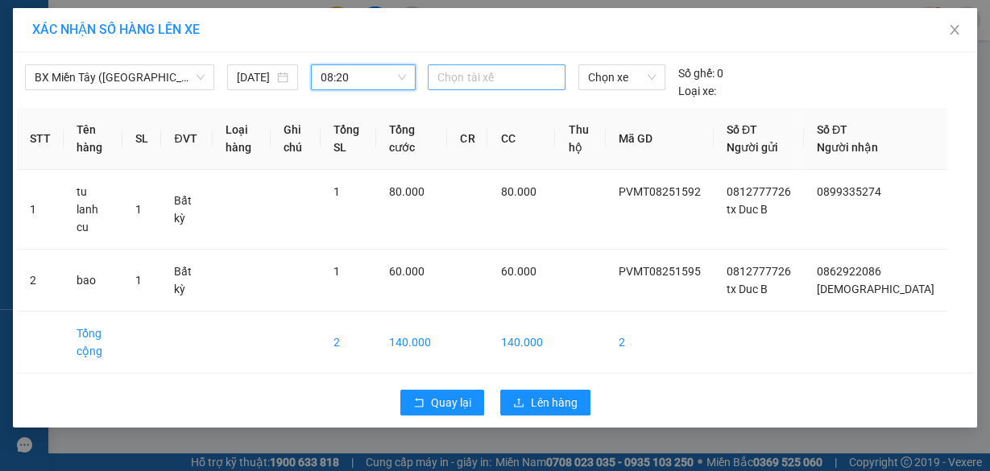
click at [484, 78] on div at bounding box center [496, 77] width 129 height 19
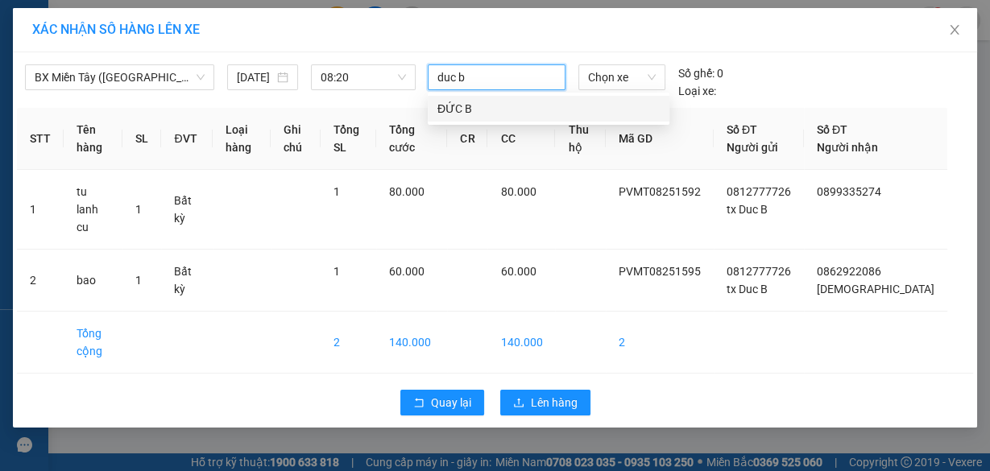
click at [473, 104] on div "ĐỨC B" at bounding box center [548, 109] width 222 height 18
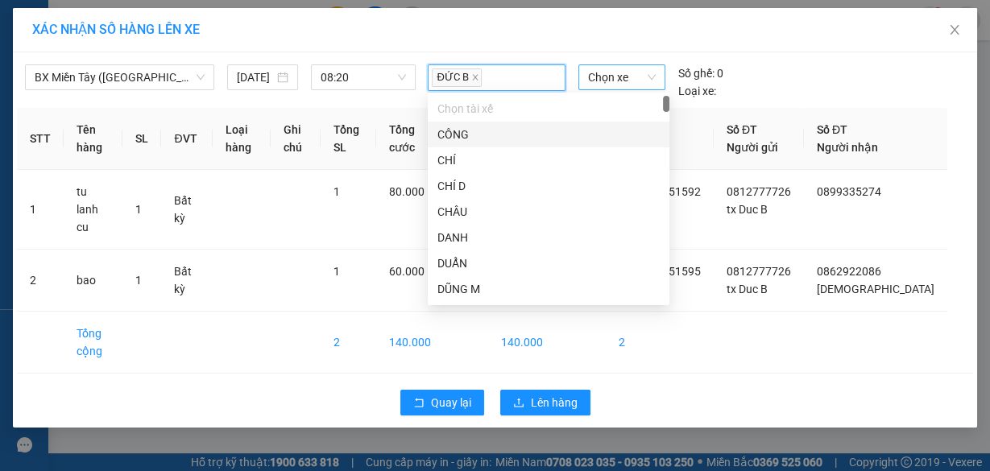
click at [617, 77] on span "Chọn xe" at bounding box center [622, 77] width 68 height 24
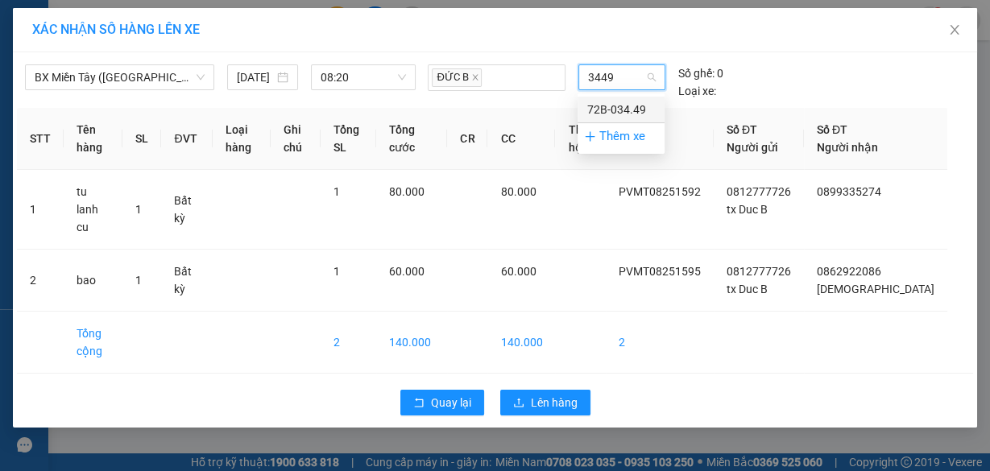
click at [615, 109] on div "72B-034.49" at bounding box center [621, 110] width 68 height 18
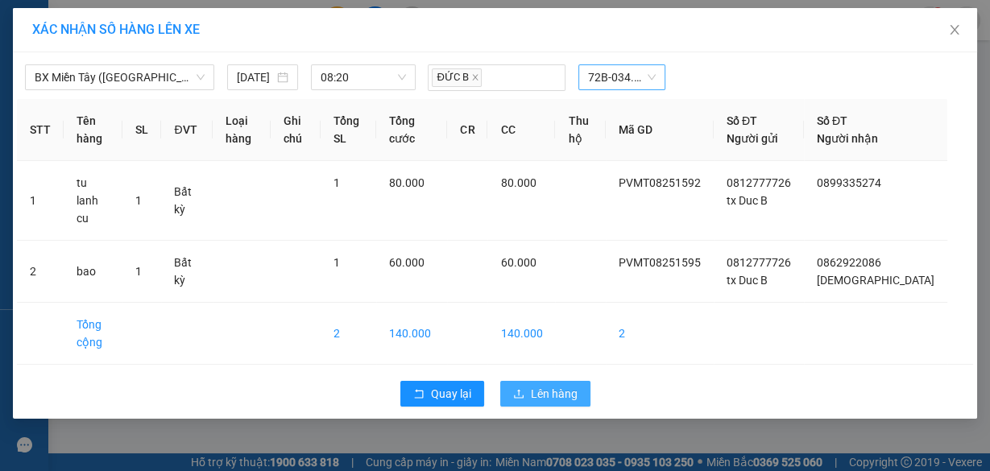
click at [559, 397] on span "Lên hàng" at bounding box center [554, 394] width 47 height 18
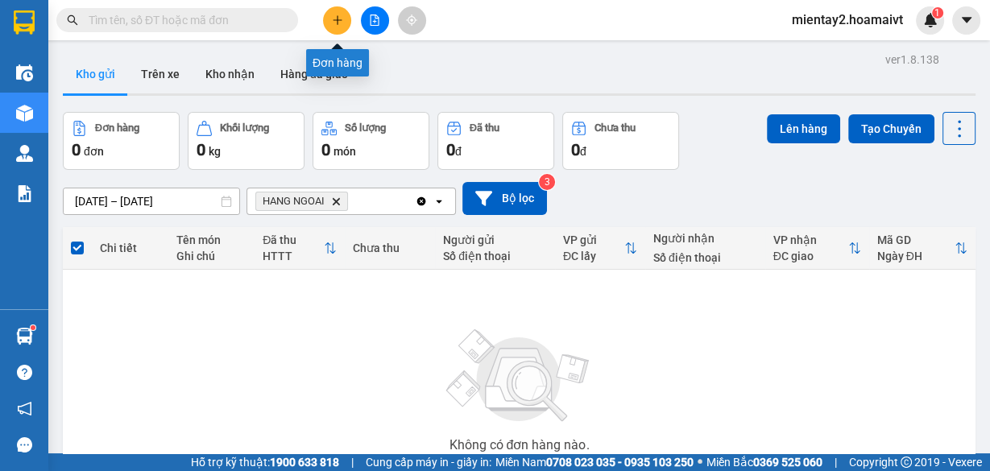
click at [344, 26] on button at bounding box center [337, 20] width 28 height 28
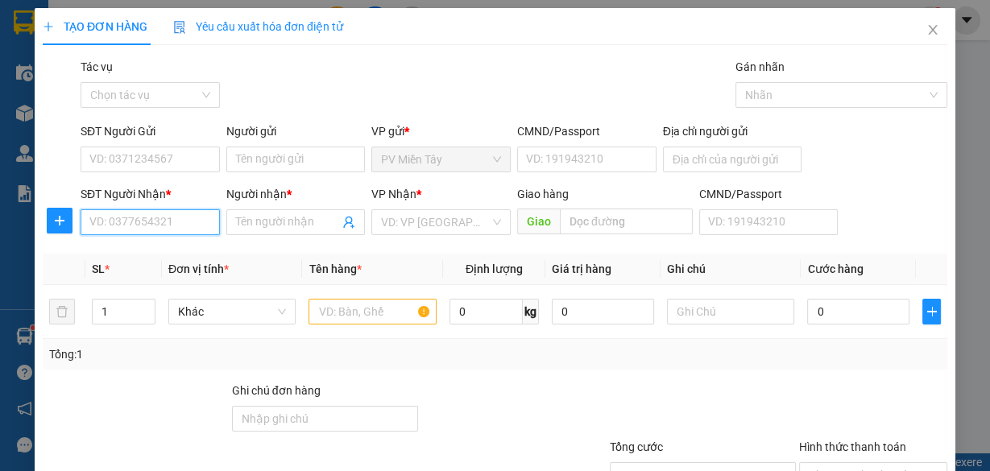
click at [126, 225] on input "SĐT Người Nhận *" at bounding box center [150, 222] width 139 height 26
drag, startPoint x: 151, startPoint y: 221, endPoint x: 78, endPoint y: 225, distance: 73.4
click at [81, 225] on input "0982903797" at bounding box center [150, 222] width 139 height 26
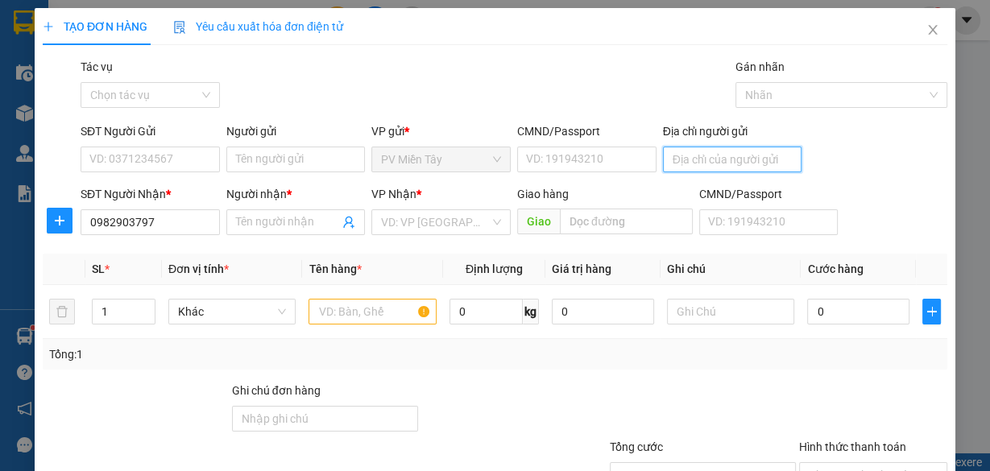
click at [735, 161] on input "Địa chỉ người gửi" at bounding box center [732, 160] width 139 height 26
paste input "0982903797"
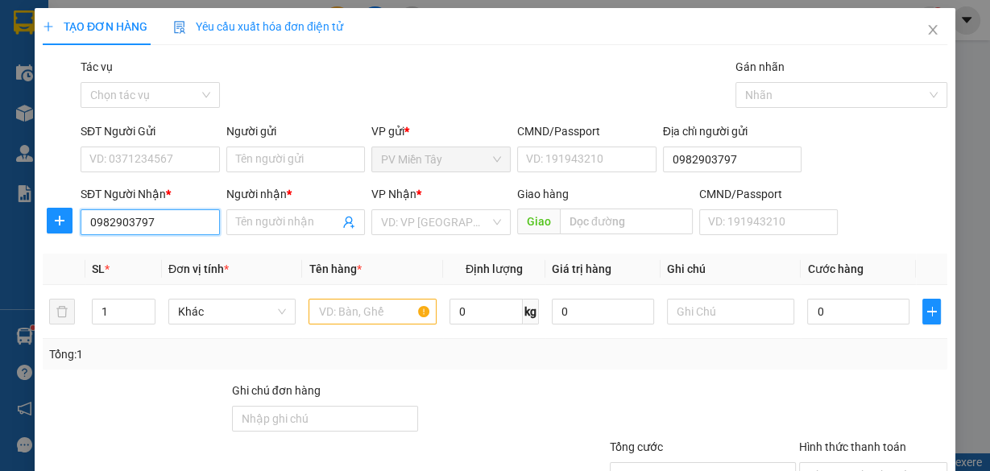
click at [161, 228] on input "0982903797" at bounding box center [150, 222] width 139 height 26
click at [167, 252] on div "0917128125 - Giang" at bounding box center [148, 254] width 118 height 18
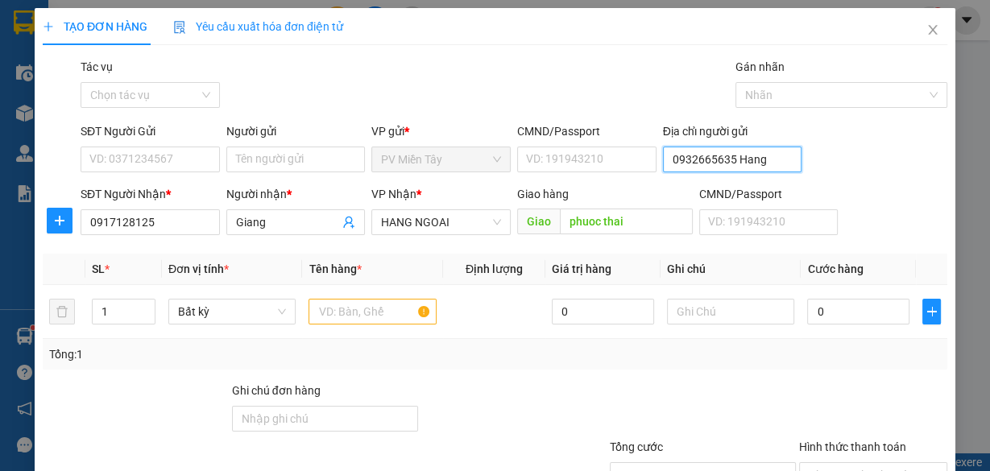
click at [701, 155] on input "0932665635 Hang" at bounding box center [732, 160] width 139 height 26
click at [277, 159] on input "Người gửi" at bounding box center [295, 160] width 139 height 26
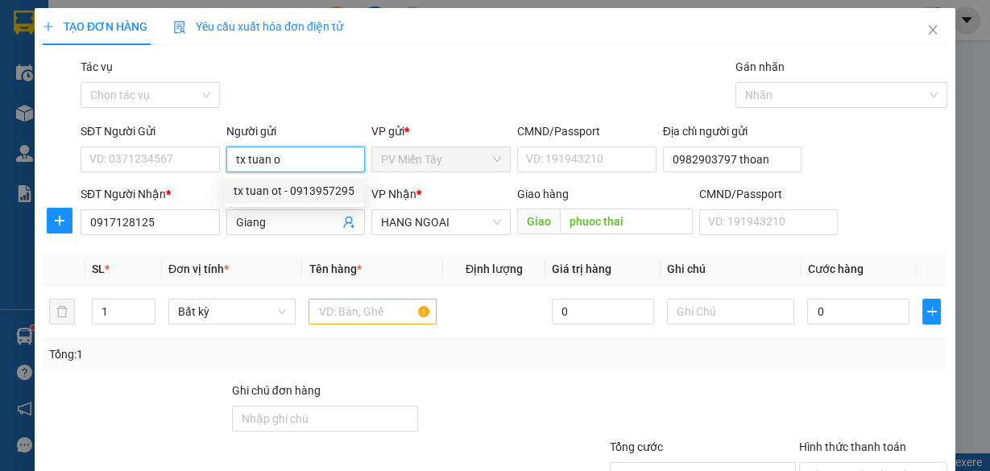
click at [312, 188] on div "tx tuan ot - 0913957295" at bounding box center [294, 191] width 121 height 18
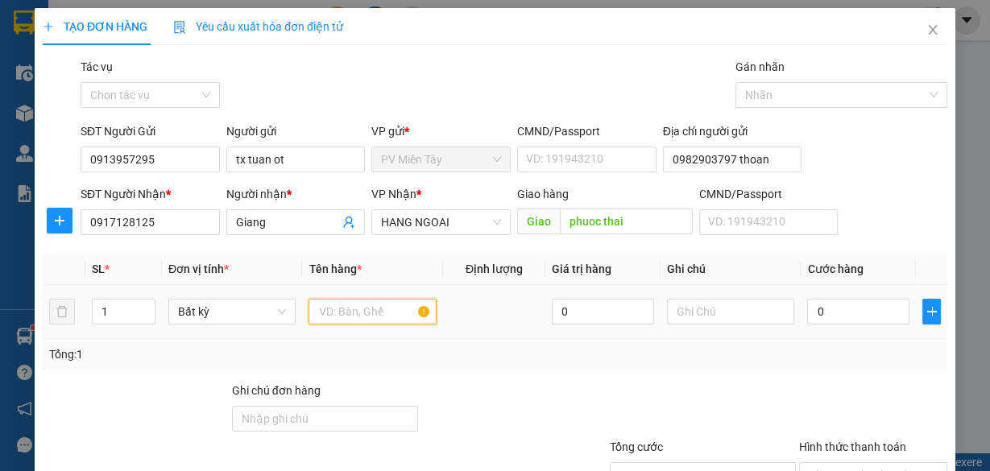
click at [354, 309] on input "text" at bounding box center [372, 312] width 128 height 26
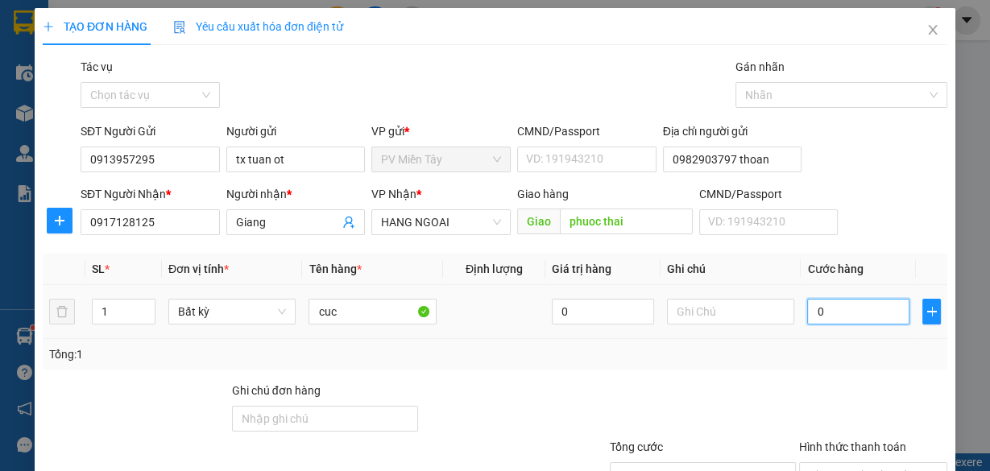
click at [846, 310] on input "0" at bounding box center [858, 312] width 102 height 26
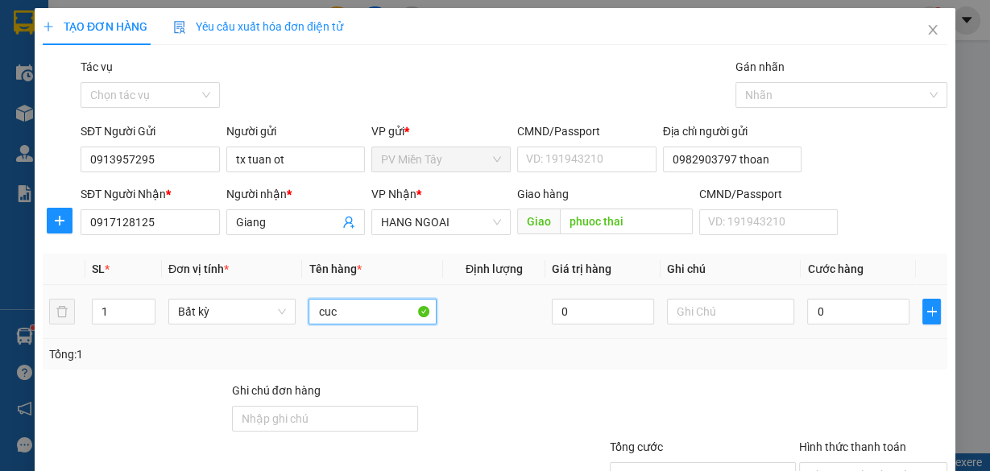
click at [376, 317] on input "cuc" at bounding box center [372, 312] width 128 height 26
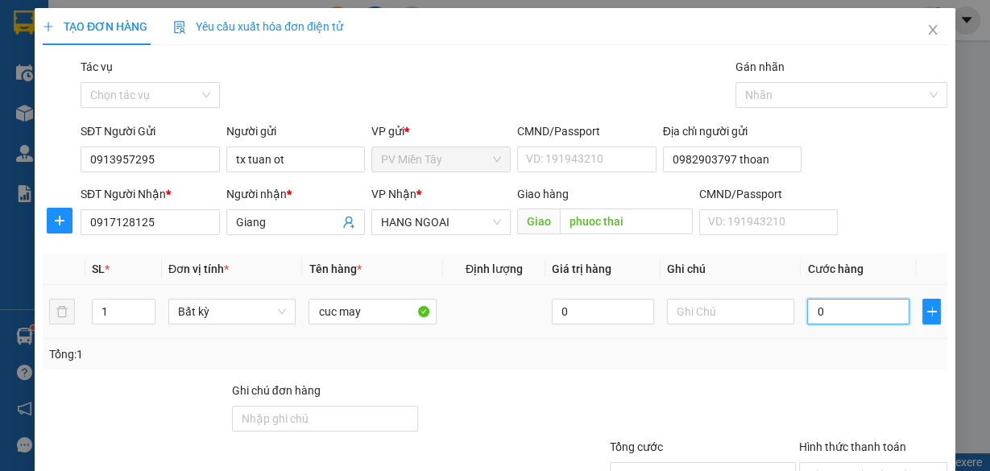
click at [825, 309] on input "0" at bounding box center [858, 312] width 102 height 26
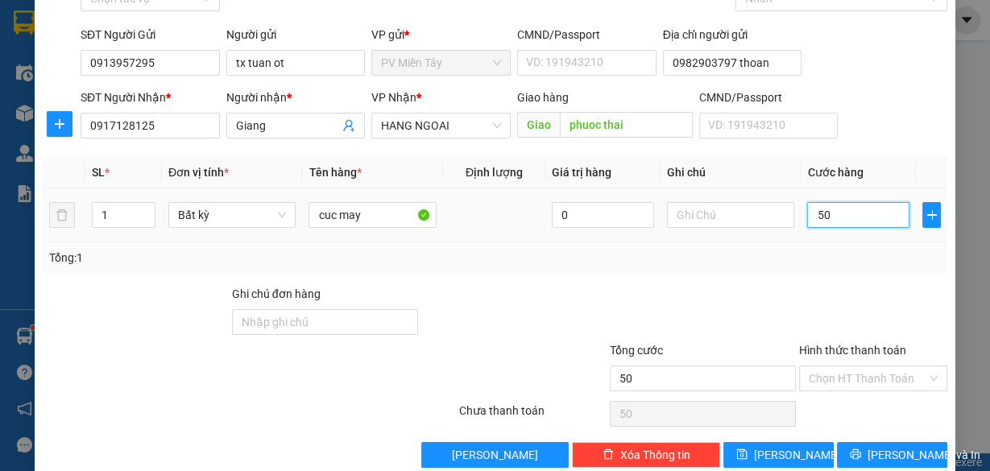
scroll to position [122, 0]
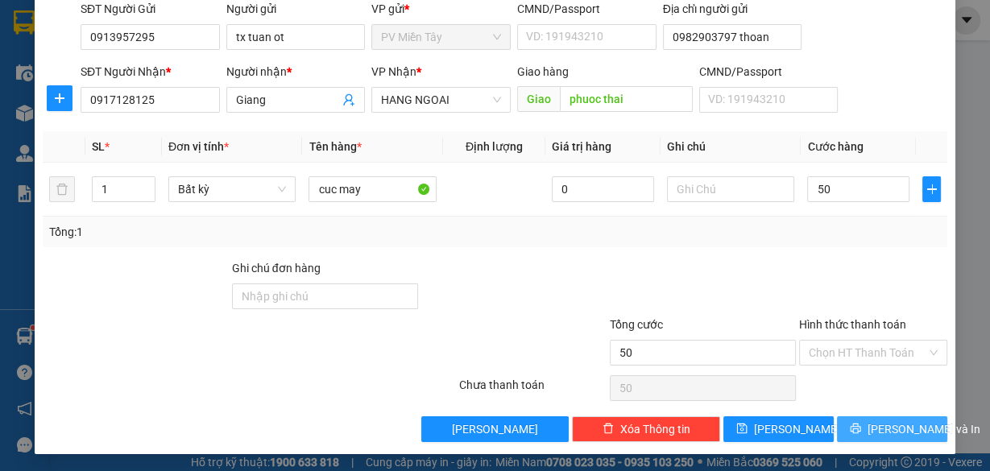
drag, startPoint x: 891, startPoint y: 428, endPoint x: 511, endPoint y: 68, distance: 523.5
click at [891, 427] on span "[PERSON_NAME] và In" at bounding box center [923, 429] width 113 height 18
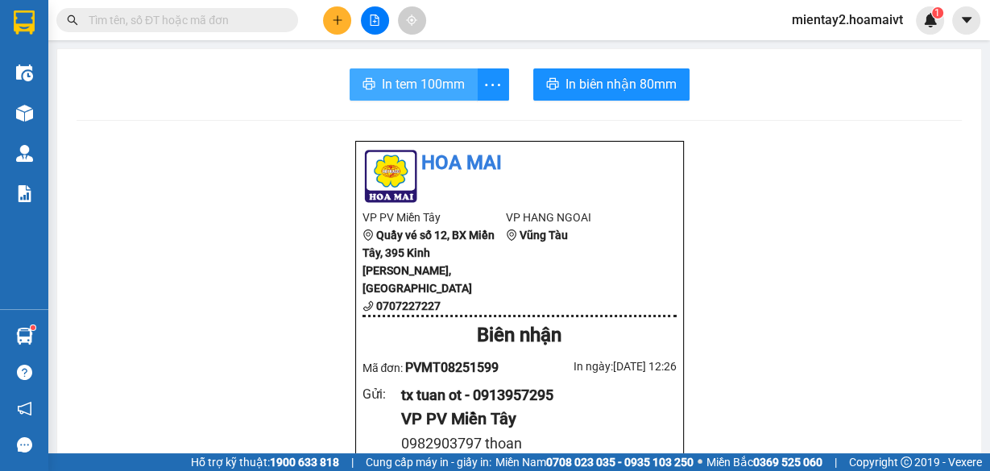
click at [431, 87] on span "In tem 100mm" at bounding box center [423, 84] width 83 height 20
